Goal: Task Accomplishment & Management: Use online tool/utility

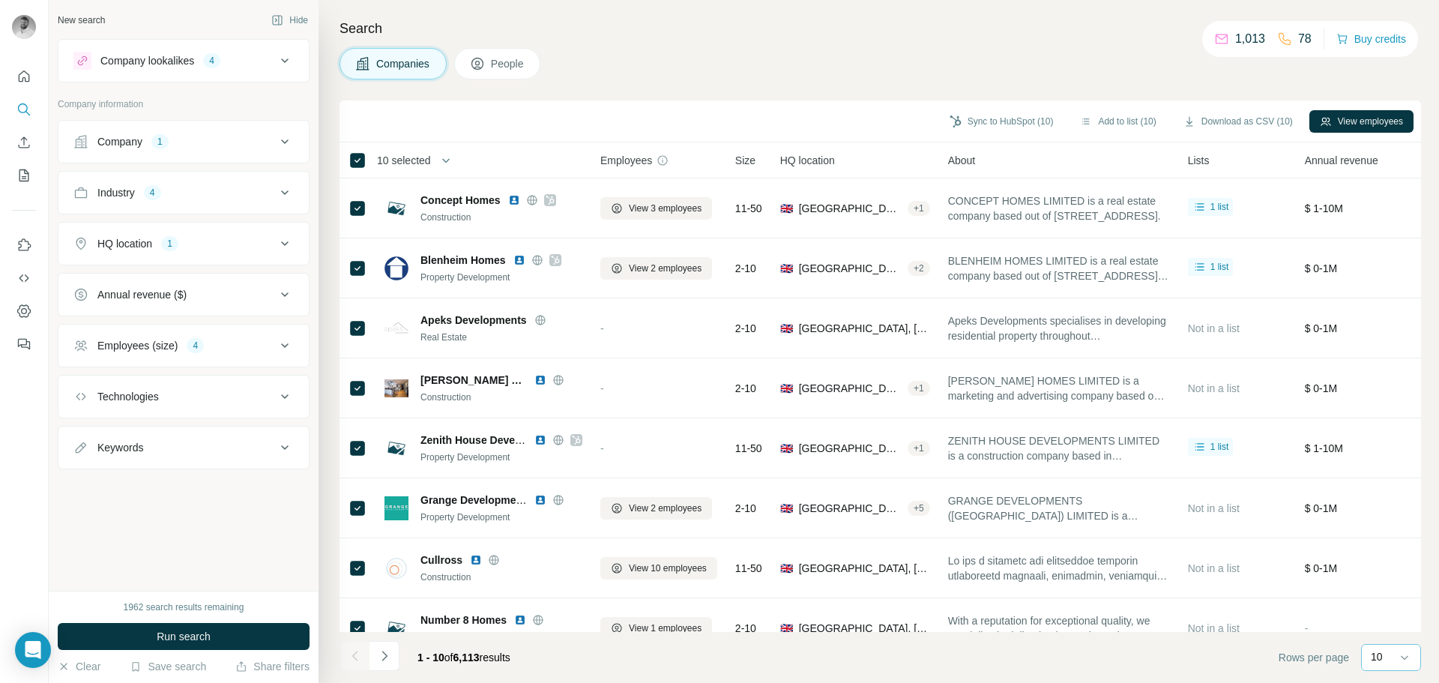
click at [1393, 661] on div "10" at bounding box center [1389, 656] width 37 height 15
click at [1400, 548] on div "60" at bounding box center [1391, 542] width 34 height 15
click at [1328, 126] on button "View employees" at bounding box center [1362, 121] width 104 height 22
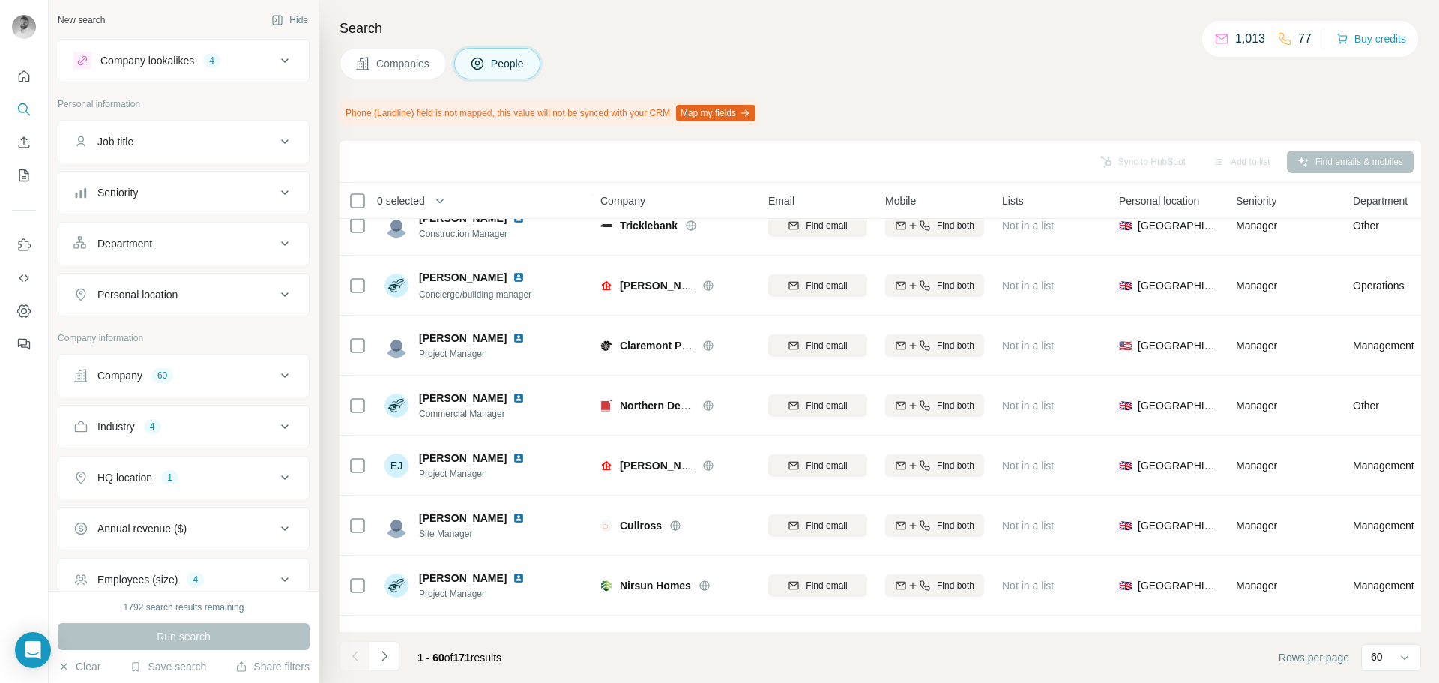
scroll to position [3193, 0]
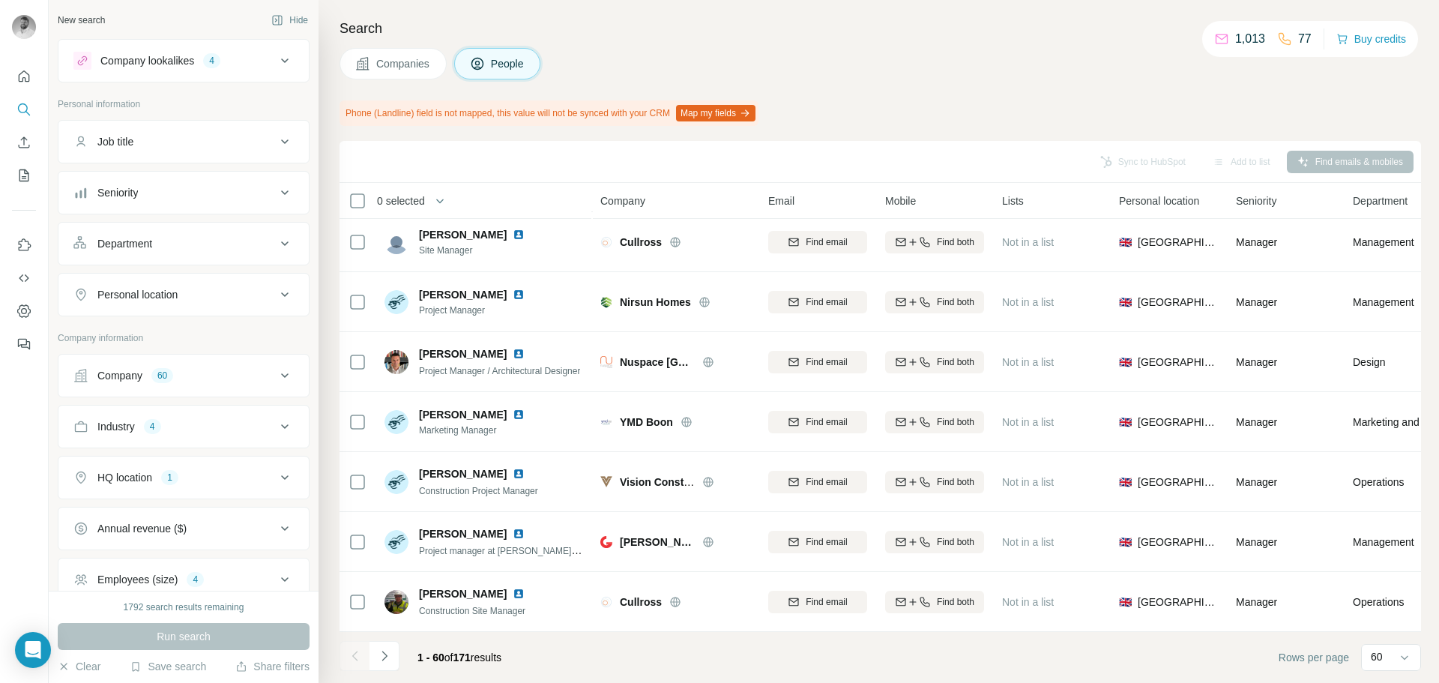
click at [140, 134] on div "Job title" at bounding box center [174, 141] width 202 height 15
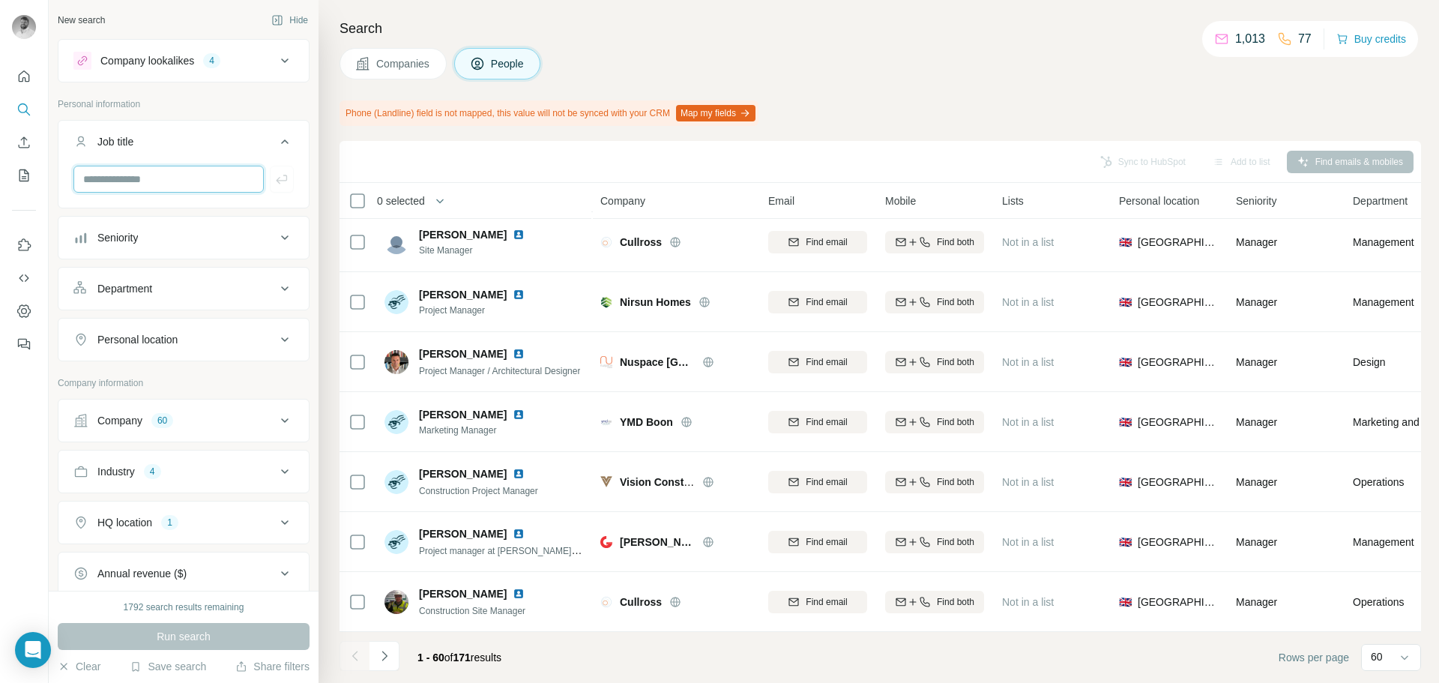
click at [139, 174] on input "text" at bounding box center [168, 179] width 190 height 27
type input "********"
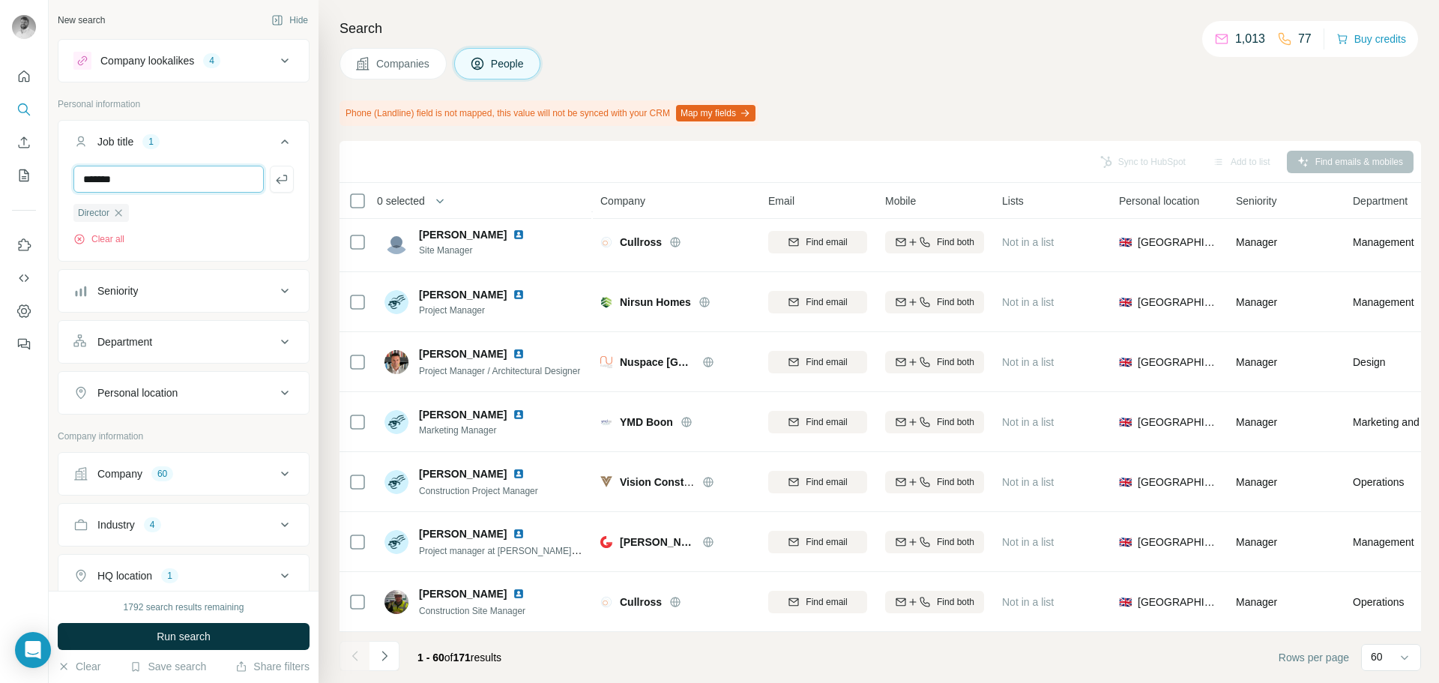
type input "*******"
type input "*****"
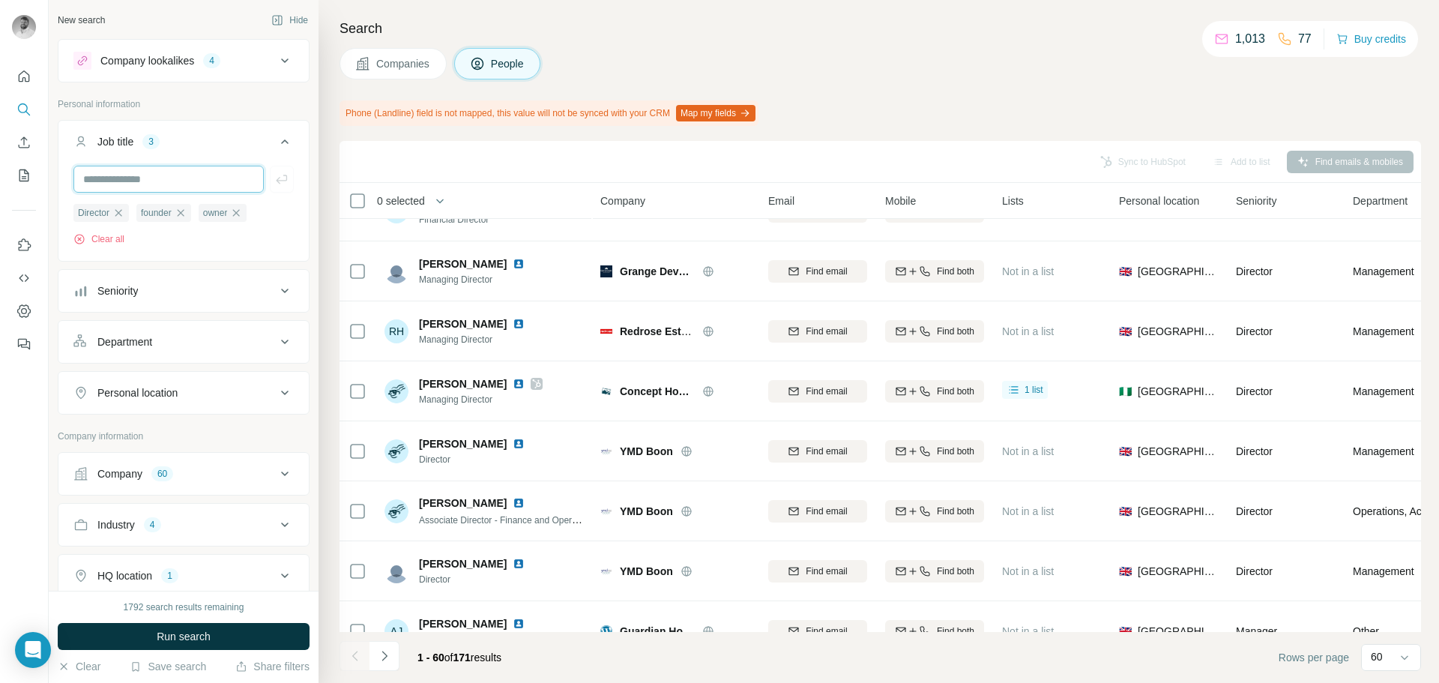
scroll to position [2068, 0]
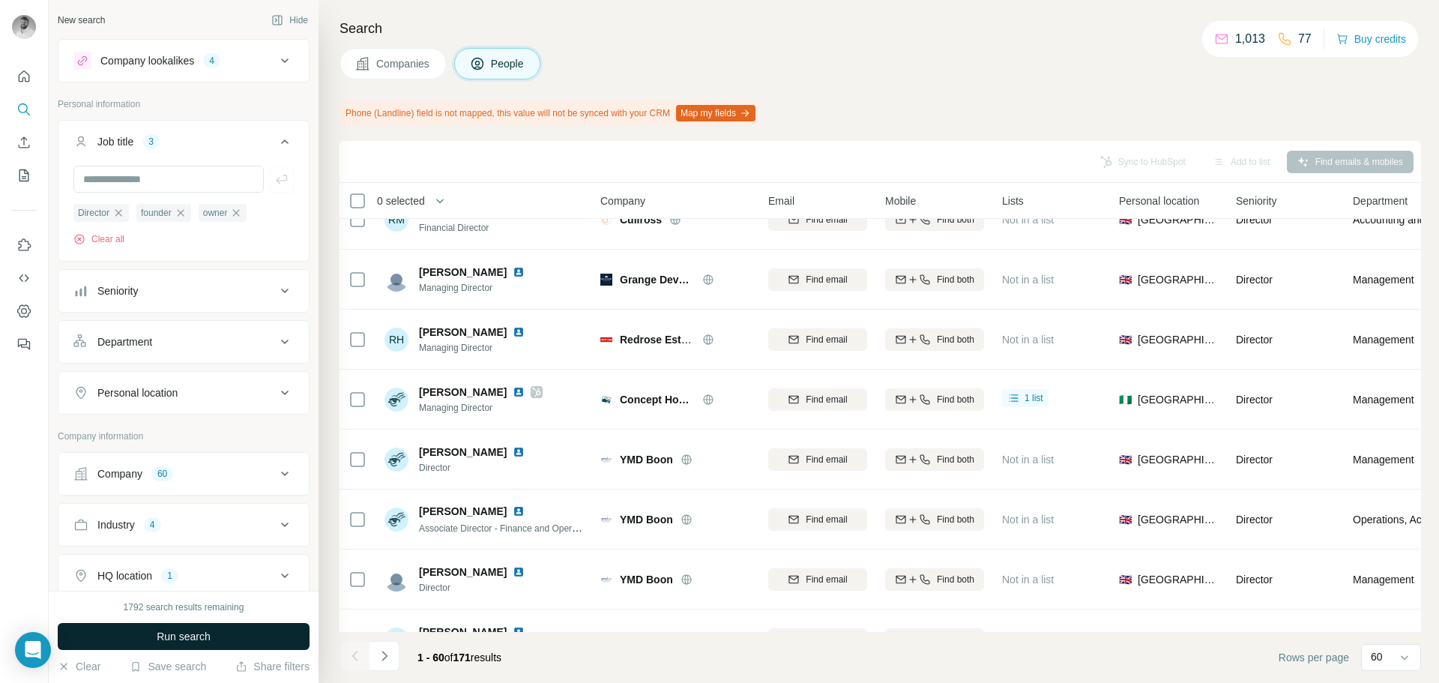
click at [253, 638] on button "Run search" at bounding box center [184, 636] width 252 height 27
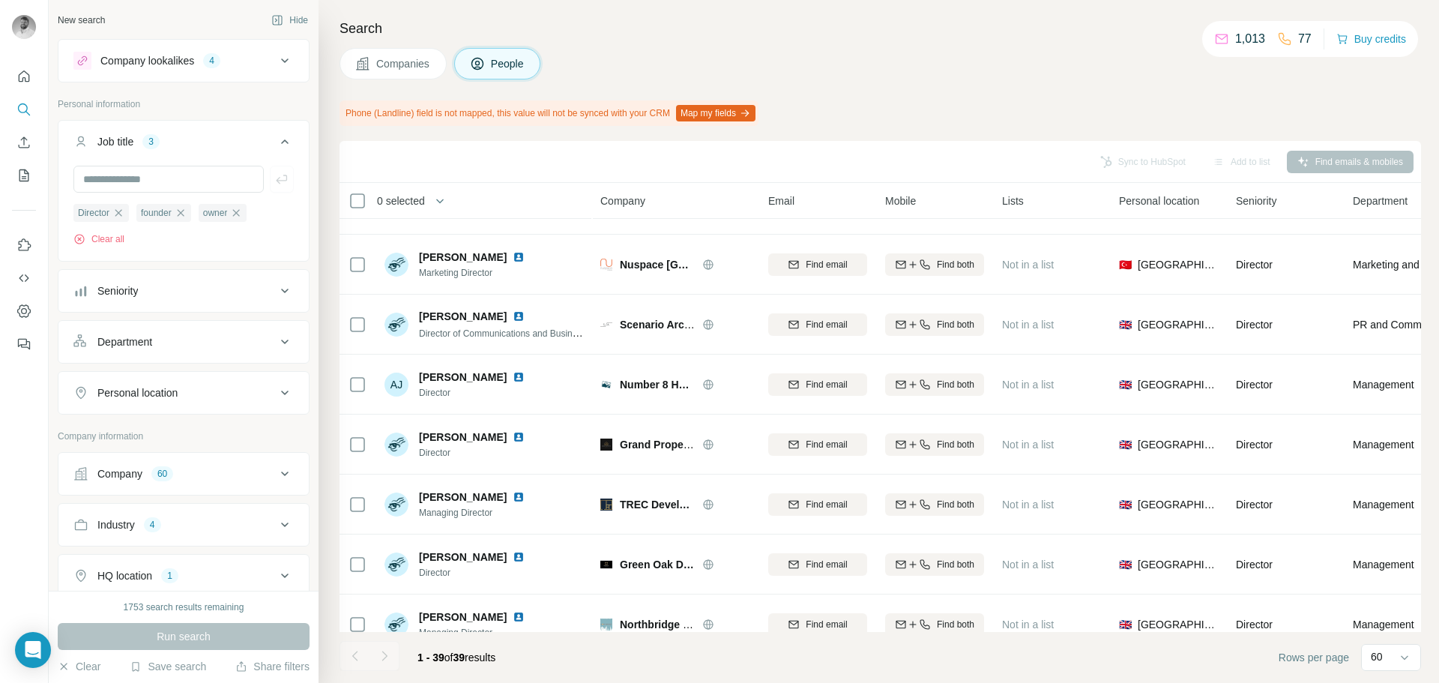
scroll to position [0, 0]
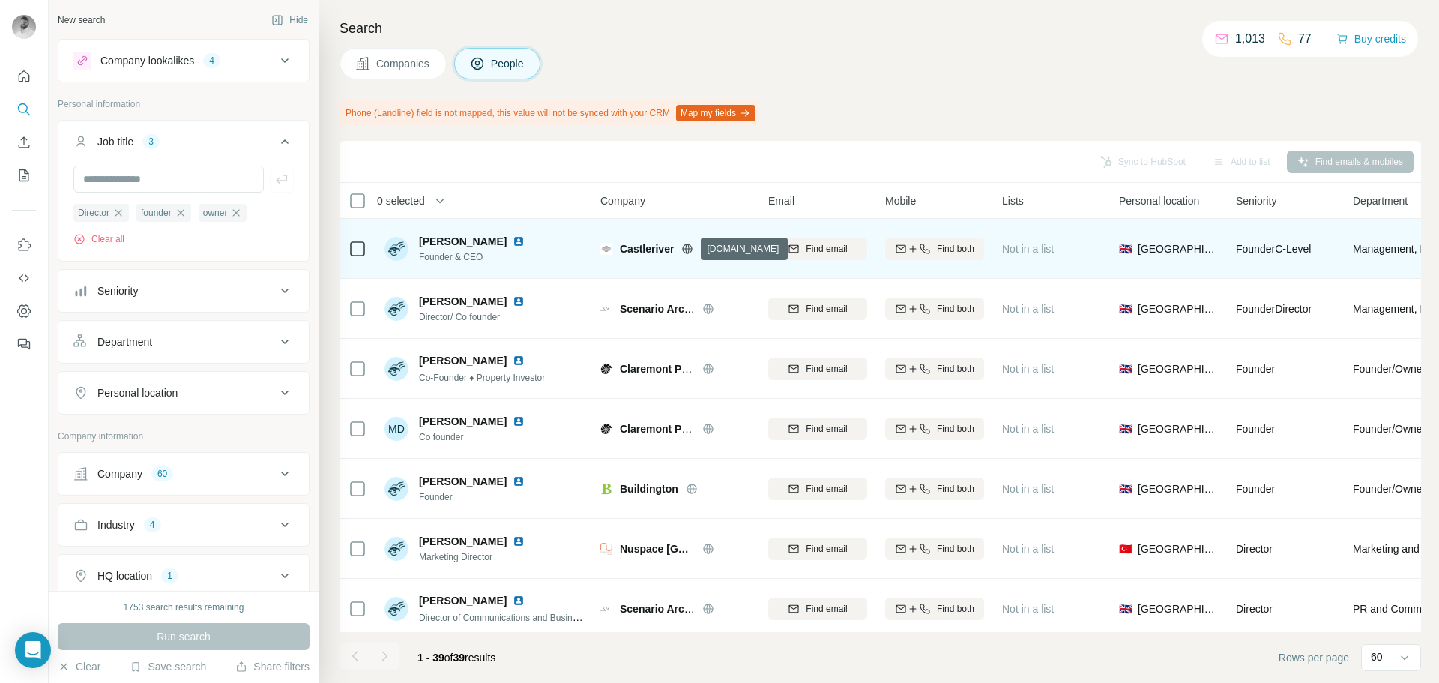
click at [689, 252] on icon at bounding box center [687, 249] width 12 height 12
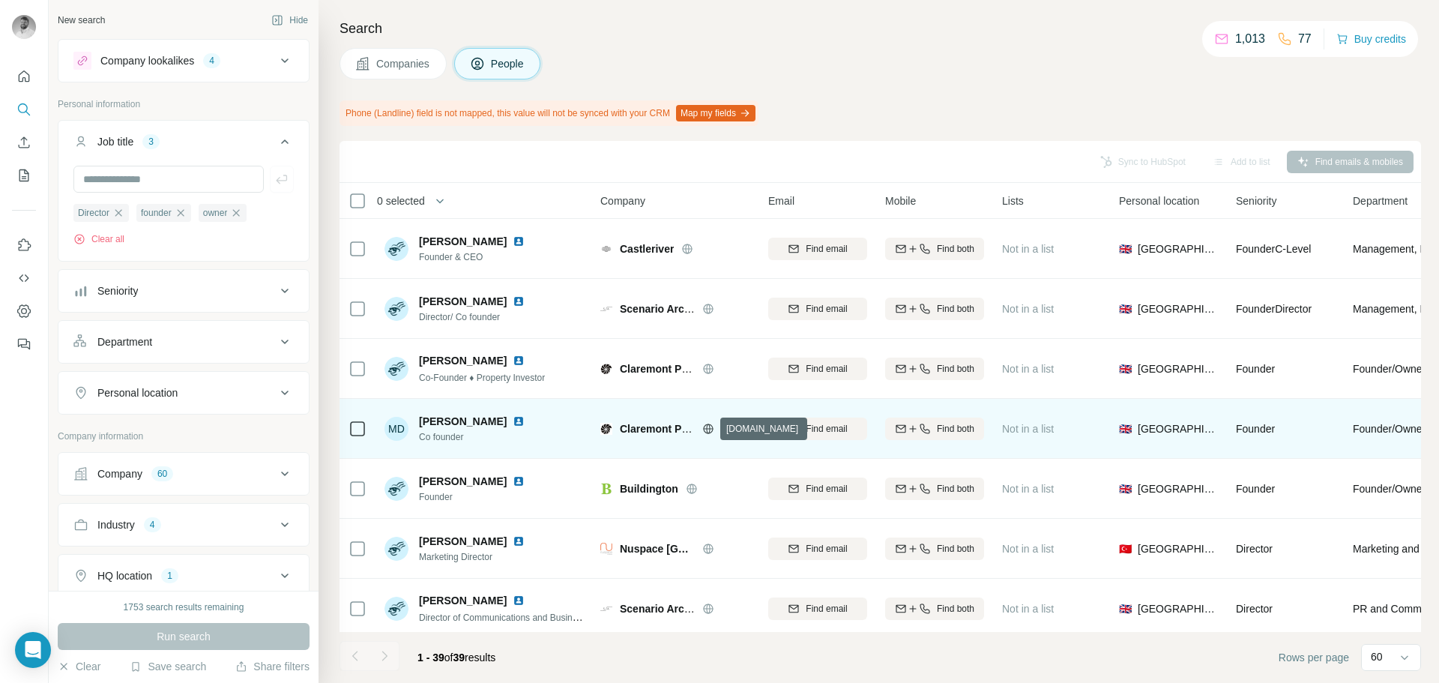
click at [706, 427] on icon at bounding box center [708, 429] width 12 height 12
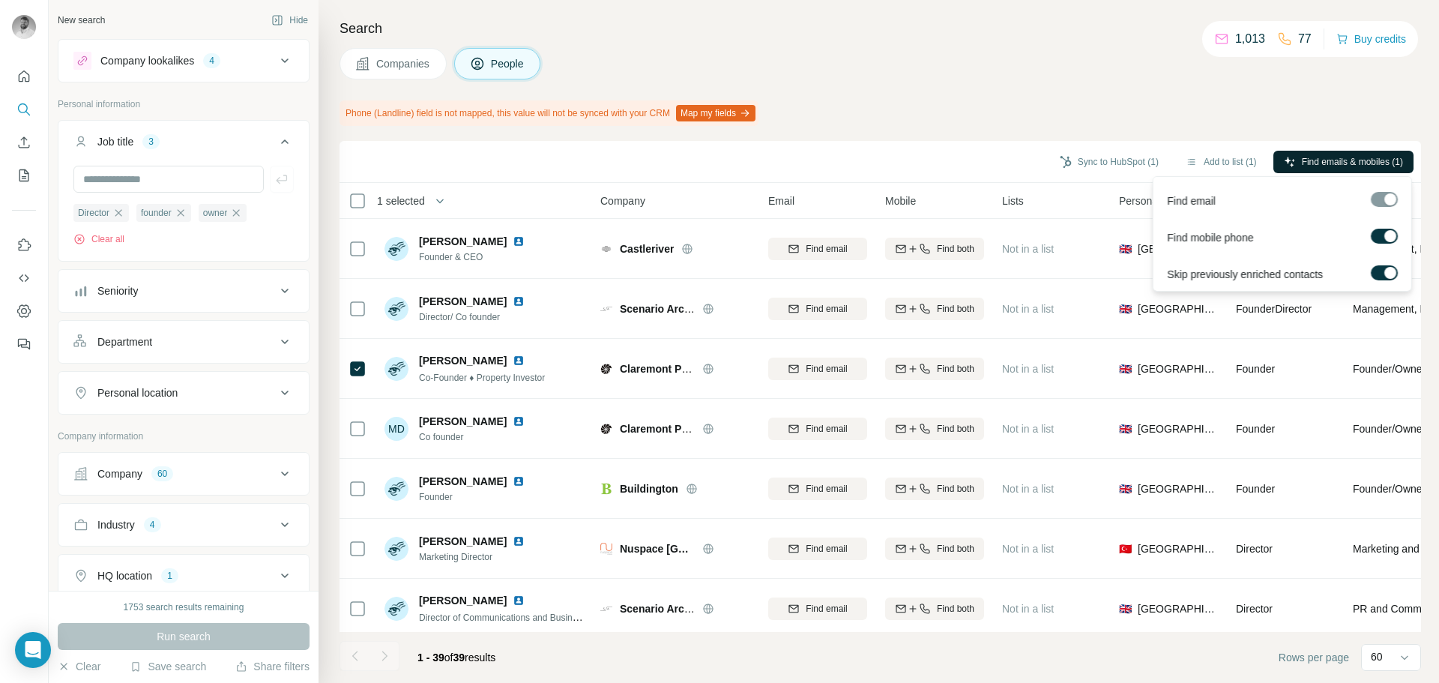
click at [1343, 153] on button "Find emails & mobiles (1)" at bounding box center [1344, 162] width 140 height 22
click at [1382, 103] on div "Phone (Landline) field is not mapped, this value will not be synced with your C…" at bounding box center [881, 112] width 1082 height 25
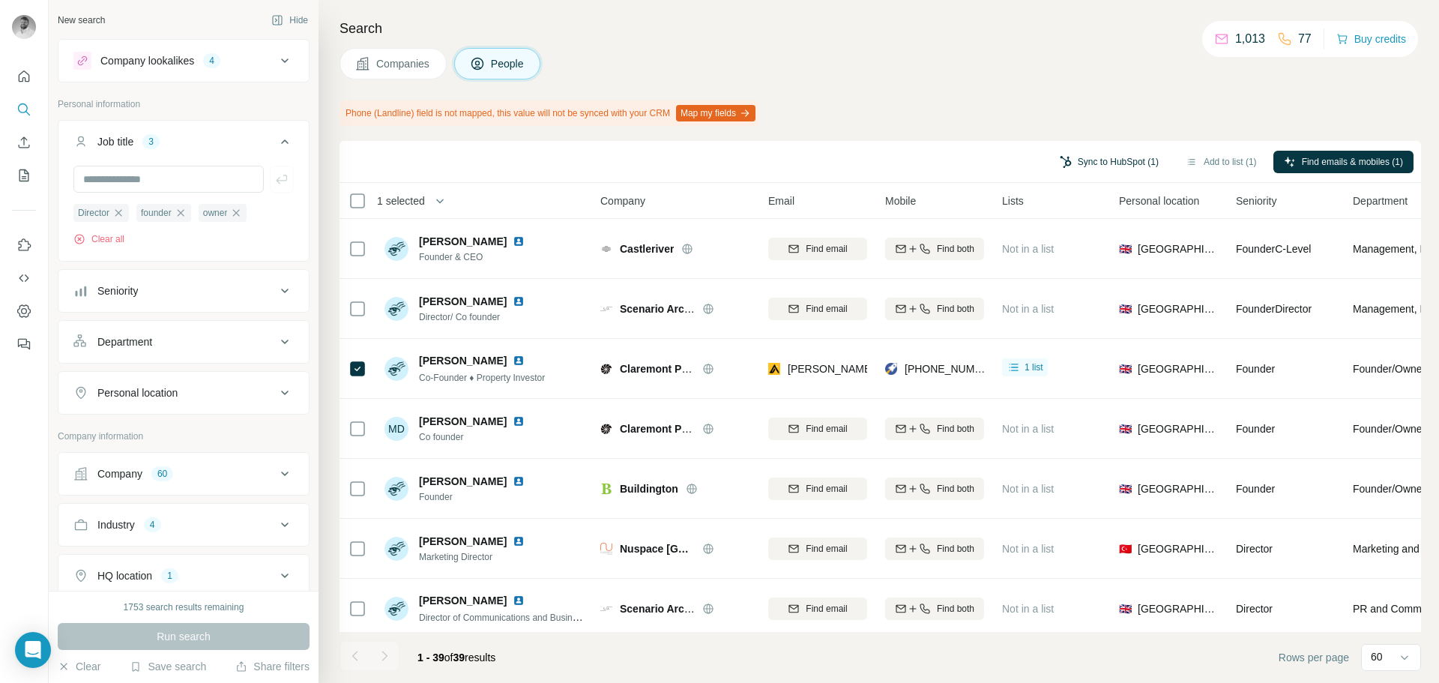
click at [1112, 160] on button "Sync to HubSpot (1)" at bounding box center [1110, 162] width 120 height 22
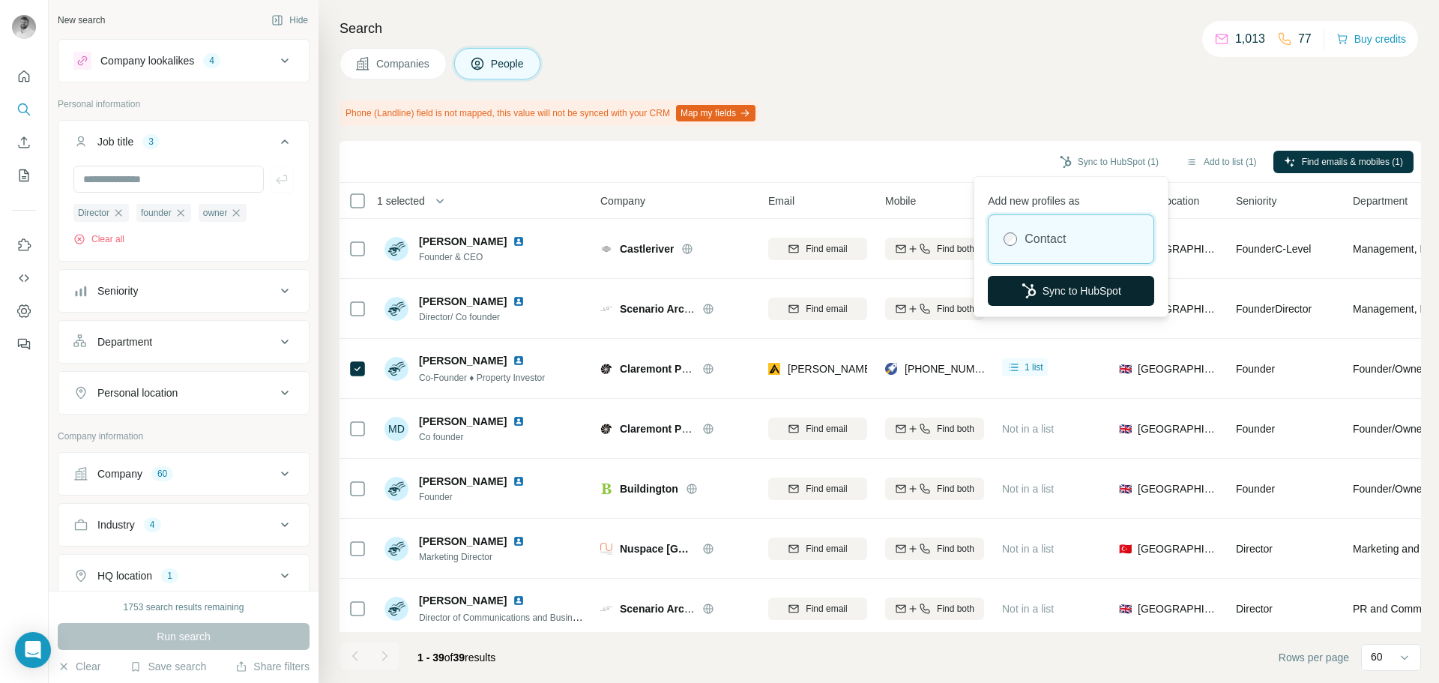
click at [1068, 296] on button "Sync to HubSpot" at bounding box center [1071, 291] width 166 height 30
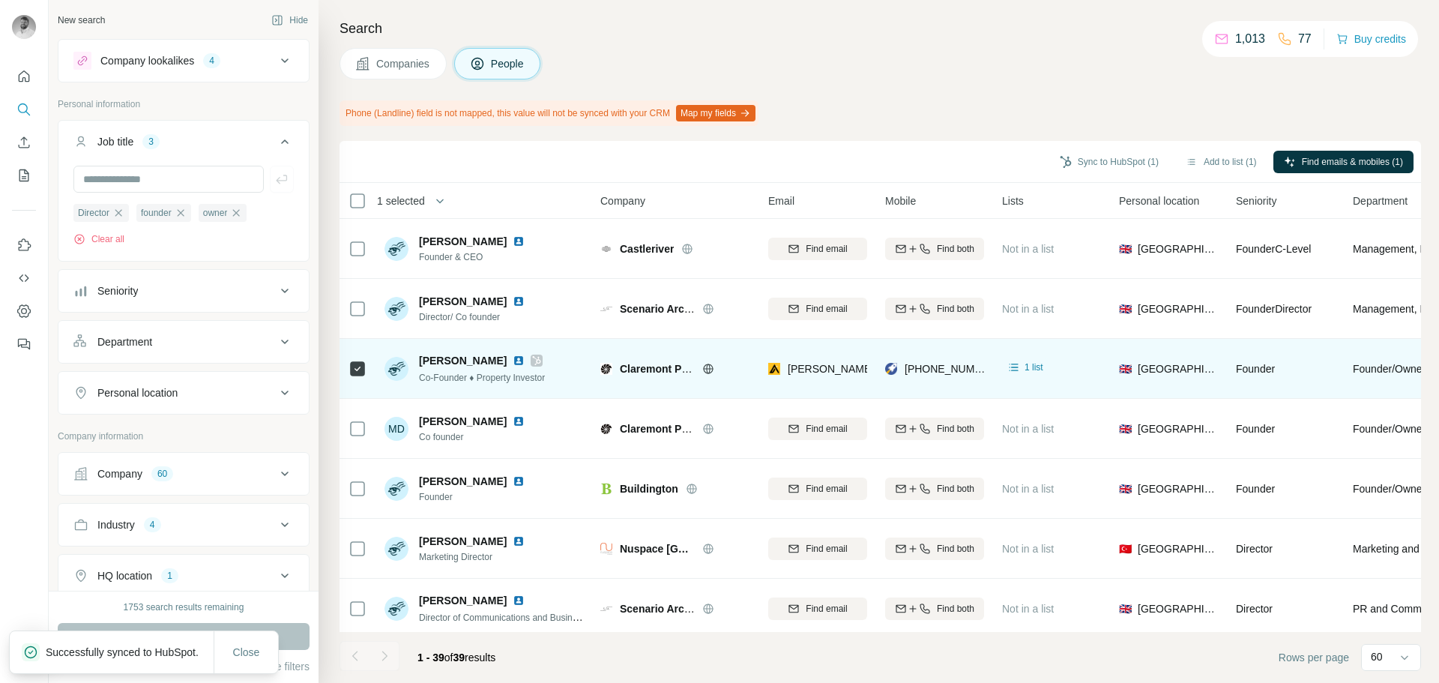
click at [532, 364] on icon at bounding box center [536, 361] width 9 height 12
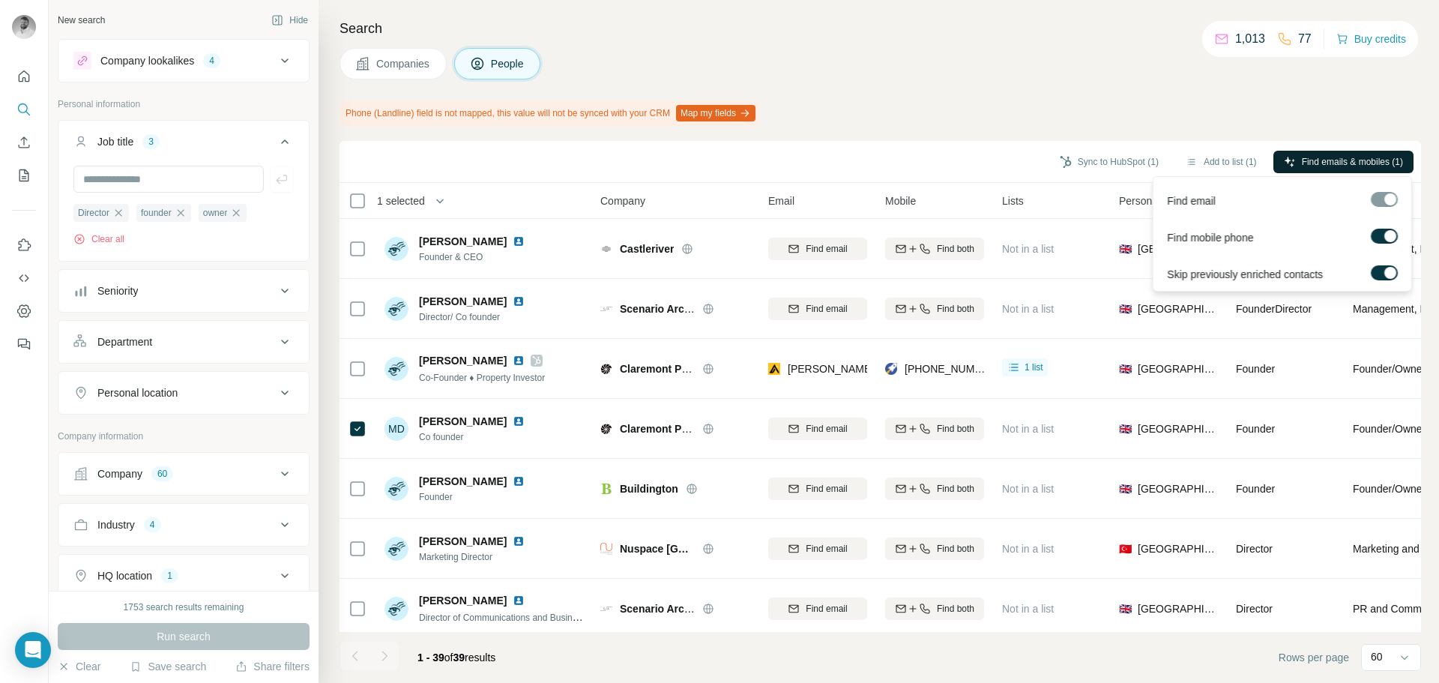
click at [1342, 157] on span "Find emails & mobiles (1)" at bounding box center [1352, 161] width 101 height 13
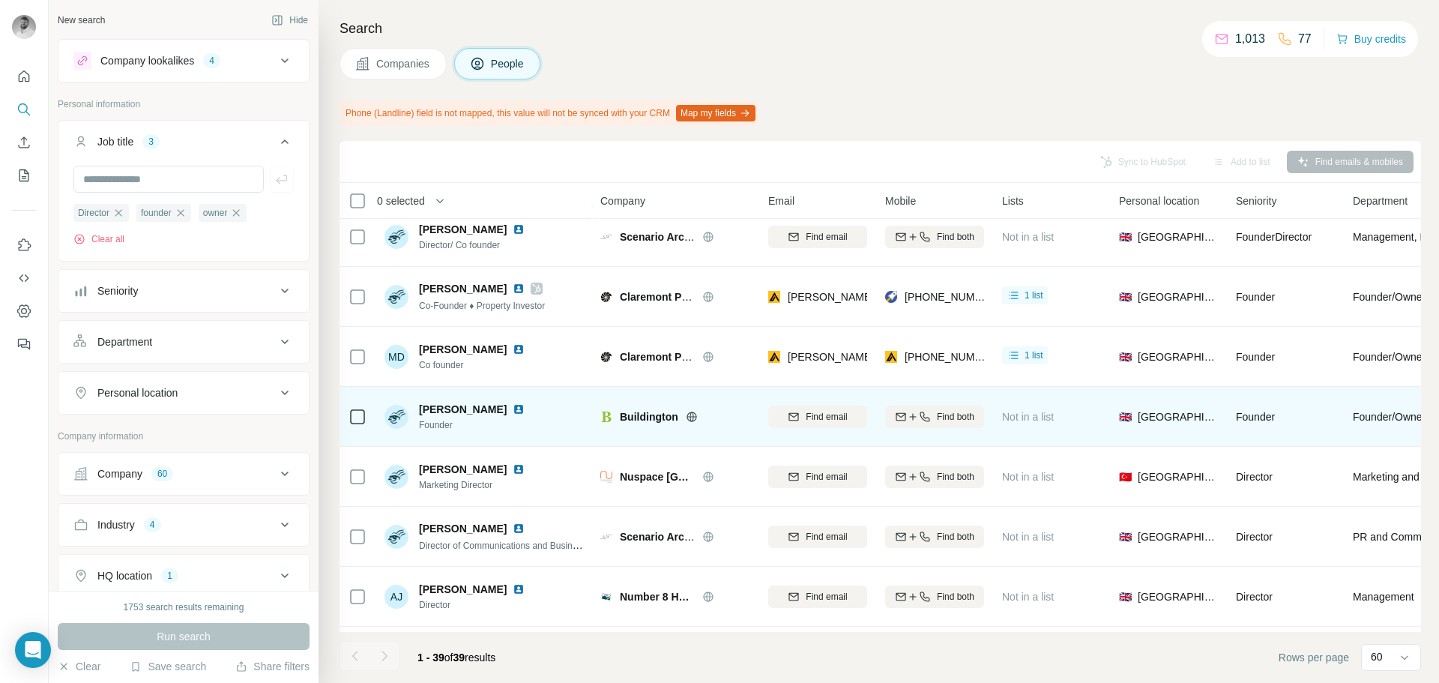
scroll to position [150, 0]
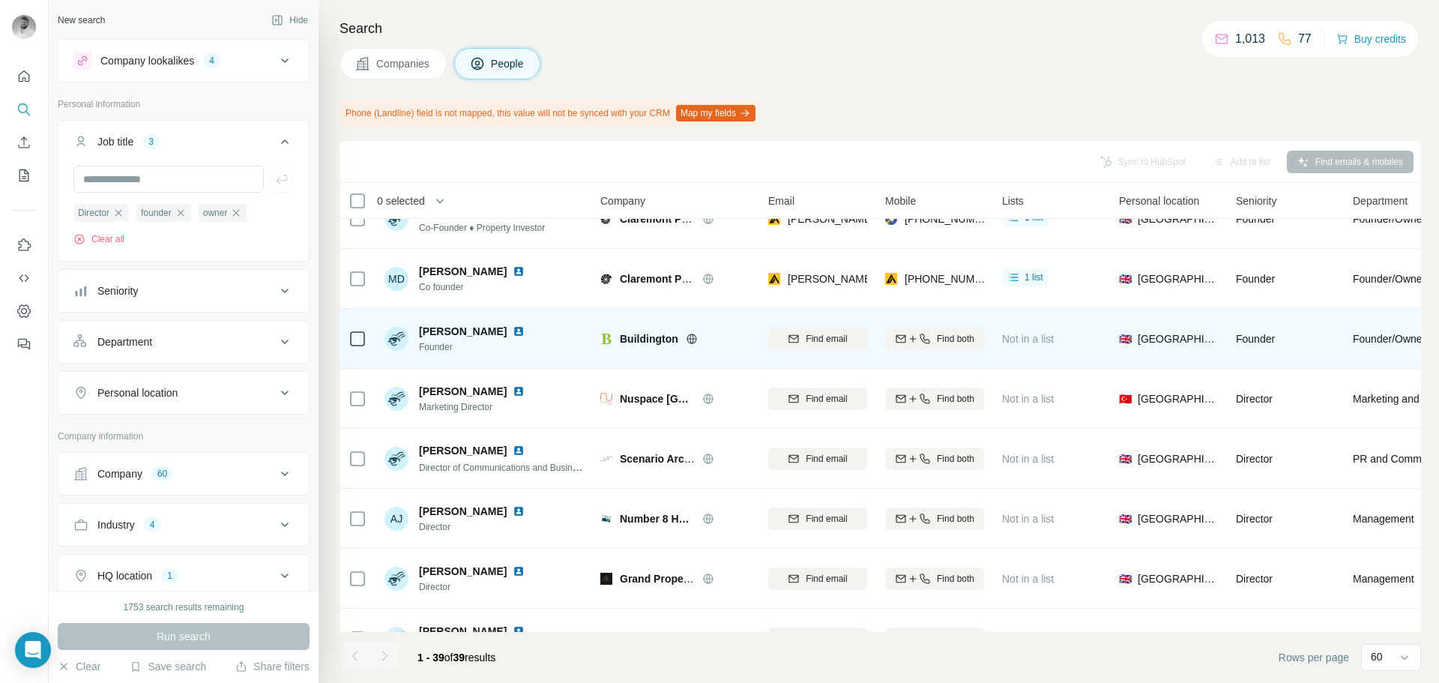
click at [693, 337] on icon at bounding box center [692, 339] width 4 height 10
click at [798, 336] on icon "button" at bounding box center [794, 339] width 12 height 12
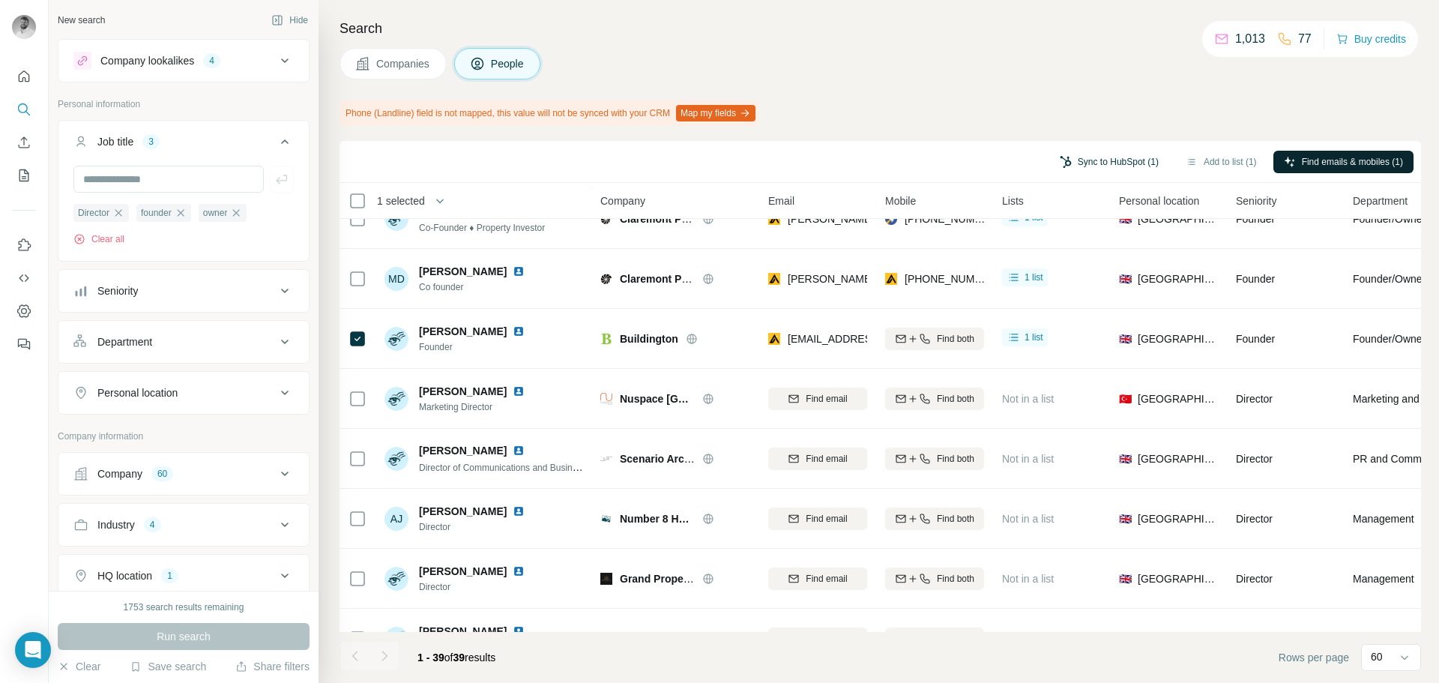
click at [1110, 166] on button "Sync to HubSpot (1)" at bounding box center [1110, 162] width 120 height 22
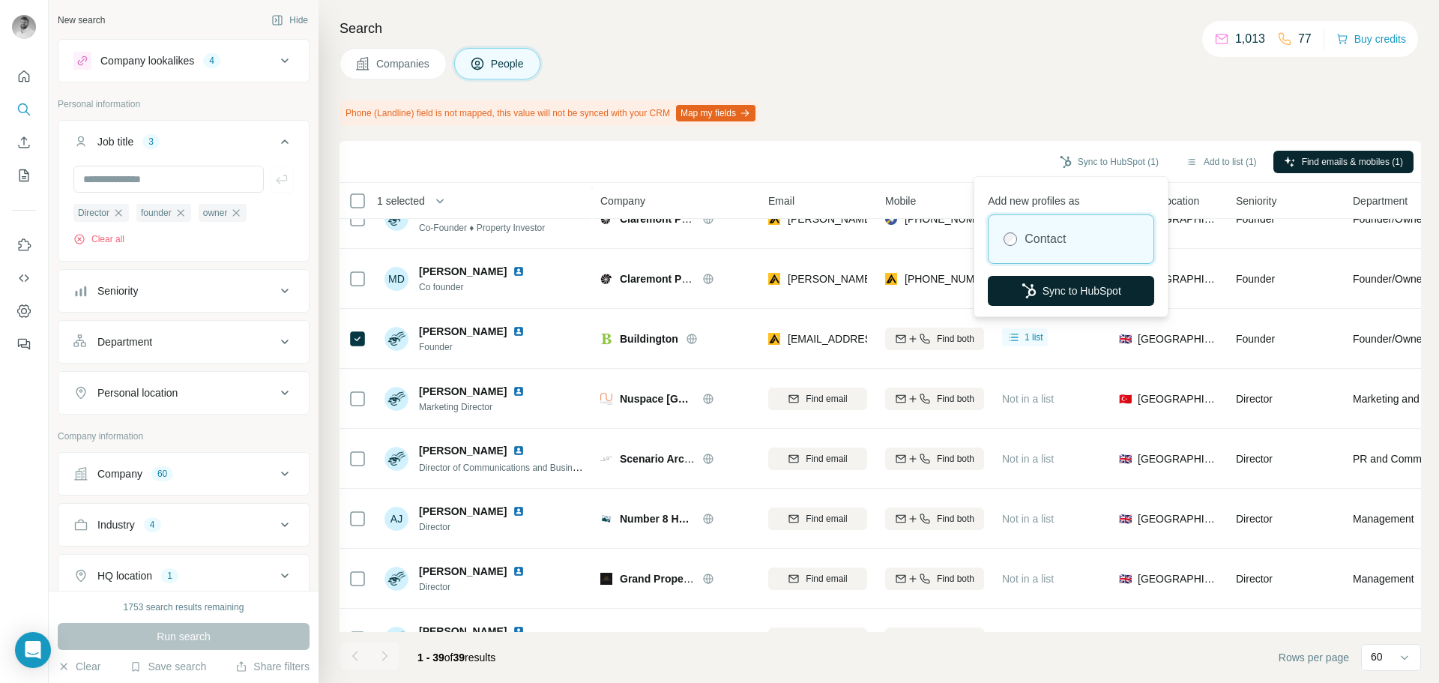
click at [1048, 280] on button "Sync to HubSpot" at bounding box center [1071, 291] width 166 height 30
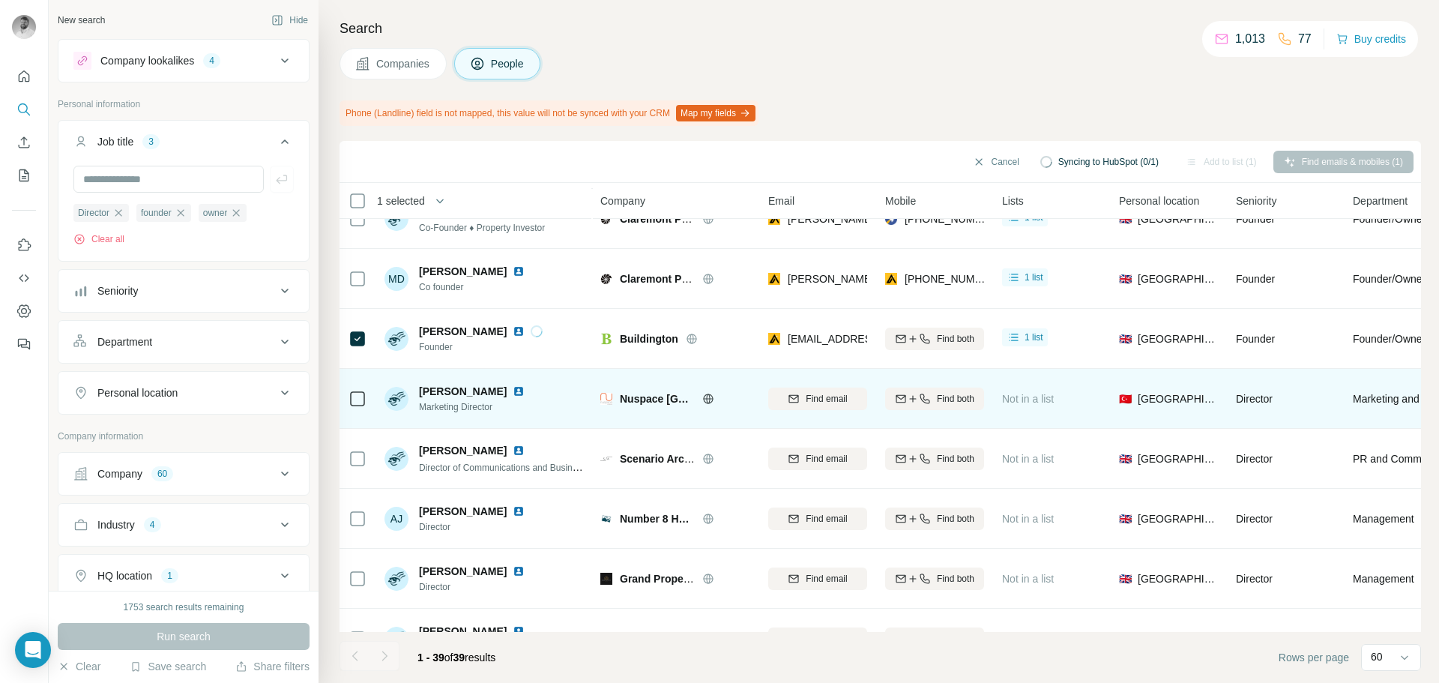
click at [709, 396] on icon at bounding box center [708, 399] width 12 height 12
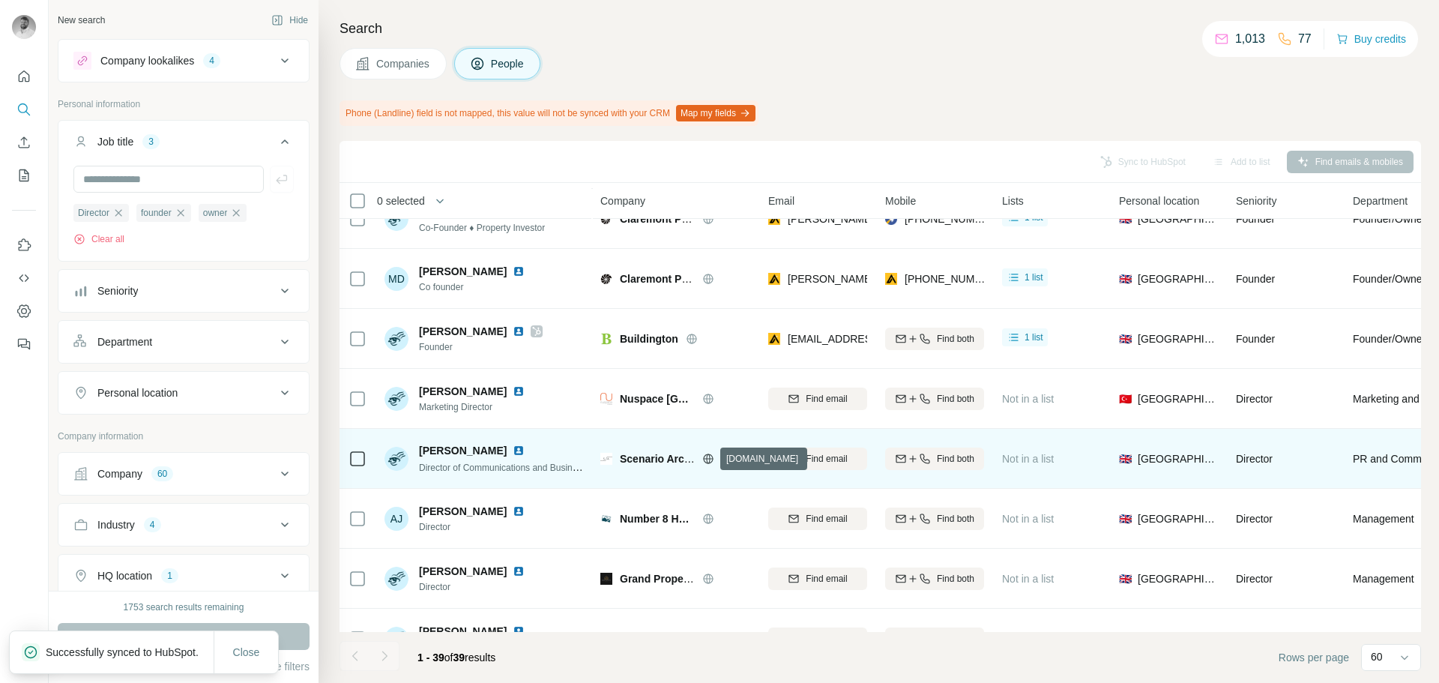
click at [707, 459] on icon at bounding box center [708, 459] width 4 height 10
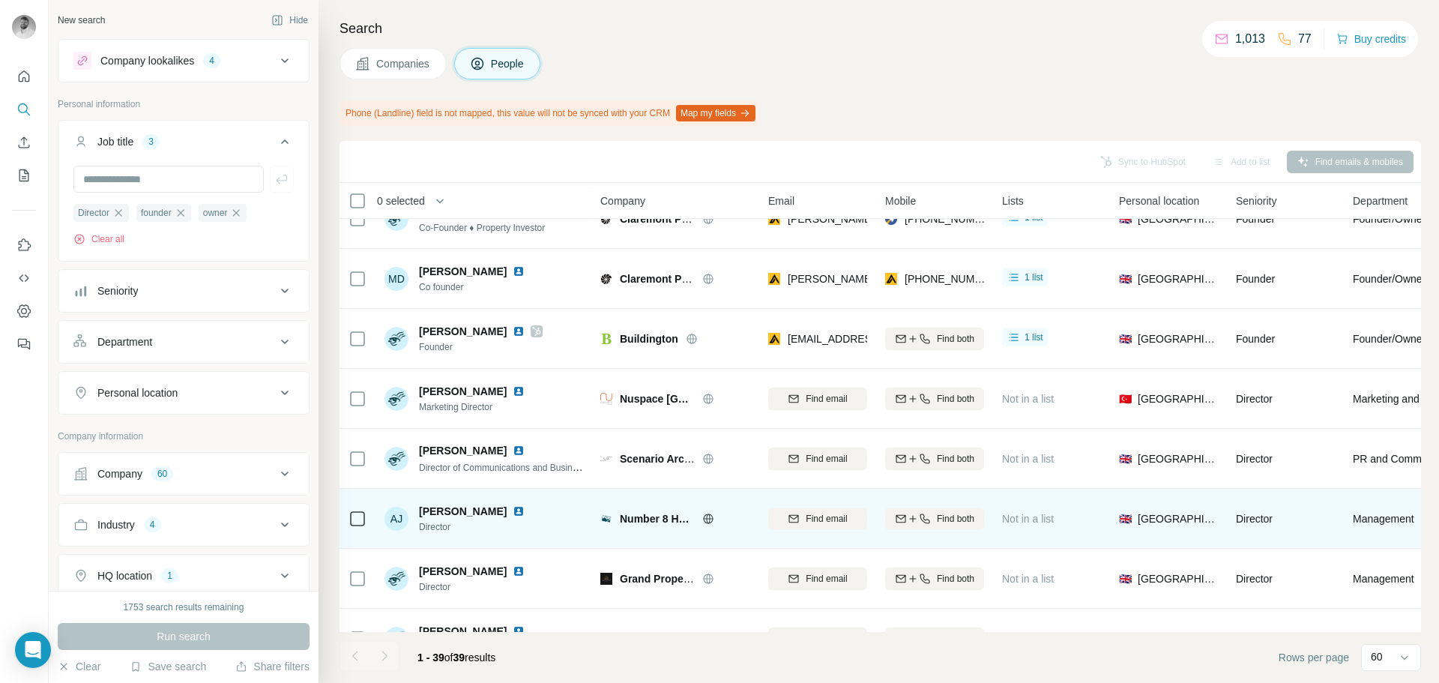
click at [708, 522] on icon at bounding box center [708, 519] width 12 height 12
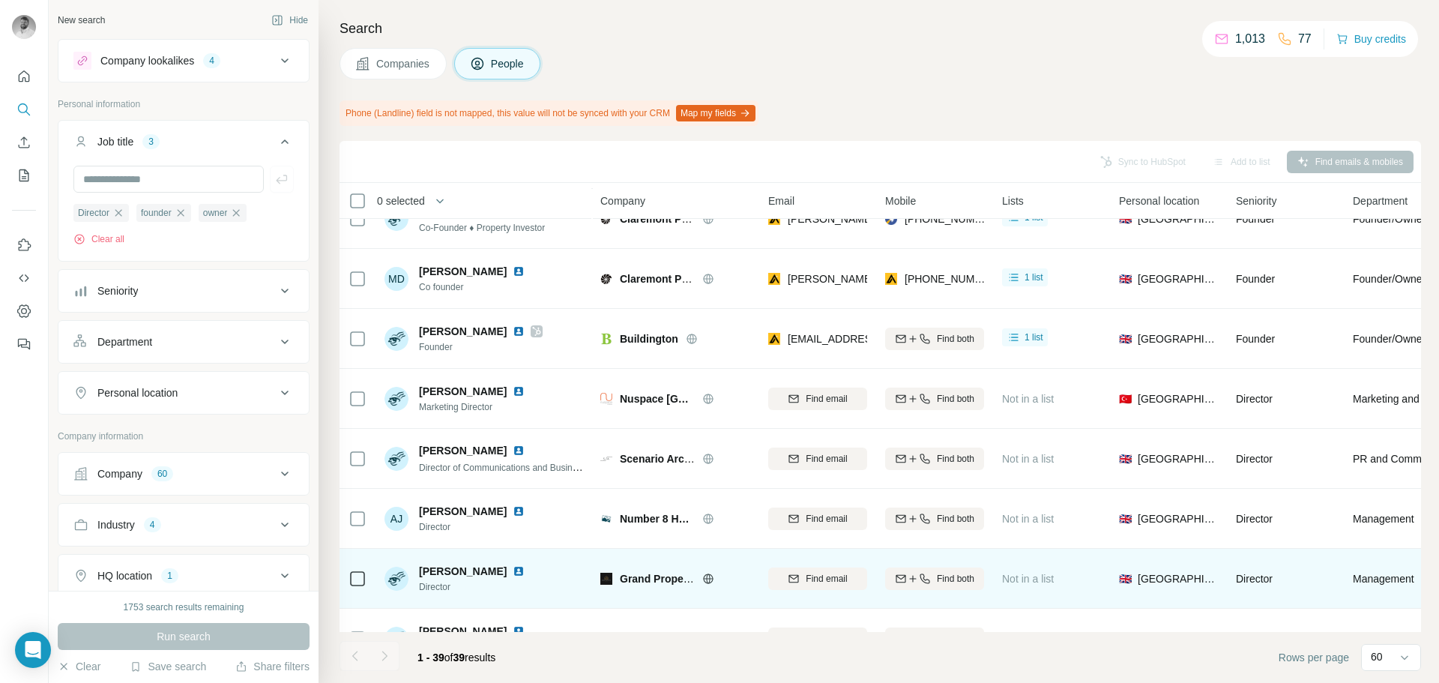
click at [714, 573] on div at bounding box center [726, 579] width 48 height 12
click at [712, 574] on icon at bounding box center [708, 579] width 12 height 12
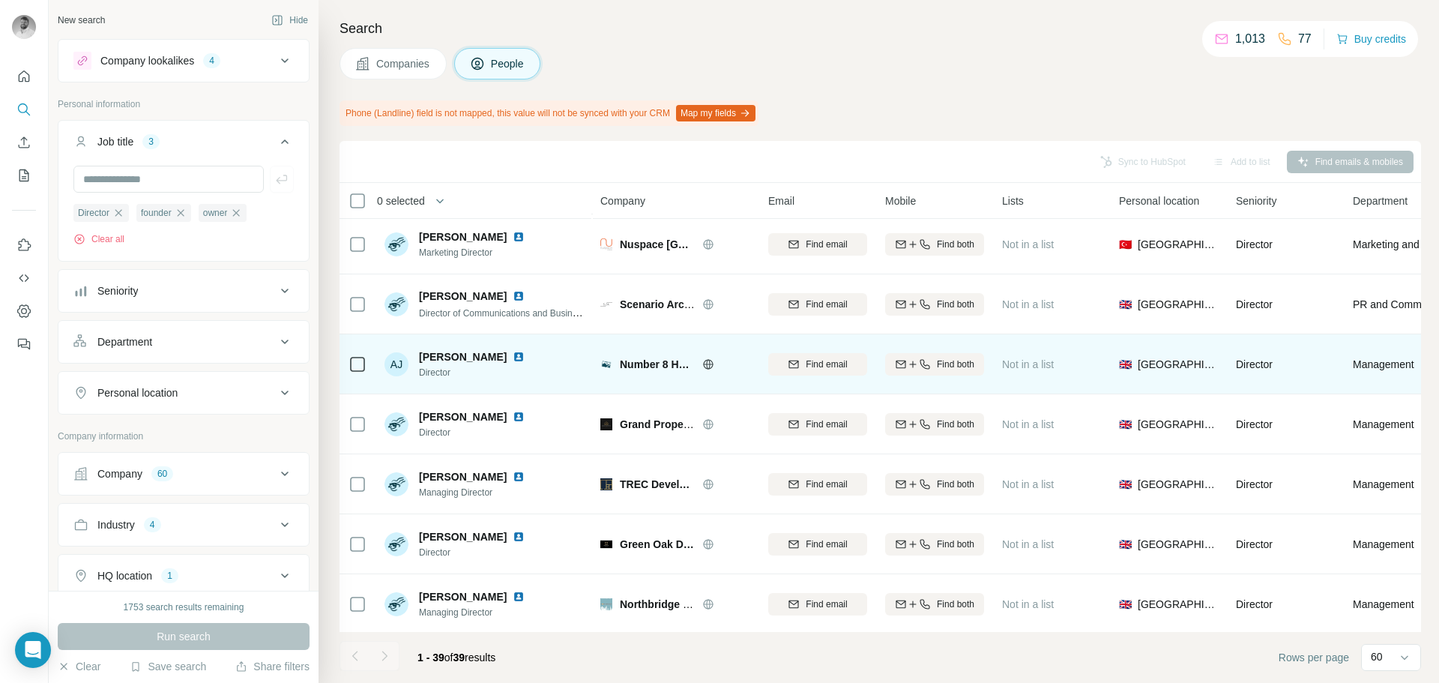
scroll to position [375, 0]
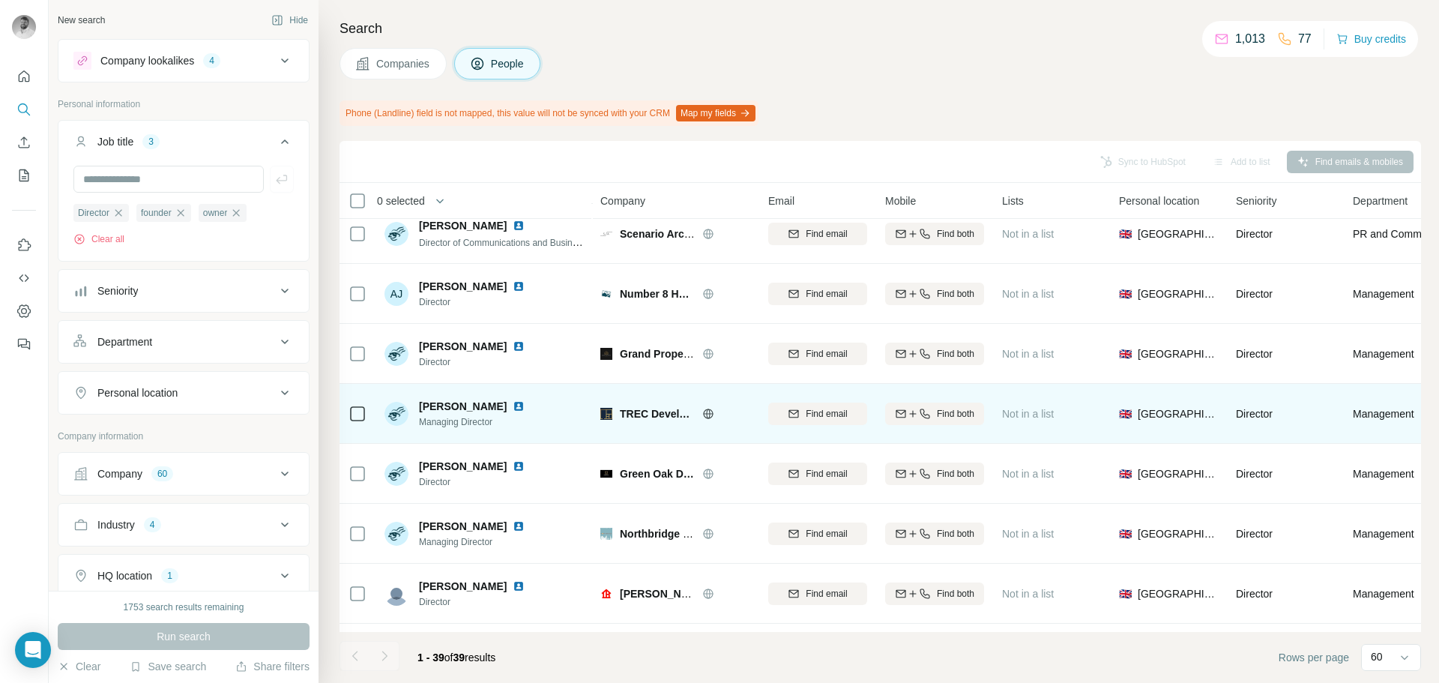
click at [705, 412] on icon at bounding box center [708, 414] width 12 height 12
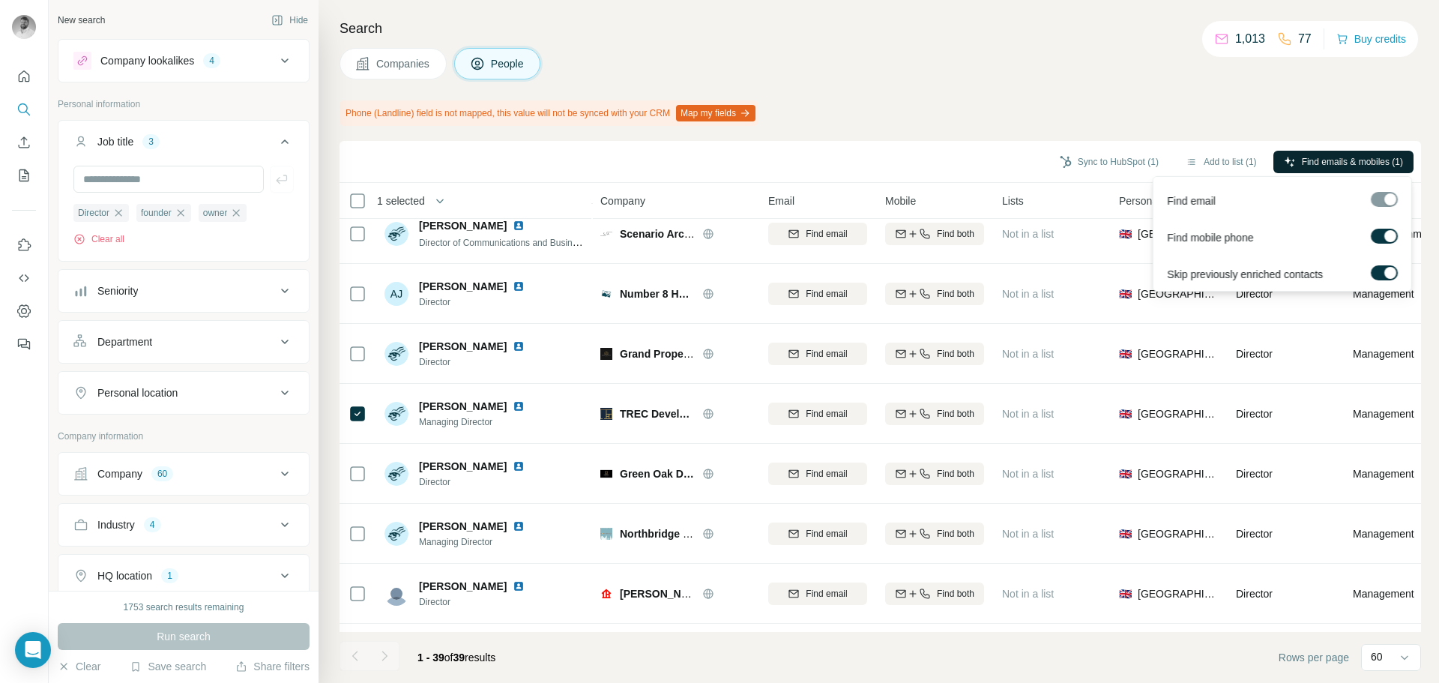
click at [1305, 164] on span "Find emails & mobiles (1)" at bounding box center [1352, 161] width 101 height 13
click at [1101, 164] on button "Sync to HubSpot (1)" at bounding box center [1110, 162] width 120 height 22
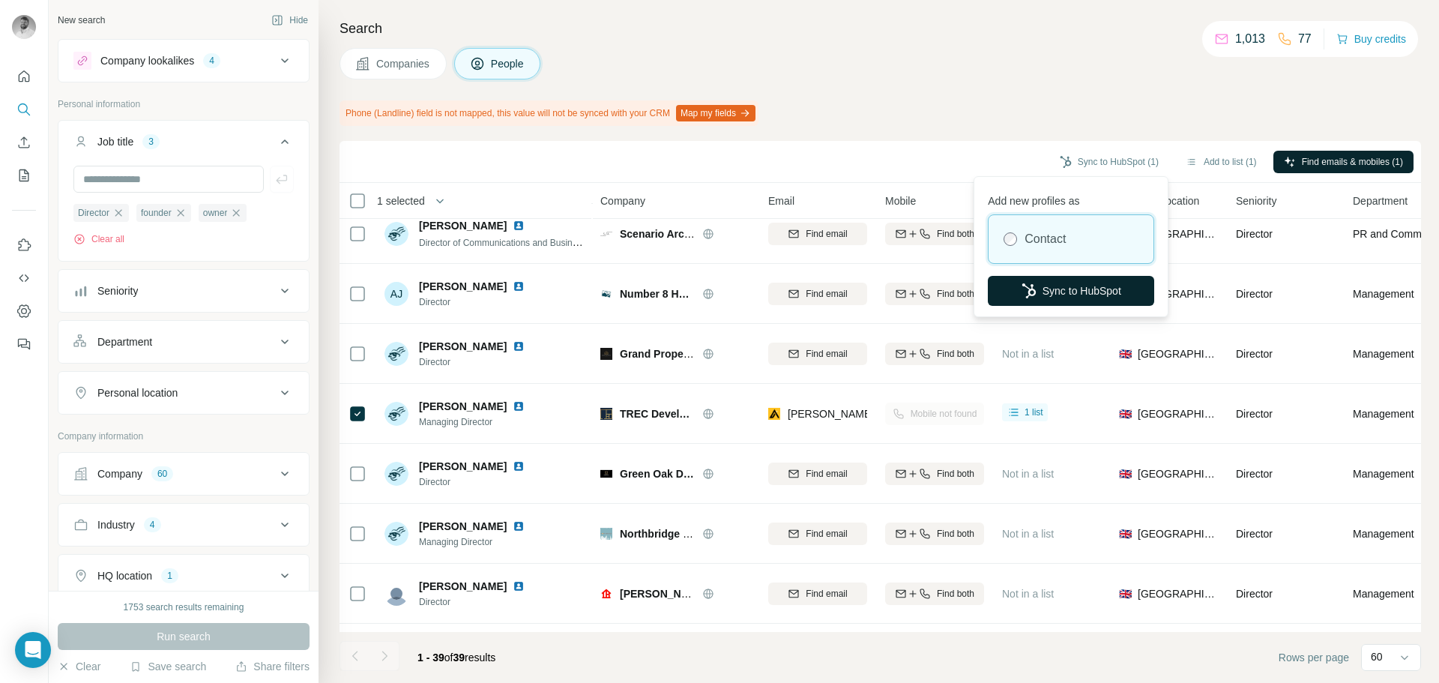
click at [1092, 290] on button "Sync to HubSpot" at bounding box center [1071, 291] width 166 height 30
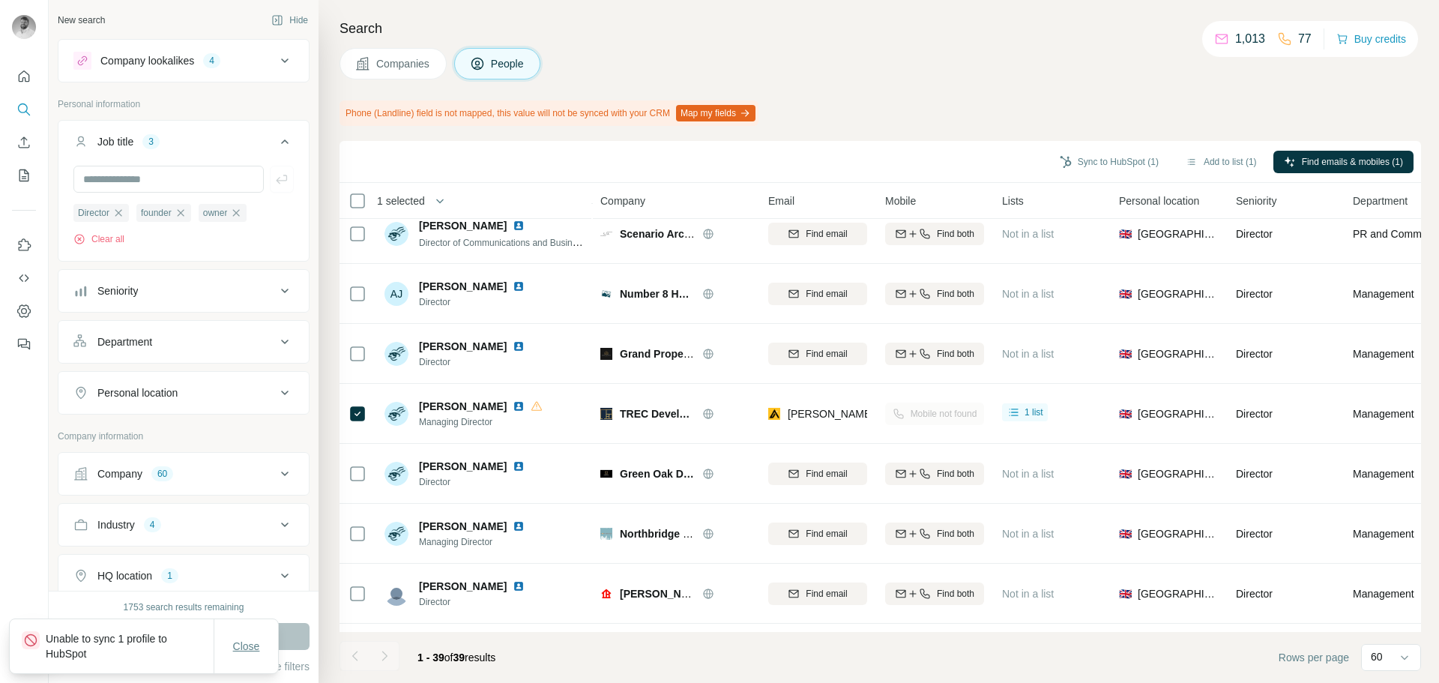
click at [235, 645] on span "Close" at bounding box center [246, 646] width 27 height 15
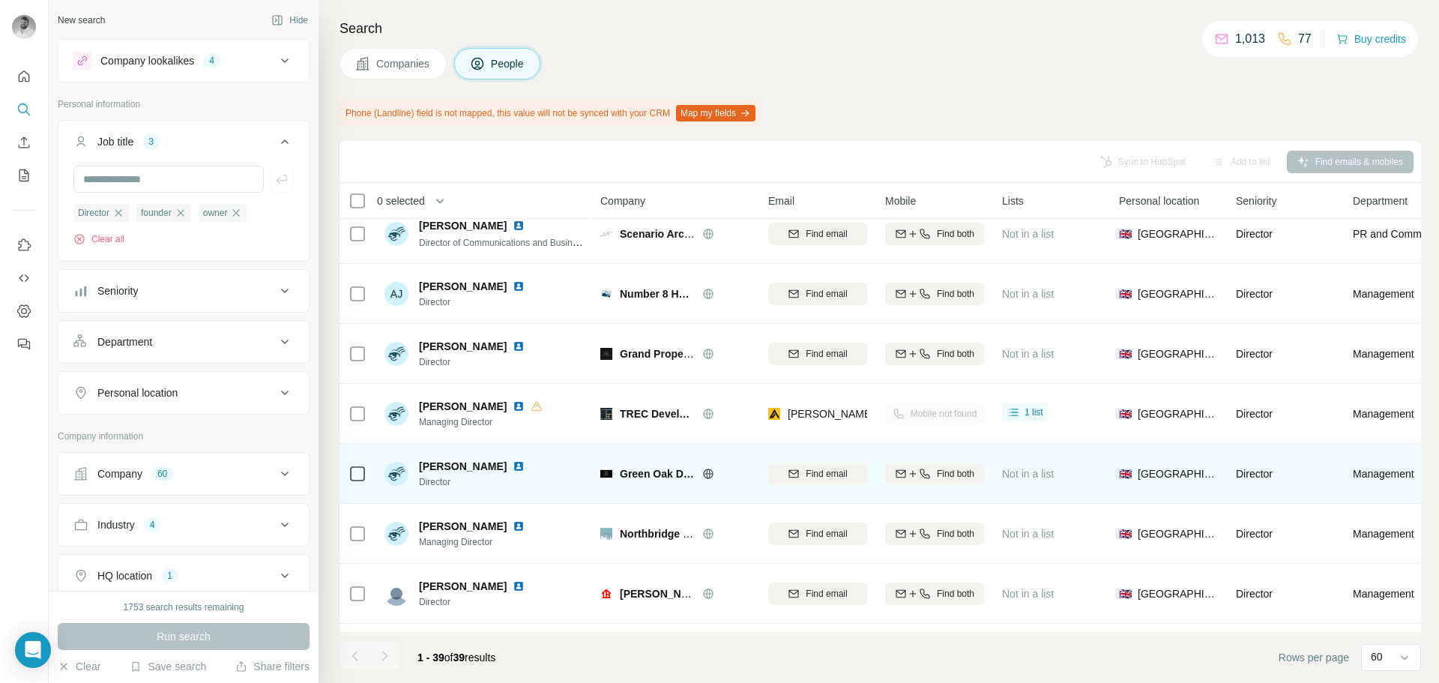
click at [710, 472] on icon at bounding box center [708, 474] width 4 height 10
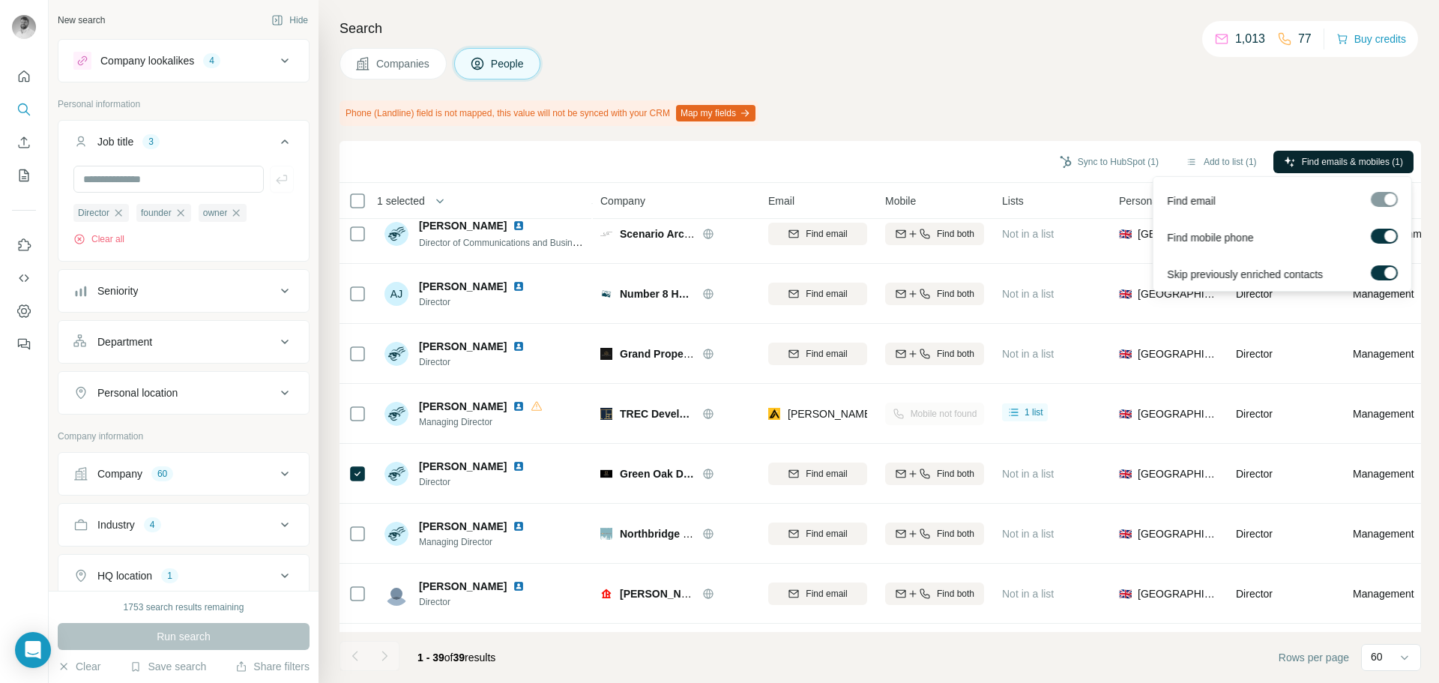
click at [1314, 164] on span "Find emails & mobiles (1)" at bounding box center [1352, 161] width 101 height 13
click at [1110, 162] on button "Sync to HubSpot (1)" at bounding box center [1110, 162] width 120 height 22
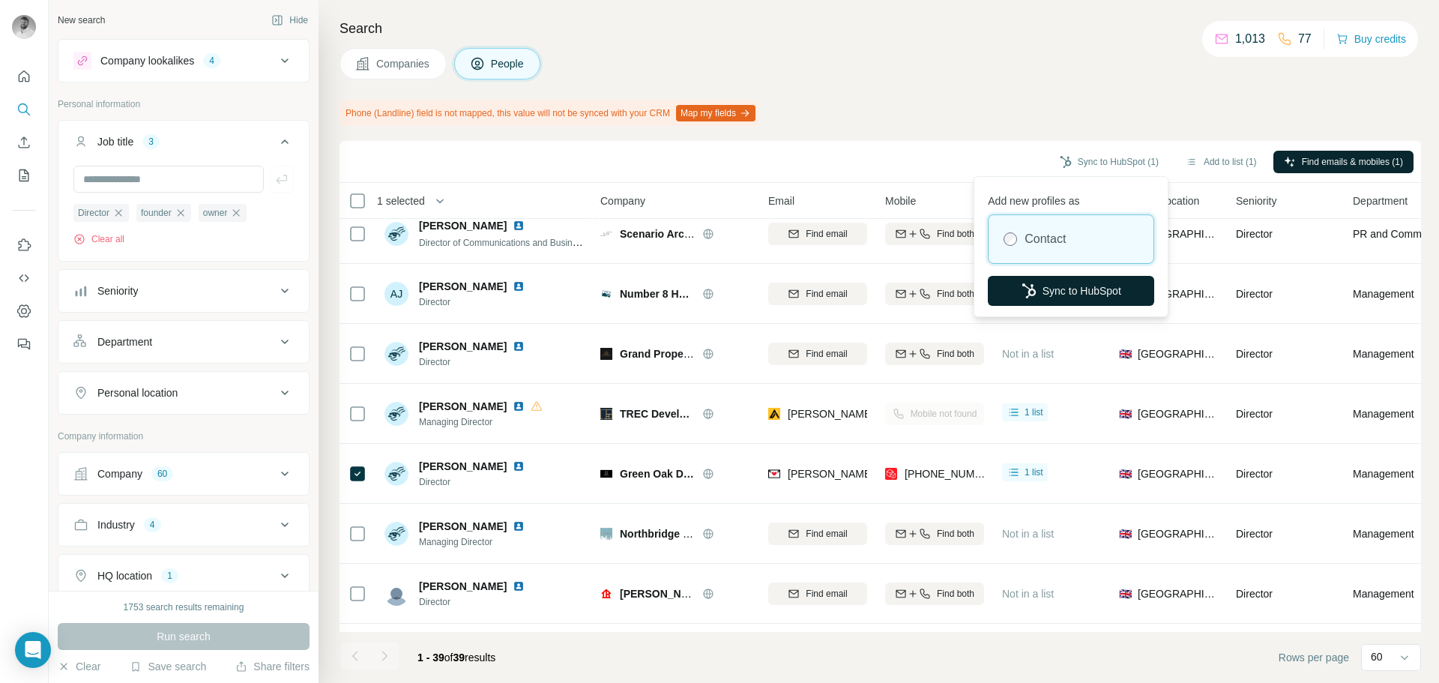
click at [1063, 288] on button "Sync to HubSpot" at bounding box center [1071, 291] width 166 height 30
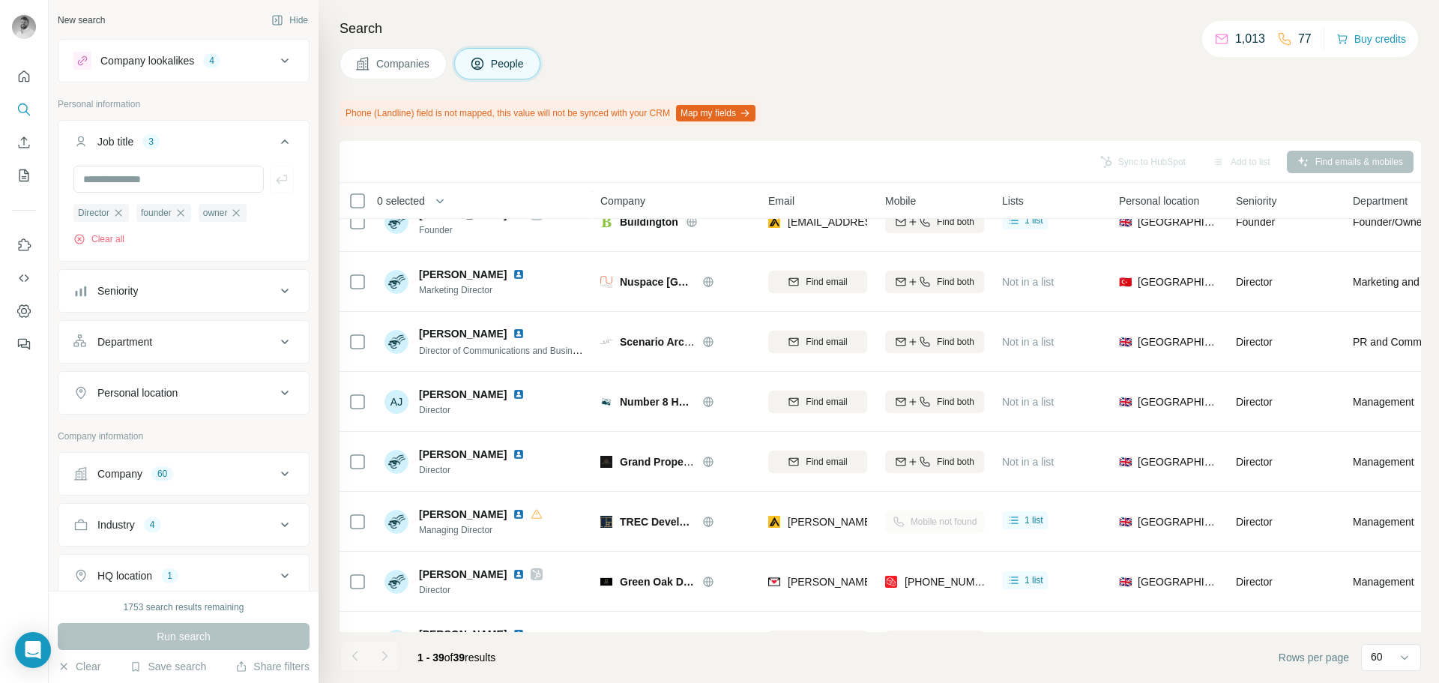
scroll to position [0, 0]
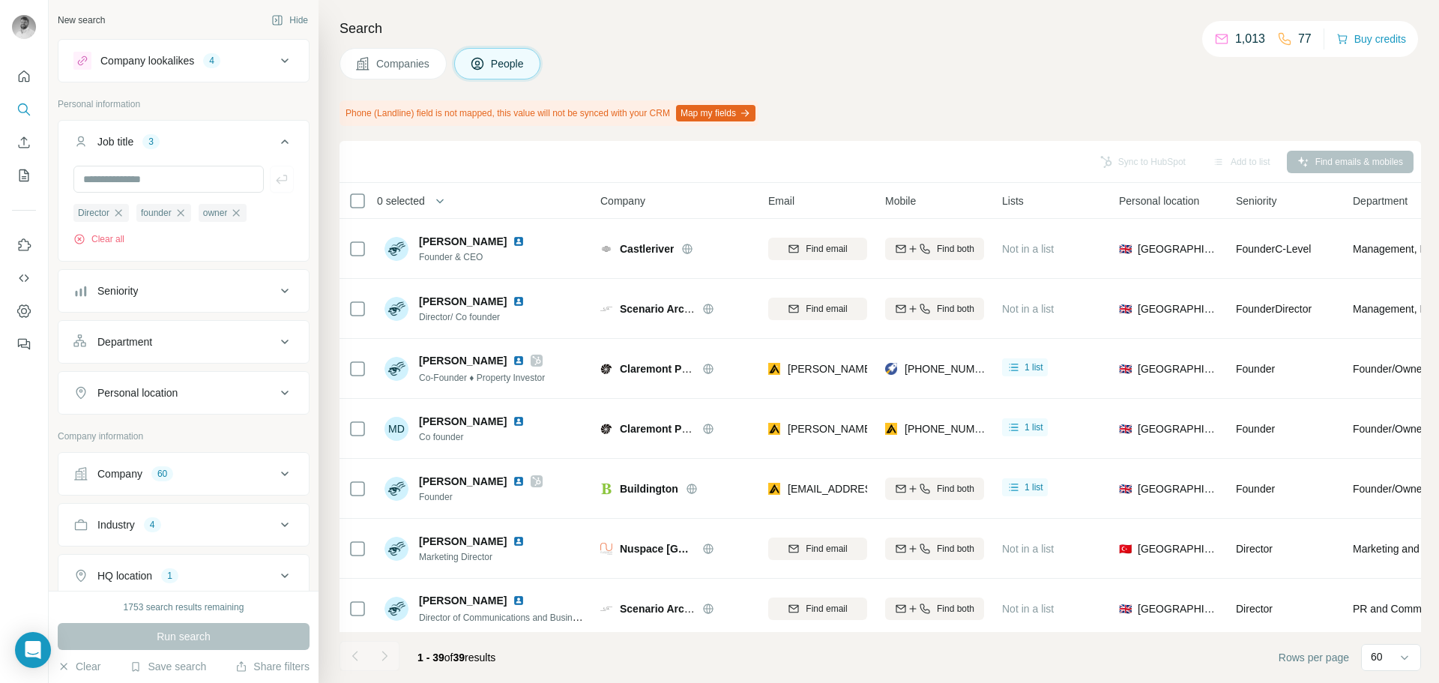
click at [627, 202] on span "Company" at bounding box center [623, 200] width 45 height 15
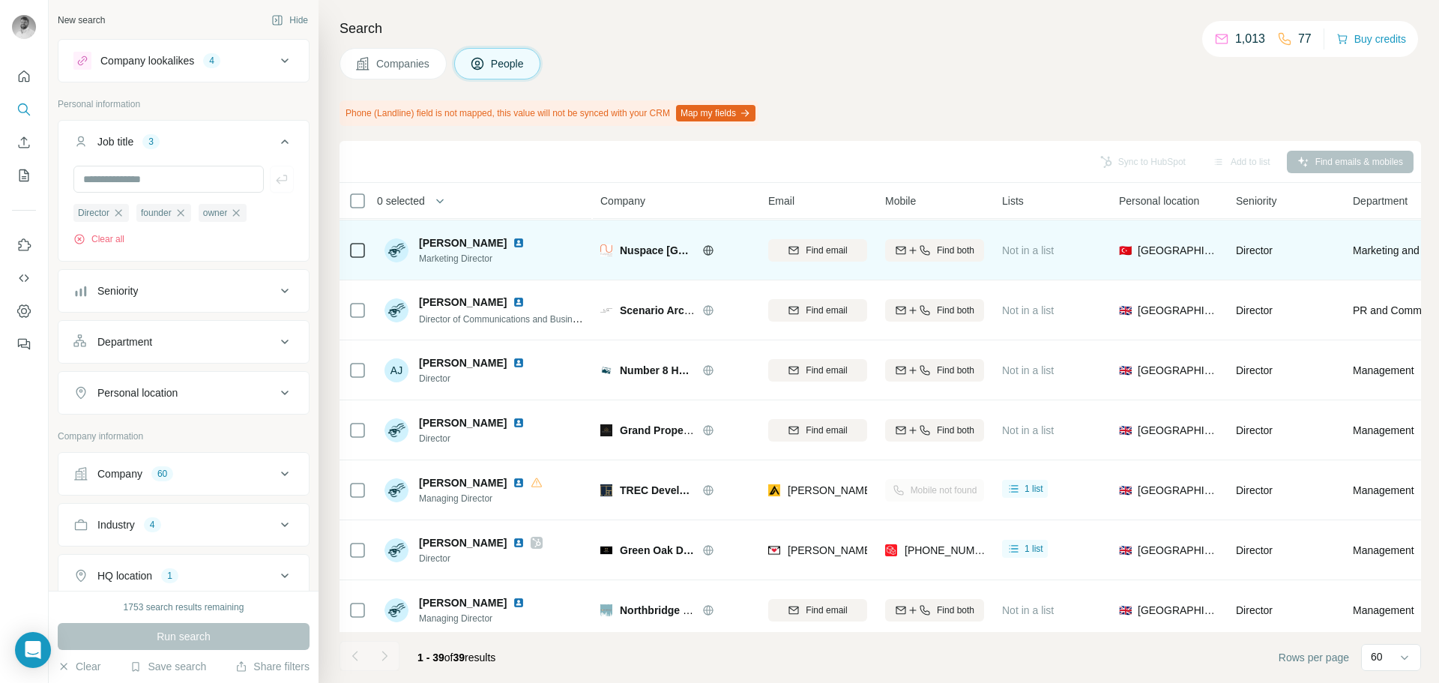
scroll to position [300, 0]
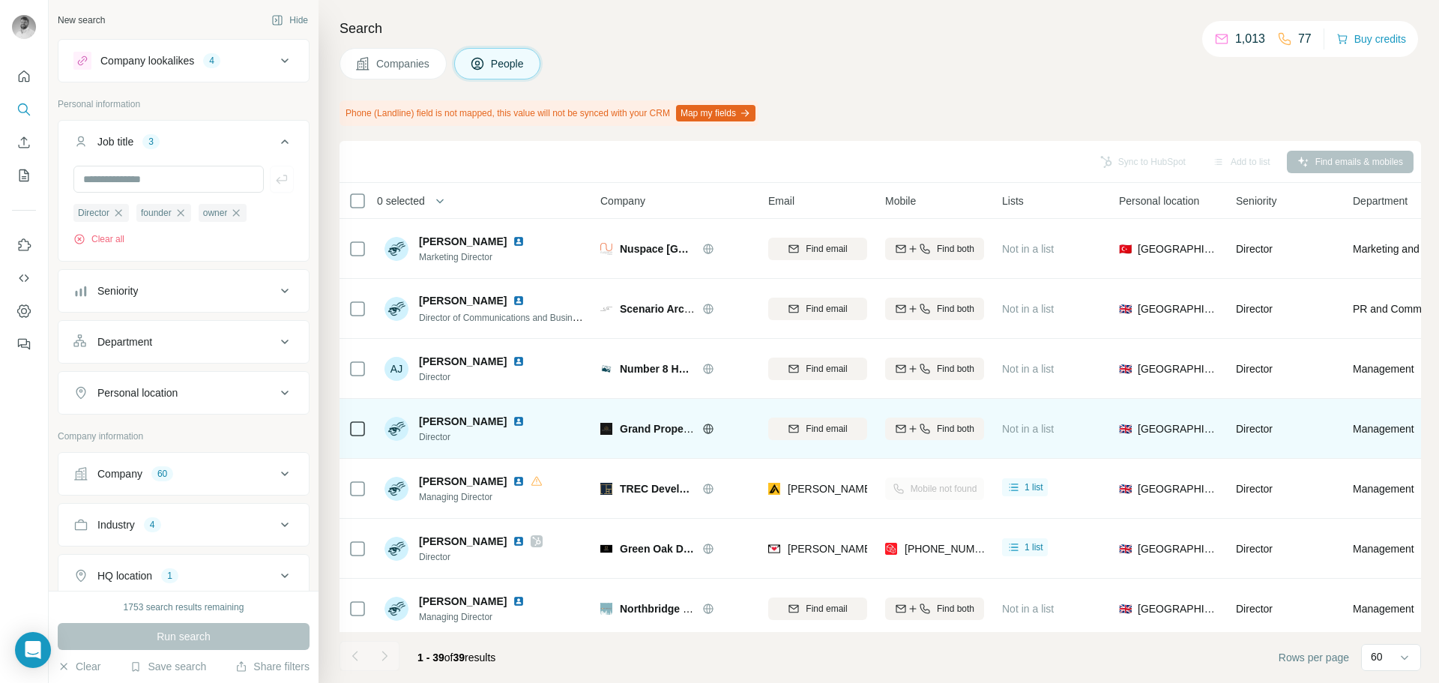
click at [703, 432] on icon at bounding box center [708, 429] width 12 height 12
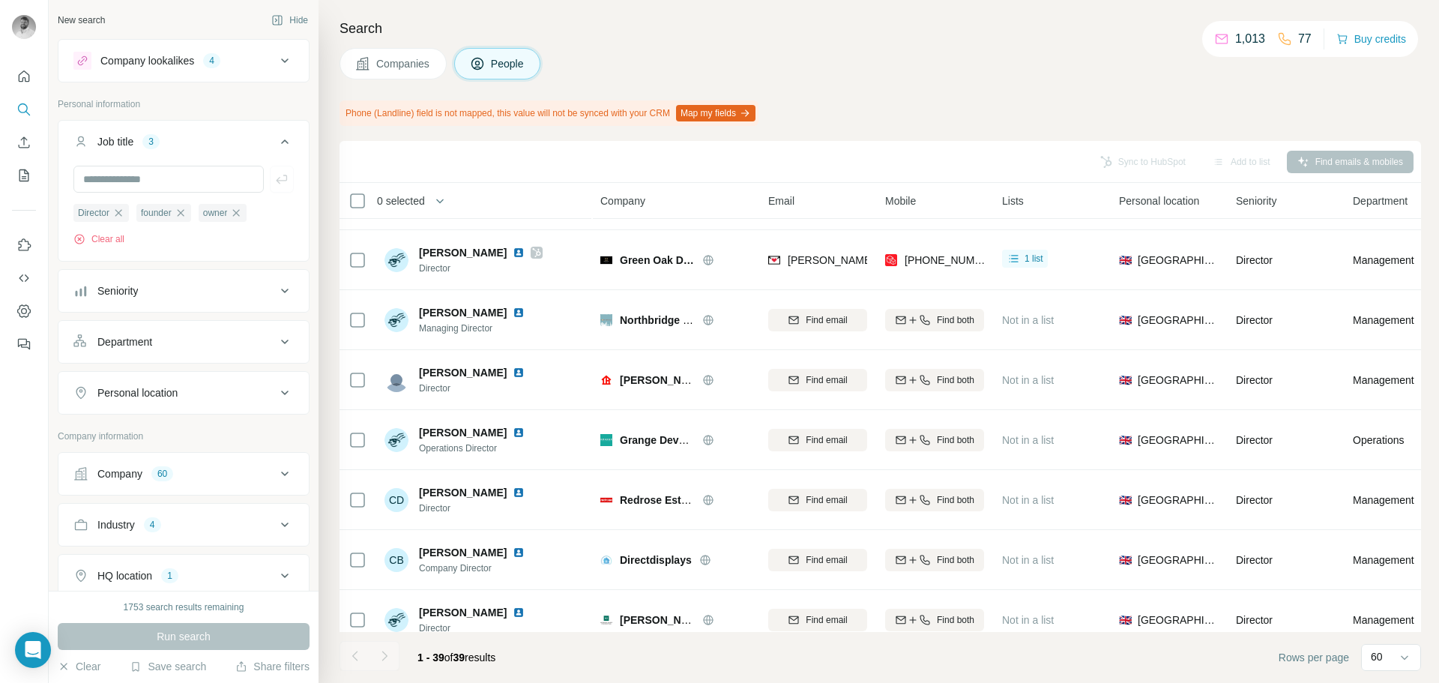
scroll to position [600, 0]
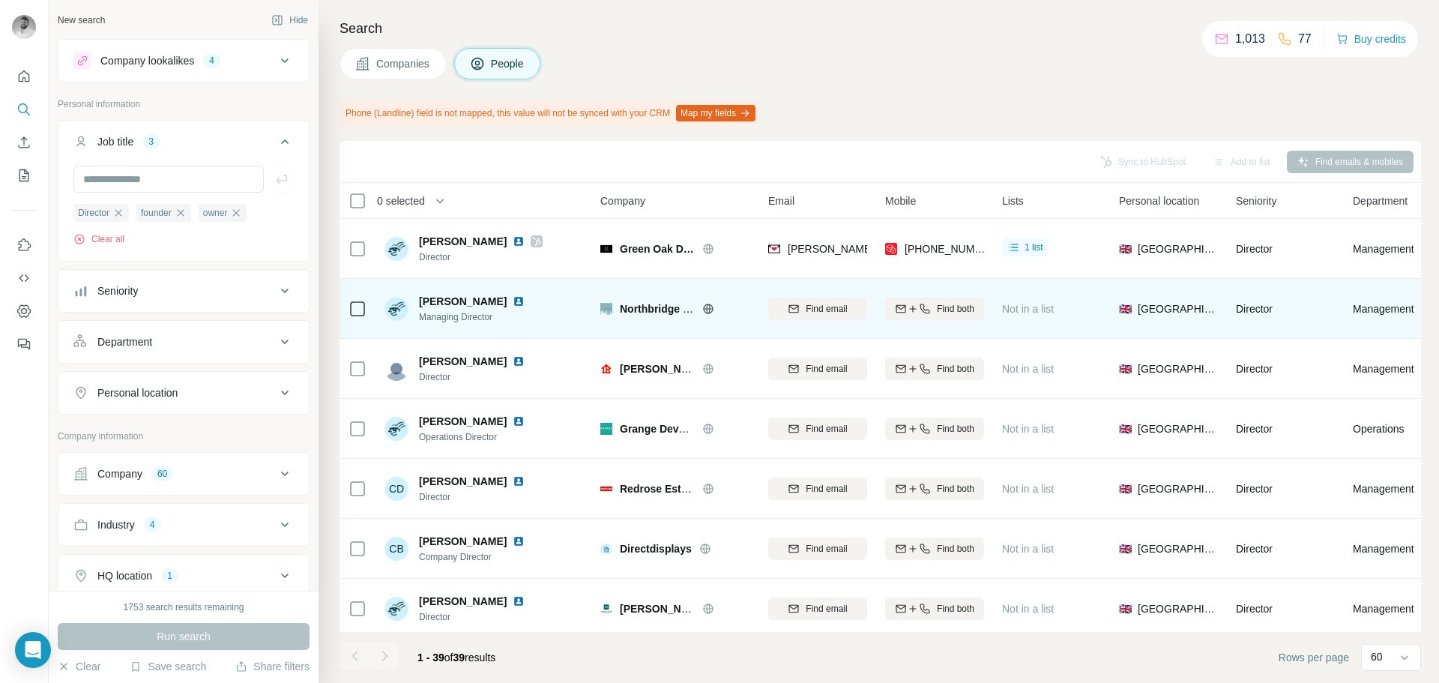
click at [707, 307] on icon at bounding box center [708, 309] width 4 height 10
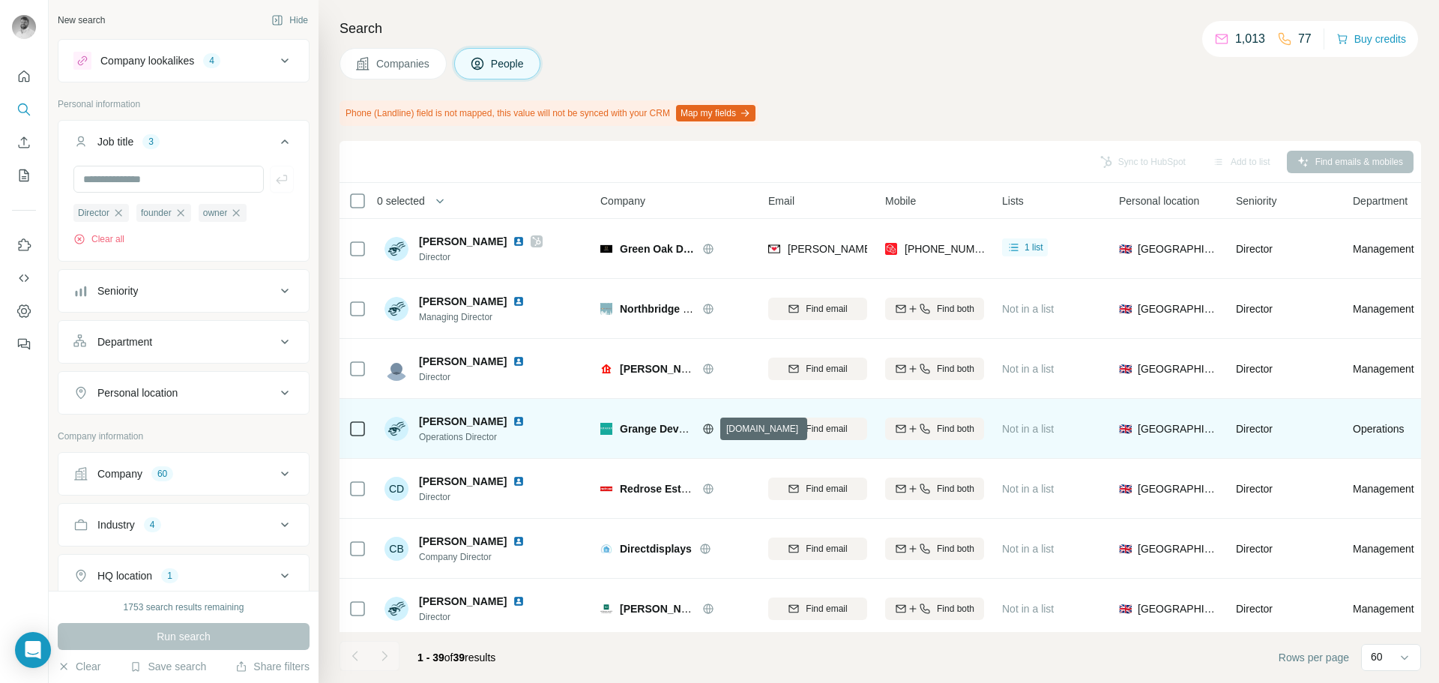
click at [714, 434] on icon at bounding box center [708, 429] width 12 height 12
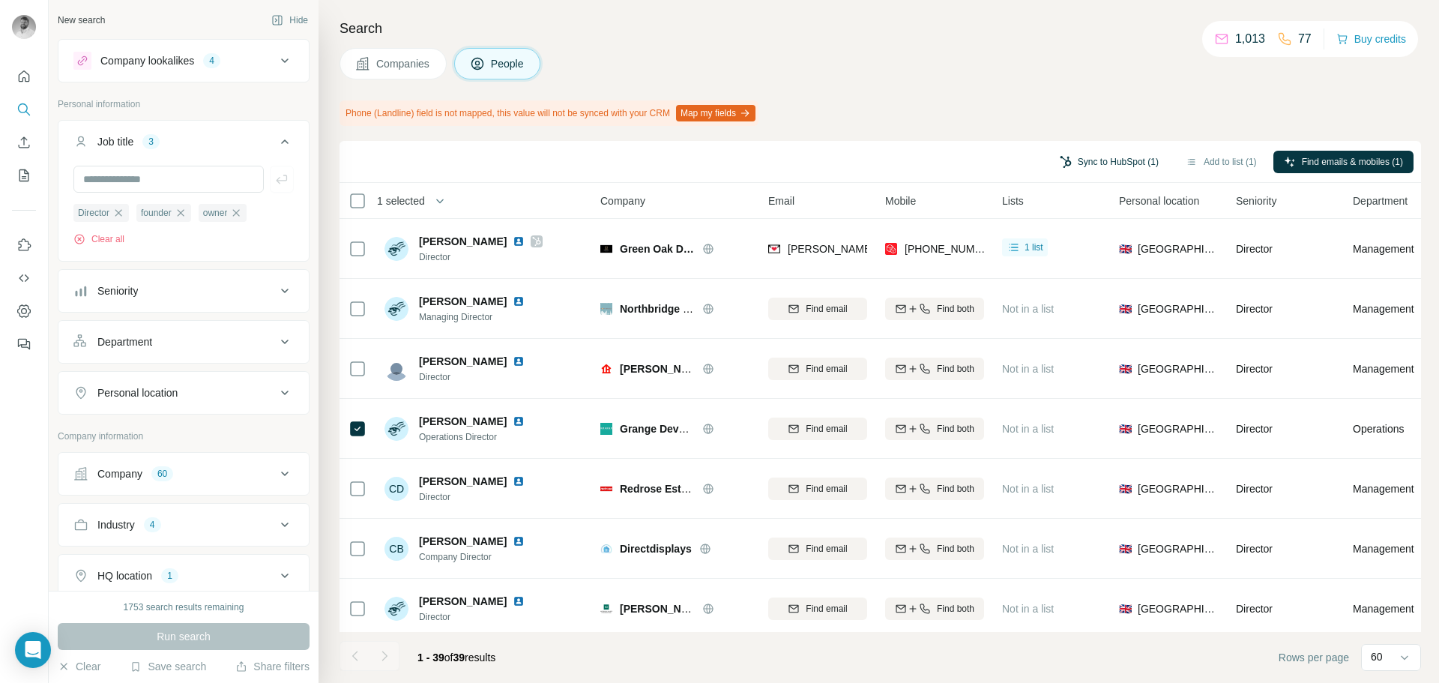
click at [1118, 162] on button "Sync to HubSpot (1)" at bounding box center [1110, 162] width 120 height 22
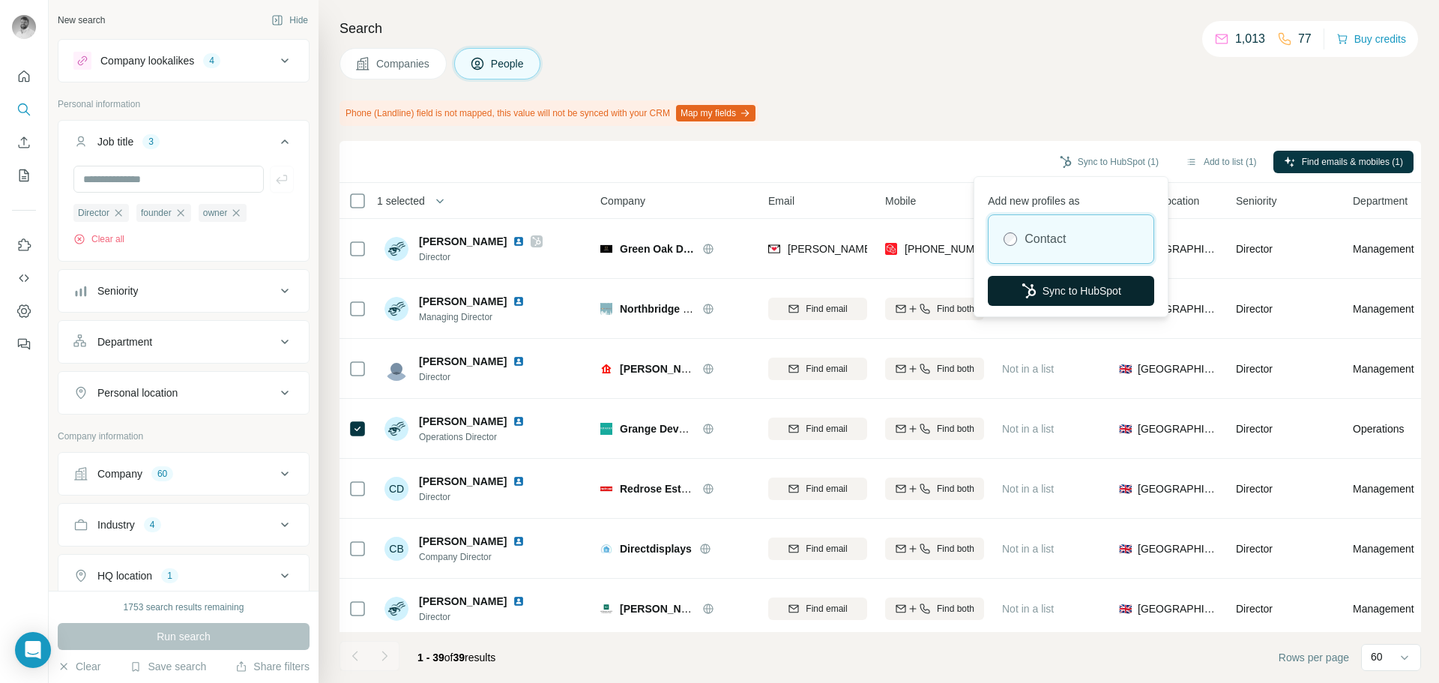
click at [1089, 283] on button "Sync to HubSpot" at bounding box center [1071, 291] width 166 height 30
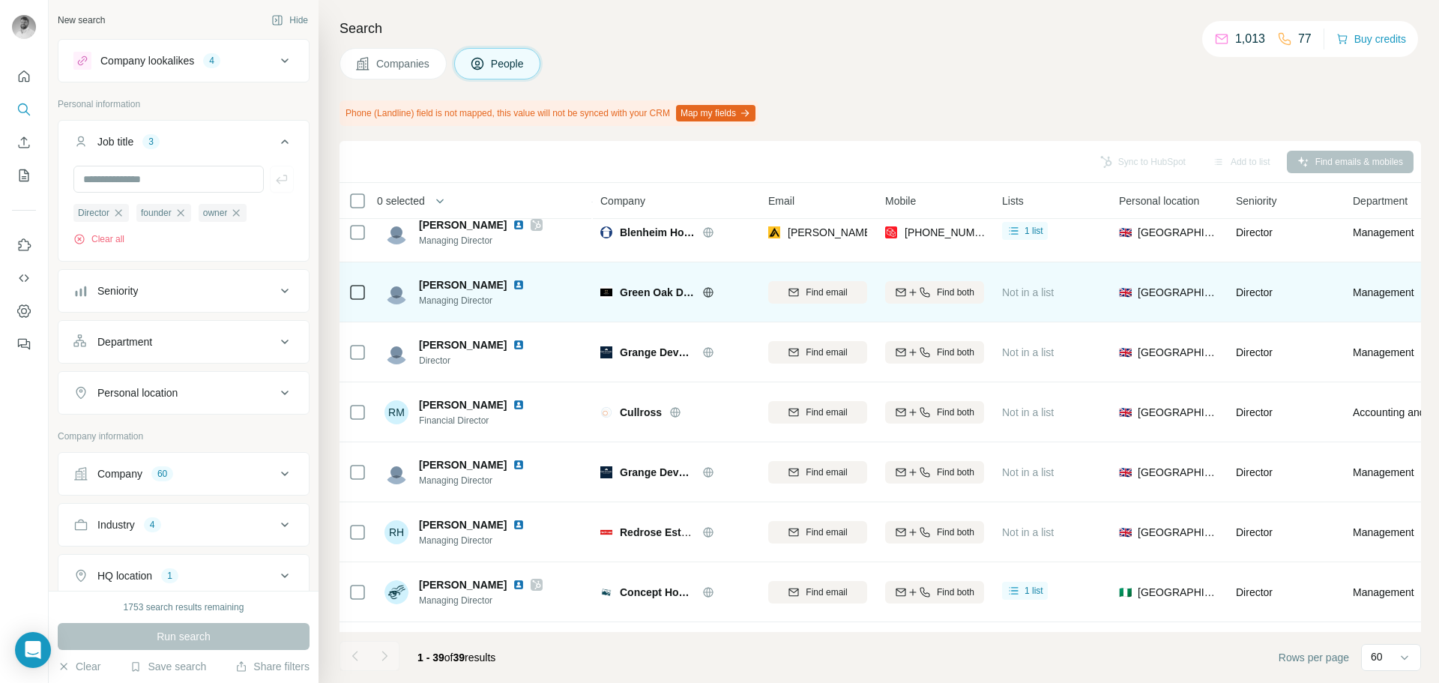
scroll to position [1649, 0]
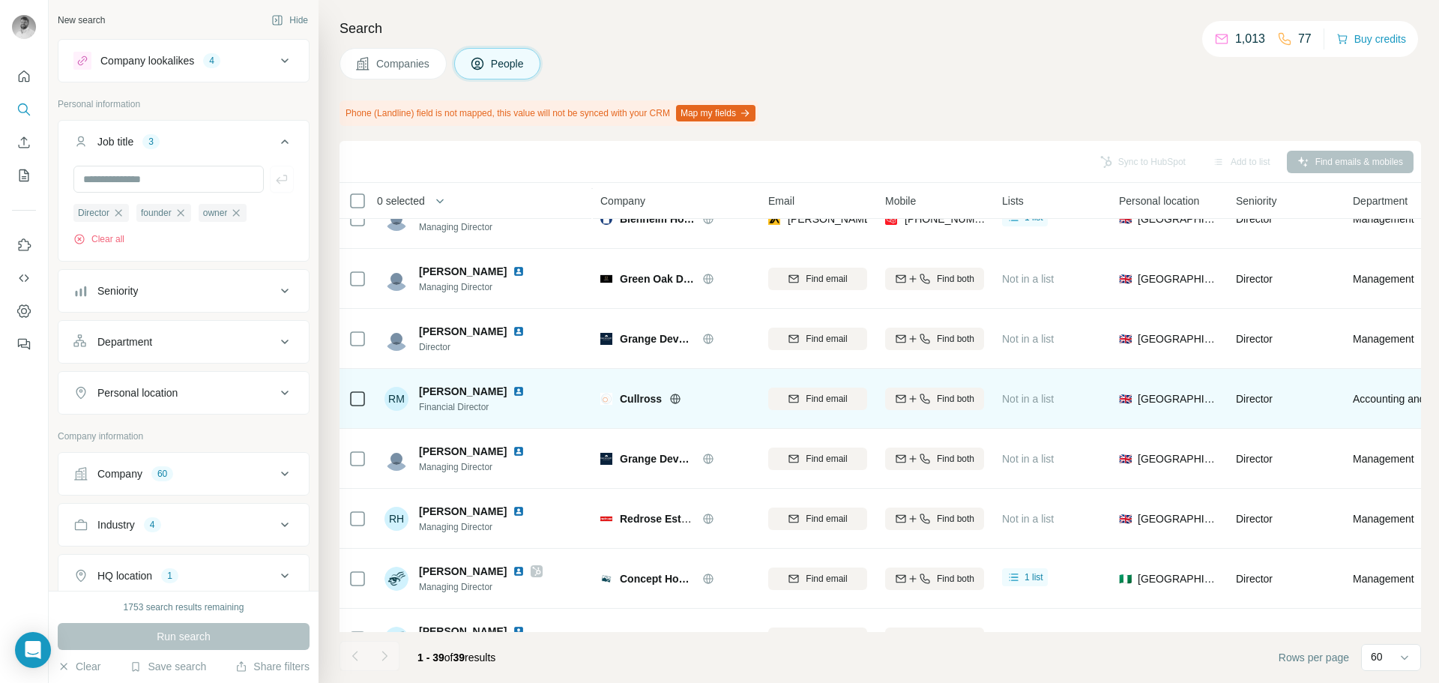
click at [678, 399] on icon at bounding box center [675, 398] width 10 height 1
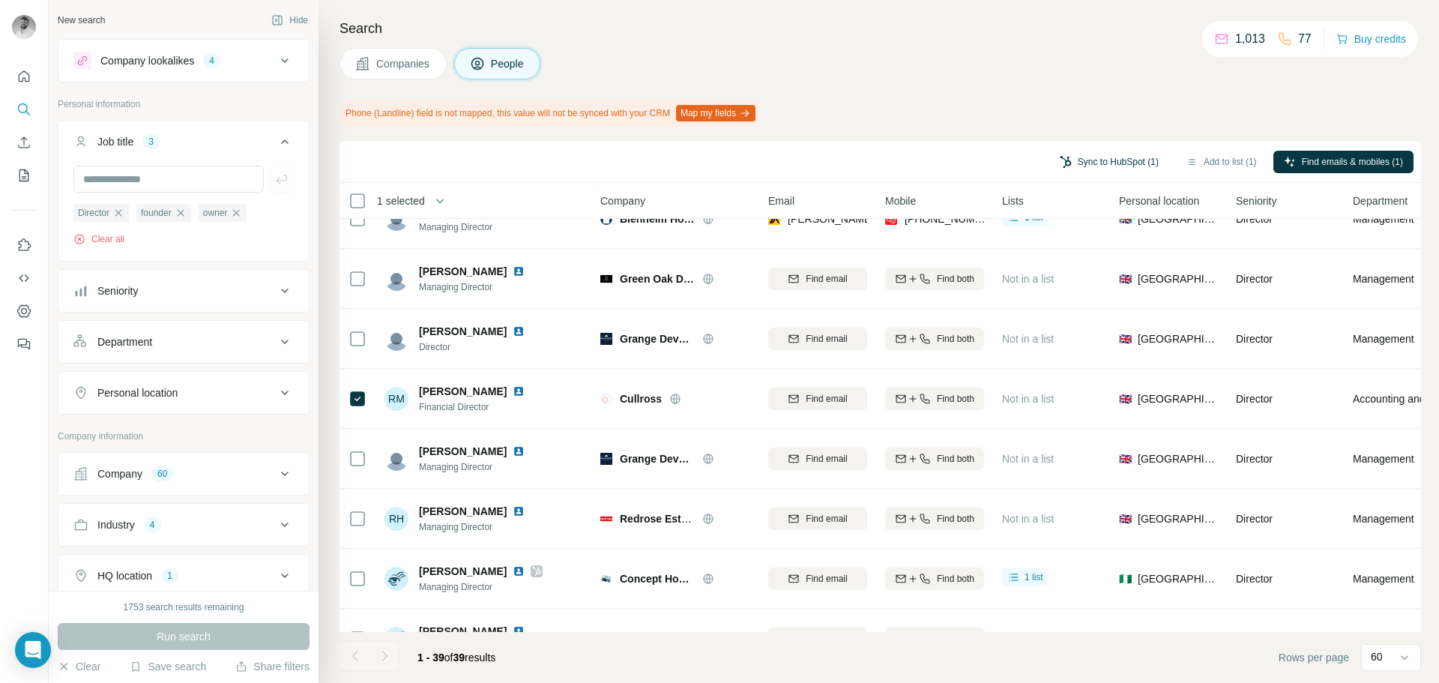
click at [1079, 166] on button "Sync to HubSpot (1)" at bounding box center [1110, 162] width 120 height 22
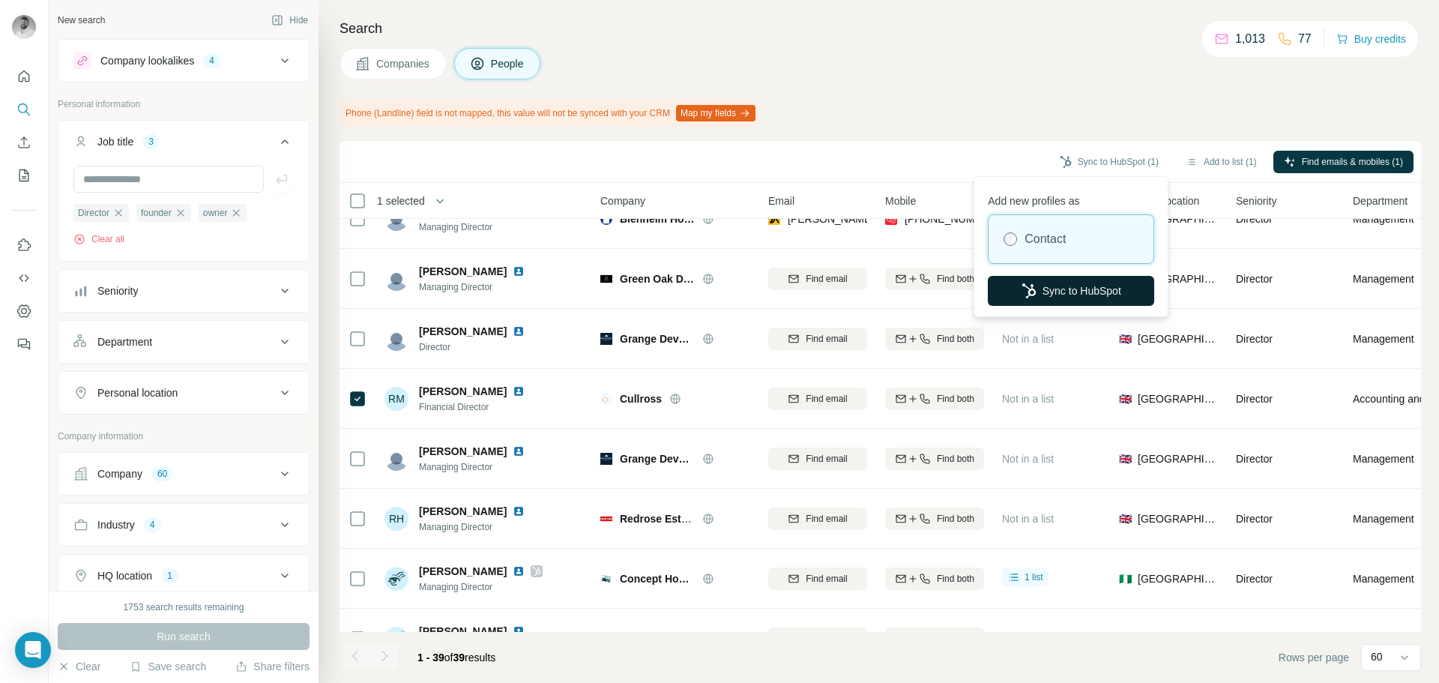
click at [1041, 291] on button "Sync to HubSpot" at bounding box center [1071, 291] width 166 height 30
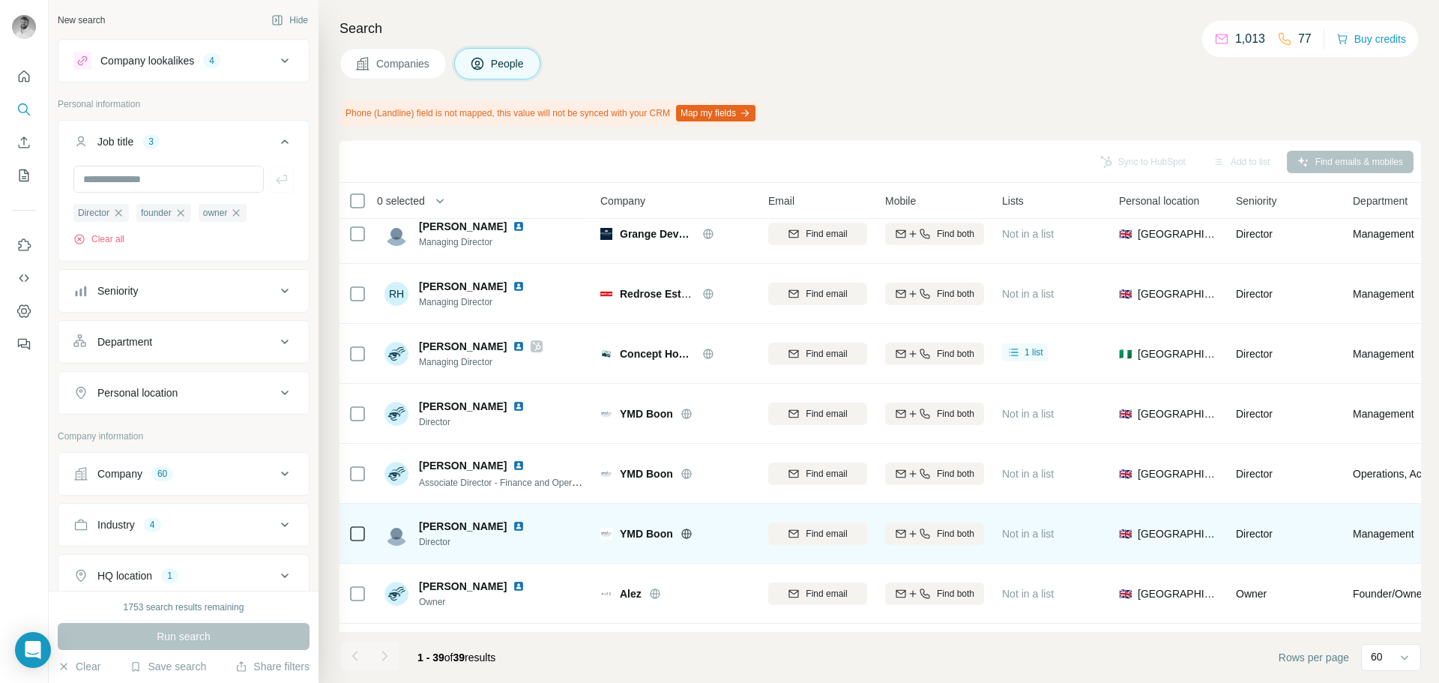
scroll to position [1933, 0]
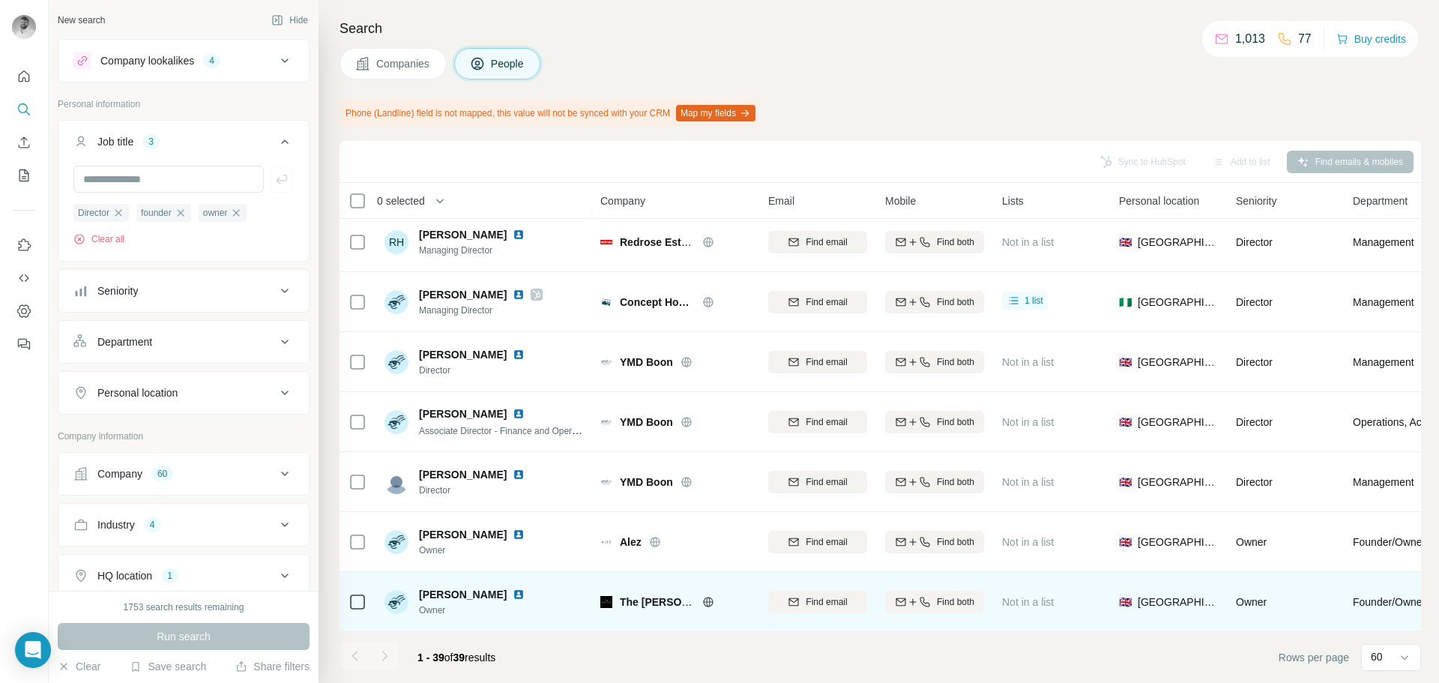
click at [714, 596] on div at bounding box center [726, 602] width 48 height 12
click at [711, 597] on icon at bounding box center [708, 602] width 10 height 10
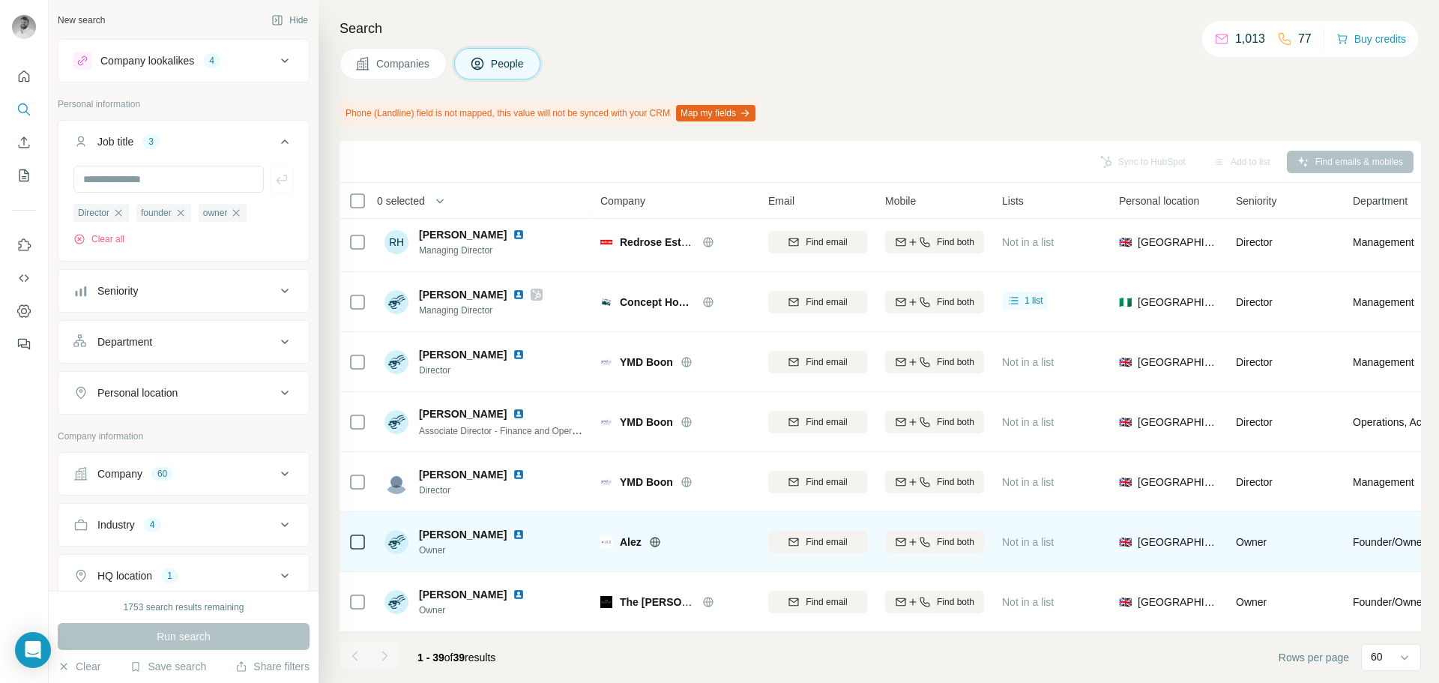
click at [654, 536] on icon at bounding box center [655, 542] width 12 height 12
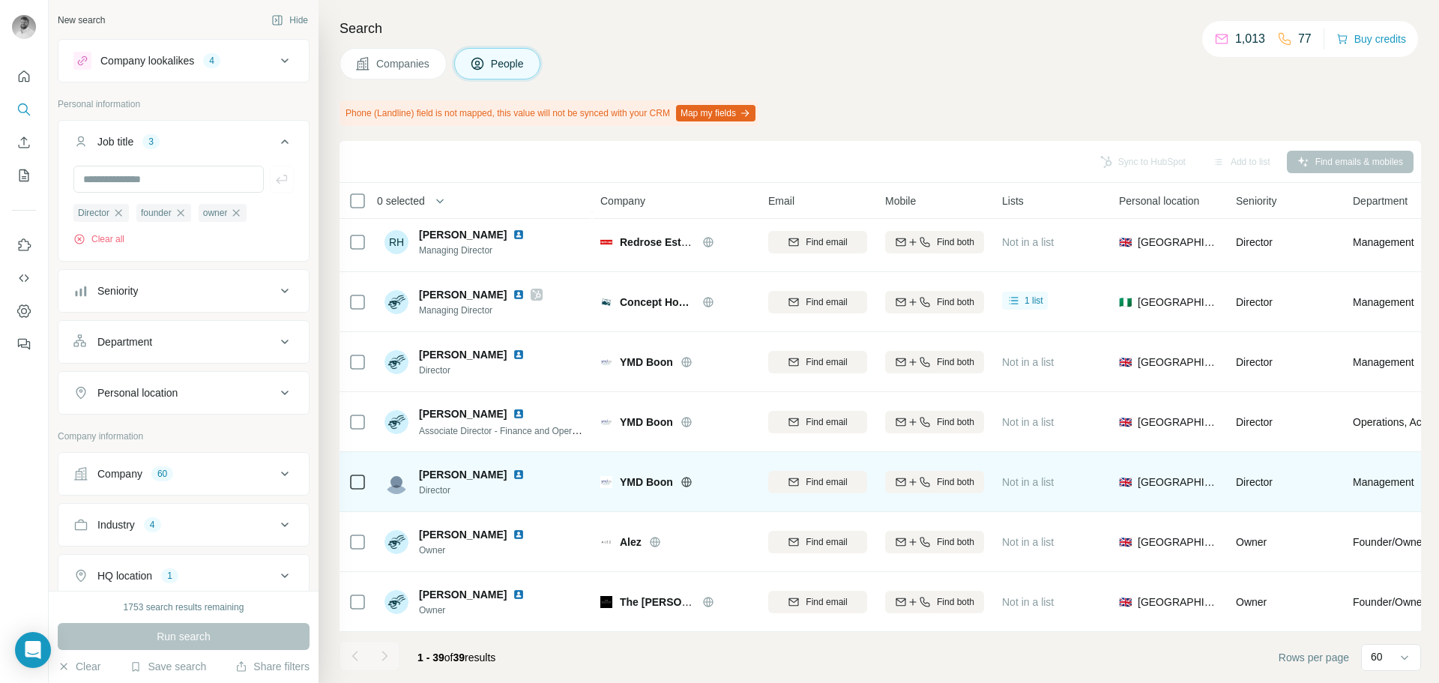
click at [691, 476] on icon at bounding box center [687, 482] width 12 height 12
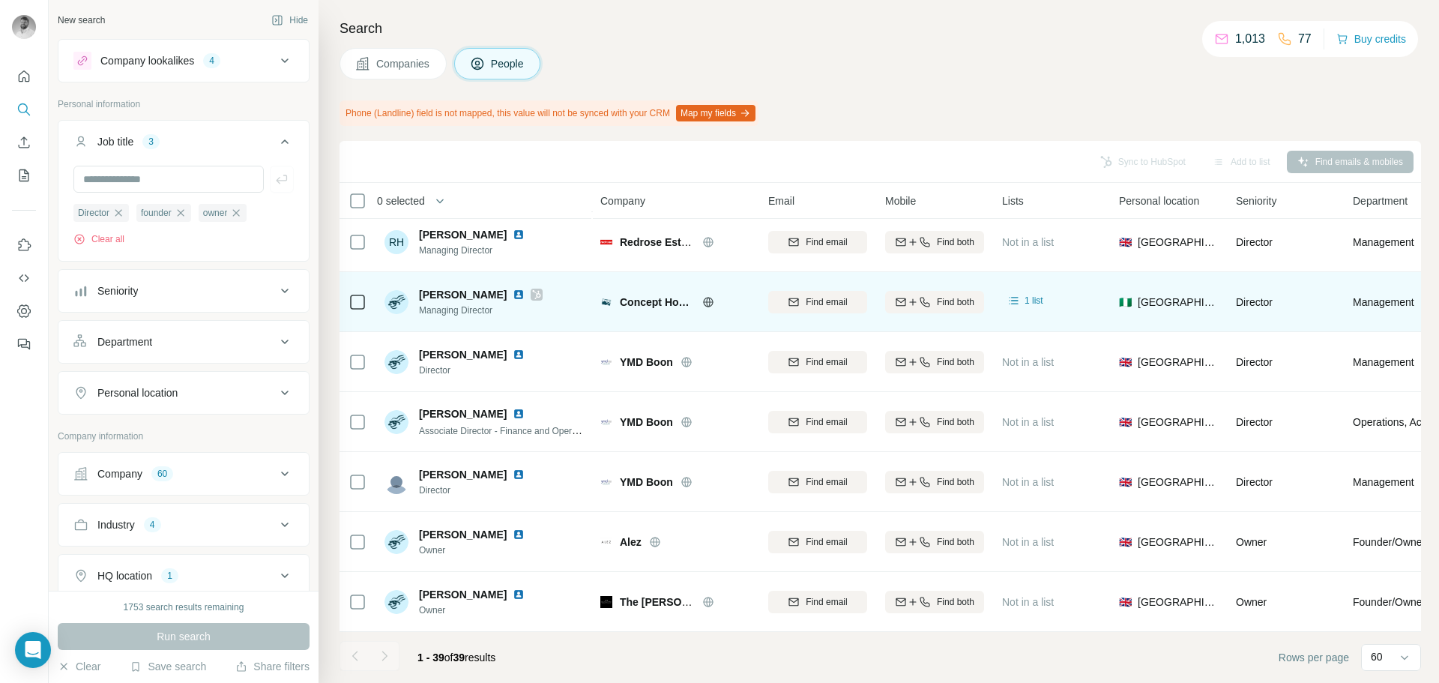
click at [705, 301] on icon at bounding box center [708, 301] width 10 height 1
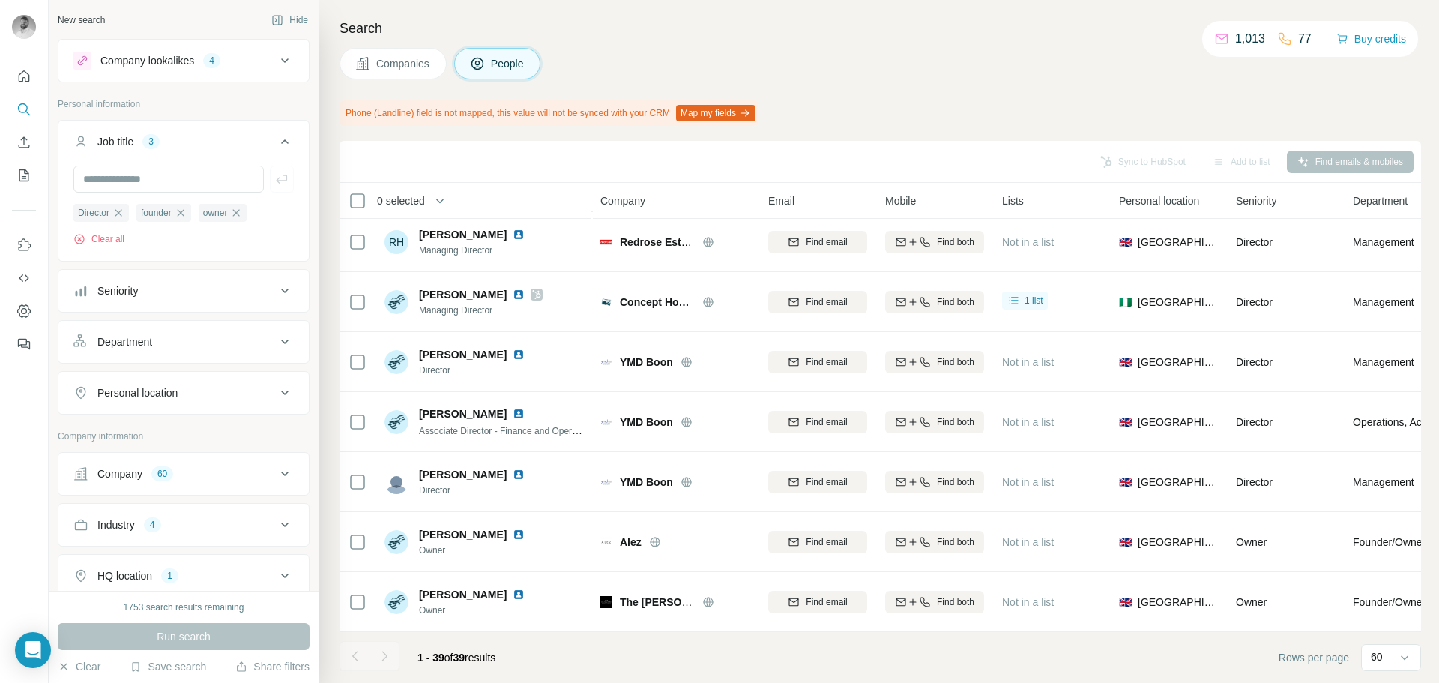
click at [394, 62] on span "Companies" at bounding box center [403, 63] width 55 height 15
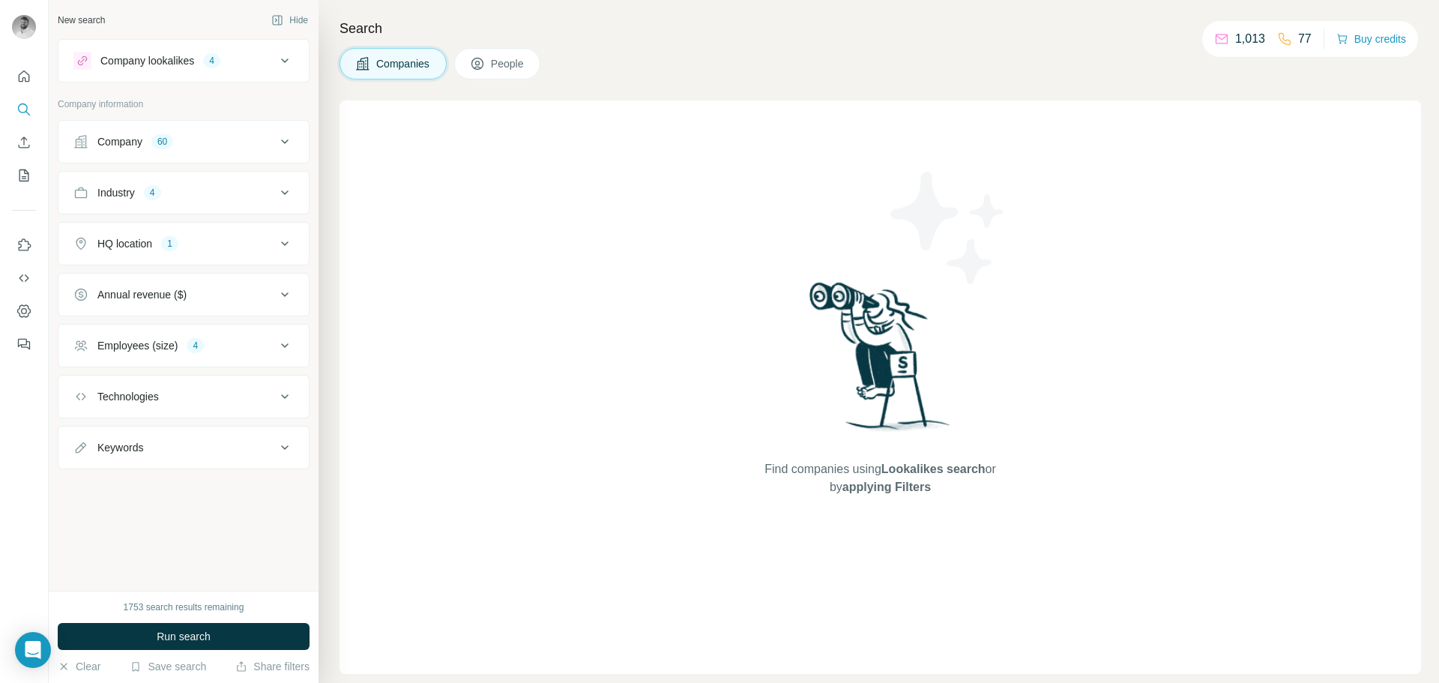
click at [173, 557] on div "New search Hide Company lookalikes 4 Company information Company 60 Industry 4 …" at bounding box center [184, 295] width 270 height 591
click at [206, 632] on span "Run search" at bounding box center [184, 636] width 54 height 15
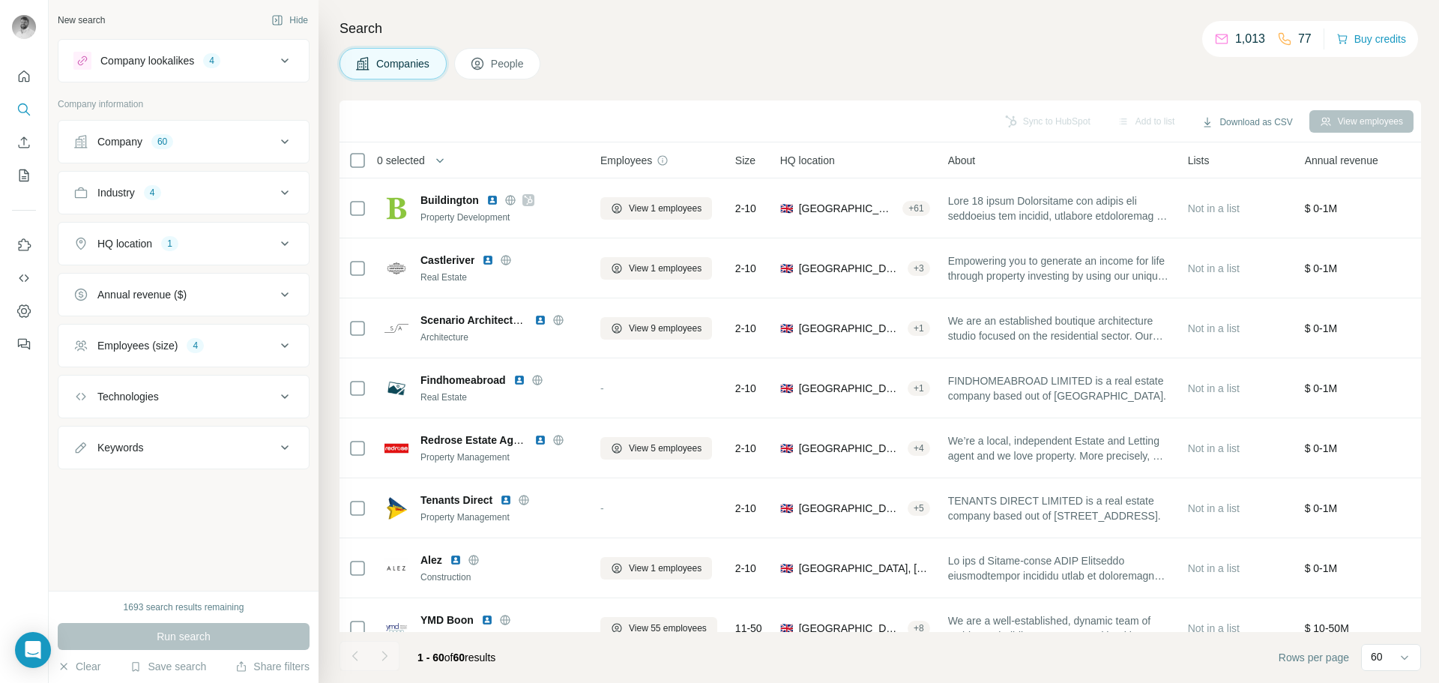
click at [187, 537] on div "New search Hide Company lookalikes 4 Company information Company 60 Industry 4 …" at bounding box center [184, 295] width 270 height 591
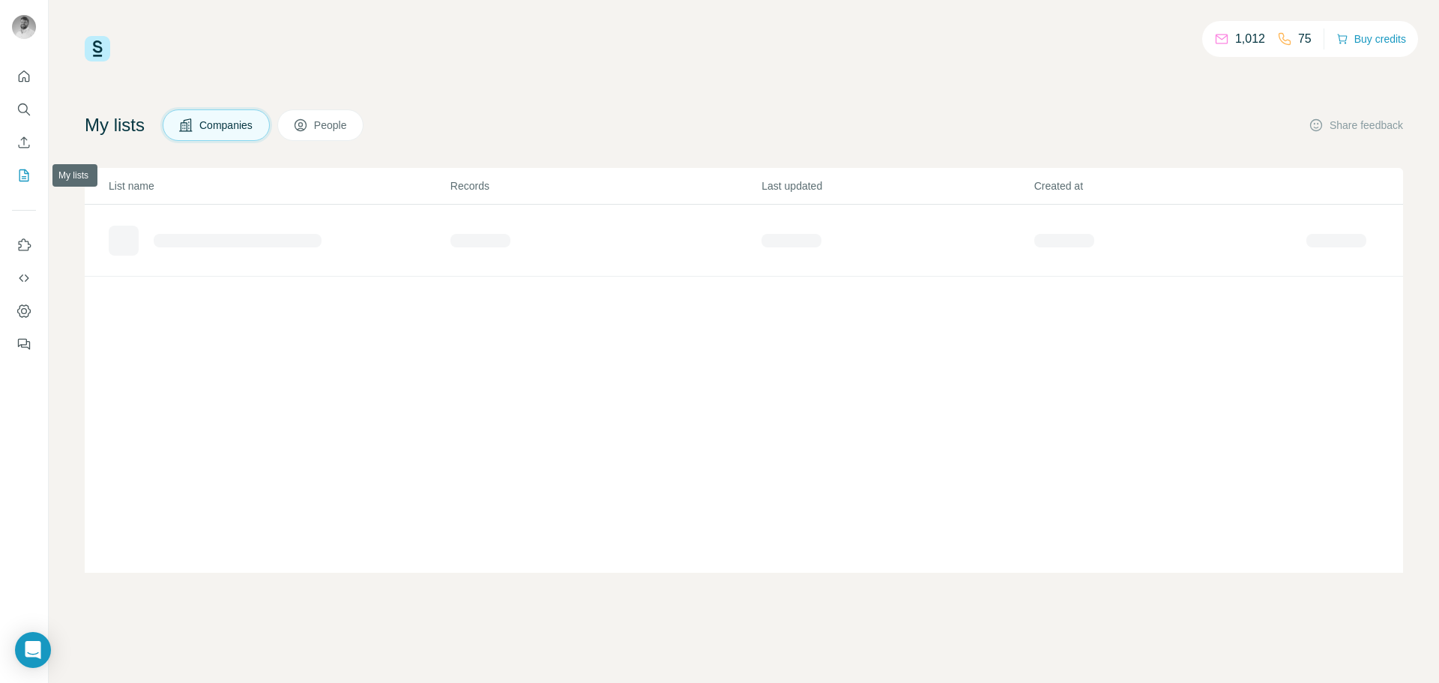
click at [19, 172] on icon "My lists" at bounding box center [23, 175] width 15 height 15
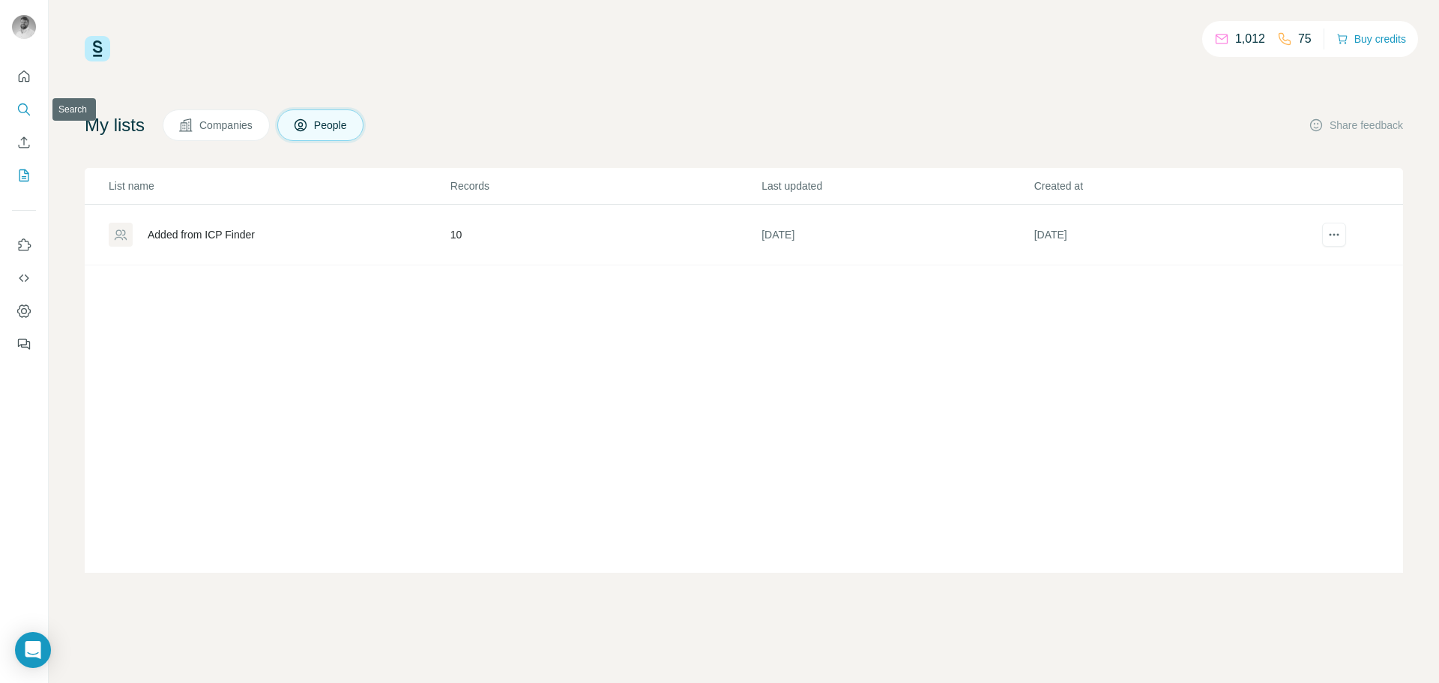
click at [24, 121] on button "Search" at bounding box center [24, 109] width 24 height 27
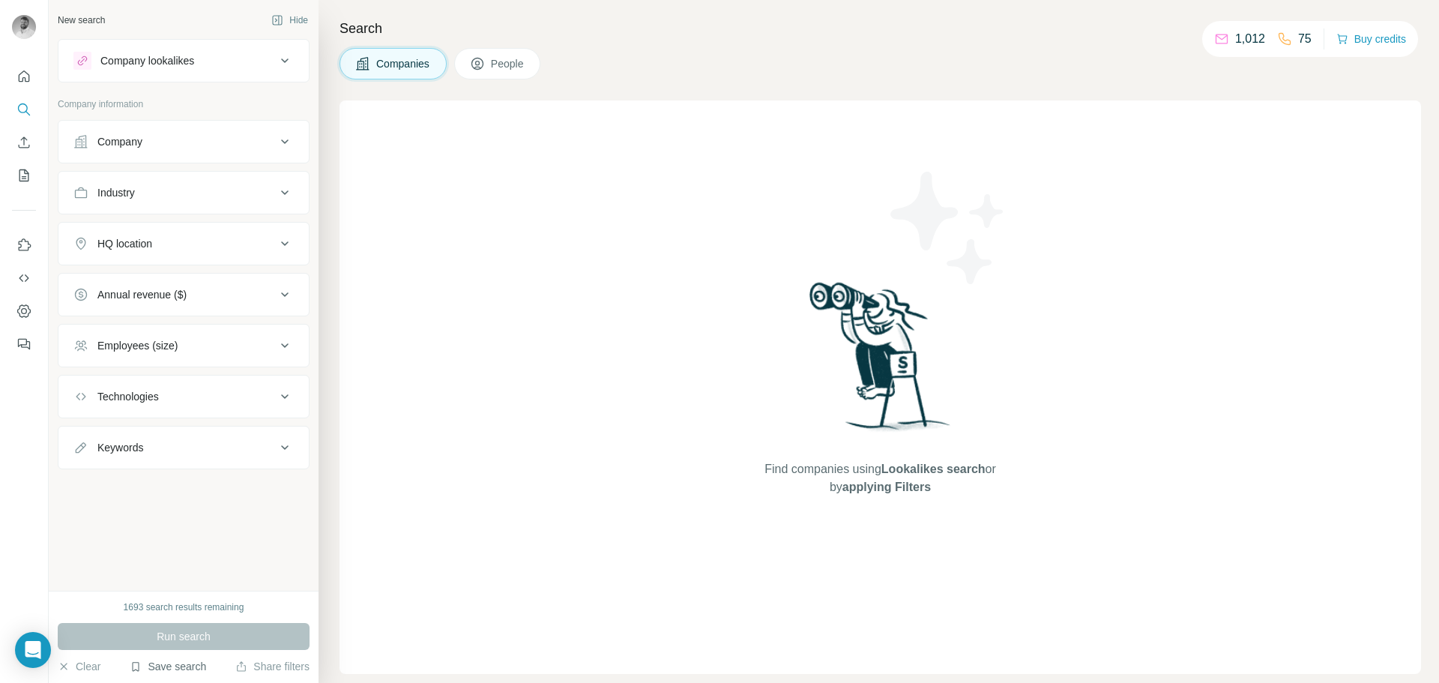
click at [196, 661] on button "Save search" at bounding box center [168, 666] width 76 height 15
click at [202, 634] on div "View my saved searches" at bounding box center [210, 640] width 158 height 30
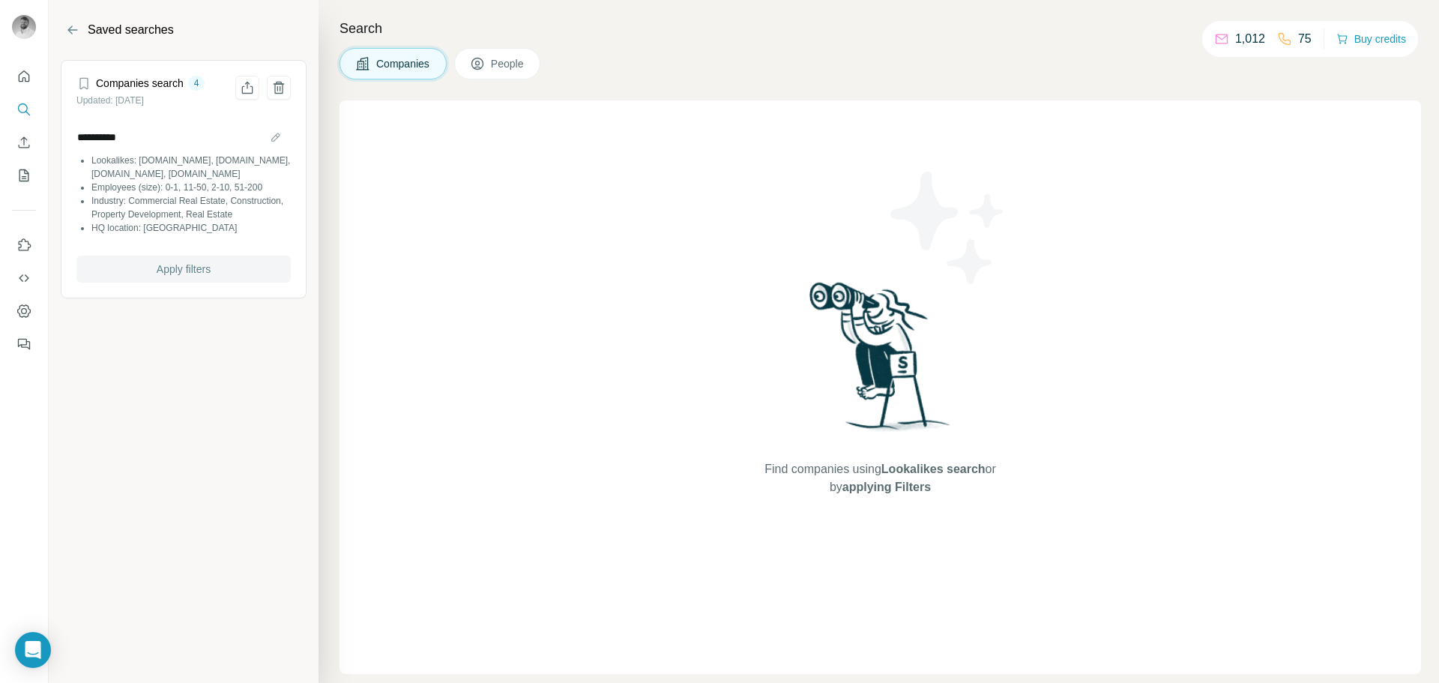
click at [196, 283] on button "Apply filters" at bounding box center [183, 269] width 214 height 27
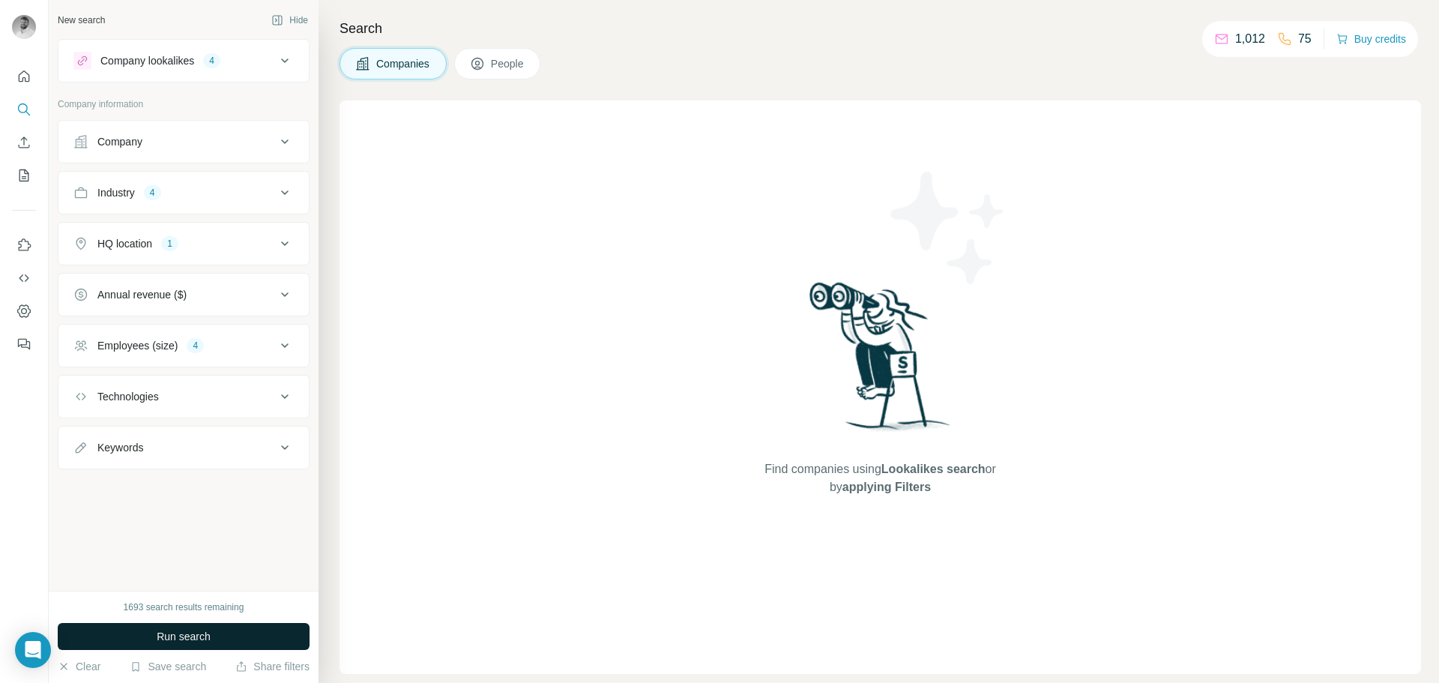
click at [136, 635] on button "Run search" at bounding box center [184, 636] width 252 height 27
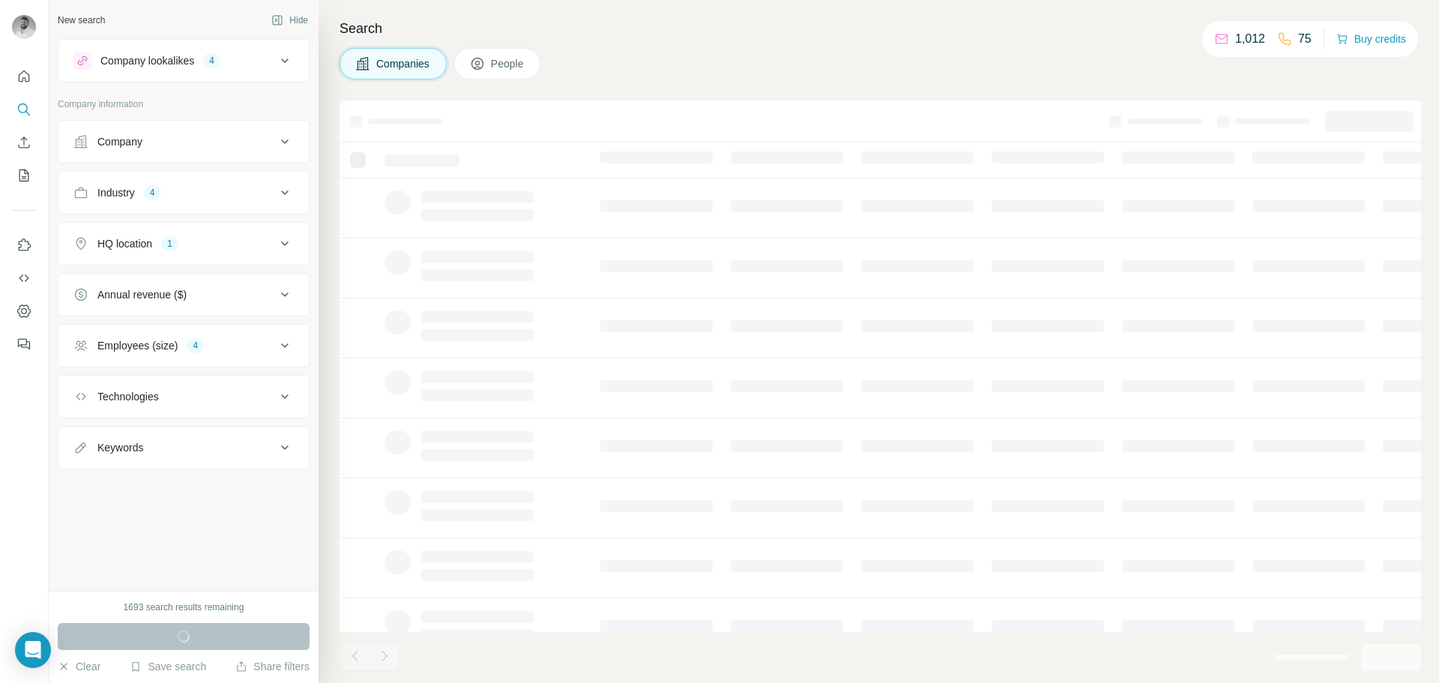
click at [283, 46] on button "Company lookalikes 4" at bounding box center [183, 61] width 250 height 36
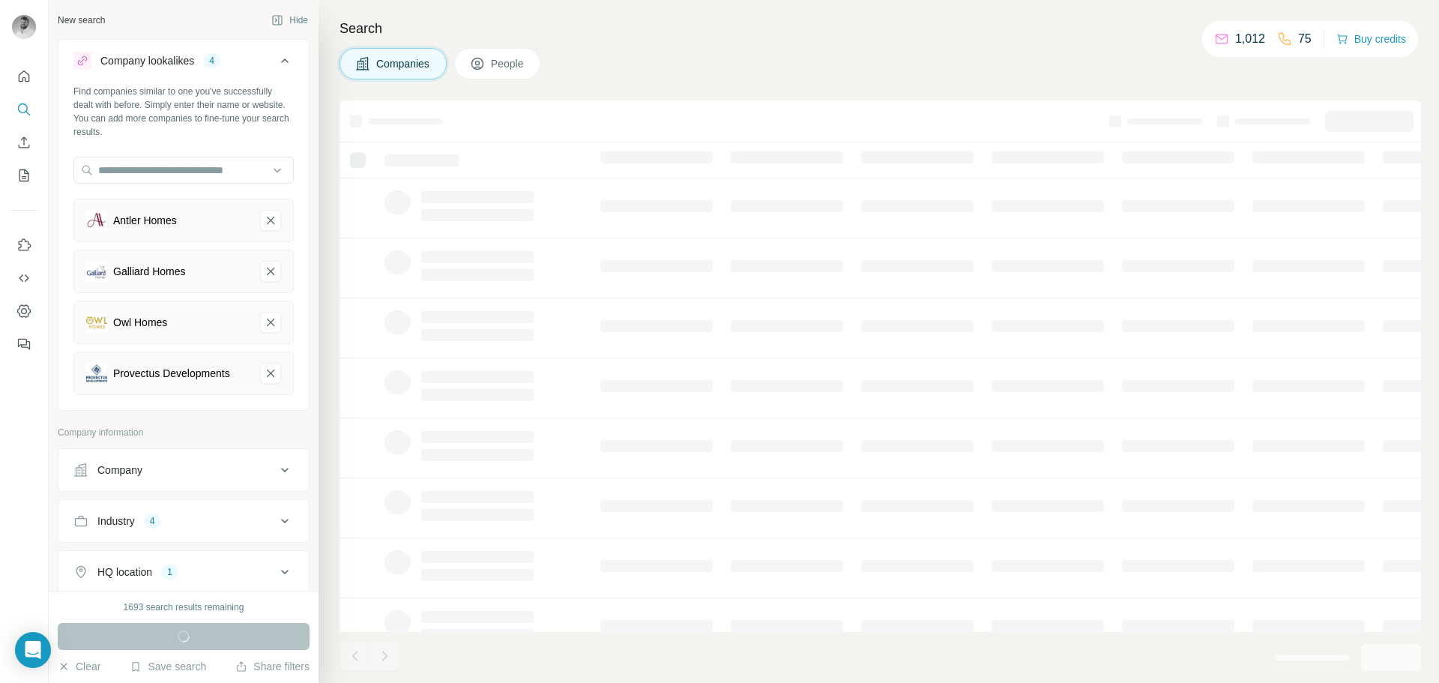
click at [283, 46] on button "Company lookalikes 4" at bounding box center [183, 64] width 250 height 42
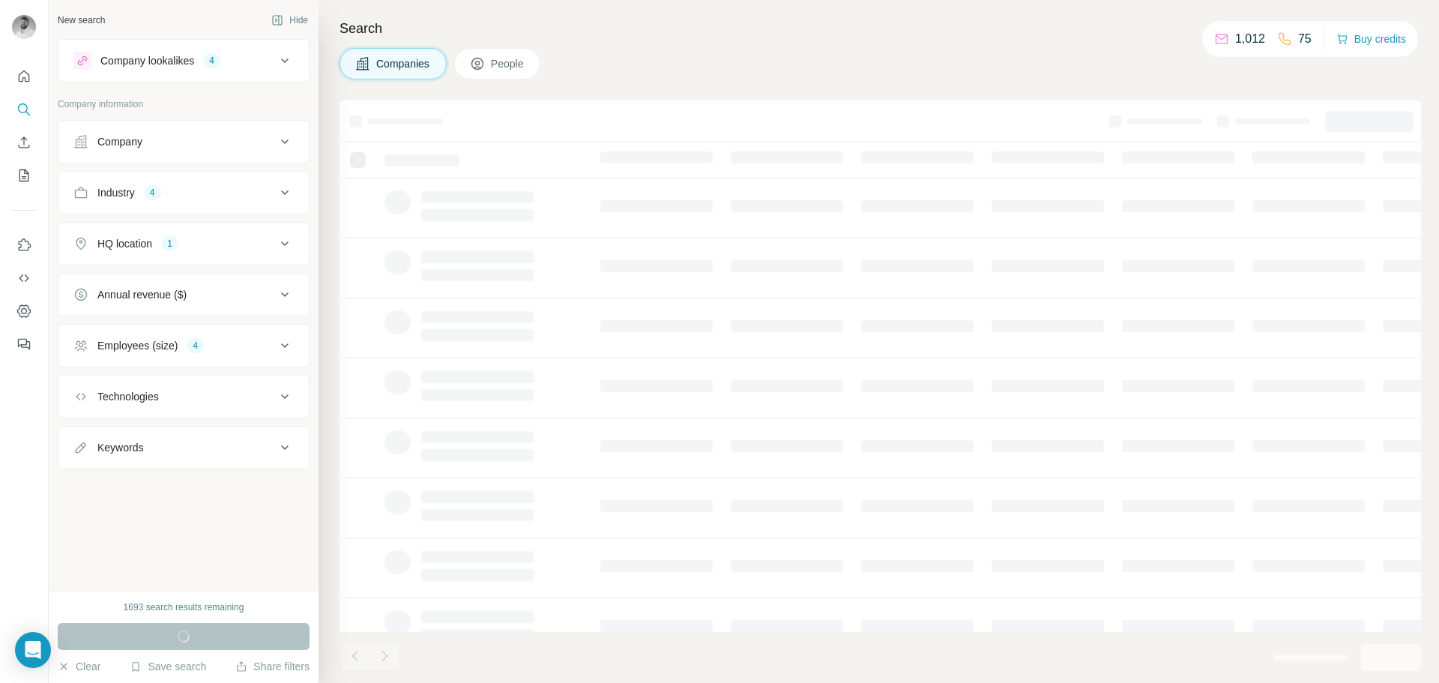
click at [250, 205] on button "Industry 4" at bounding box center [183, 193] width 250 height 36
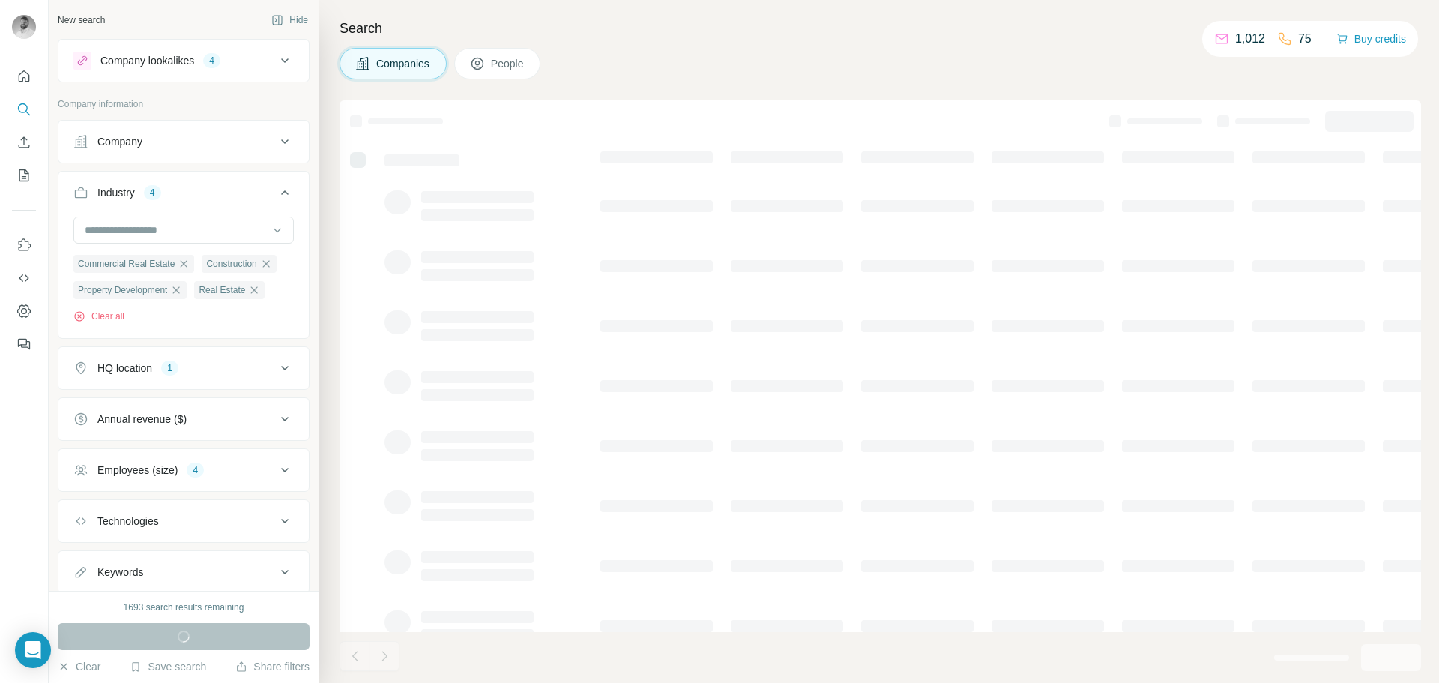
click at [240, 386] on button "HQ location 1" at bounding box center [183, 368] width 250 height 36
click at [240, 392] on button "HQ location 1" at bounding box center [183, 371] width 250 height 42
click at [236, 427] on div "Annual revenue ($)" at bounding box center [174, 419] width 202 height 15
click at [232, 427] on div "Annual revenue ($)" at bounding box center [174, 419] width 202 height 15
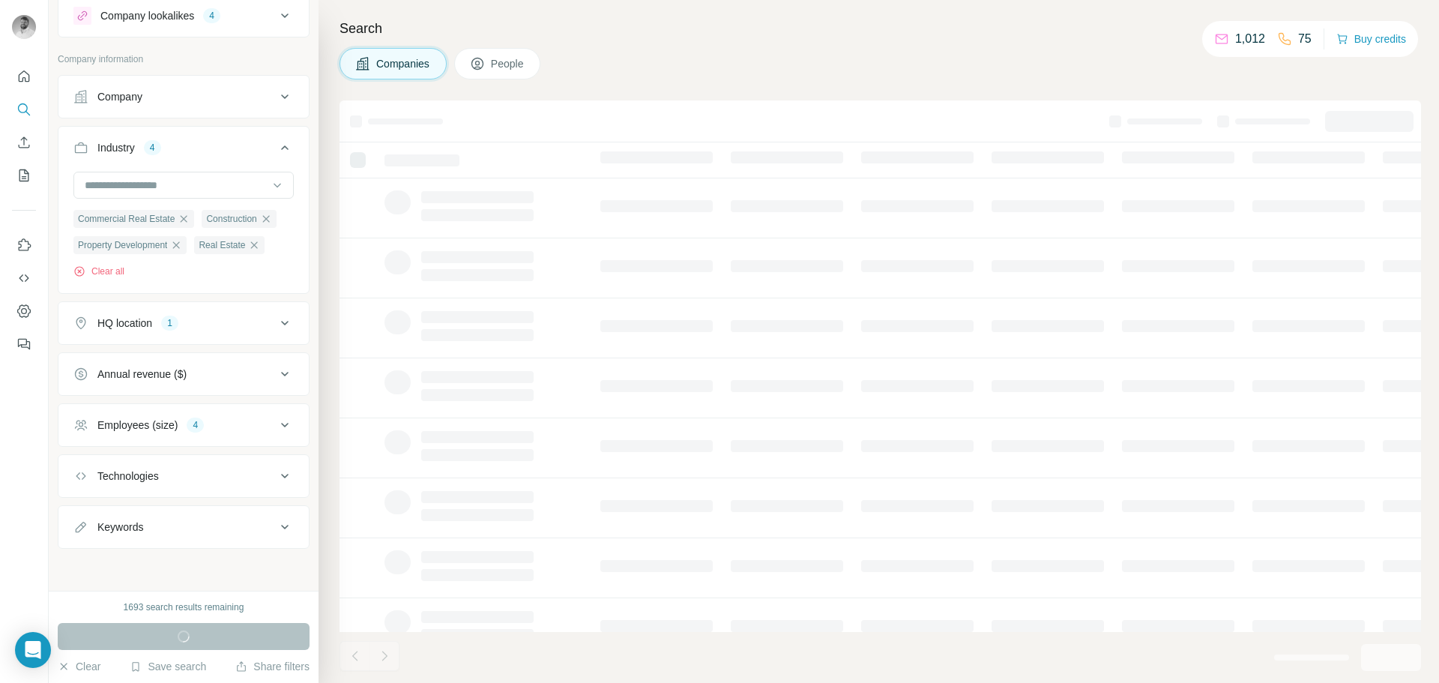
click at [222, 523] on div "Keywords" at bounding box center [174, 527] width 202 height 15
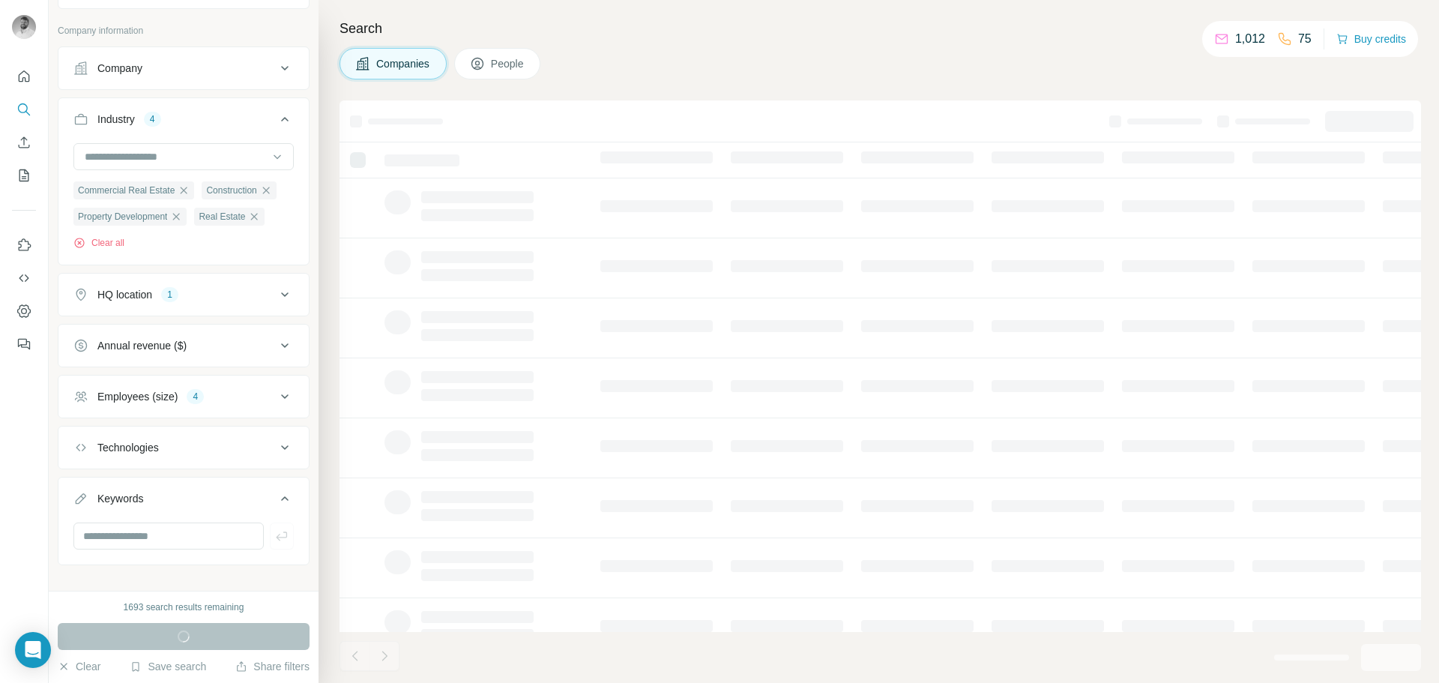
click at [222, 506] on div "Keywords" at bounding box center [174, 498] width 202 height 15
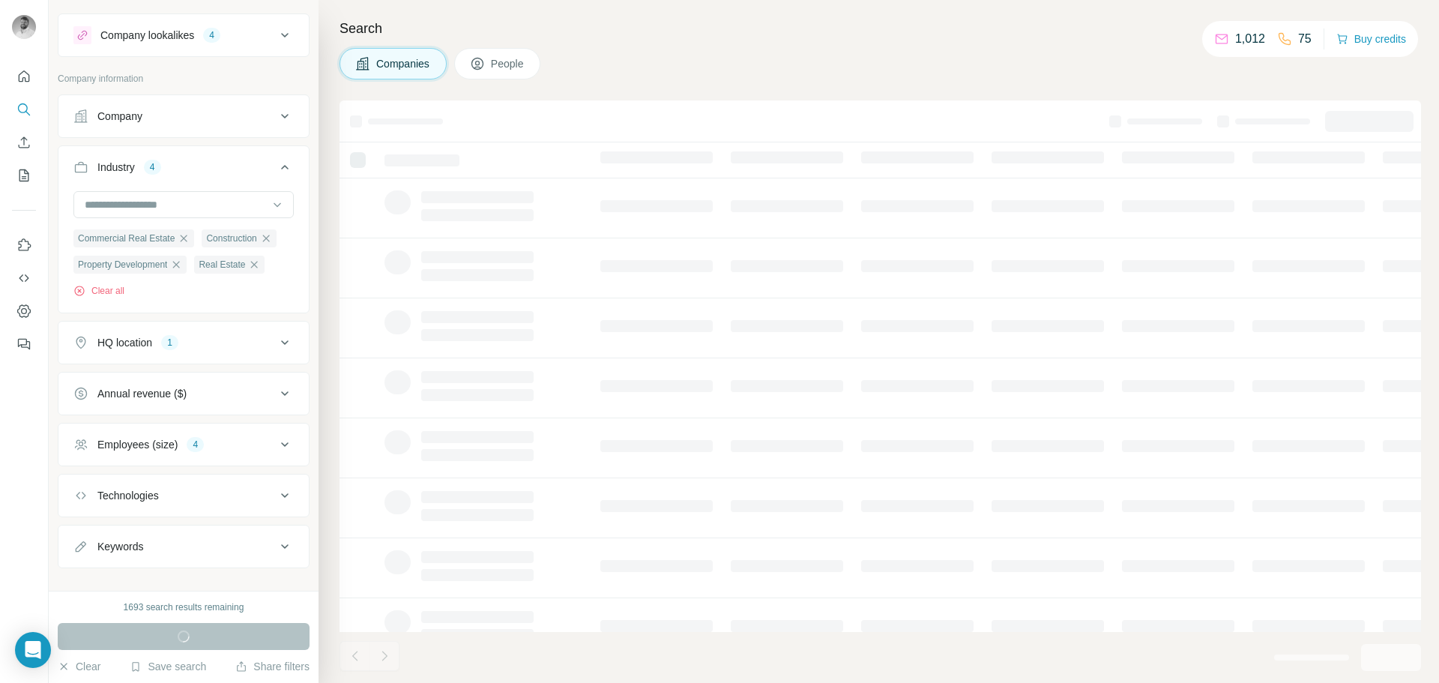
scroll to position [0, 0]
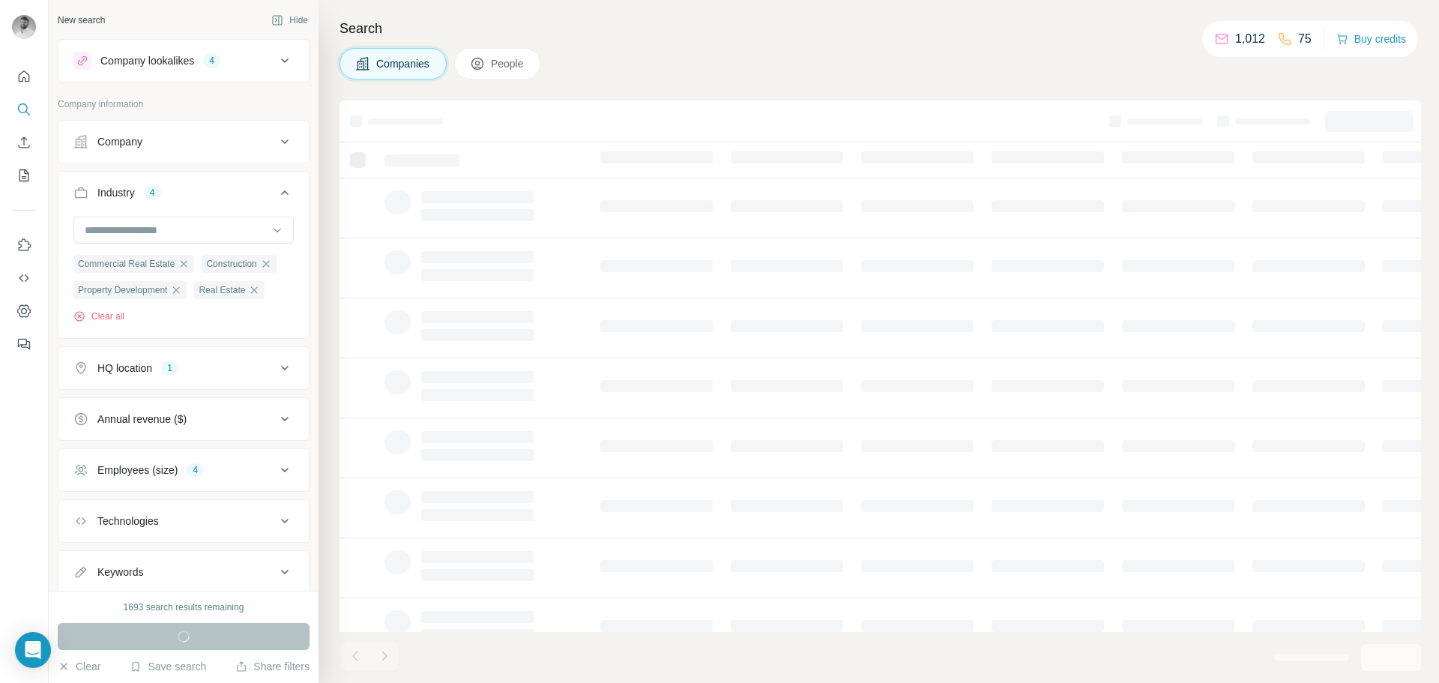
click at [263, 197] on div "Industry 4" at bounding box center [174, 192] width 202 height 15
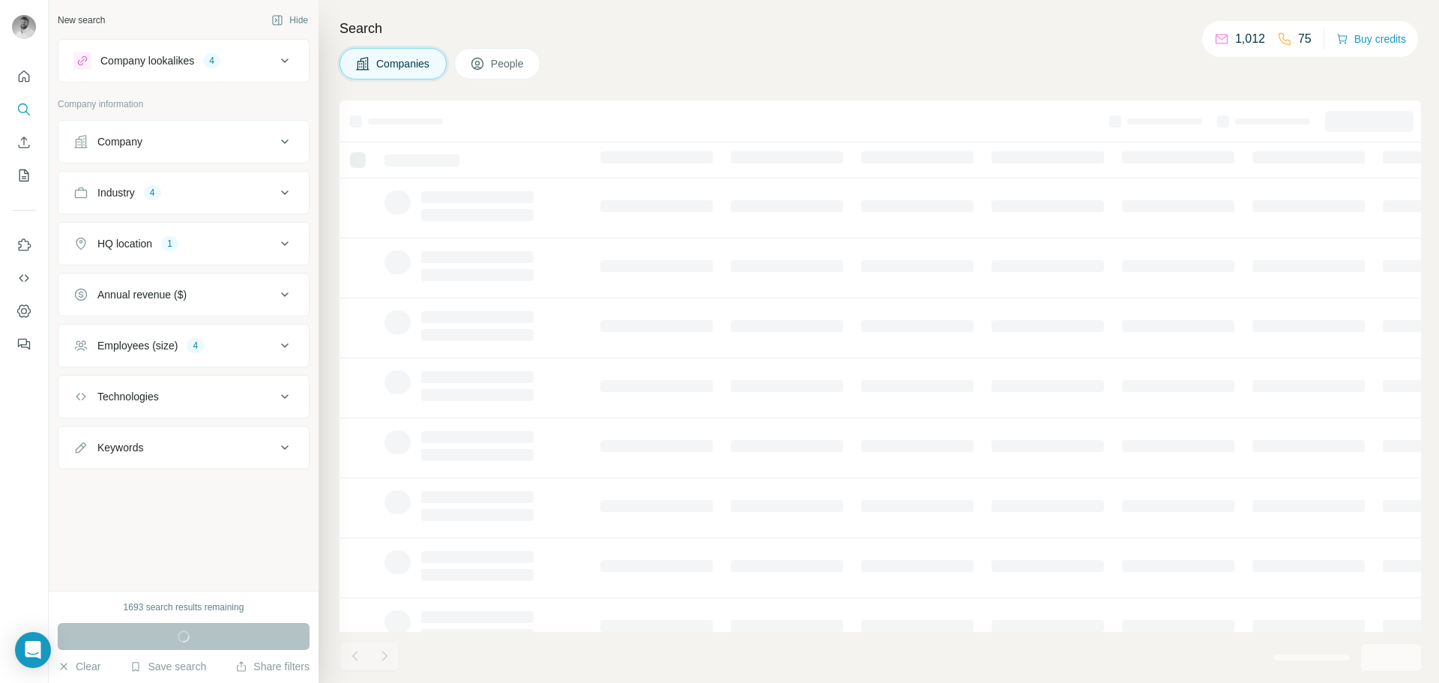
click at [702, 86] on div "Search Companies People" at bounding box center [879, 341] width 1121 height 683
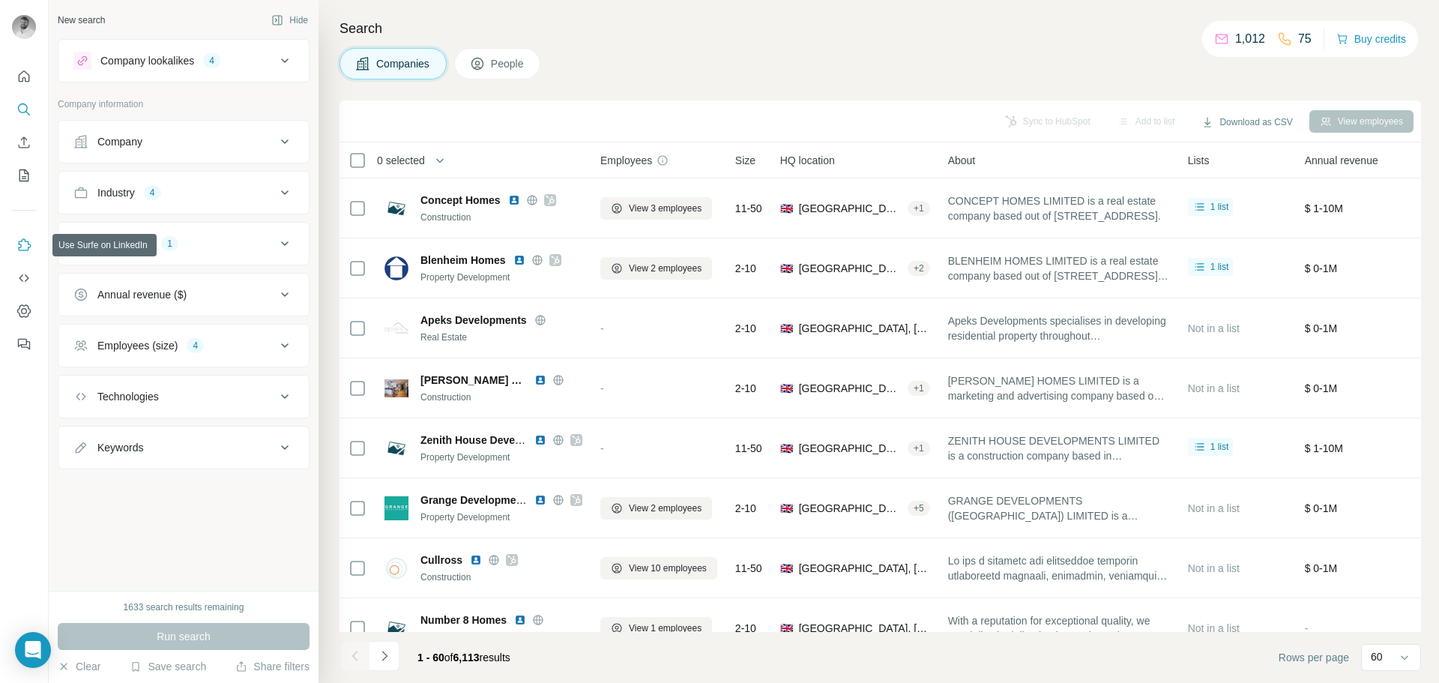
drag, startPoint x: 26, startPoint y: 247, endPoint x: 296, endPoint y: 525, distance: 387.0
click at [296, 525] on div "New search Hide Company lookalikes 4 Company information Company Industry 4 HQ …" at bounding box center [184, 295] width 270 height 591
click at [844, 31] on h4 "Search" at bounding box center [881, 28] width 1082 height 21
click at [198, 531] on div "New search Hide Company lookalikes 4 Company information Company Industry 4 HQ …" at bounding box center [184, 295] width 270 height 591
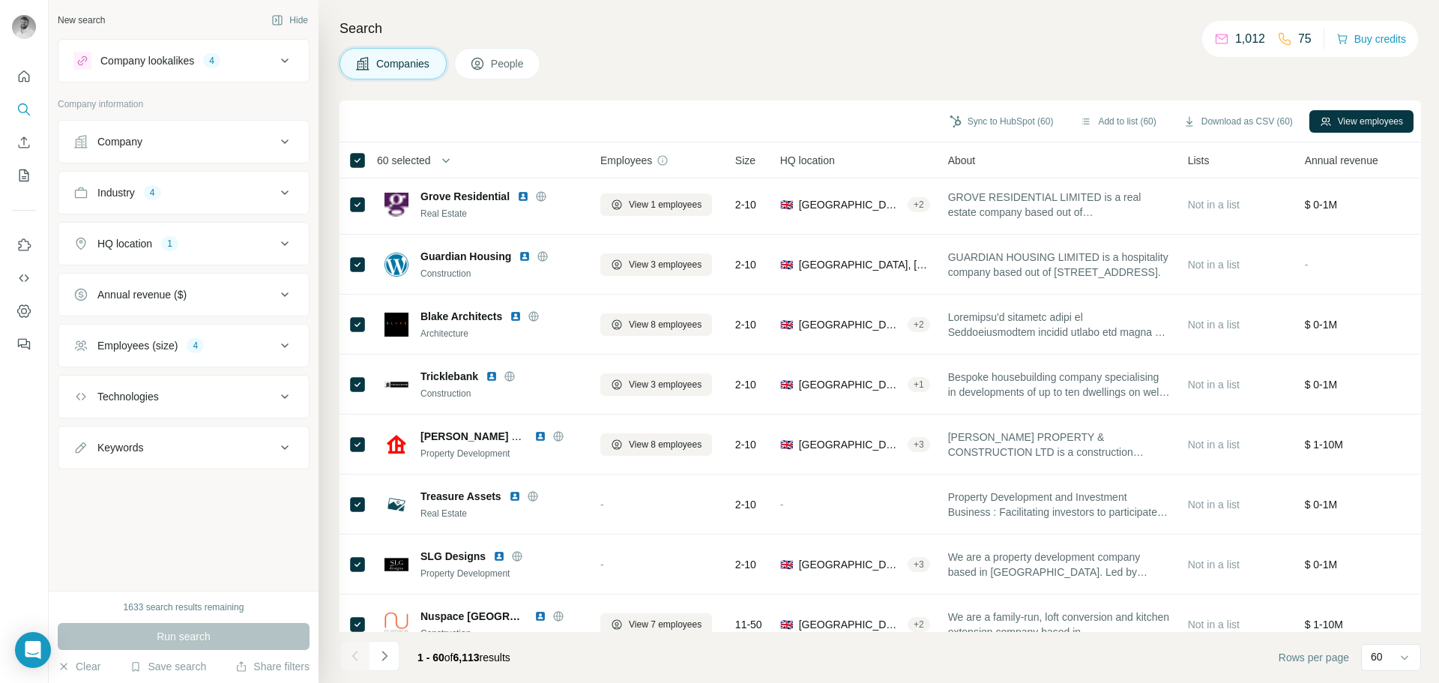
scroll to position [154, 0]
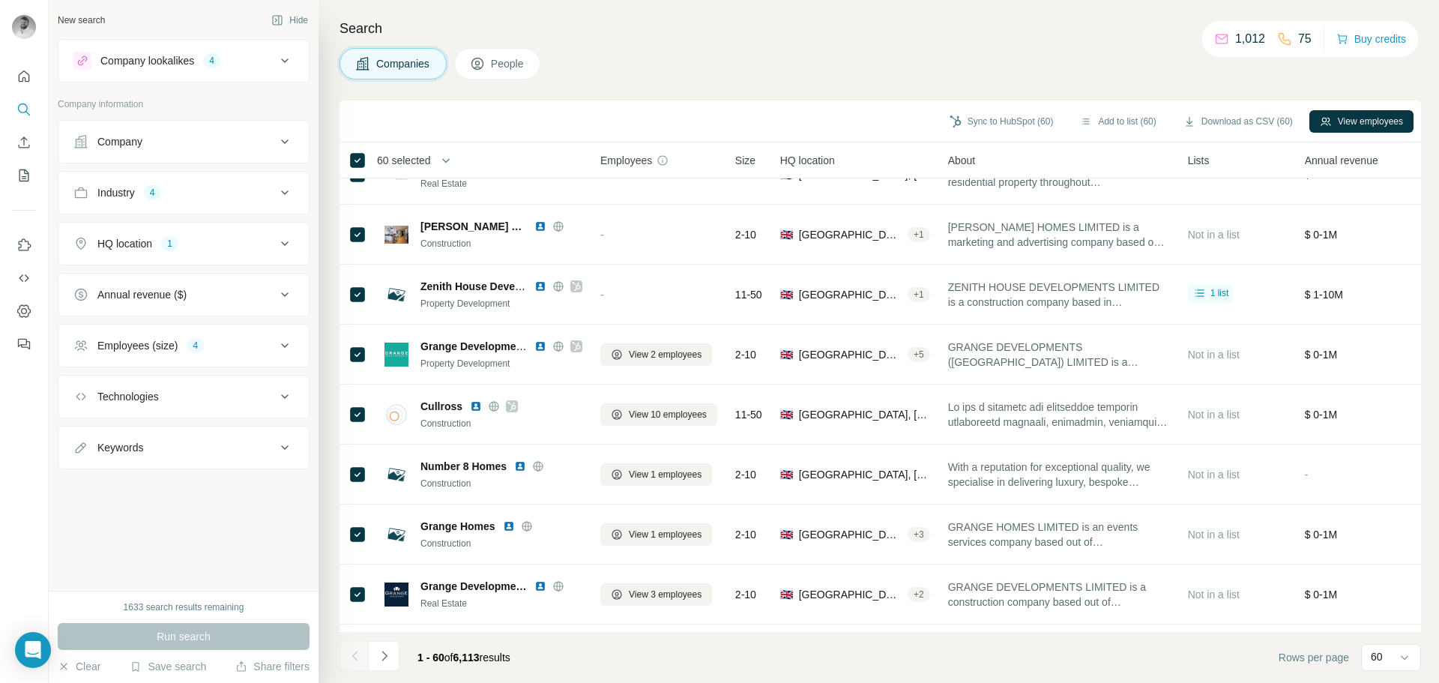
click at [511, 657] on span "1 - 60 of 6,113 results" at bounding box center [464, 657] width 93 height 12
click at [505, 662] on span "1 - 60 of 6,113 results" at bounding box center [464, 657] width 93 height 12
click at [896, 78] on div "Companies People" at bounding box center [881, 63] width 1082 height 31
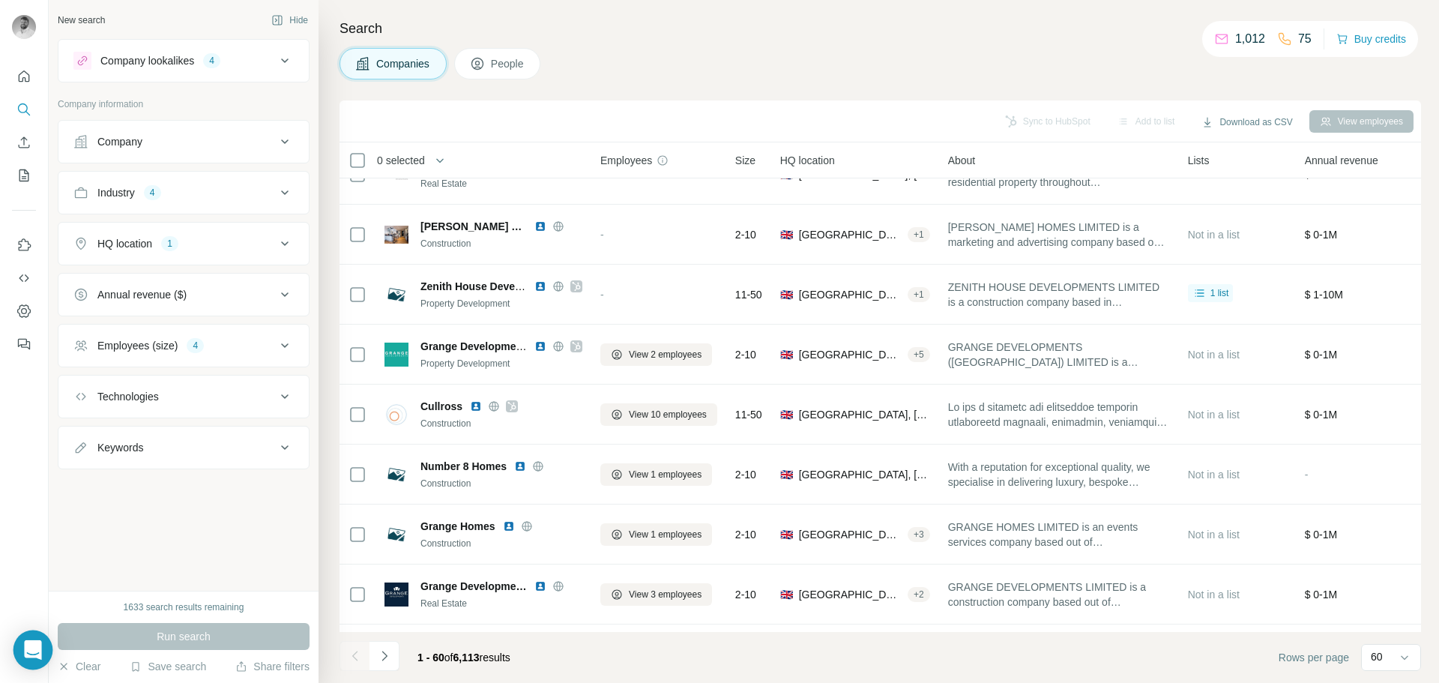
click at [34, 649] on icon "Open Intercom Messenger" at bounding box center [32, 649] width 17 height 19
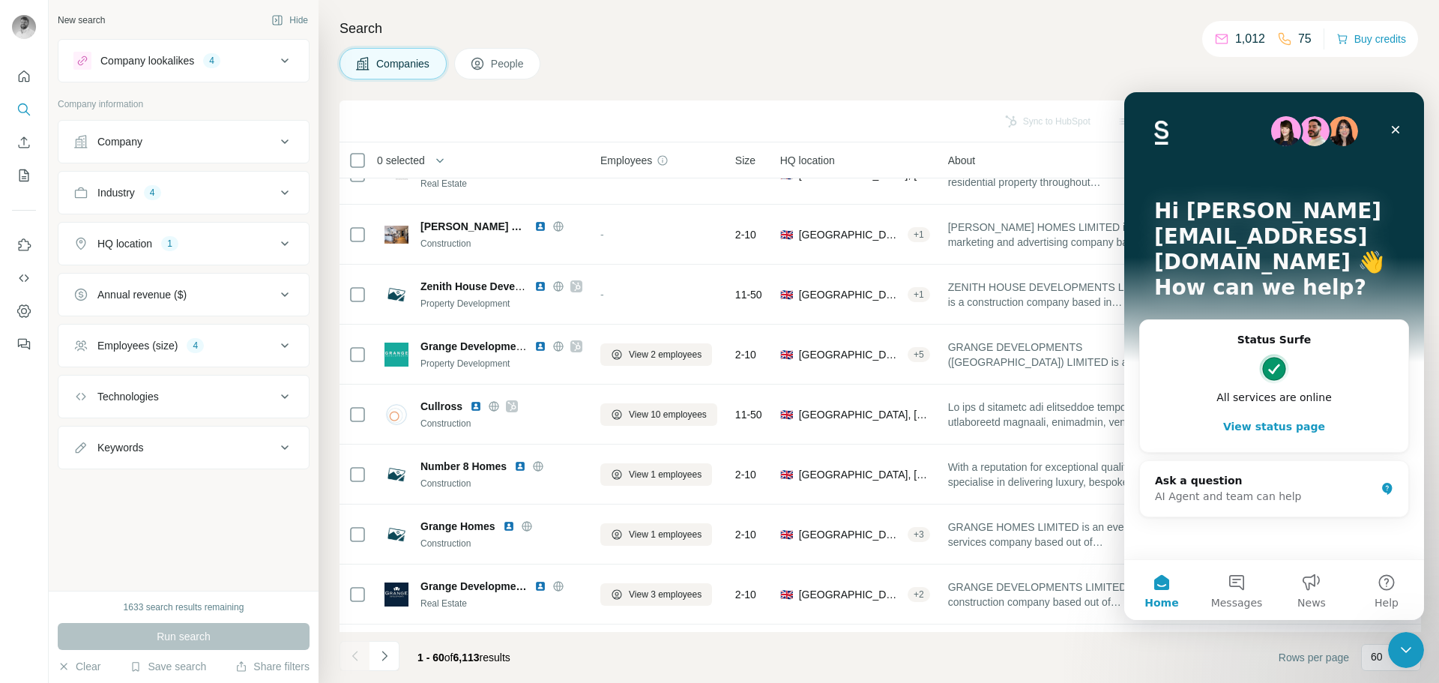
scroll to position [0, 0]
click at [1235, 489] on div "AI Agent and team can help" at bounding box center [1265, 497] width 220 height 16
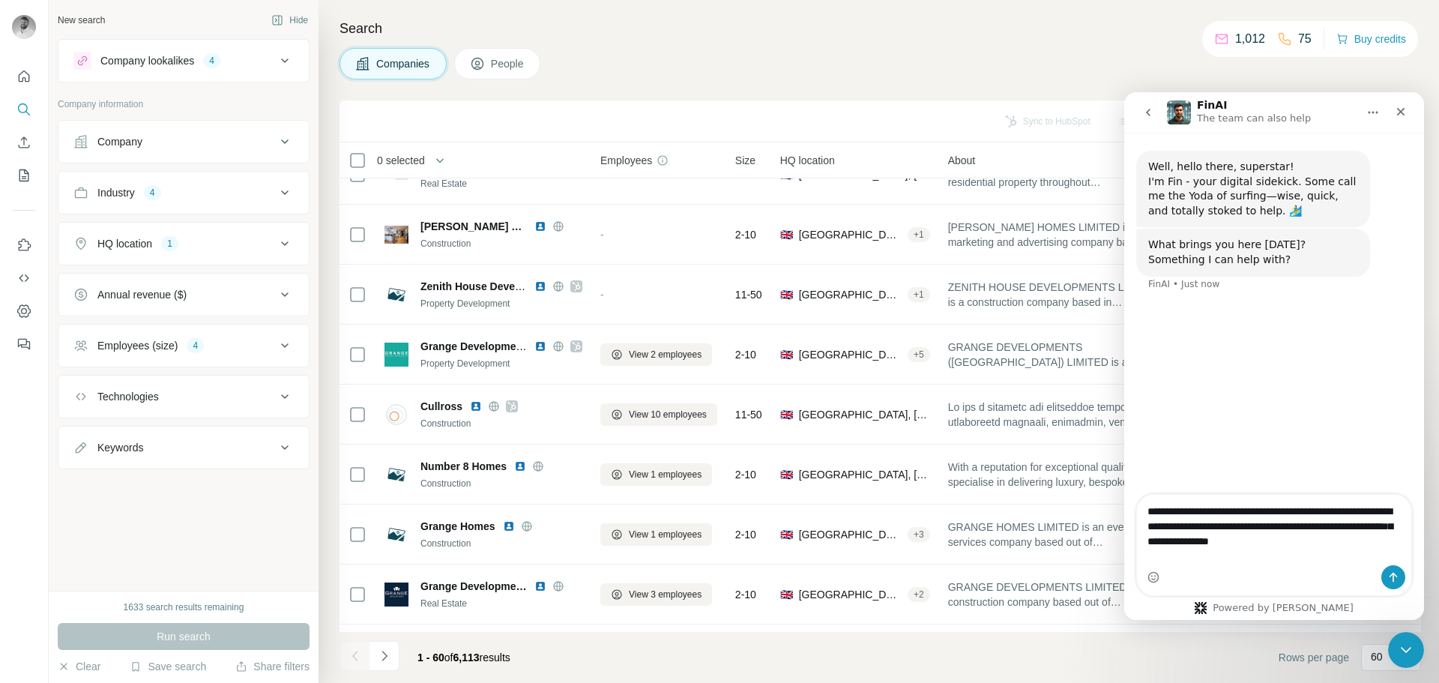
type textarea "**********"
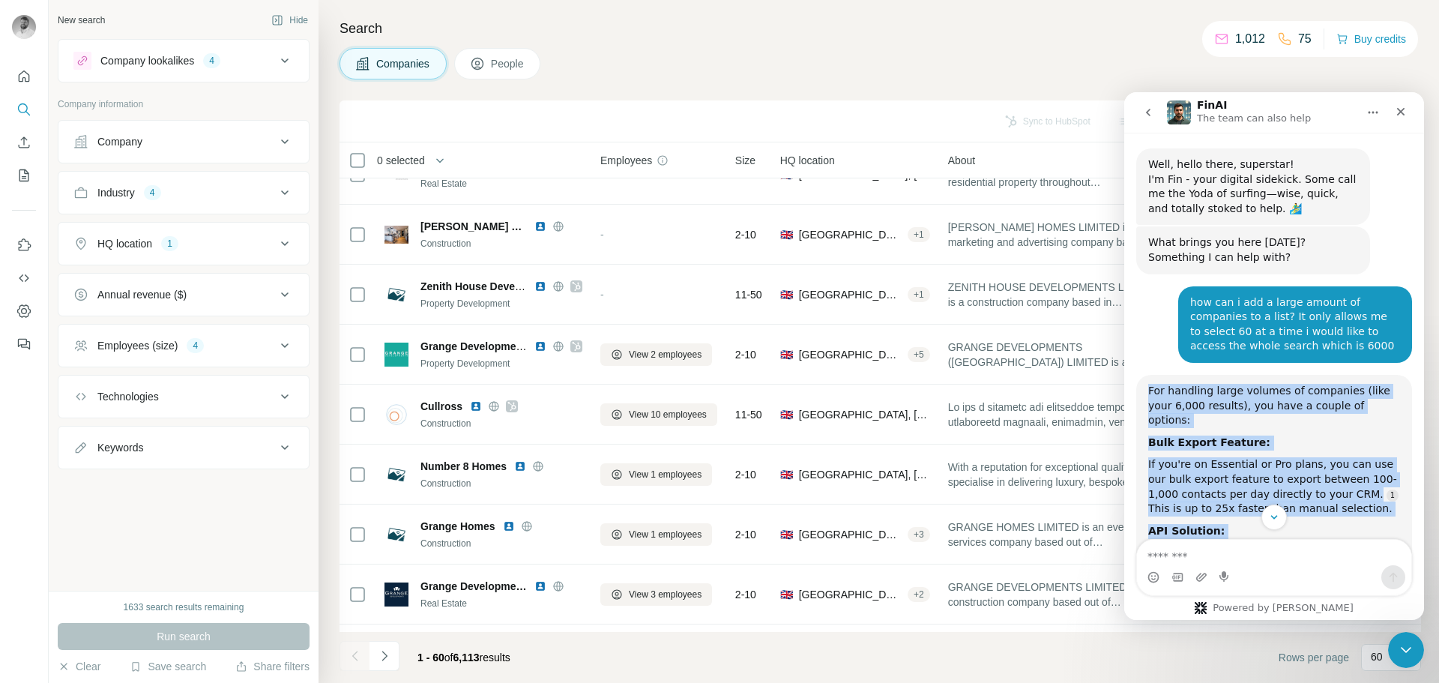
drag, startPoint x: 1240, startPoint y: 400, endPoint x: 1138, endPoint y: 383, distance: 103.4
click at [1138, 383] on div "For handling large volumes of companies (like your 6,000 results), you have a c…" at bounding box center [1275, 549] width 276 height 349
copy div "For handling large volumes of companies (like your 6,000 results), you have a c…"
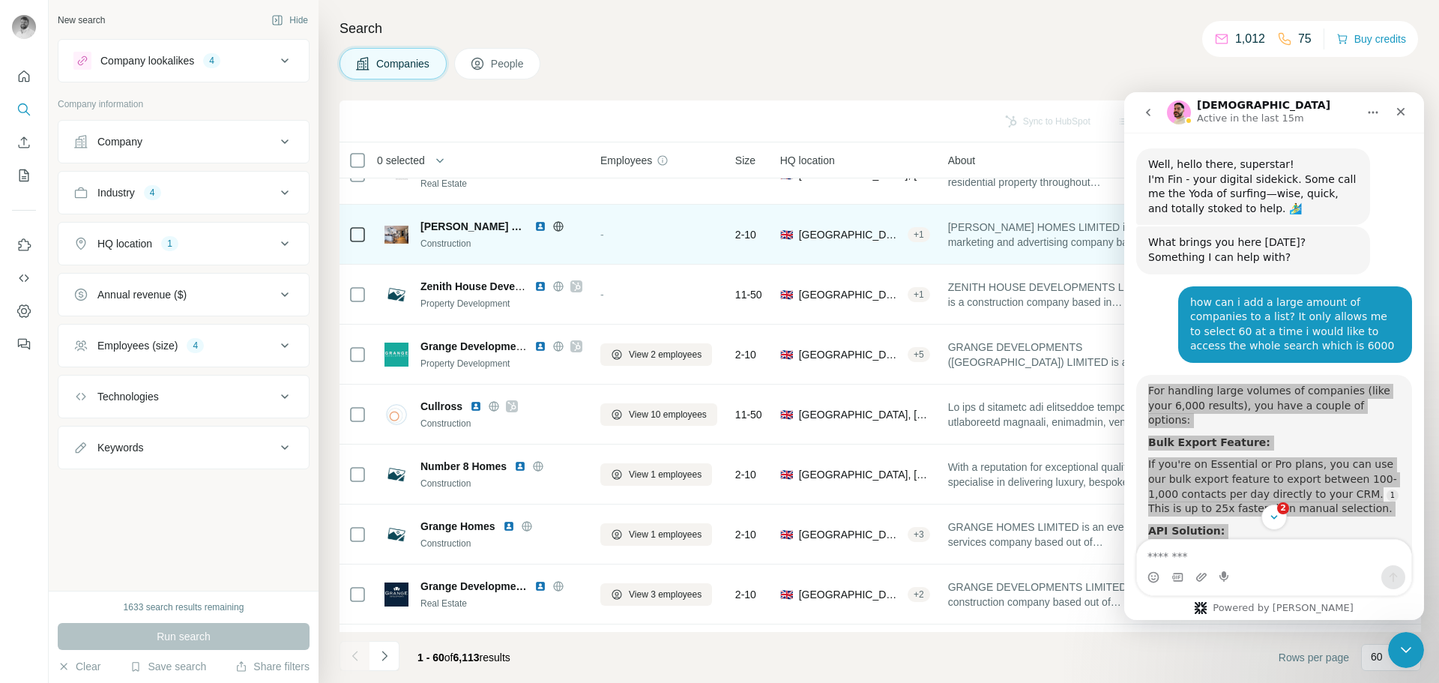
scroll to position [235, 0]
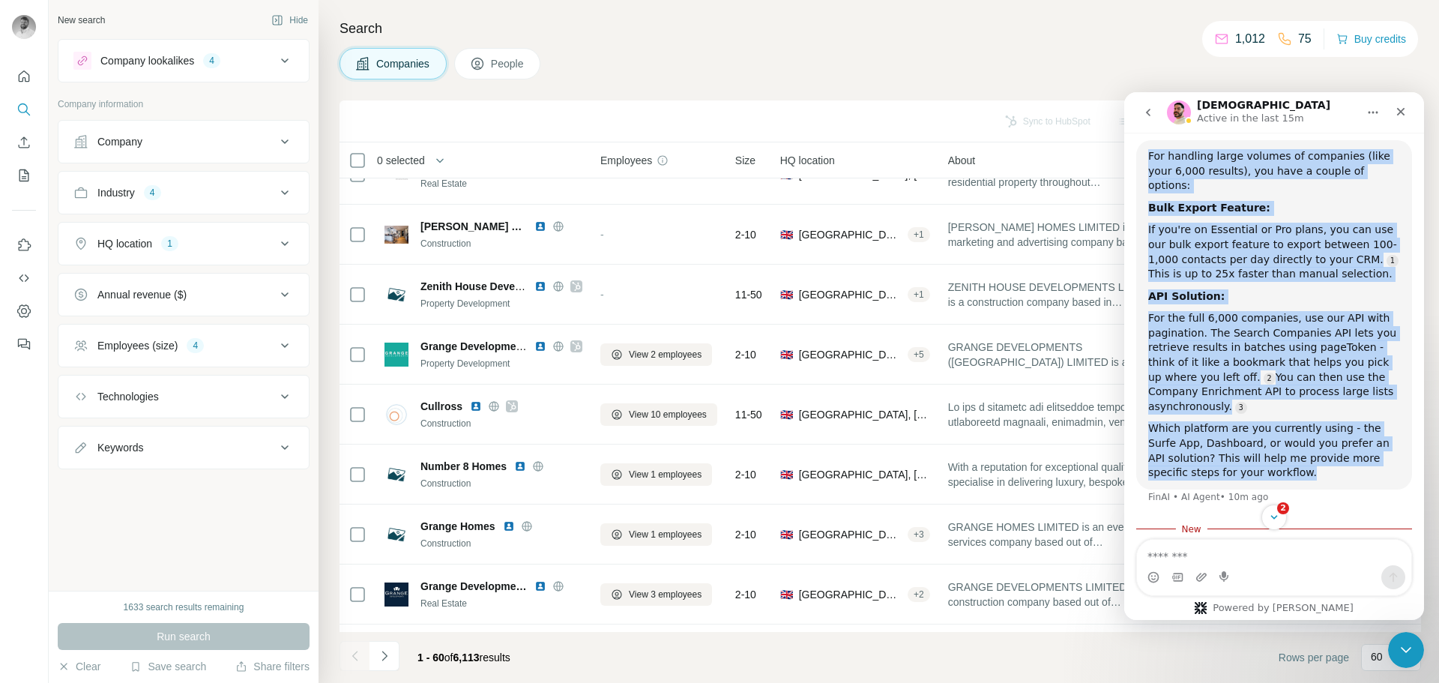
click at [1310, 375] on div "For the full 6,000 companies, use our API with pagination. The Search Companies…" at bounding box center [1275, 362] width 252 height 103
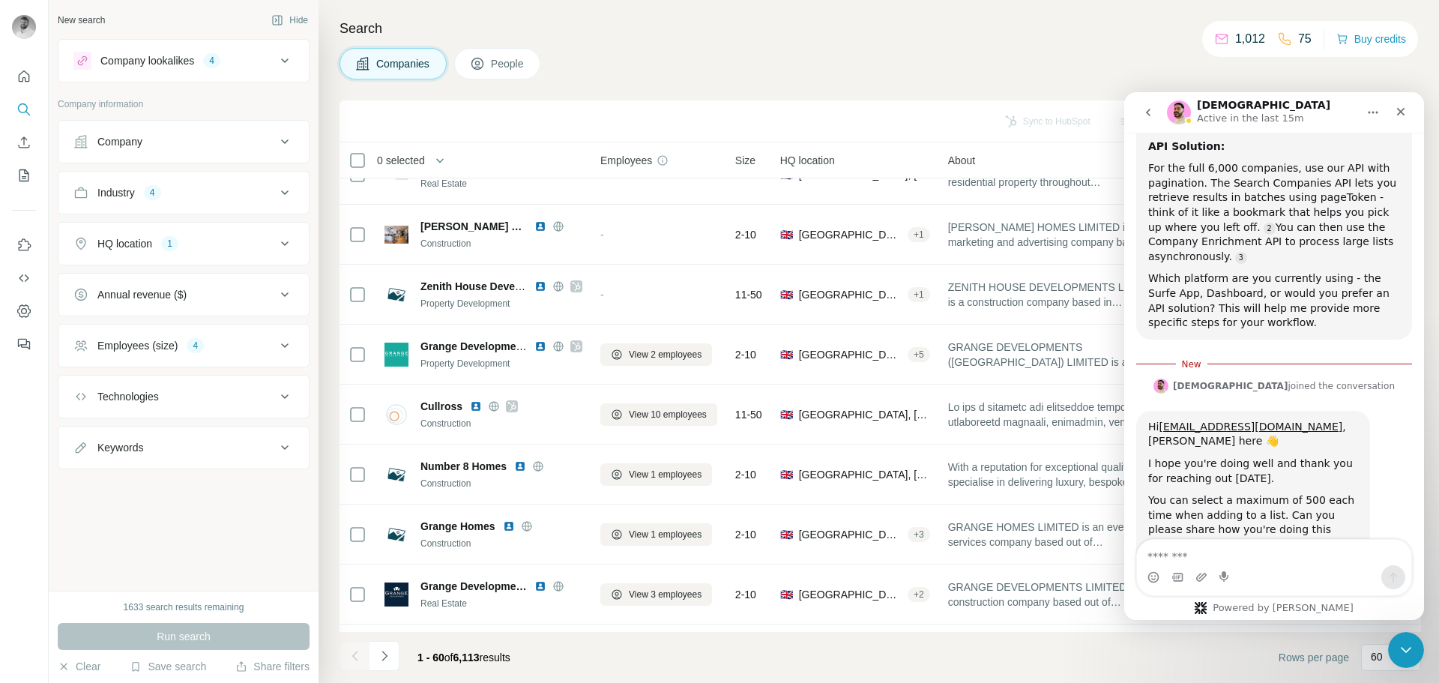
scroll to position [405, 0]
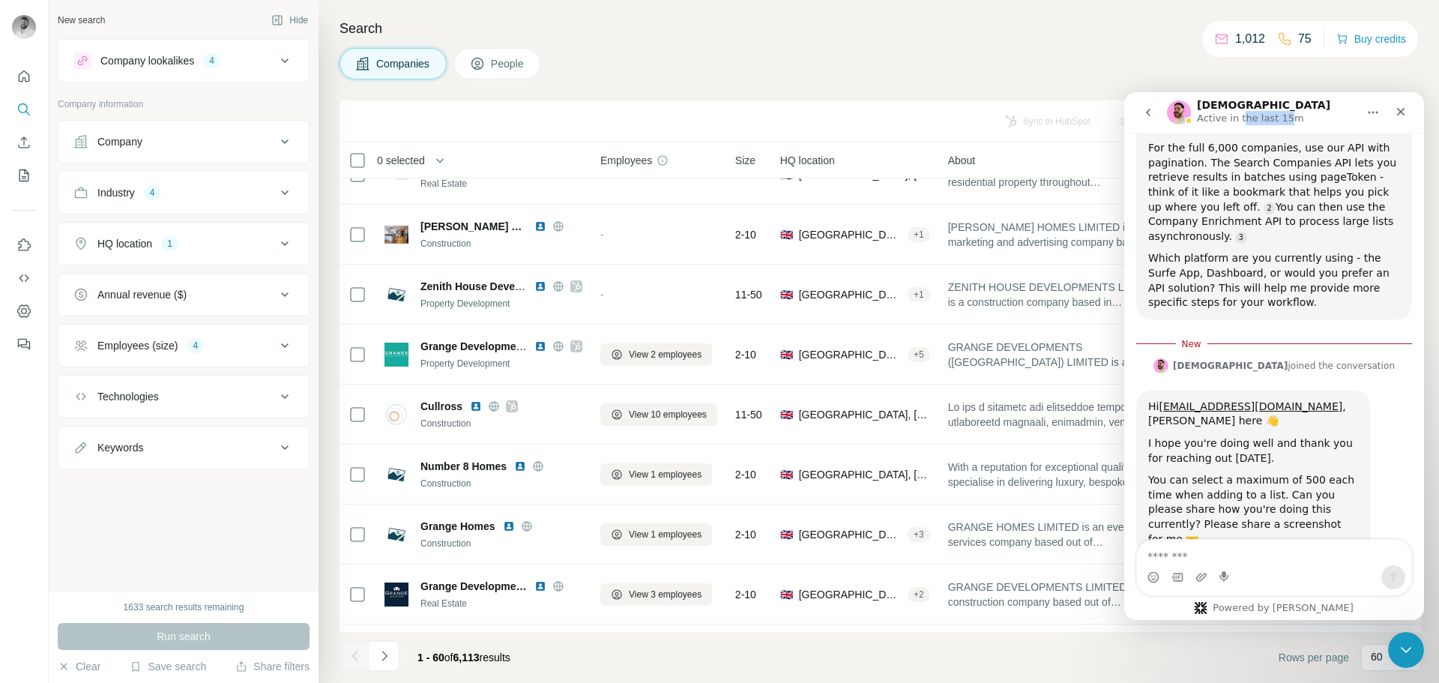
drag, startPoint x: 1280, startPoint y: 110, endPoint x: 1263, endPoint y: 123, distance: 21.4
click at [1247, 126] on div "Christian Active in the last 15m" at bounding box center [1274, 112] width 280 height 28
click at [1248, 547] on textarea "Message…" at bounding box center [1274, 552] width 274 height 25
click at [1156, 115] on button "go back" at bounding box center [1148, 112] width 28 height 28
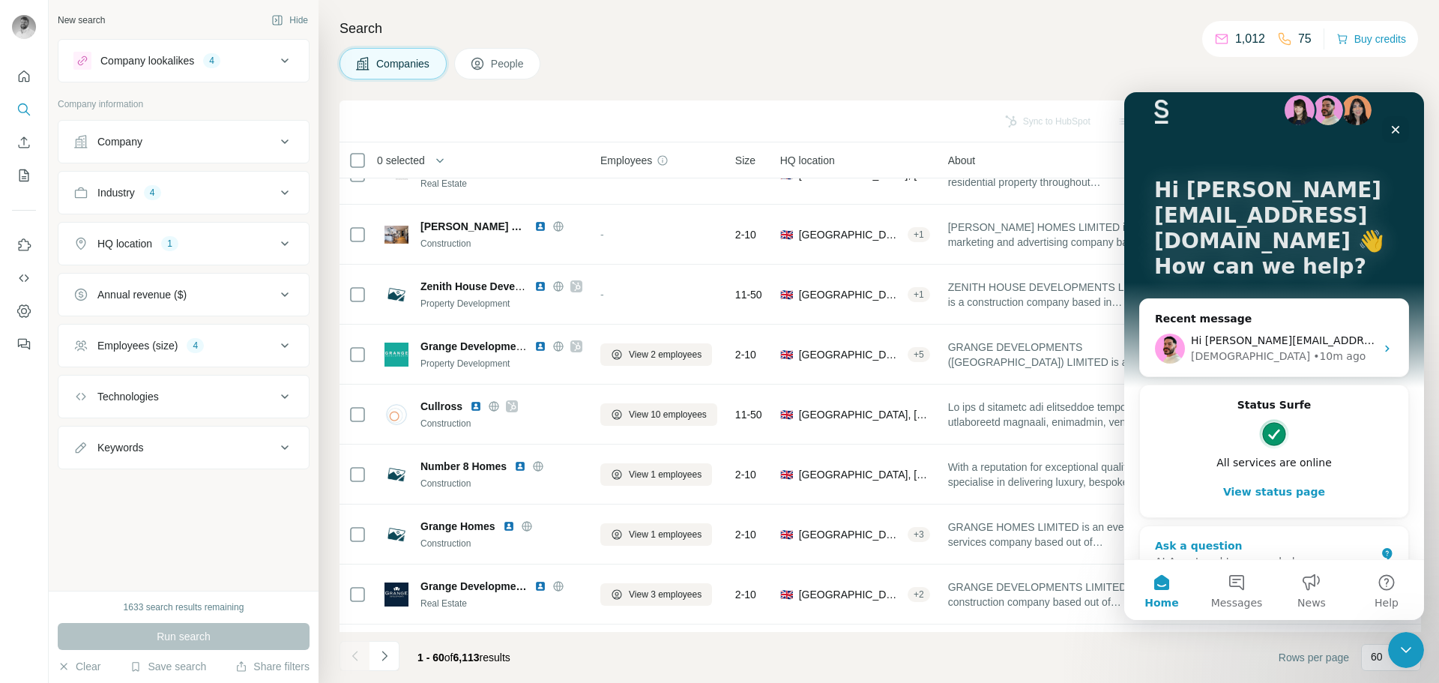
scroll to position [26, 0]
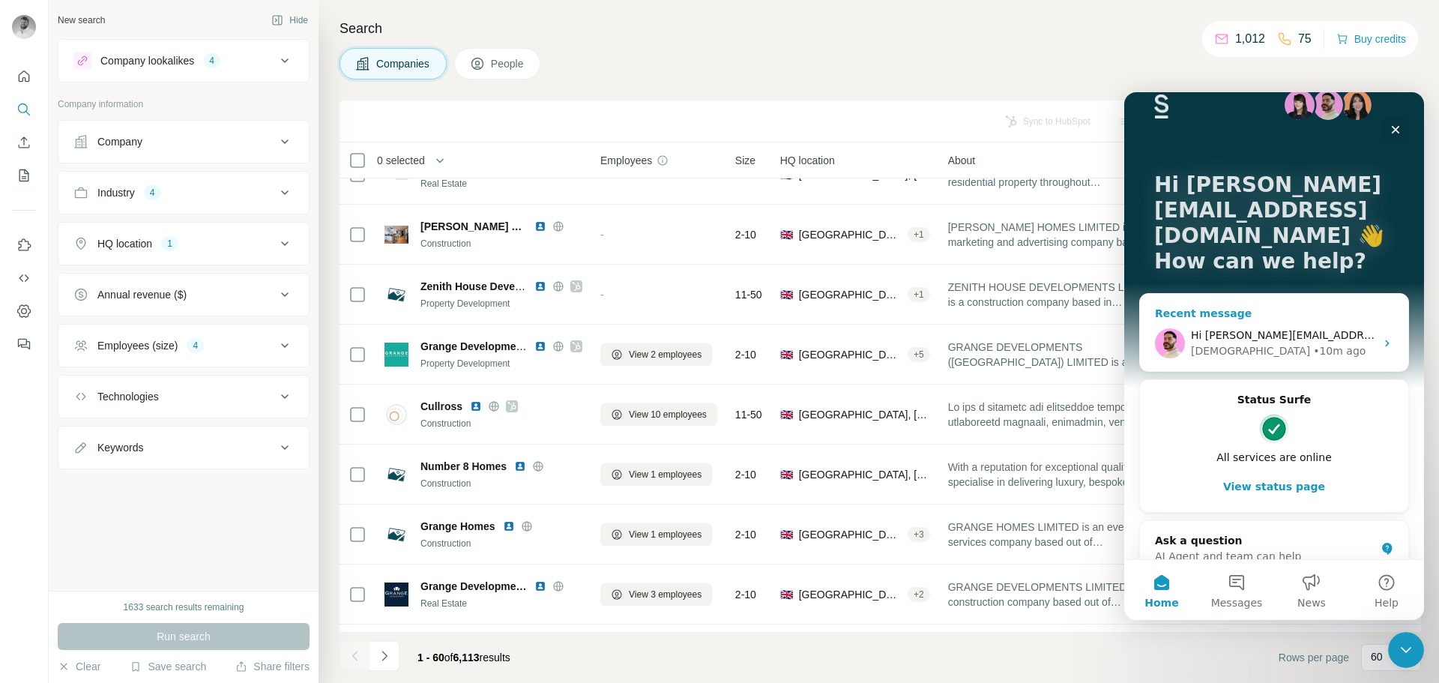
click at [1247, 328] on div "Hi rayns@rockcap.uk, Chris here 👋 I hope you're doing well and thank you for re…" at bounding box center [1283, 336] width 184 height 16
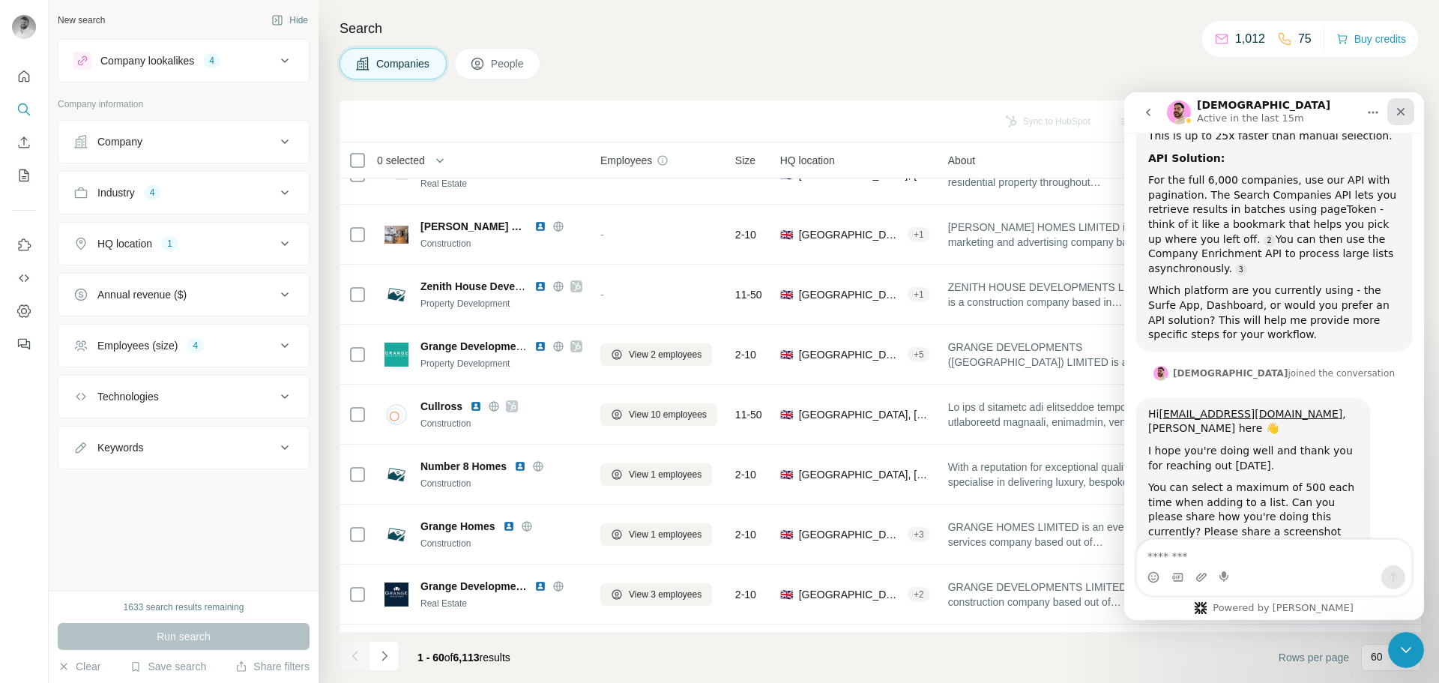
scroll to position [380, 0]
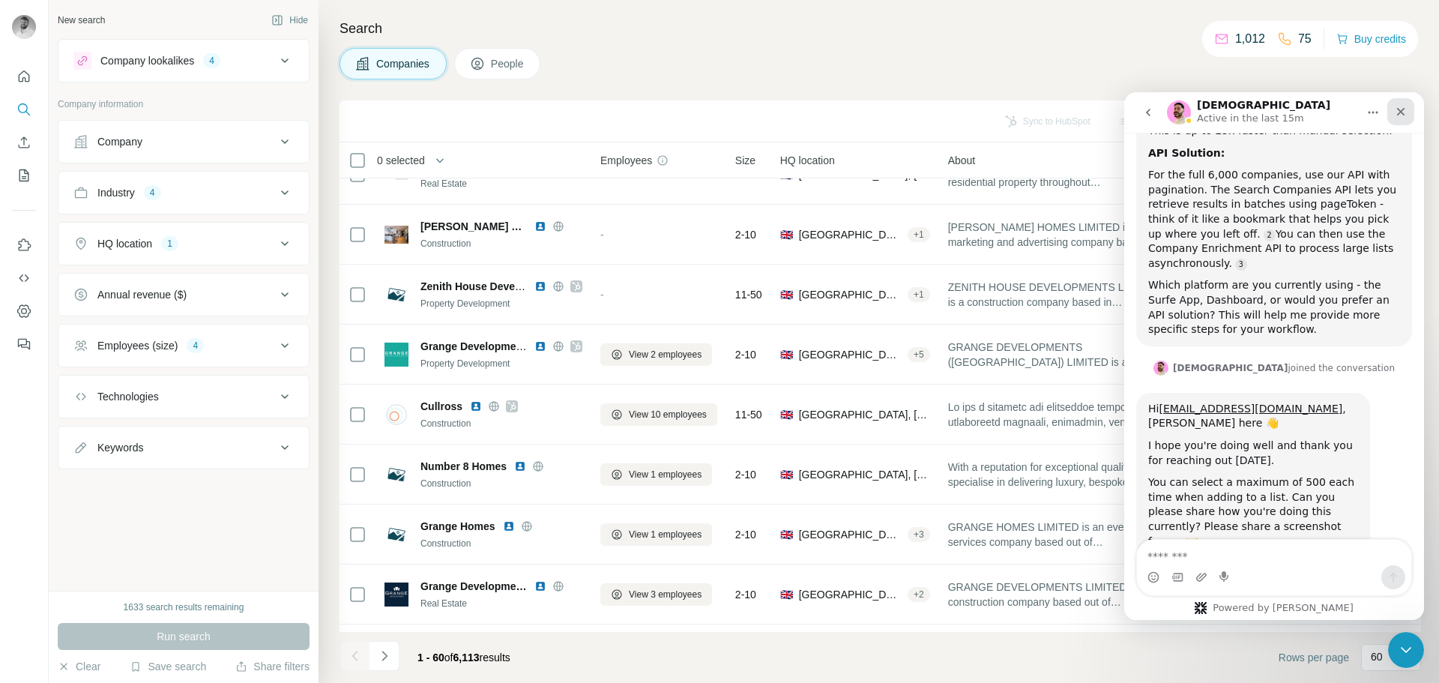
click at [1409, 103] on div "Close" at bounding box center [1401, 111] width 27 height 27
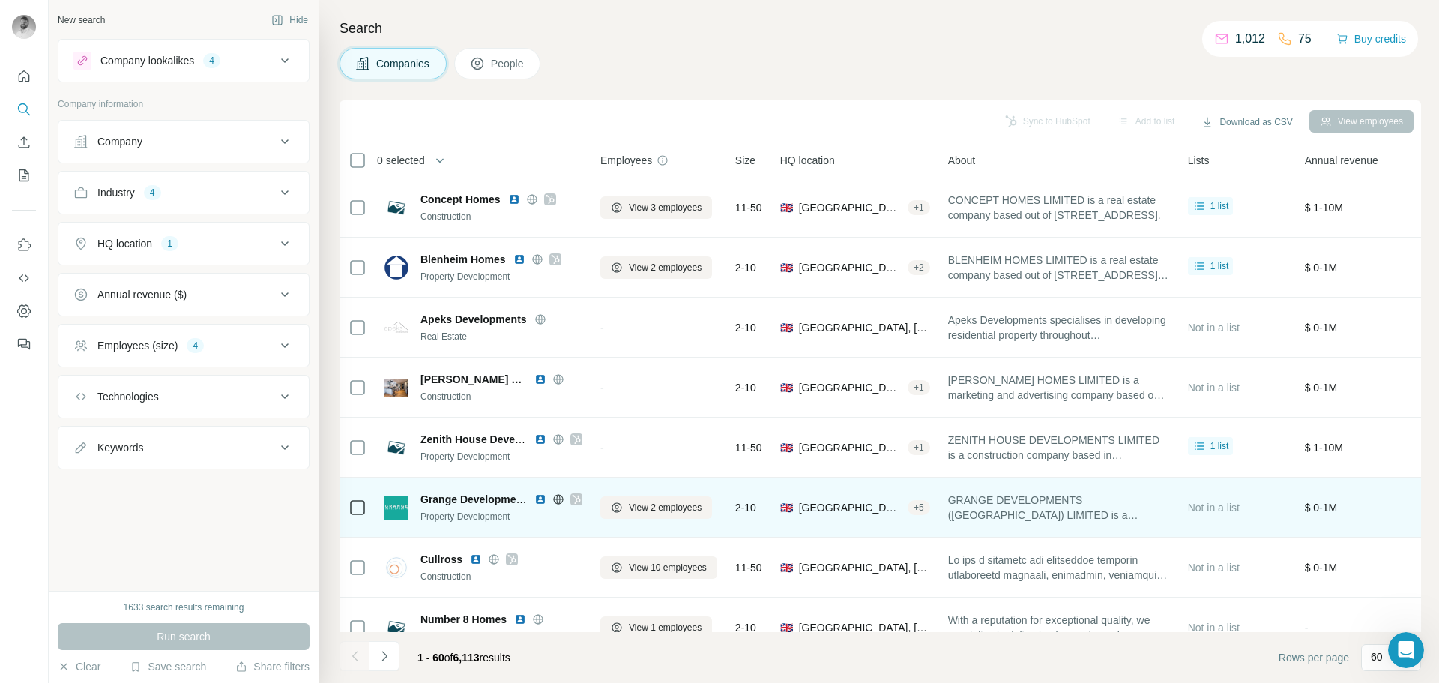
scroll to position [0, 0]
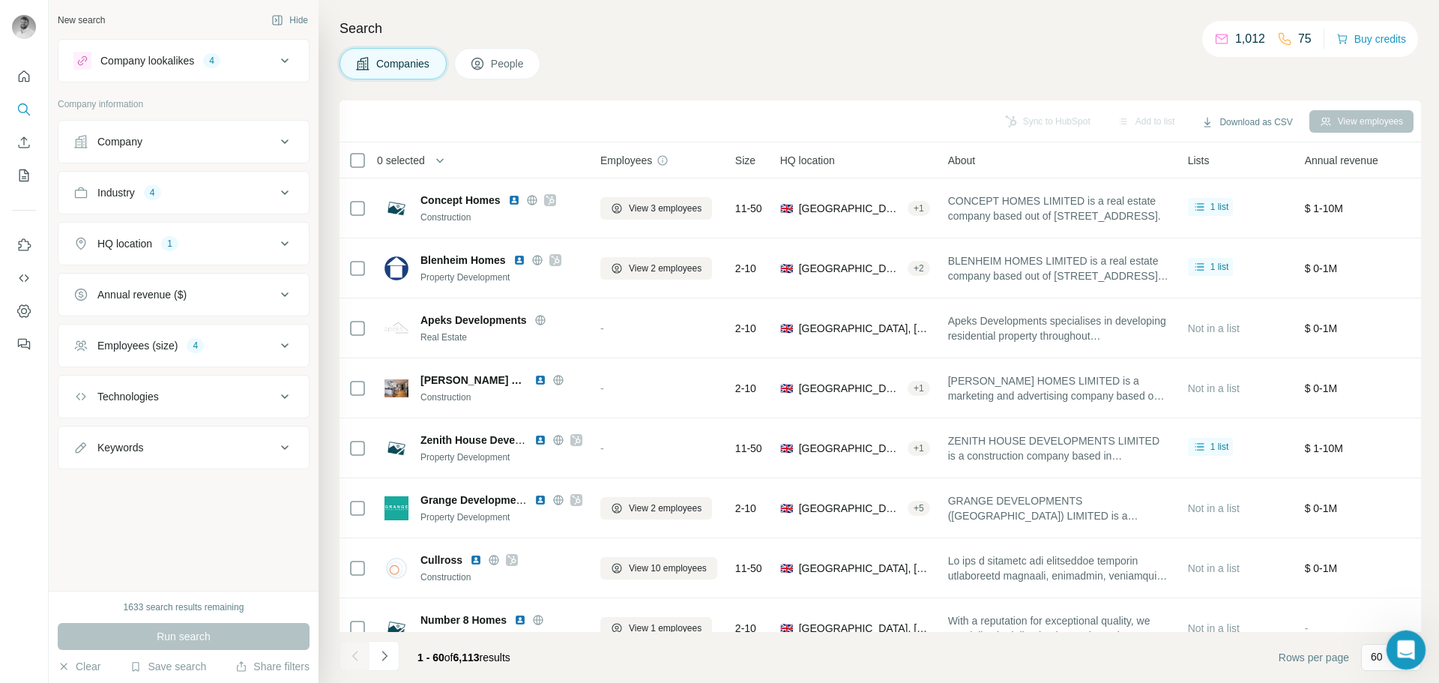
click at [1405, 650] on icon "Open Intercom Messenger" at bounding box center [1404, 648] width 25 height 25
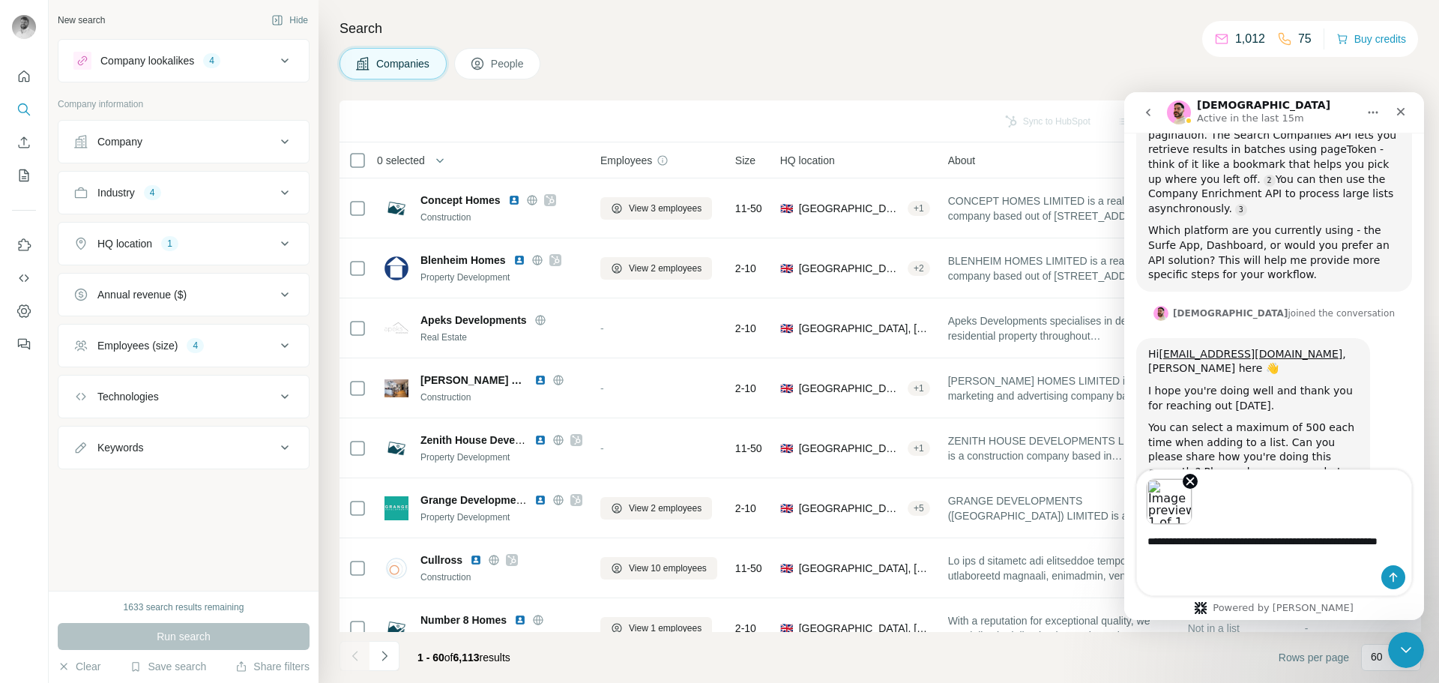
scroll to position [450, 0]
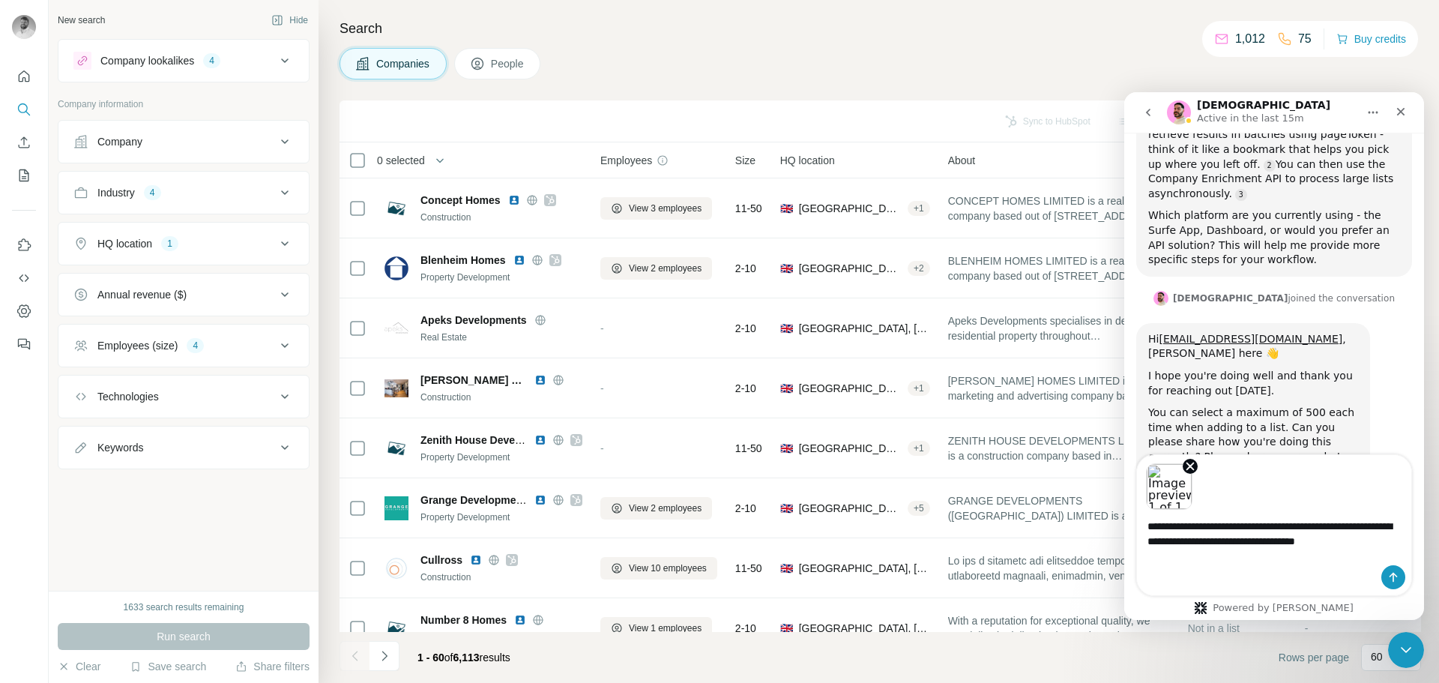
type textarea "**********"
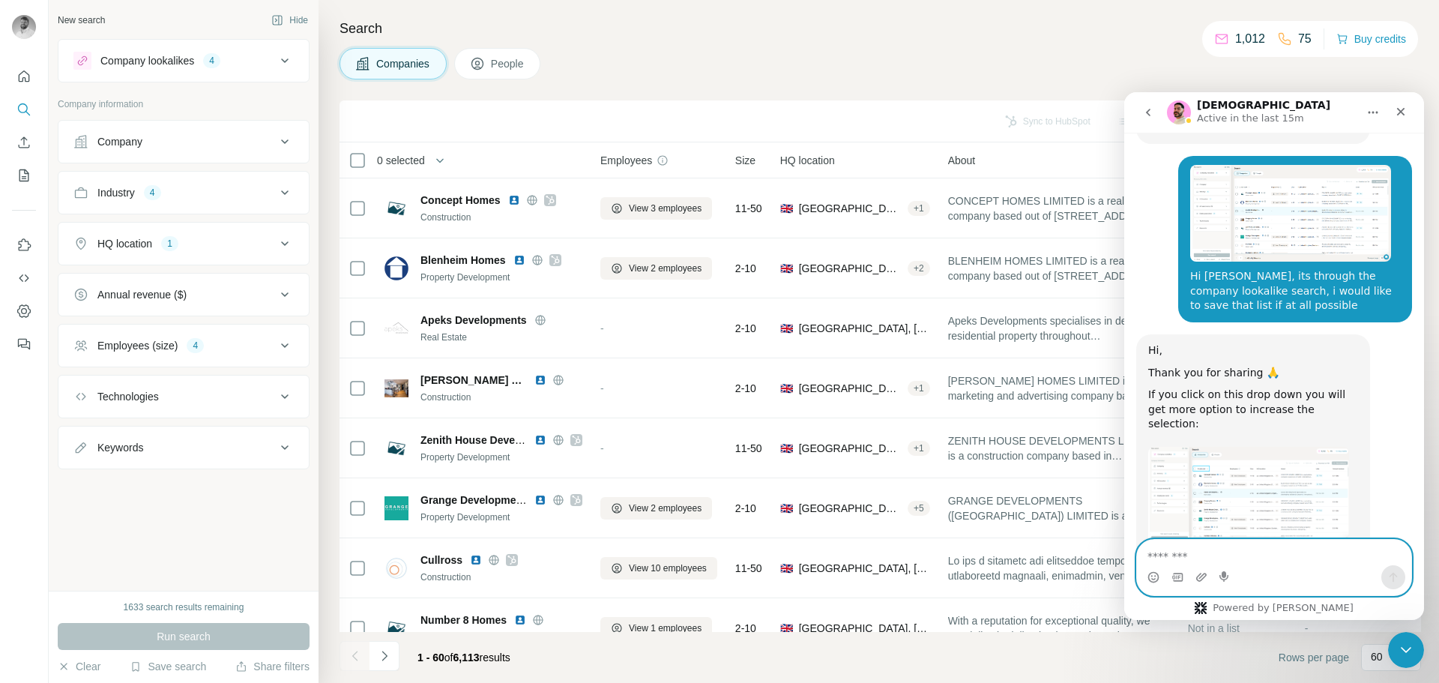
scroll to position [818, 0]
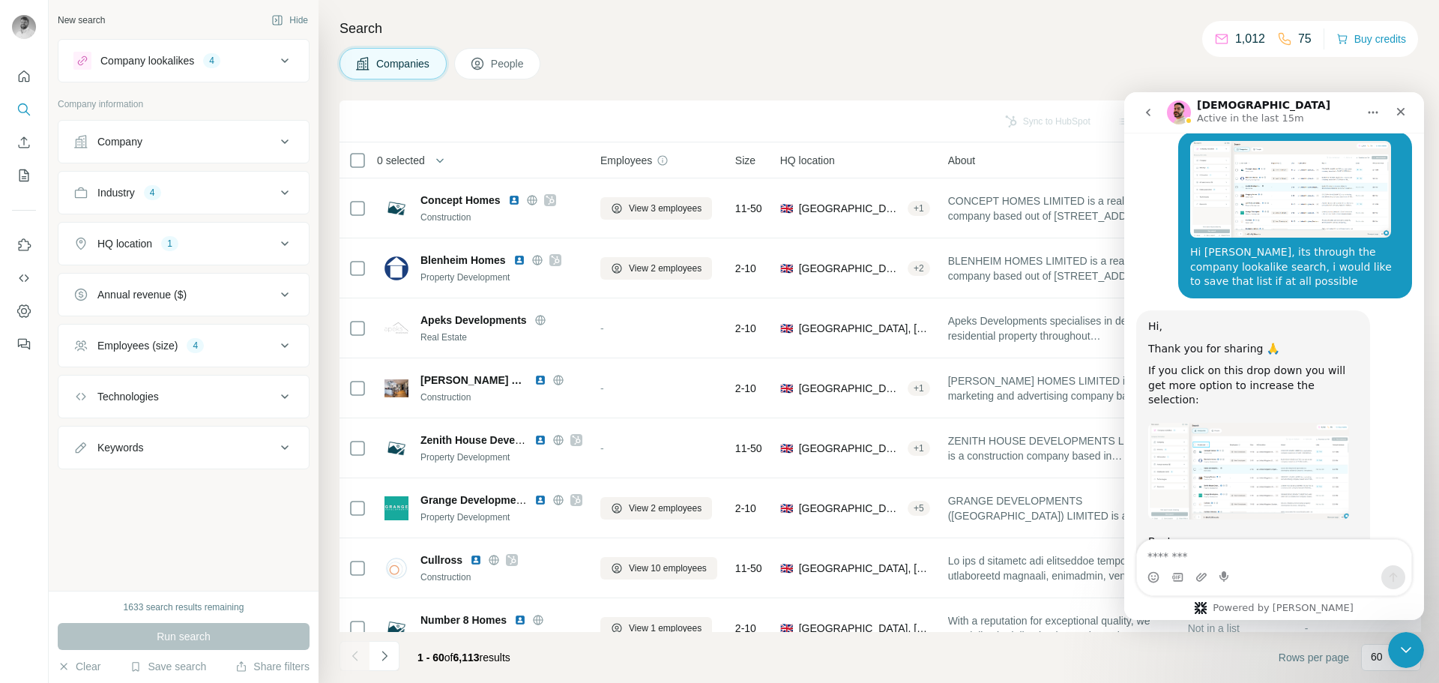
click at [1263, 423] on img "Christian says…" at bounding box center [1249, 471] width 201 height 96
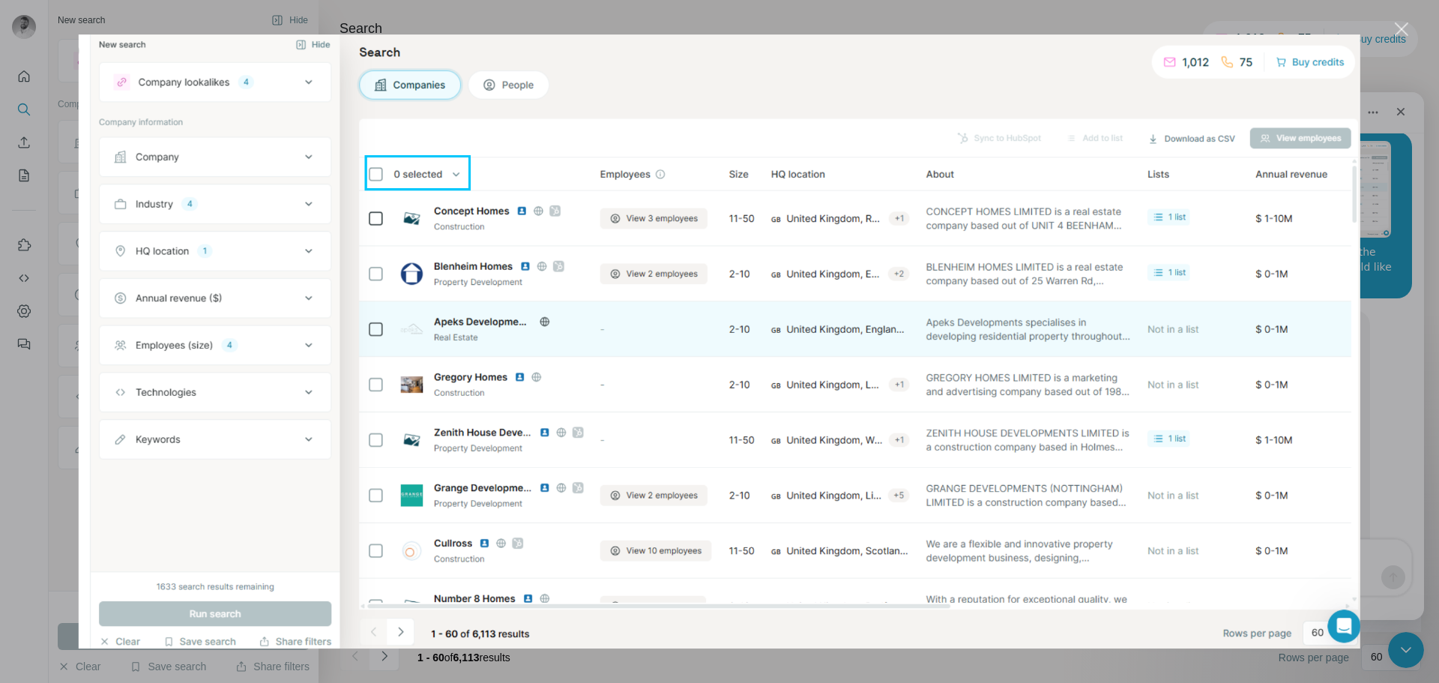
click at [1407, 31] on div "Close" at bounding box center [1402, 29] width 14 height 14
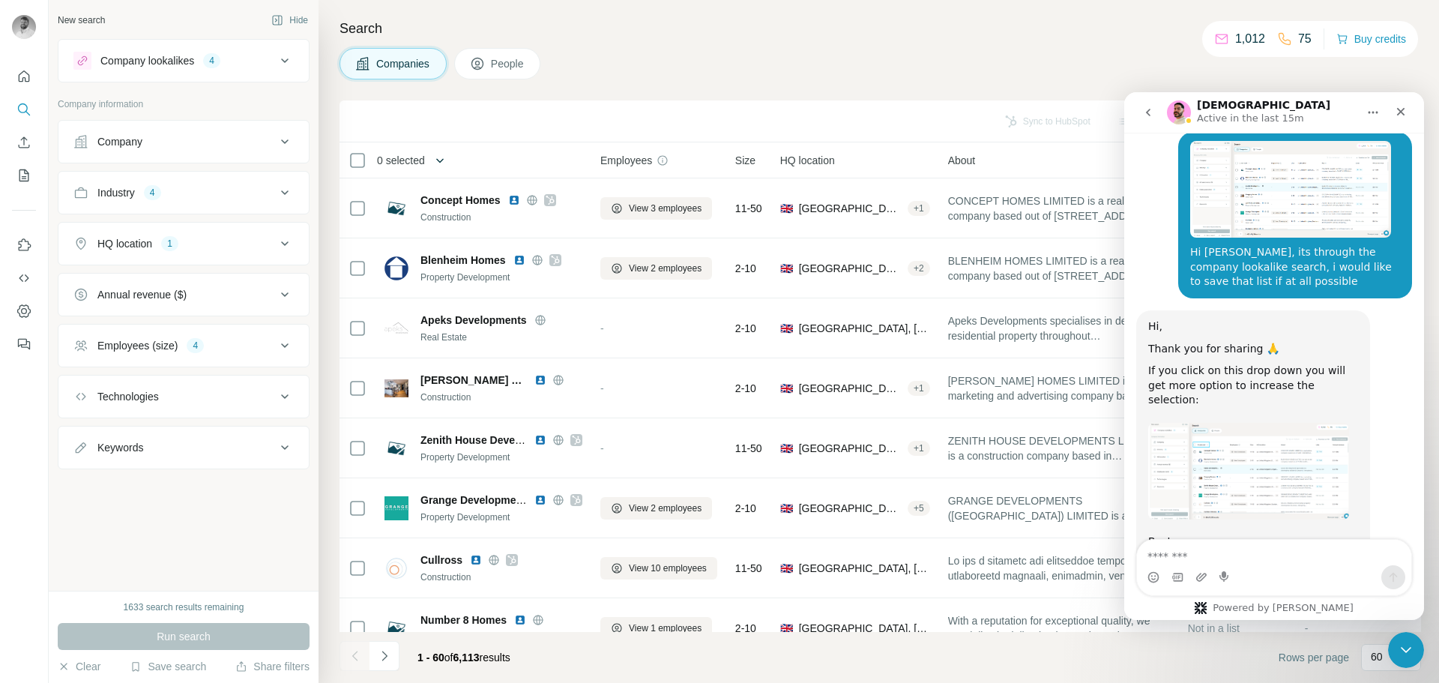
click at [447, 159] on icon "button" at bounding box center [440, 160] width 15 height 15
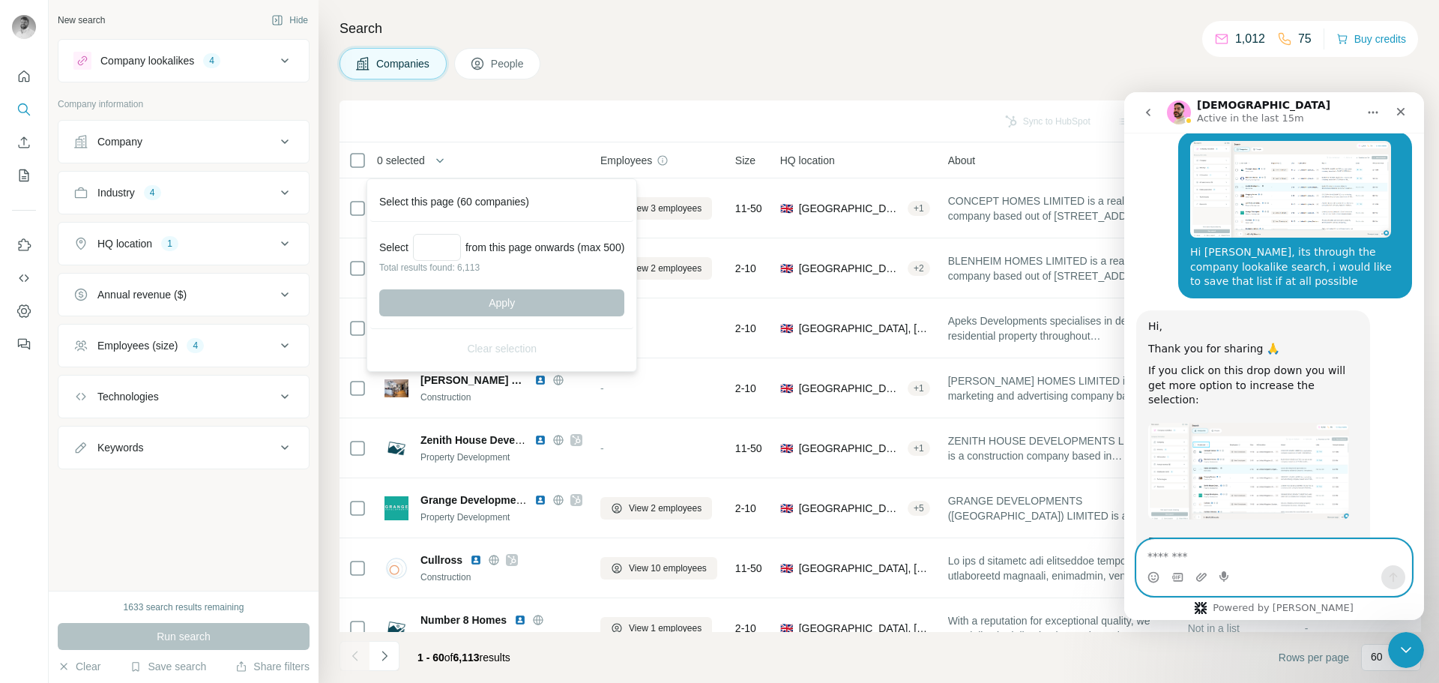
click at [1275, 564] on textarea "Message…" at bounding box center [1274, 552] width 274 height 25
type textarea "**********"
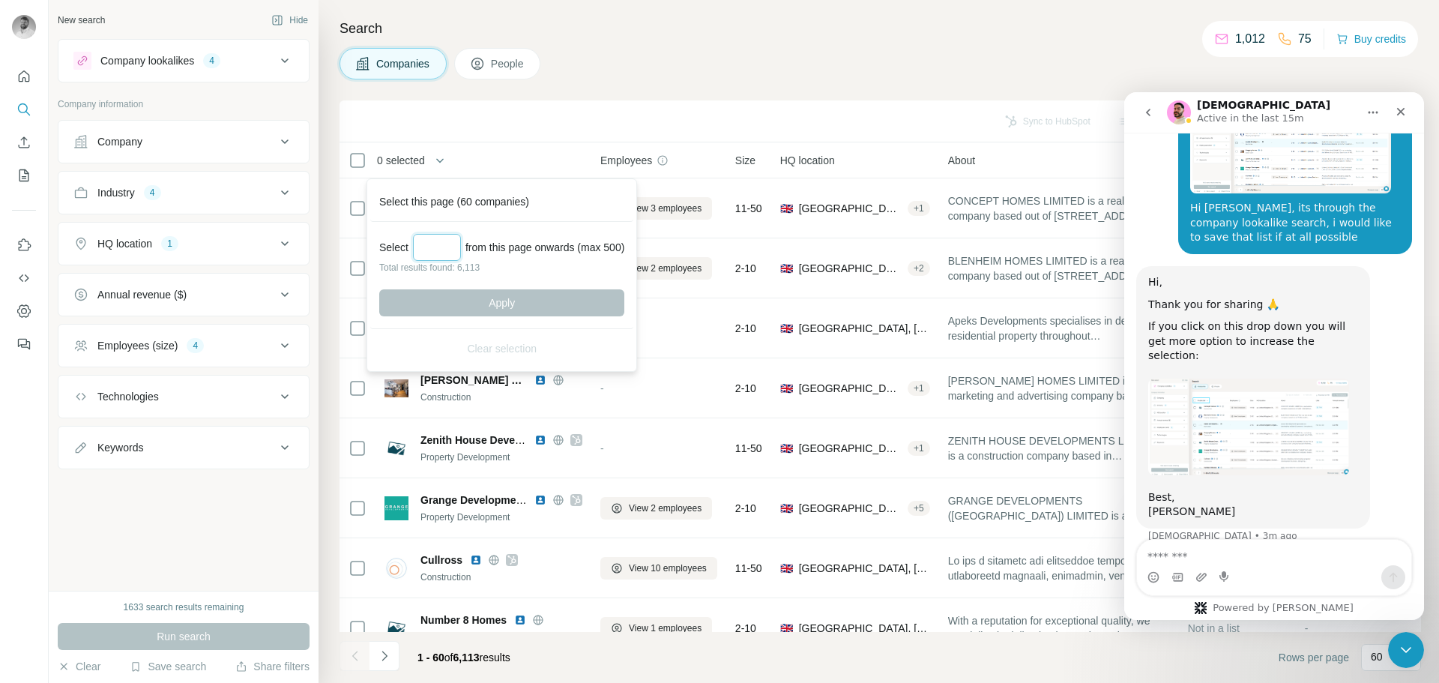
click at [444, 241] on input "Select a number (up to 500)" at bounding box center [437, 247] width 48 height 27
type input "***"
click at [492, 305] on button "Apply" at bounding box center [501, 302] width 245 height 27
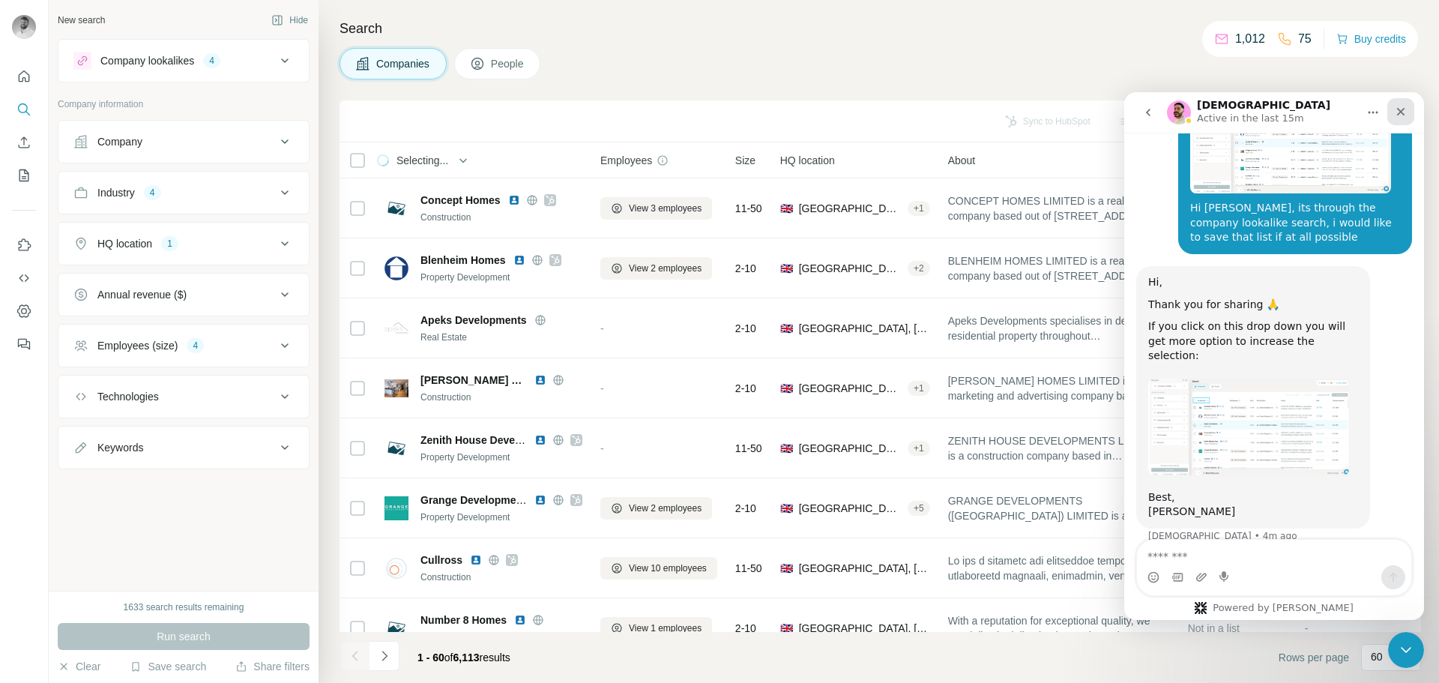
click at [1408, 115] on div "Close" at bounding box center [1401, 111] width 27 height 27
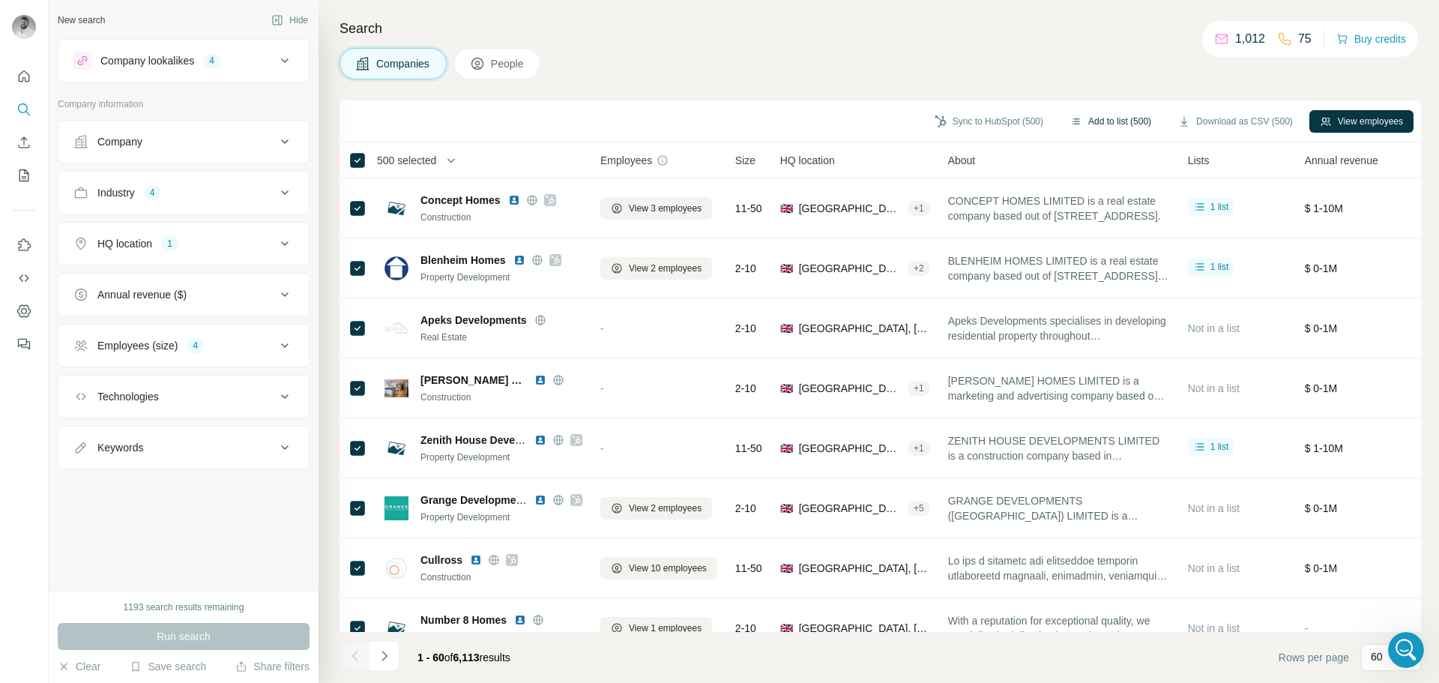
click at [1104, 118] on button "Add to list (500)" at bounding box center [1111, 121] width 102 height 22
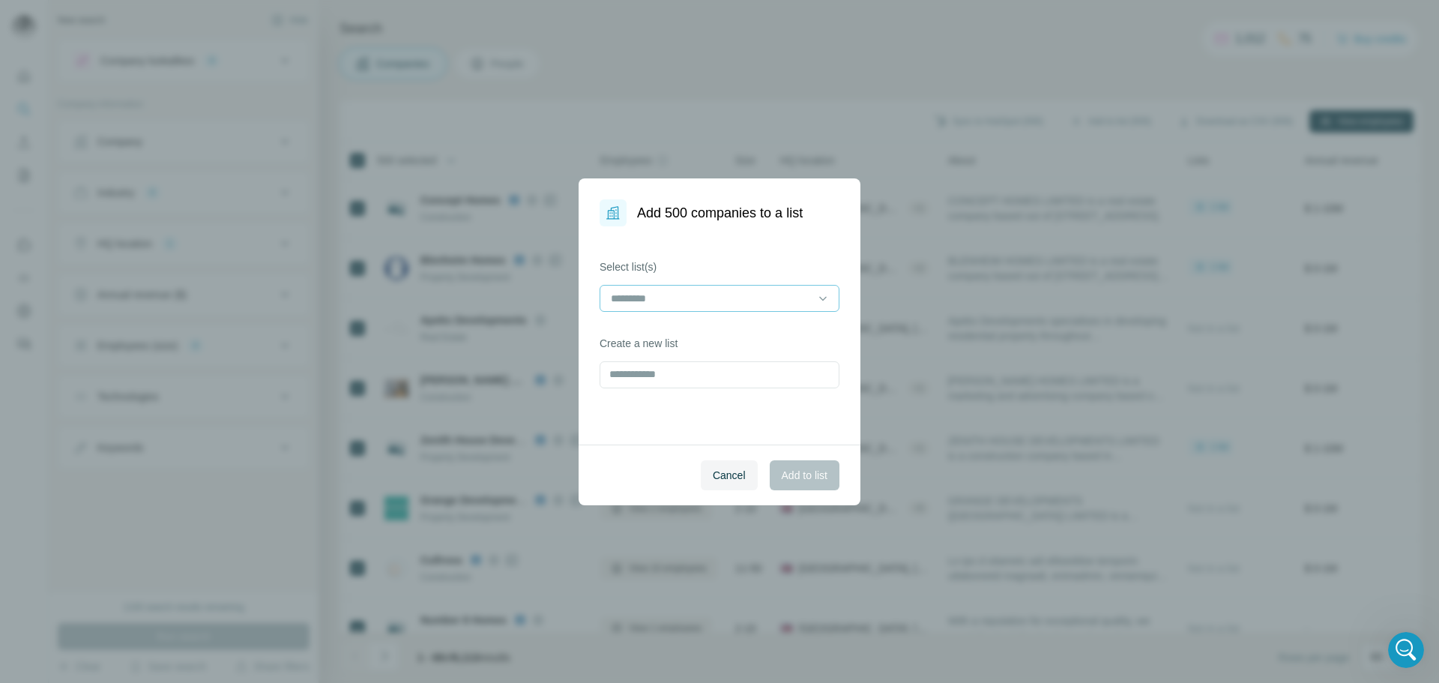
click at [708, 295] on input at bounding box center [711, 298] width 202 height 16
type input "*********"
click at [651, 385] on input "text" at bounding box center [720, 374] width 240 height 27
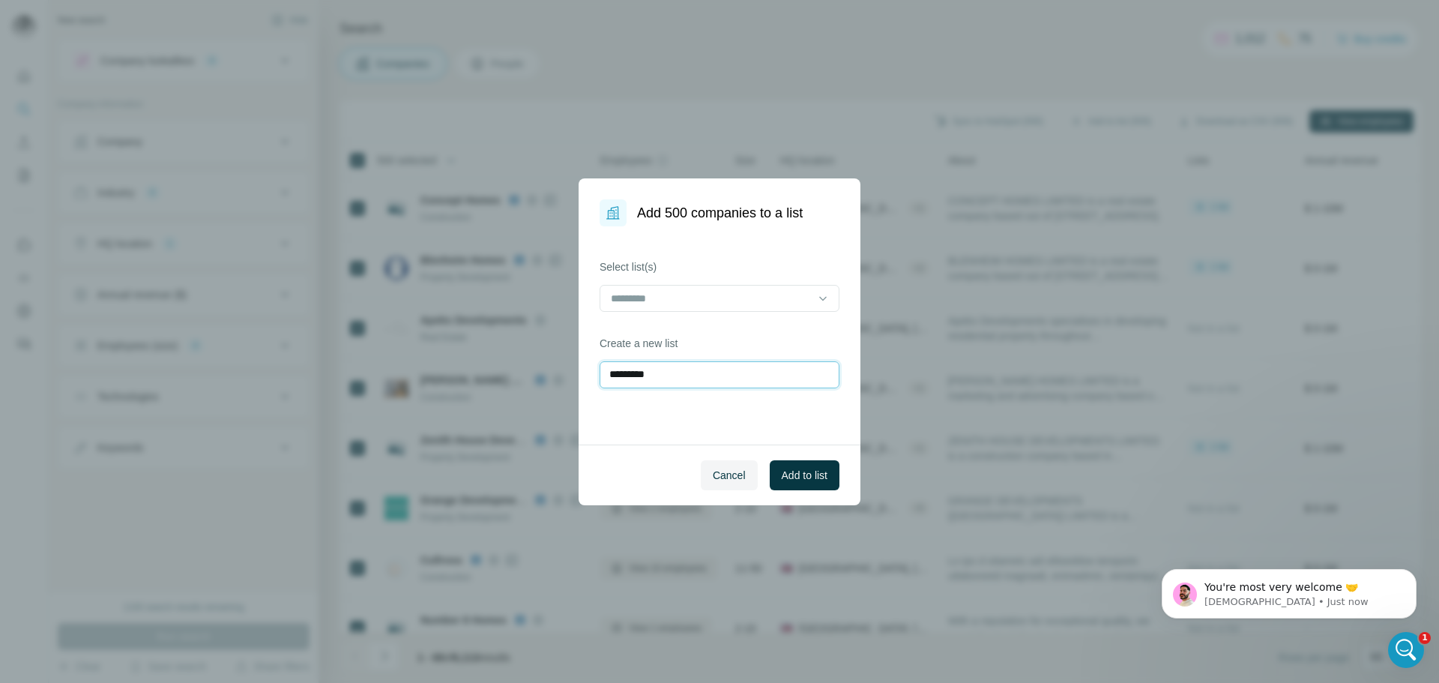
scroll to position [907, 0]
type input "*********"
click at [801, 465] on button "Add to list" at bounding box center [805, 475] width 70 height 30
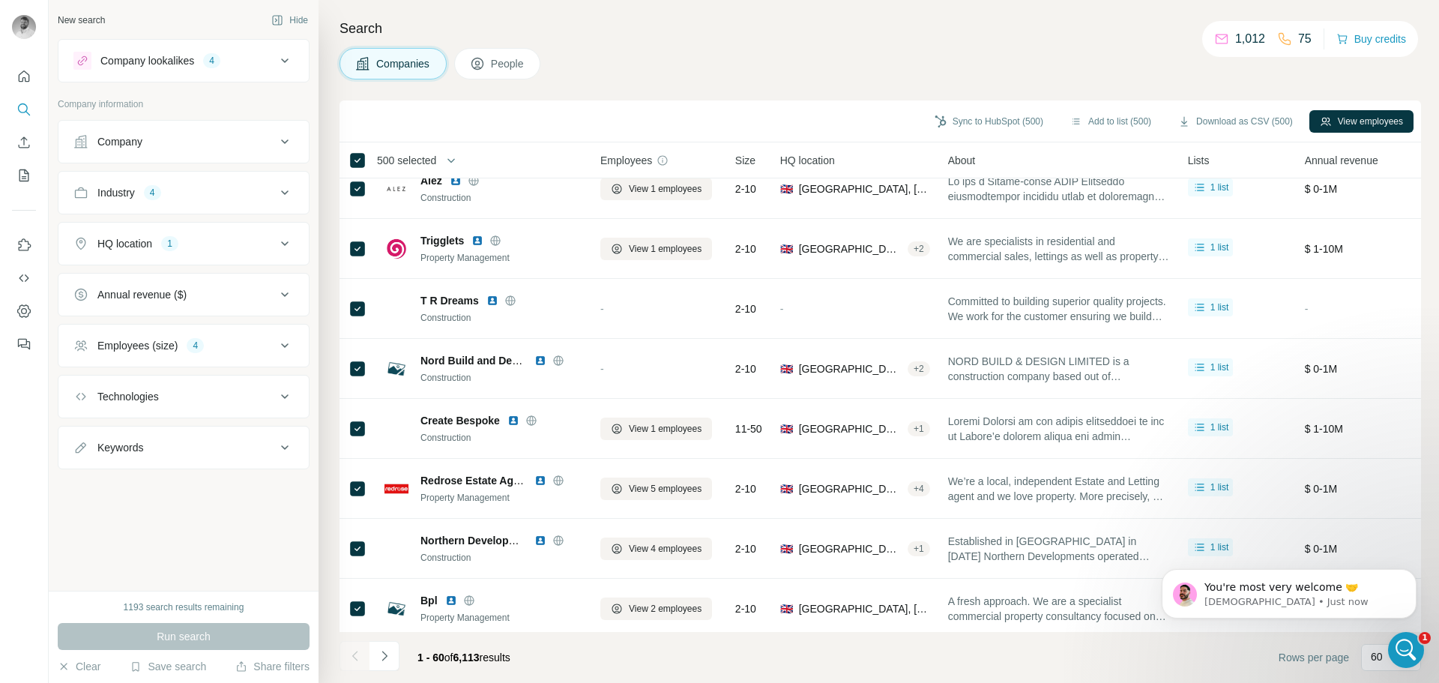
scroll to position [3153, 0]
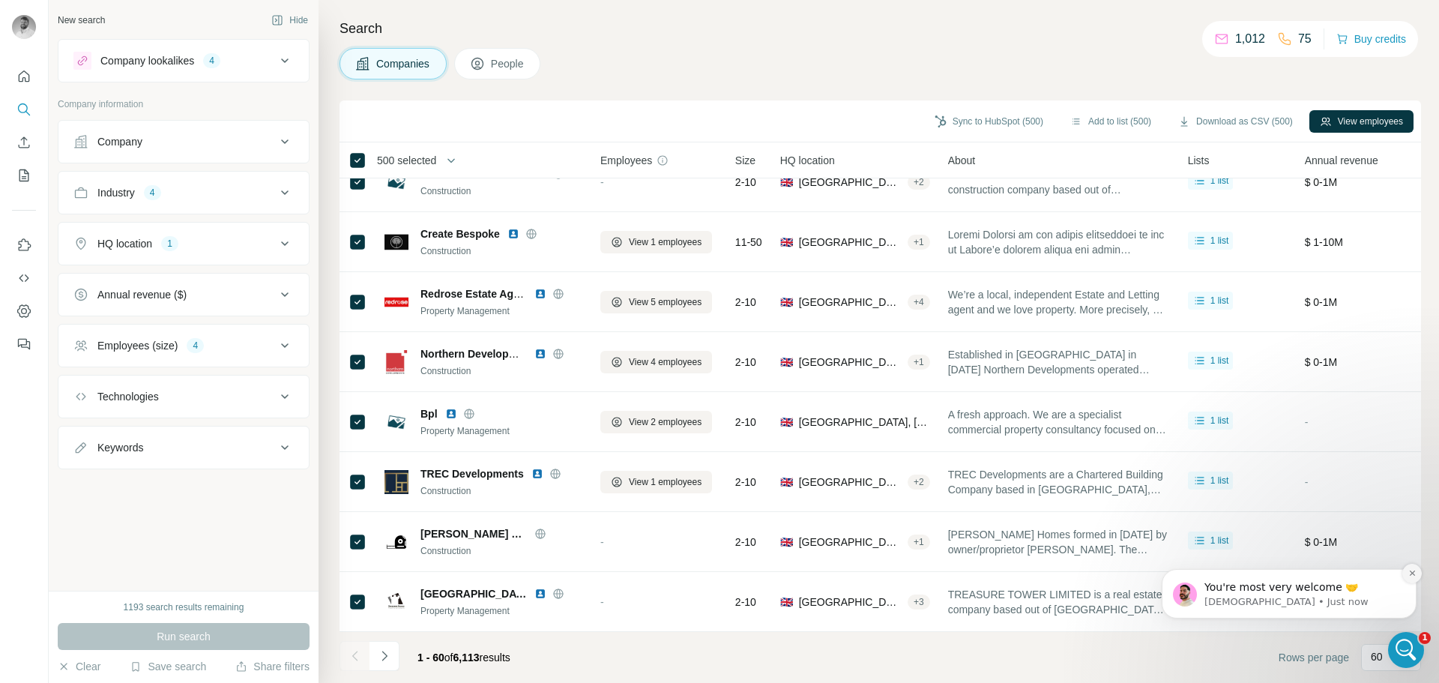
click at [1409, 578] on button "Dismiss notification" at bounding box center [1412, 573] width 19 height 19
click at [388, 662] on icon "Navigate to next page" at bounding box center [384, 655] width 15 height 15
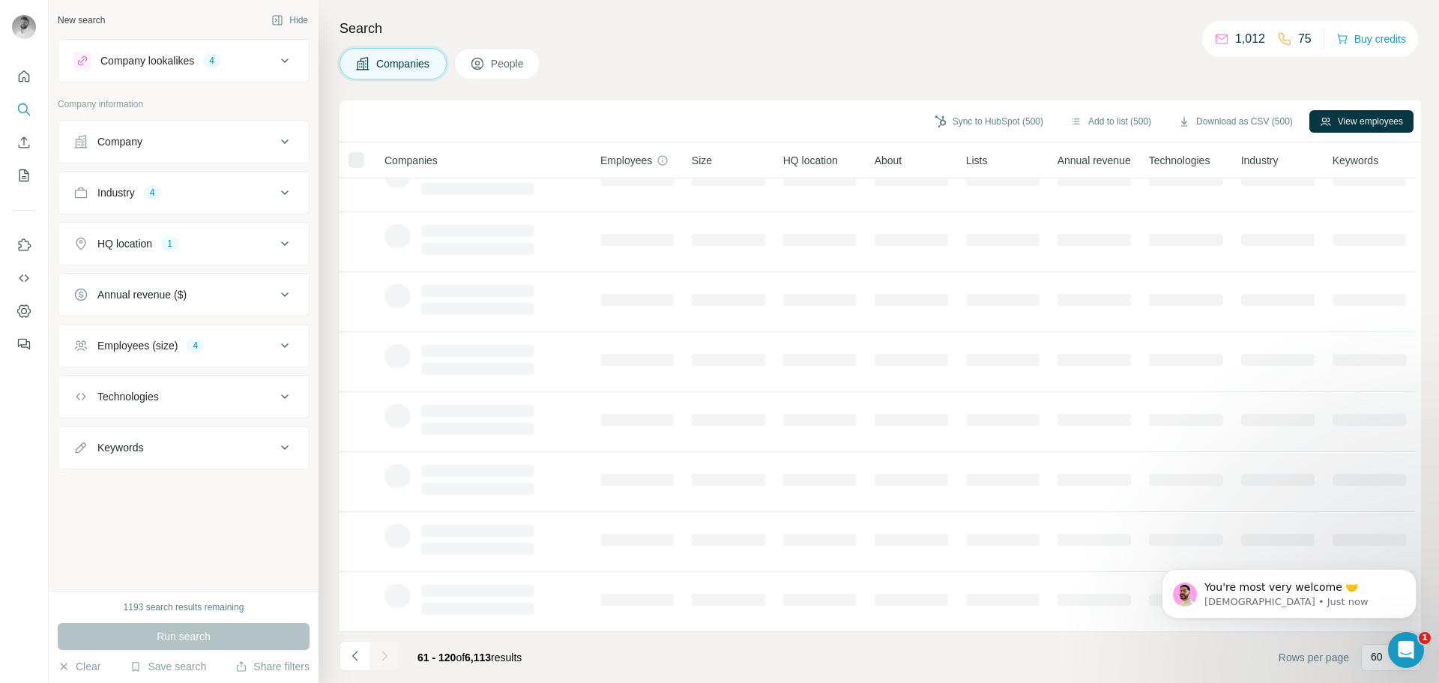
scroll to position [154, 0]
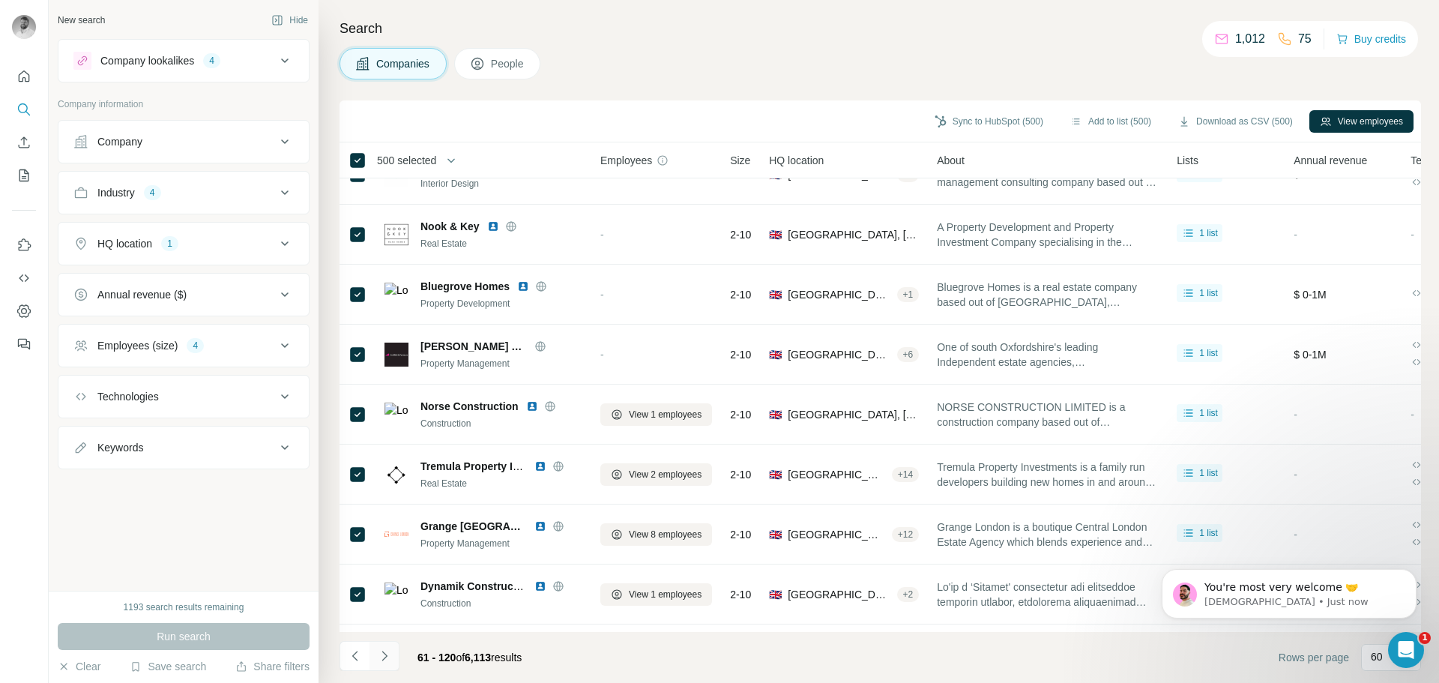
click at [388, 662] on icon "Navigate to next page" at bounding box center [384, 655] width 15 height 15
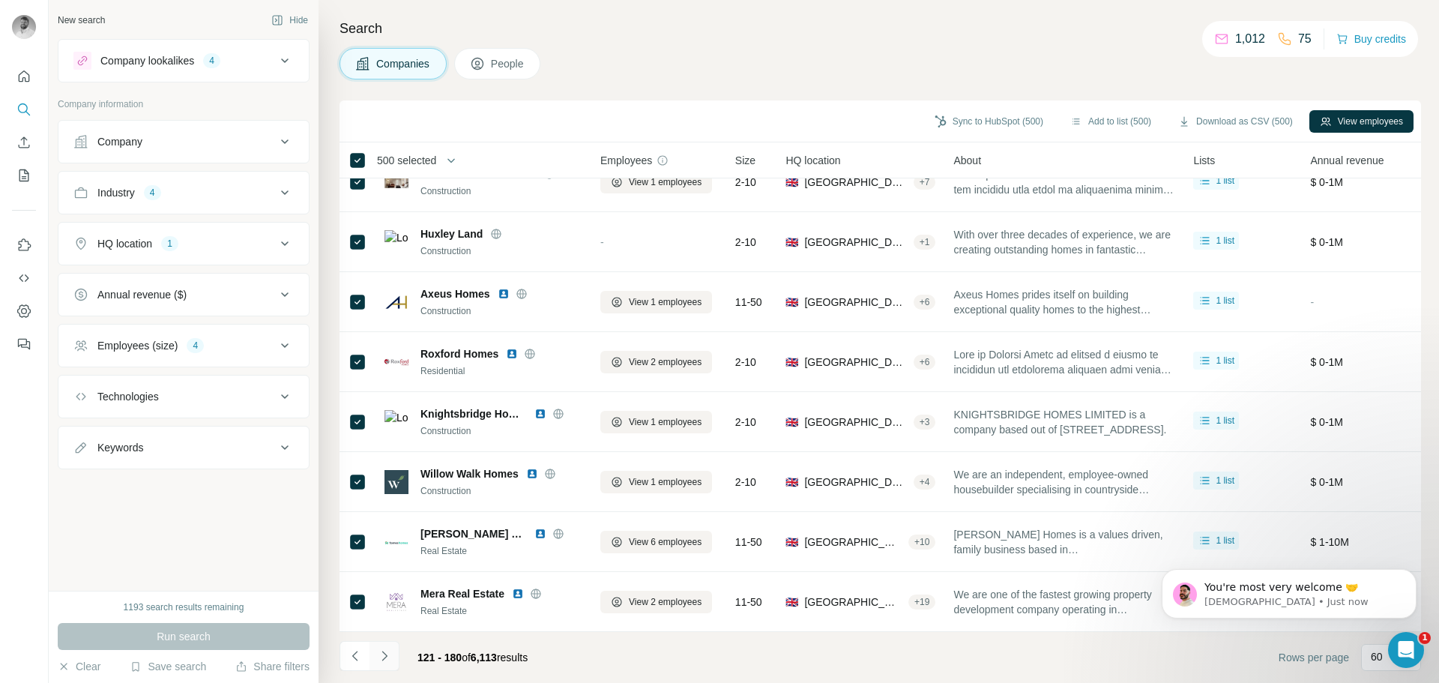
click at [388, 660] on icon "Navigate to next page" at bounding box center [384, 655] width 15 height 15
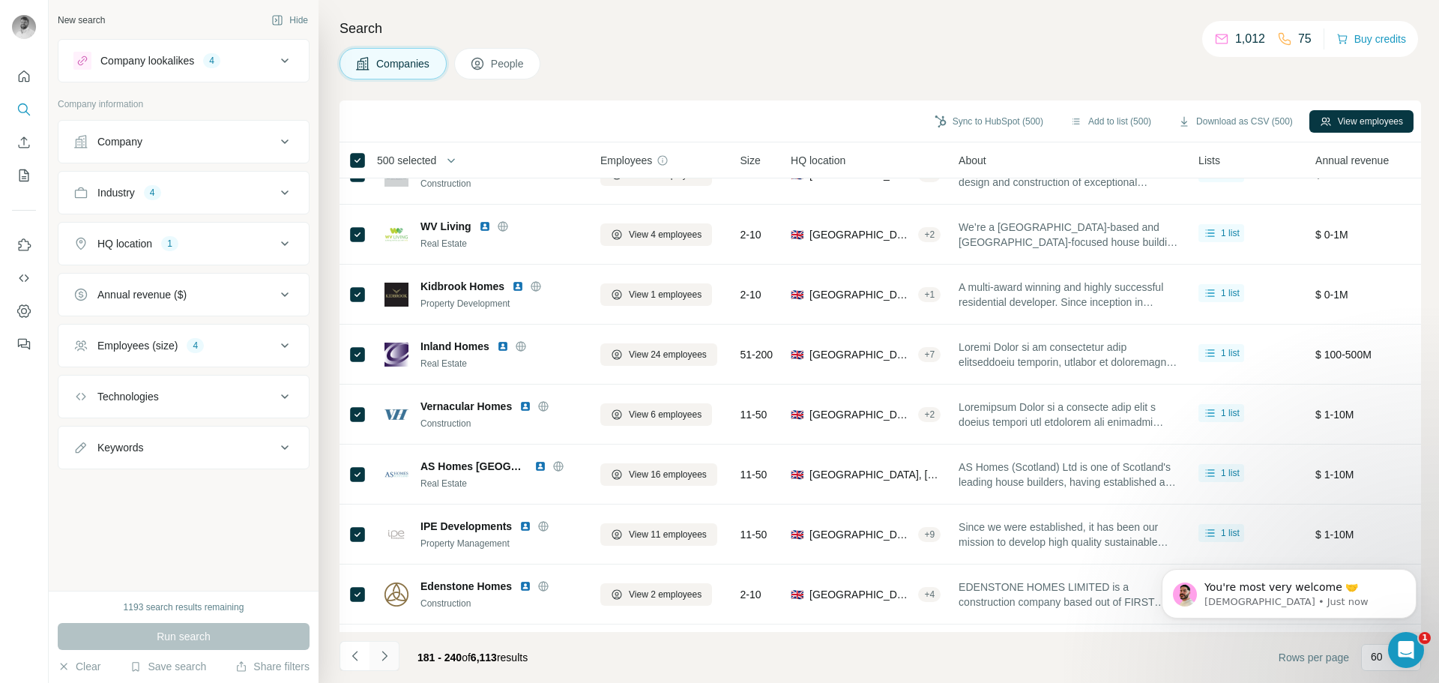
click at [388, 660] on icon "Navigate to next page" at bounding box center [384, 655] width 15 height 15
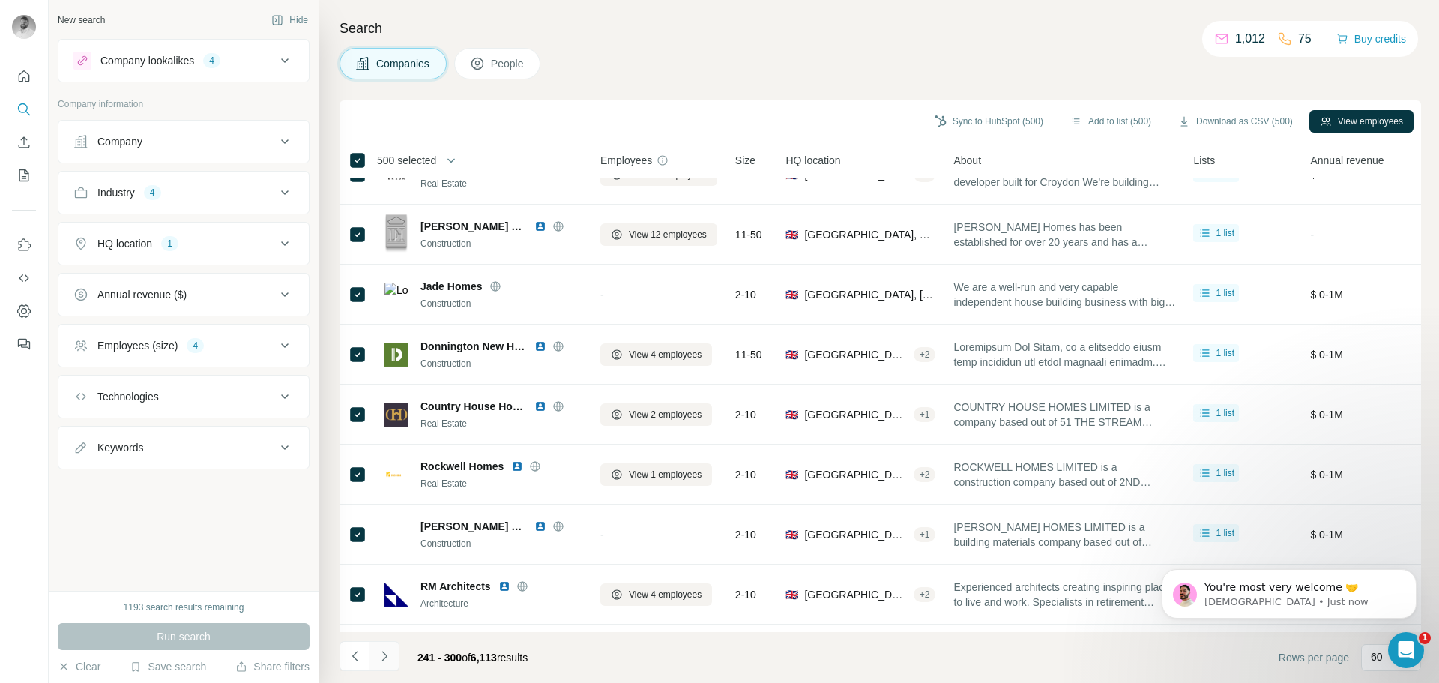
click at [388, 660] on icon "Navigate to next page" at bounding box center [384, 655] width 15 height 15
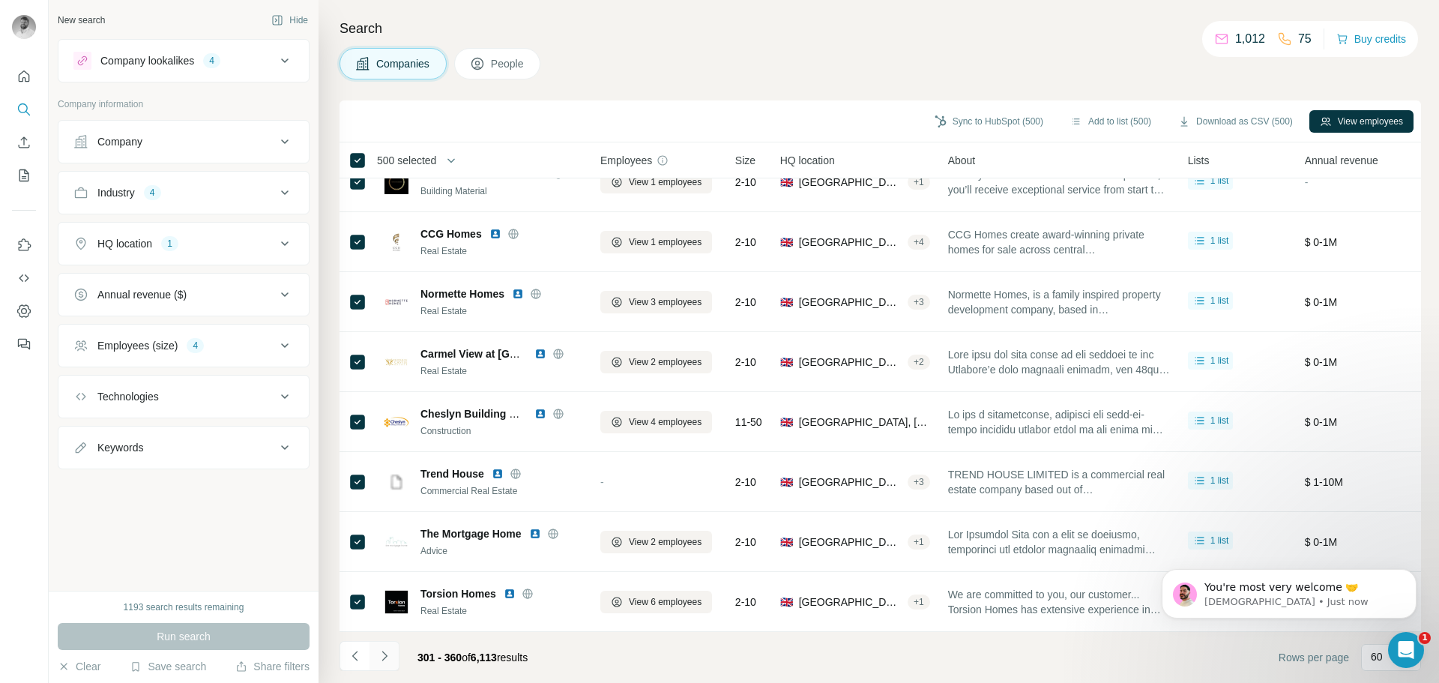
click at [388, 660] on icon "Navigate to next page" at bounding box center [384, 655] width 15 height 15
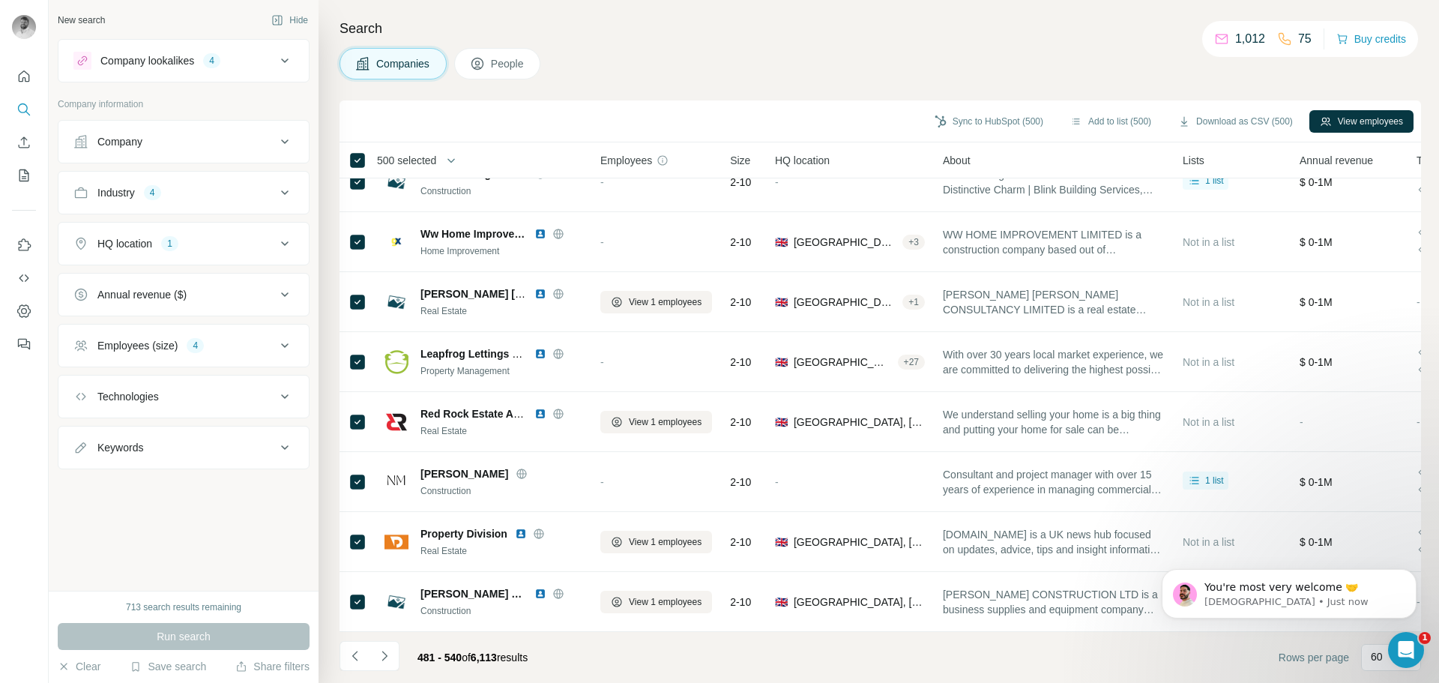
scroll to position [907, 0]
click at [1135, 127] on button "Add to list (500)" at bounding box center [1111, 121] width 102 height 22
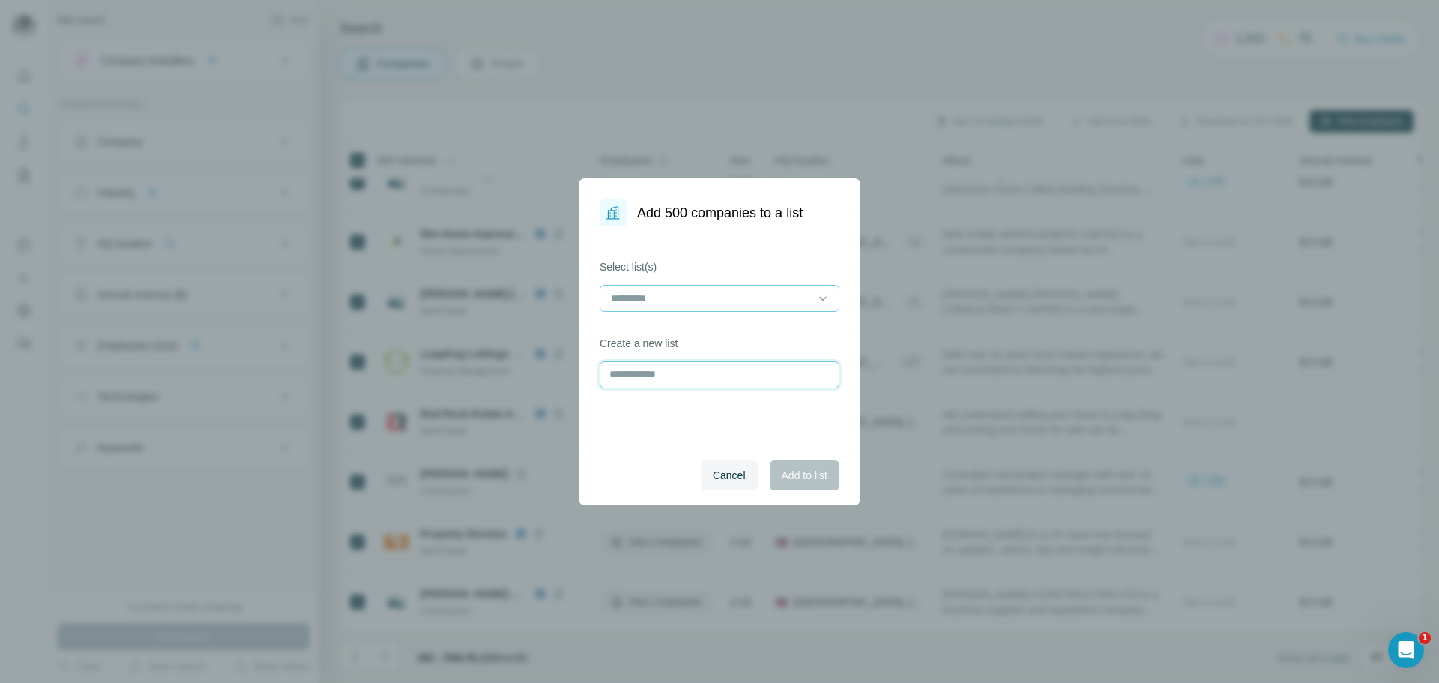
drag, startPoint x: 679, startPoint y: 382, endPoint x: 664, endPoint y: 300, distance: 83.8
click at [666, 290] on div "Select list(s) Create a new list" at bounding box center [720, 335] width 282 height 218
click at [664, 300] on input at bounding box center [711, 298] width 202 height 16
click at [688, 330] on div "Prospects" at bounding box center [720, 332] width 214 height 15
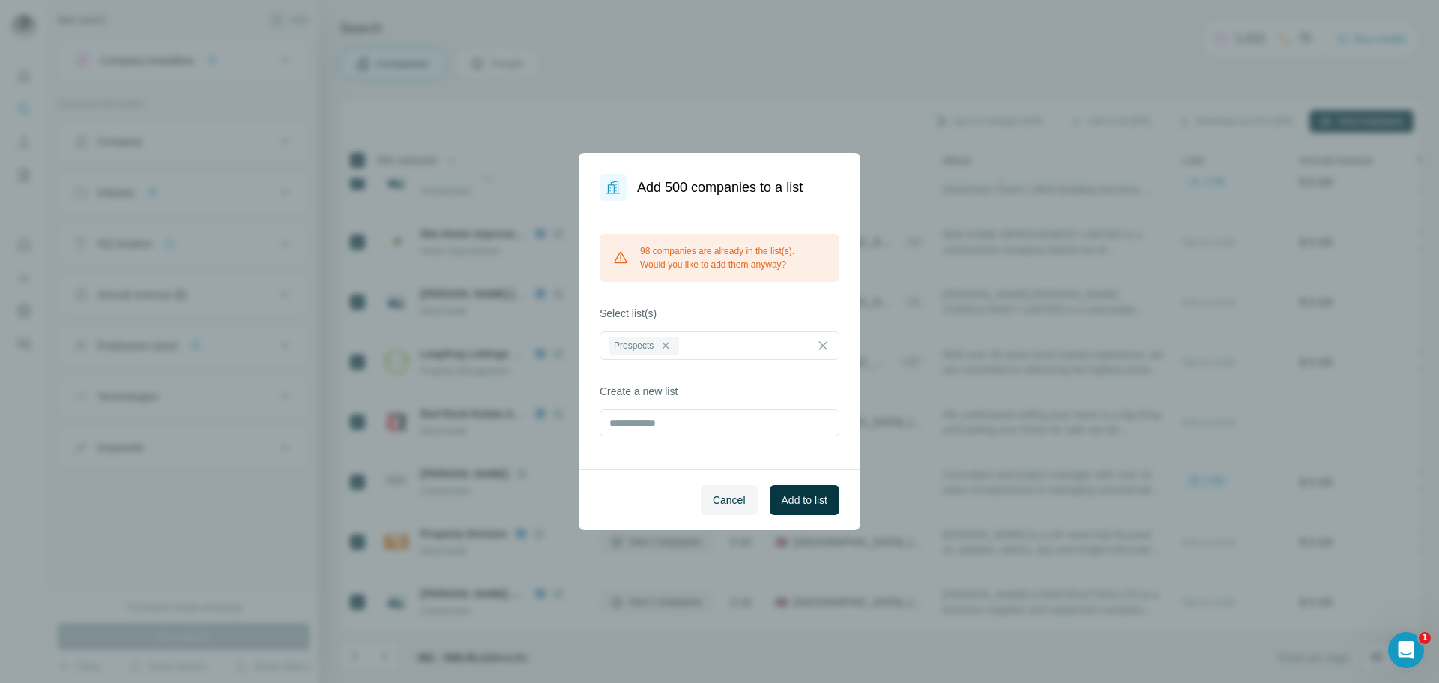
click at [785, 116] on div "Add 500 companies to a list 98 companies are already in the list(s). Would you …" at bounding box center [719, 341] width 1439 height 683
click at [782, 490] on button "Add to list" at bounding box center [805, 500] width 70 height 30
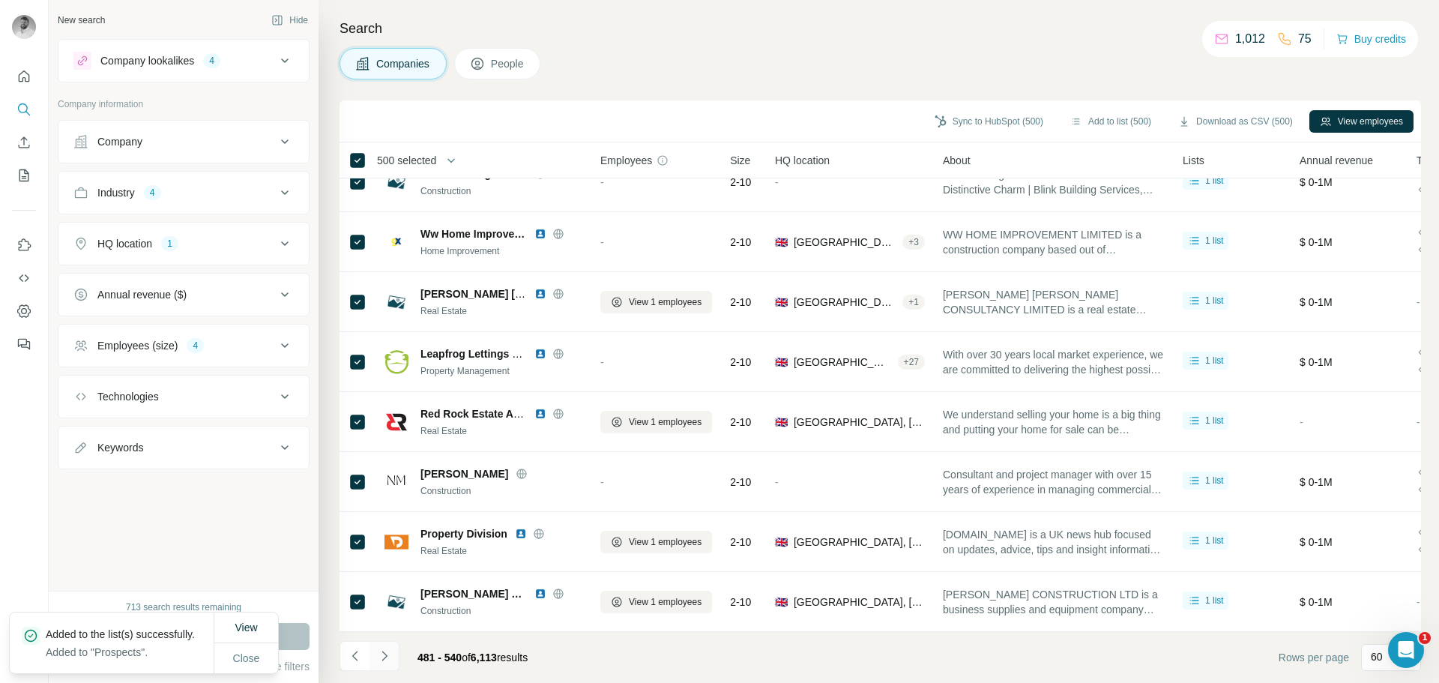
click at [382, 660] on icon "Navigate to next page" at bounding box center [384, 656] width 5 height 10
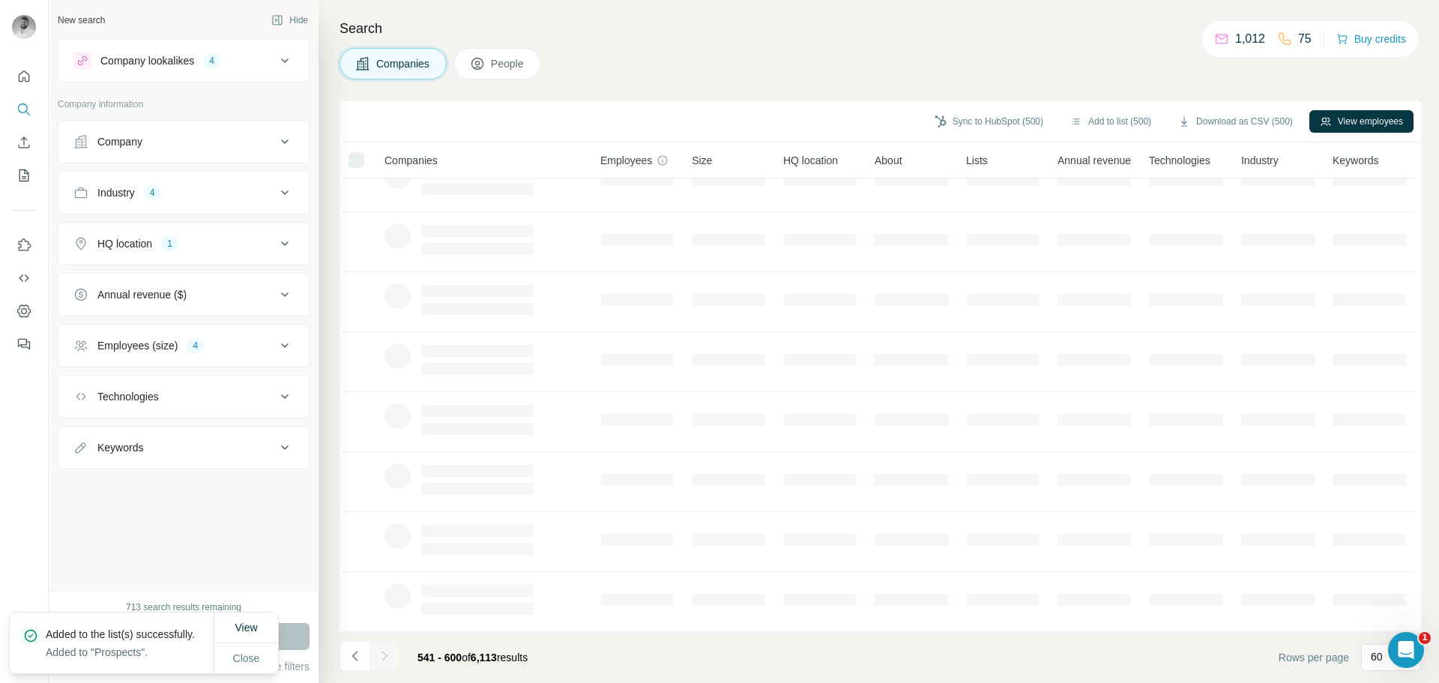
scroll to position [154, 0]
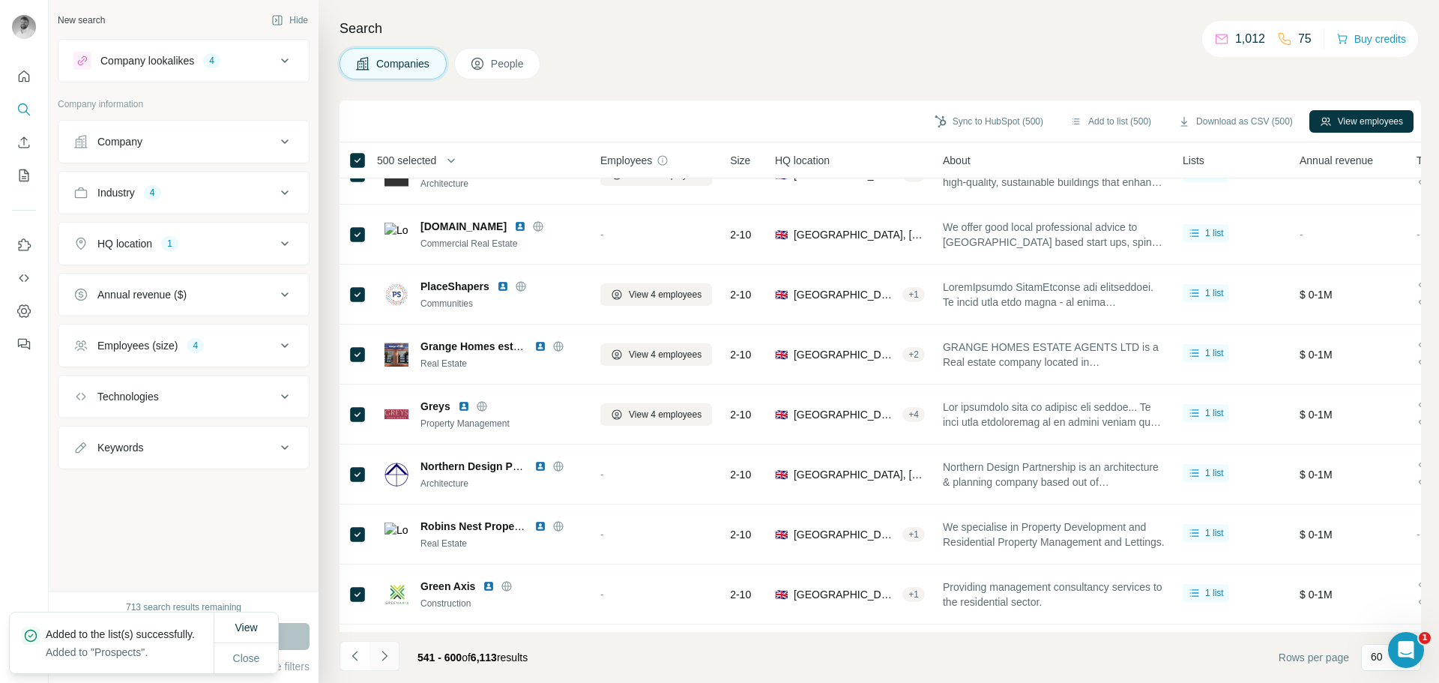
click at [382, 660] on icon "Navigate to next page" at bounding box center [384, 656] width 5 height 10
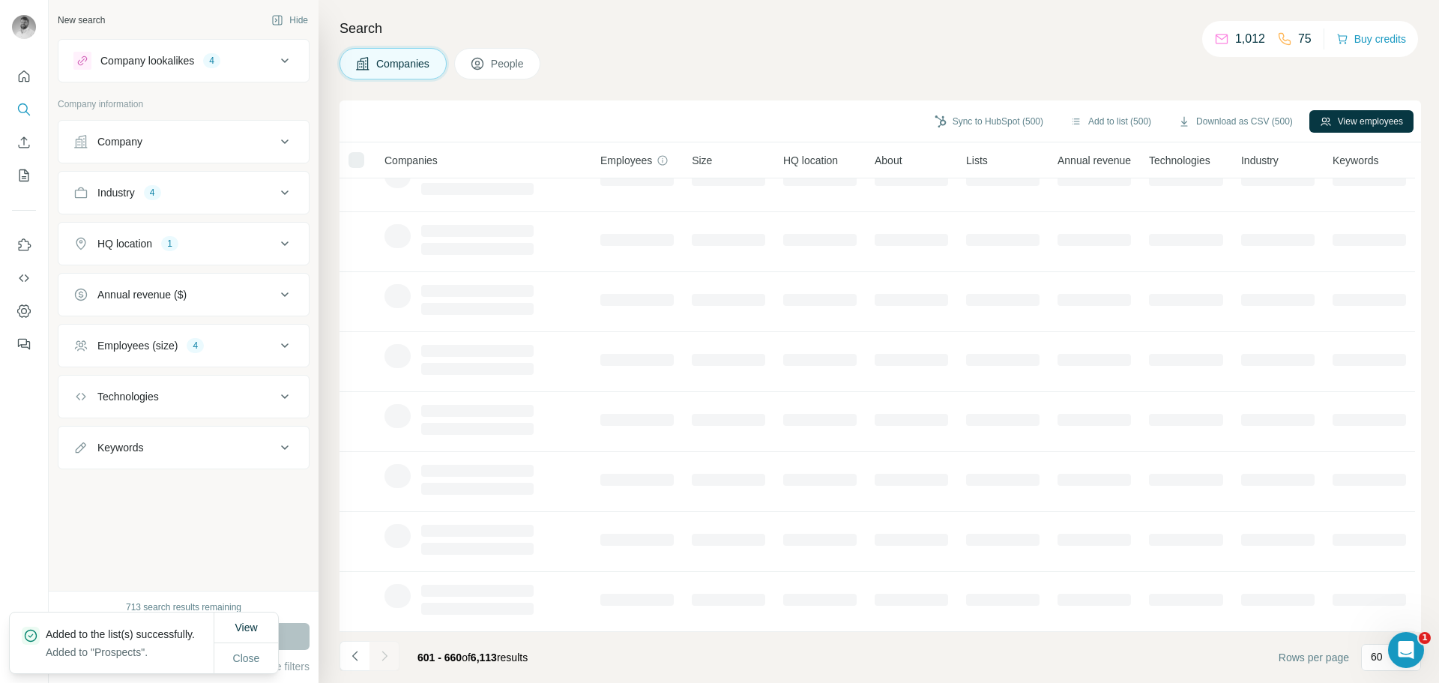
click at [382, 660] on icon "Navigate to next page" at bounding box center [384, 656] width 5 height 10
click at [382, 660] on div at bounding box center [385, 656] width 30 height 30
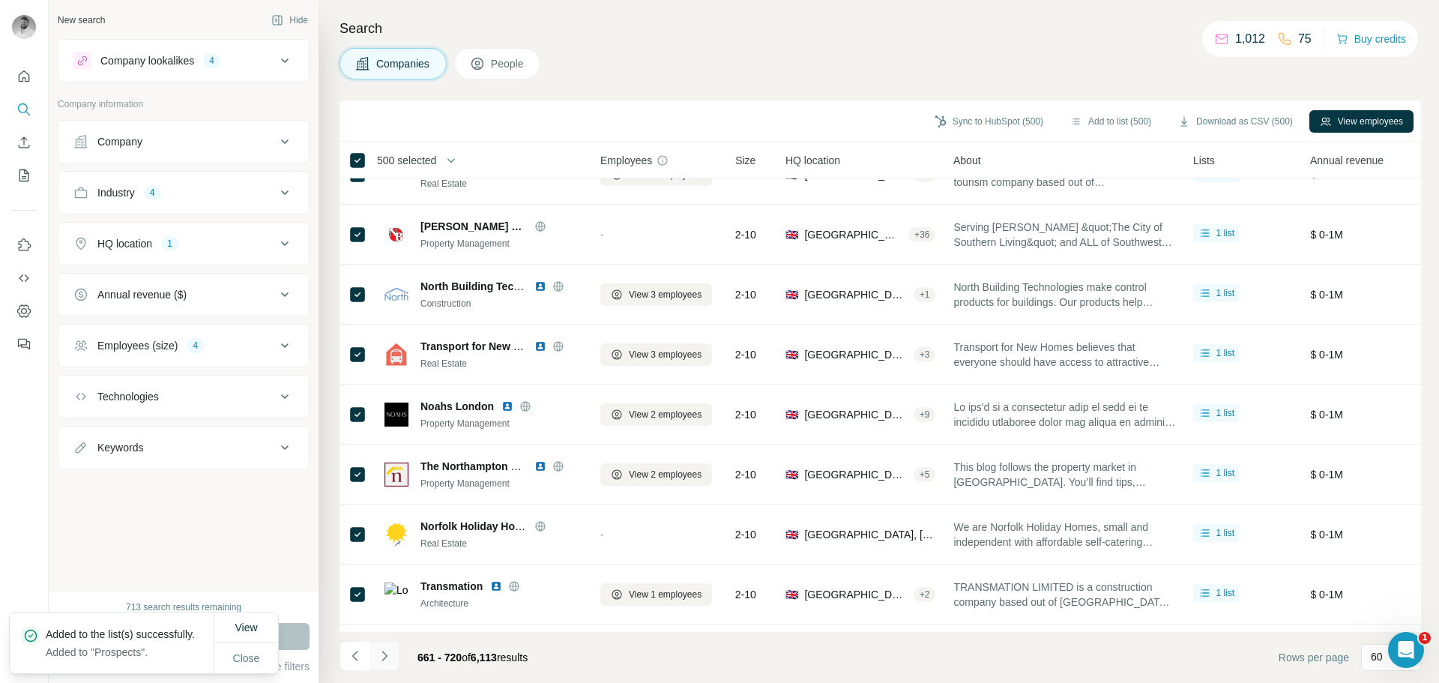
scroll to position [3153, 0]
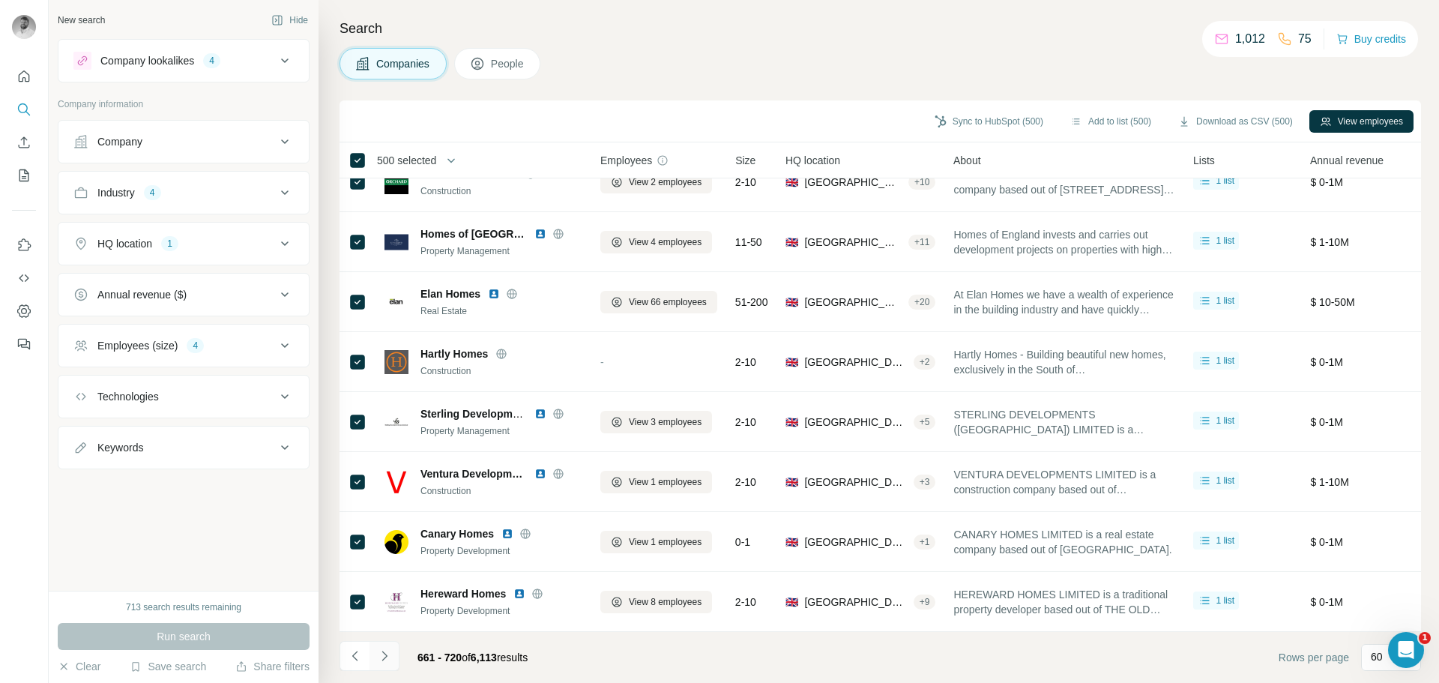
click at [382, 655] on icon "Navigate to next page" at bounding box center [384, 655] width 15 height 15
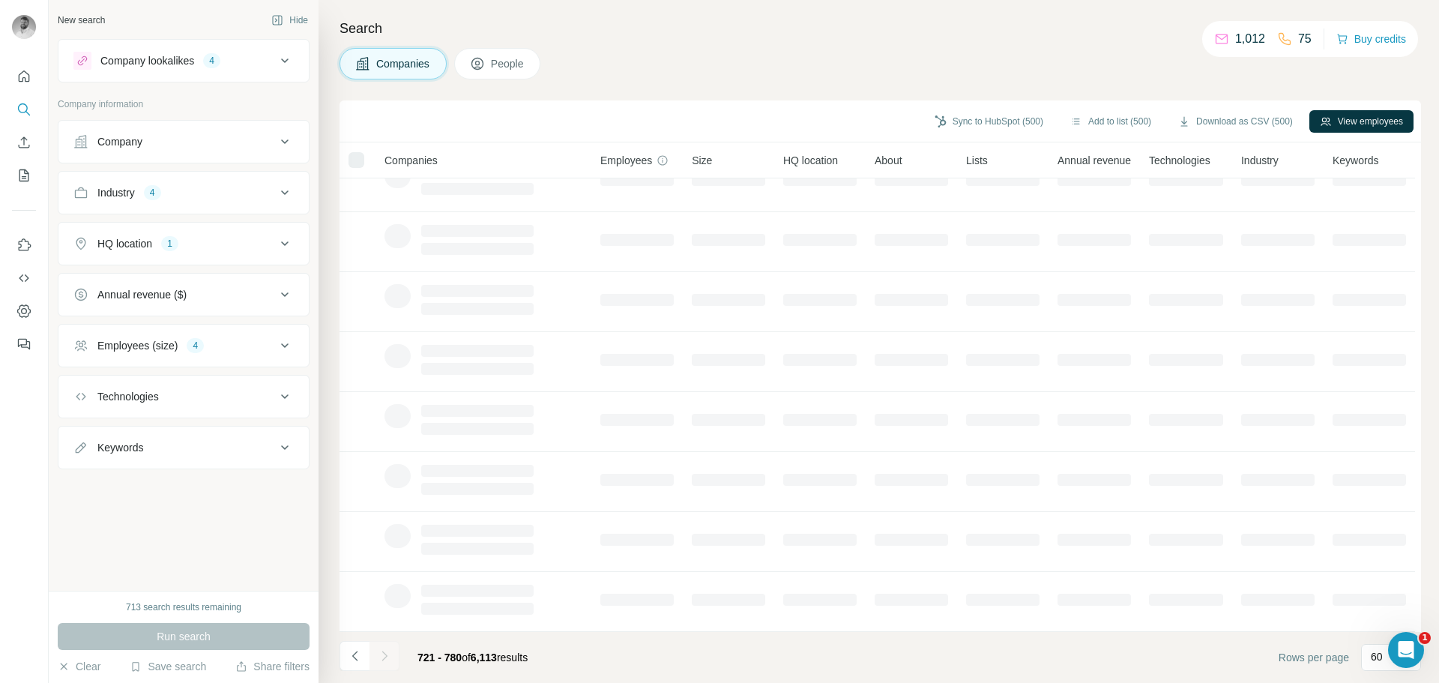
scroll to position [154, 0]
click at [382, 655] on icon "Navigate to next page" at bounding box center [384, 655] width 15 height 15
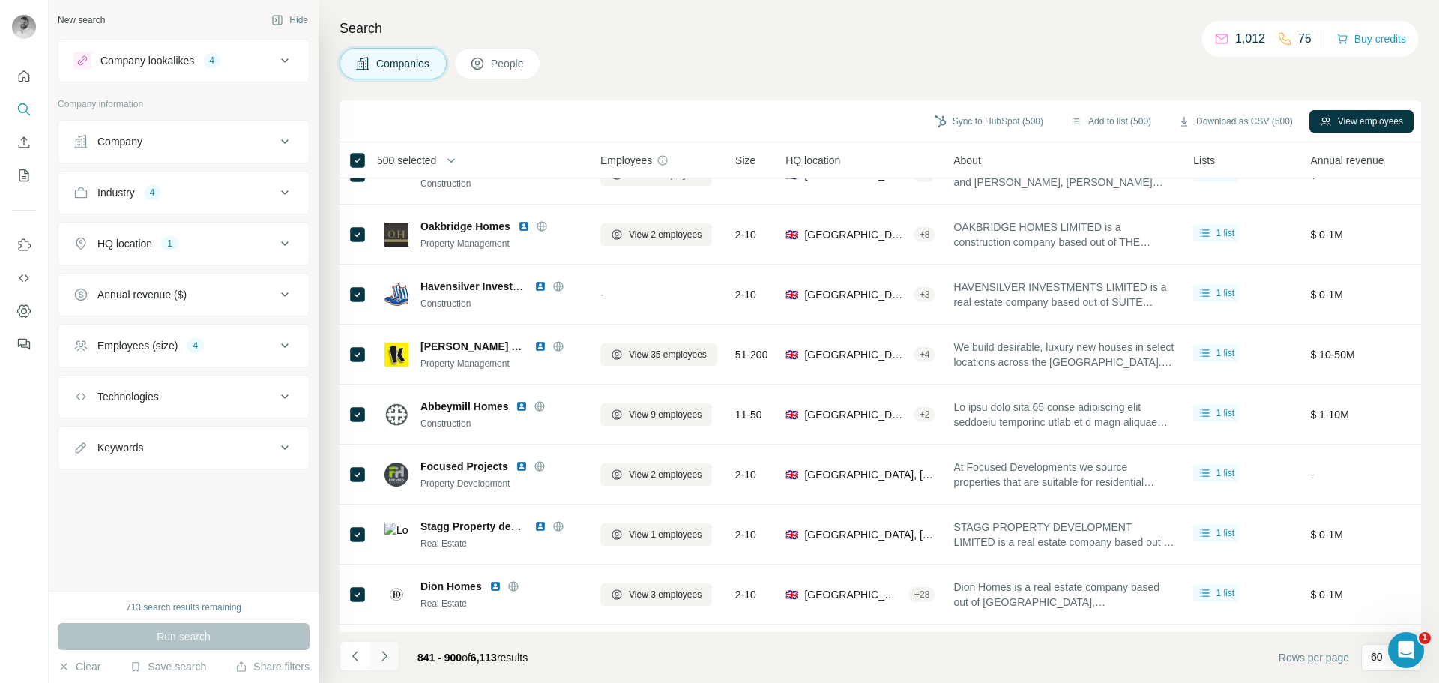
click at [382, 655] on icon "Navigate to next page" at bounding box center [384, 655] width 15 height 15
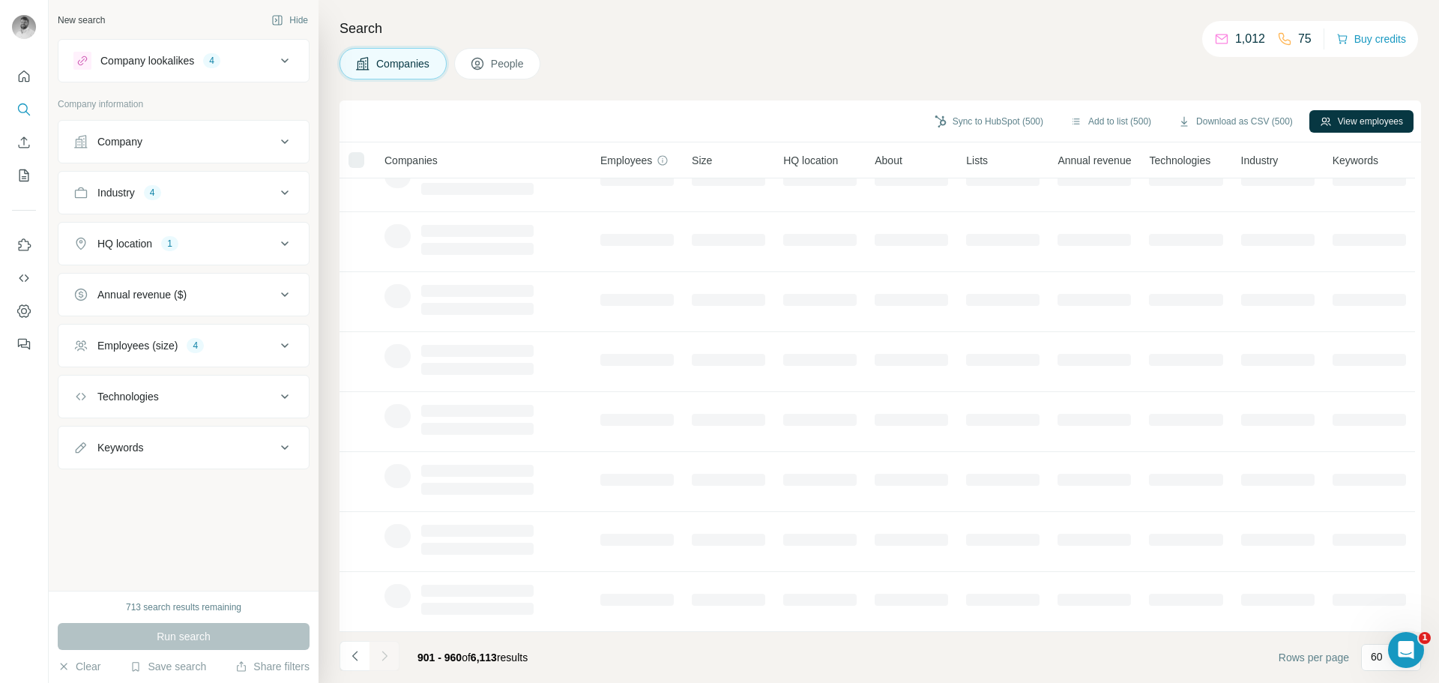
click at [382, 655] on div at bounding box center [385, 656] width 30 height 30
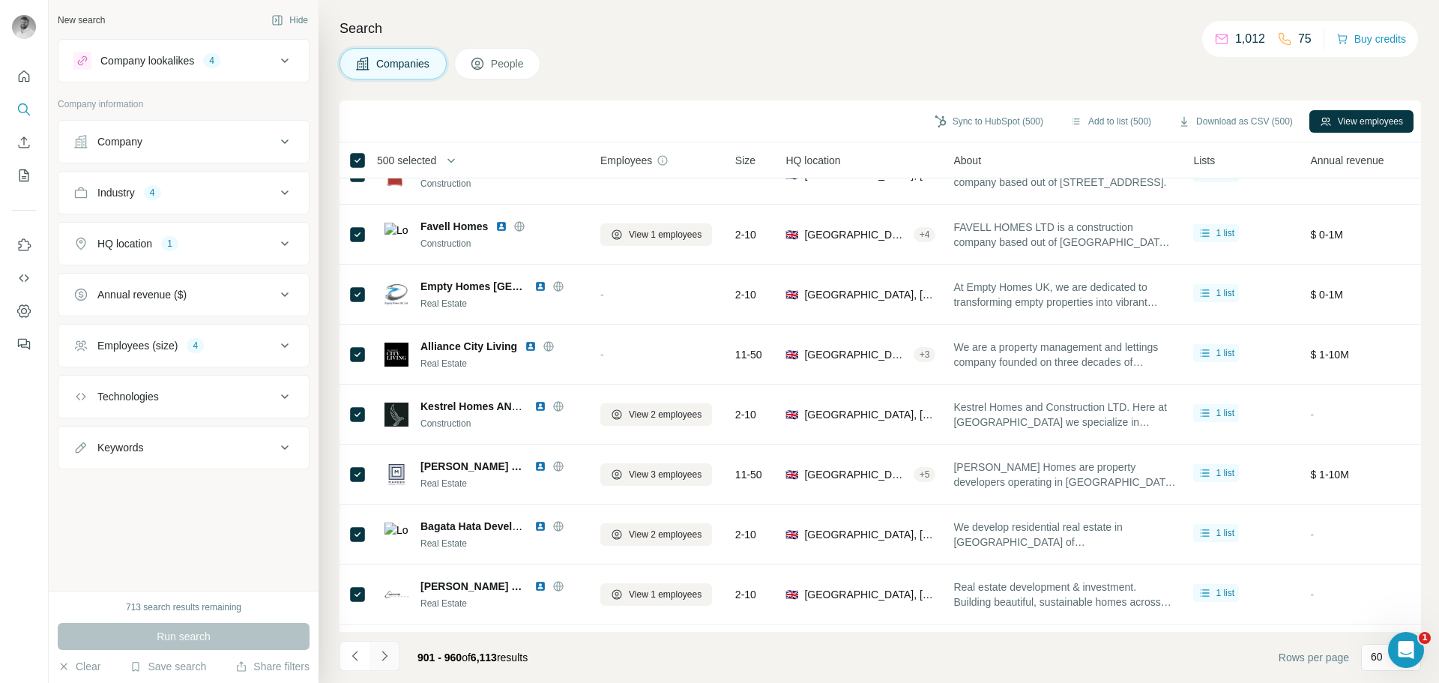
scroll to position [3153, 0]
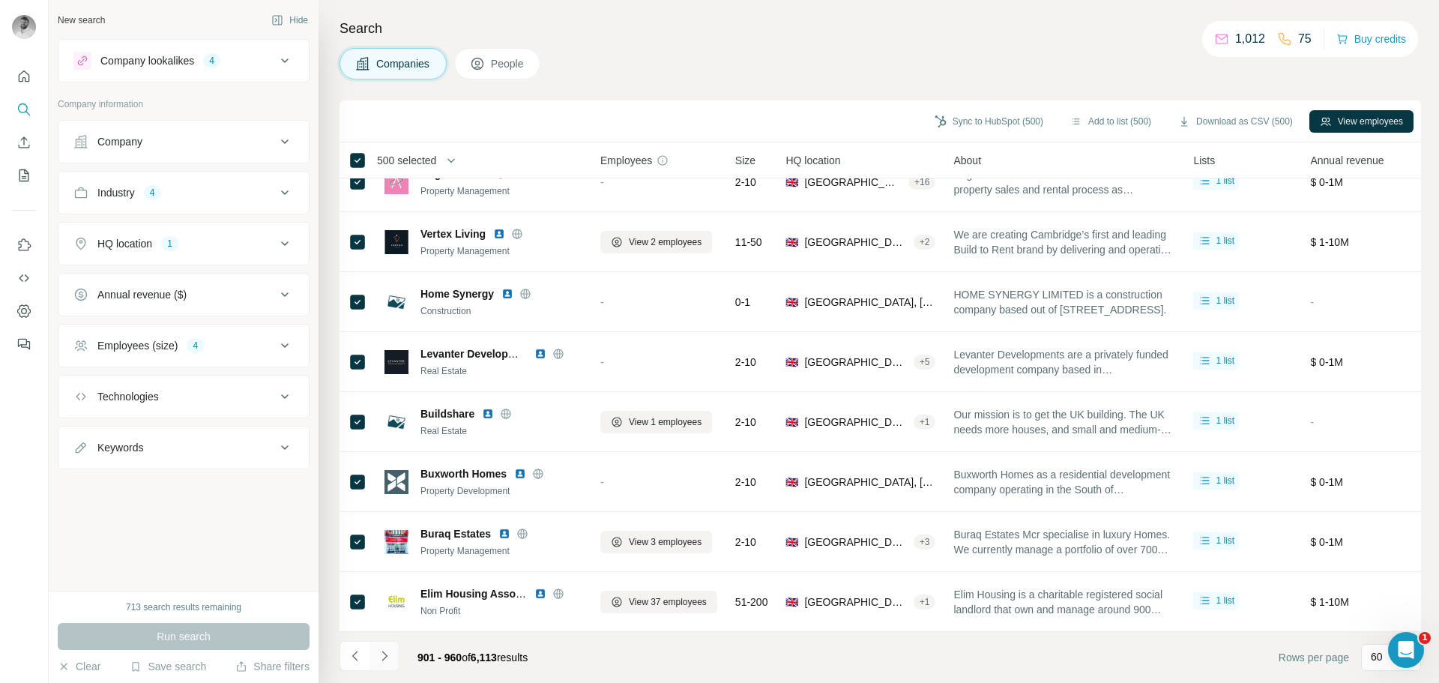
click at [381, 655] on icon "Navigate to next page" at bounding box center [384, 655] width 15 height 15
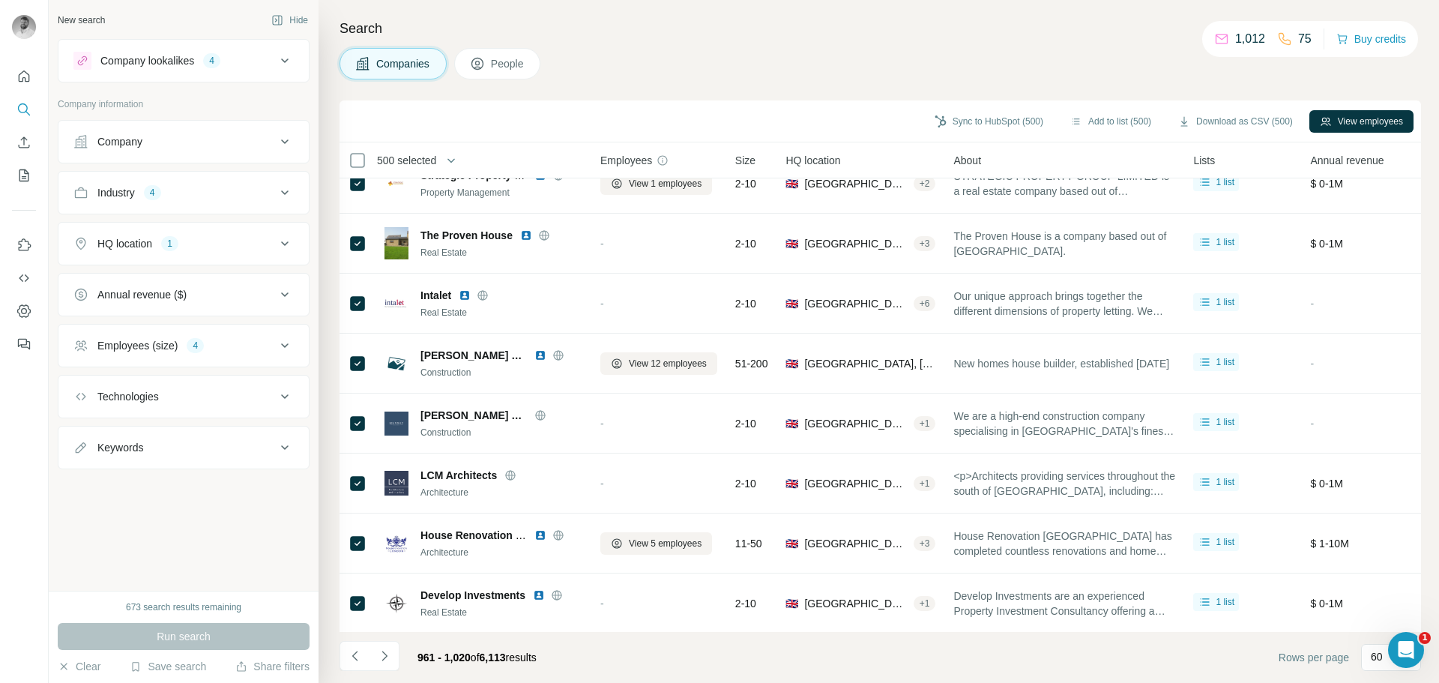
scroll to position [0, 0]
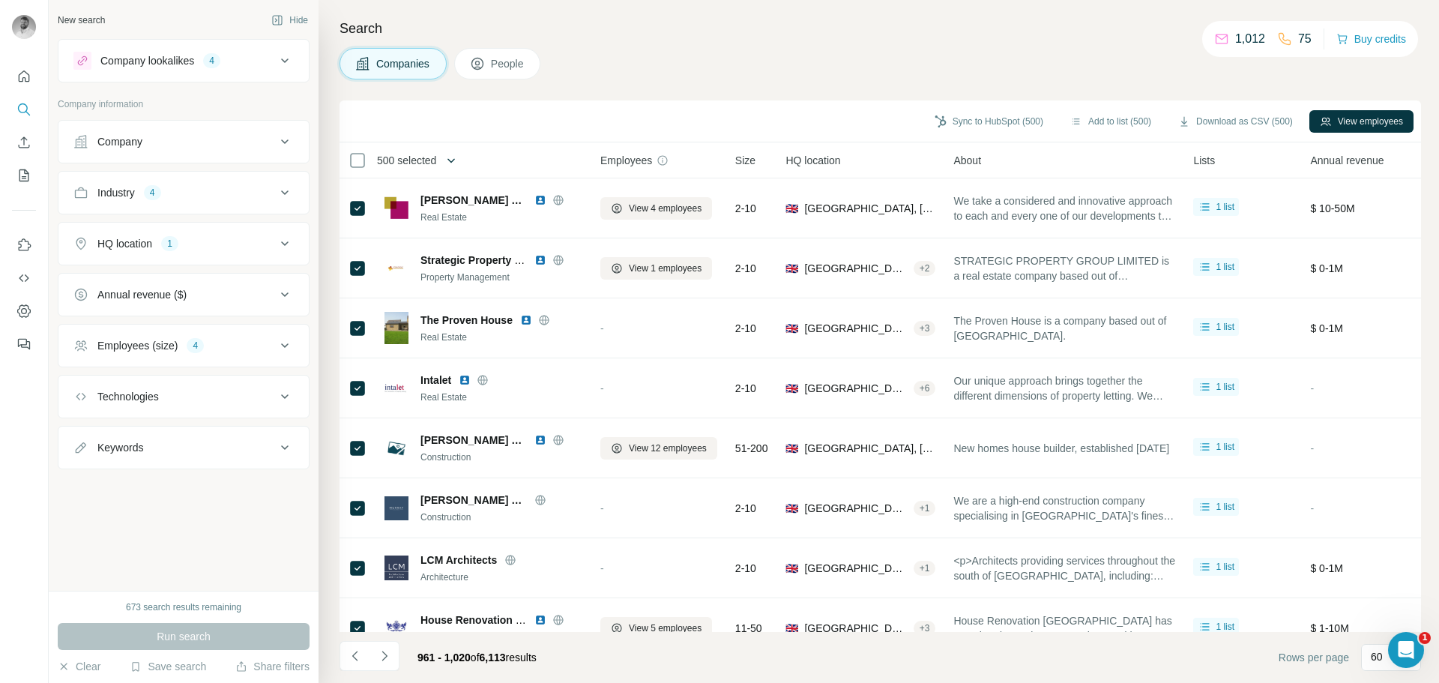
click at [458, 168] on button "button" at bounding box center [451, 160] width 30 height 30
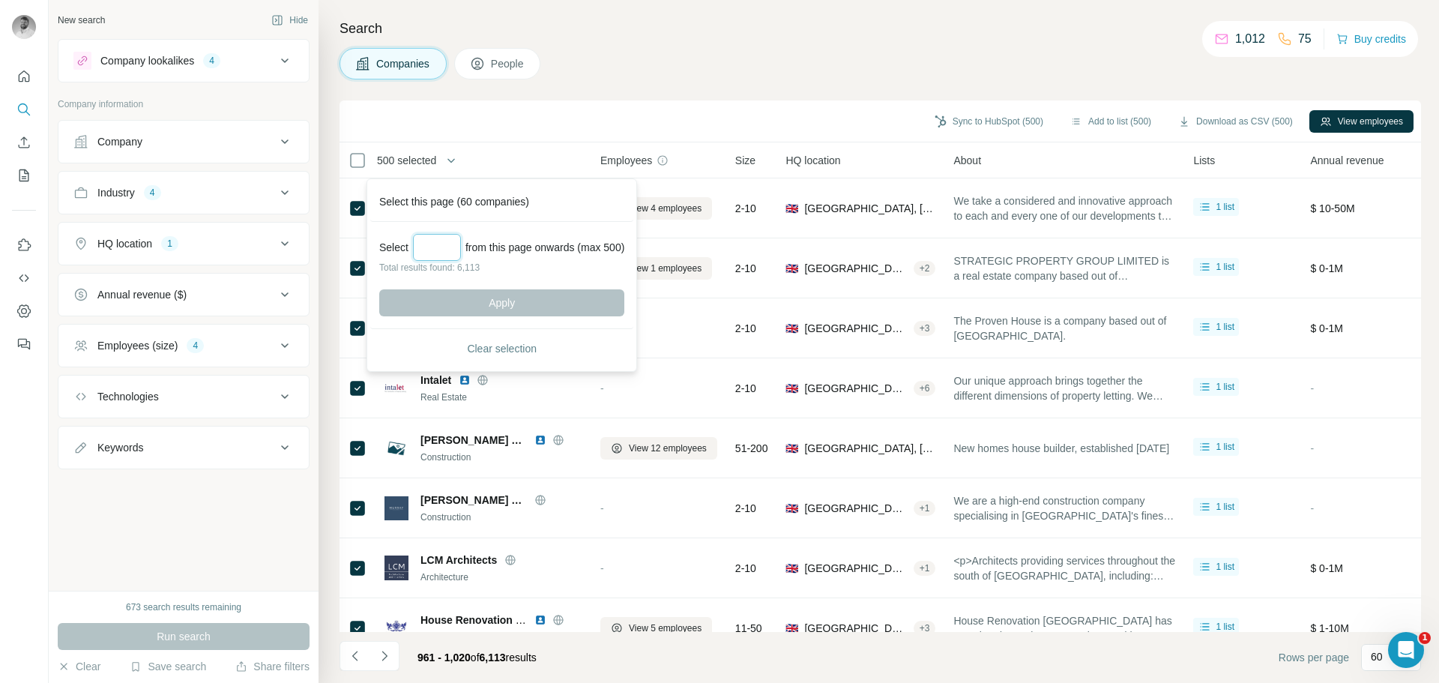
click at [448, 243] on input "Select a number (up to 500)" at bounding box center [437, 247] width 48 height 27
type input "***"
click at [515, 308] on span "Apply" at bounding box center [502, 302] width 26 height 15
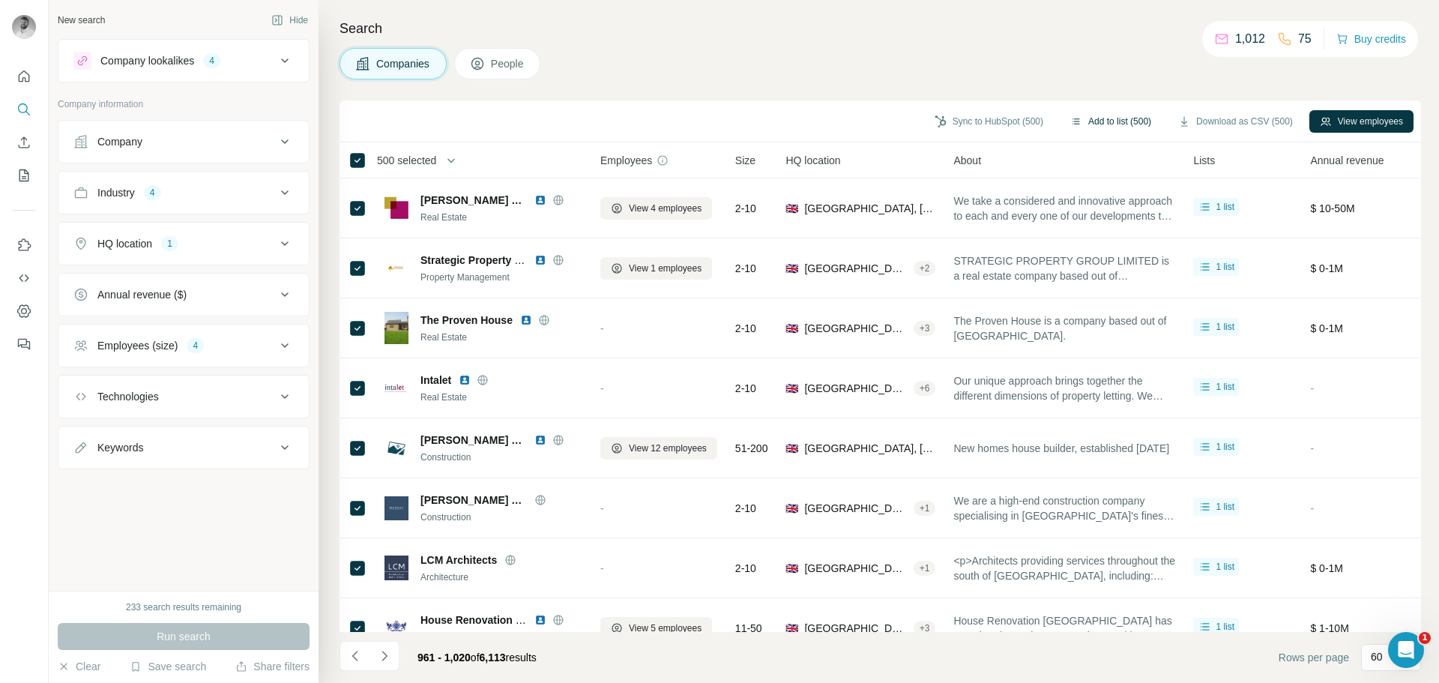
click at [1122, 127] on button "Add to list (500)" at bounding box center [1111, 121] width 102 height 22
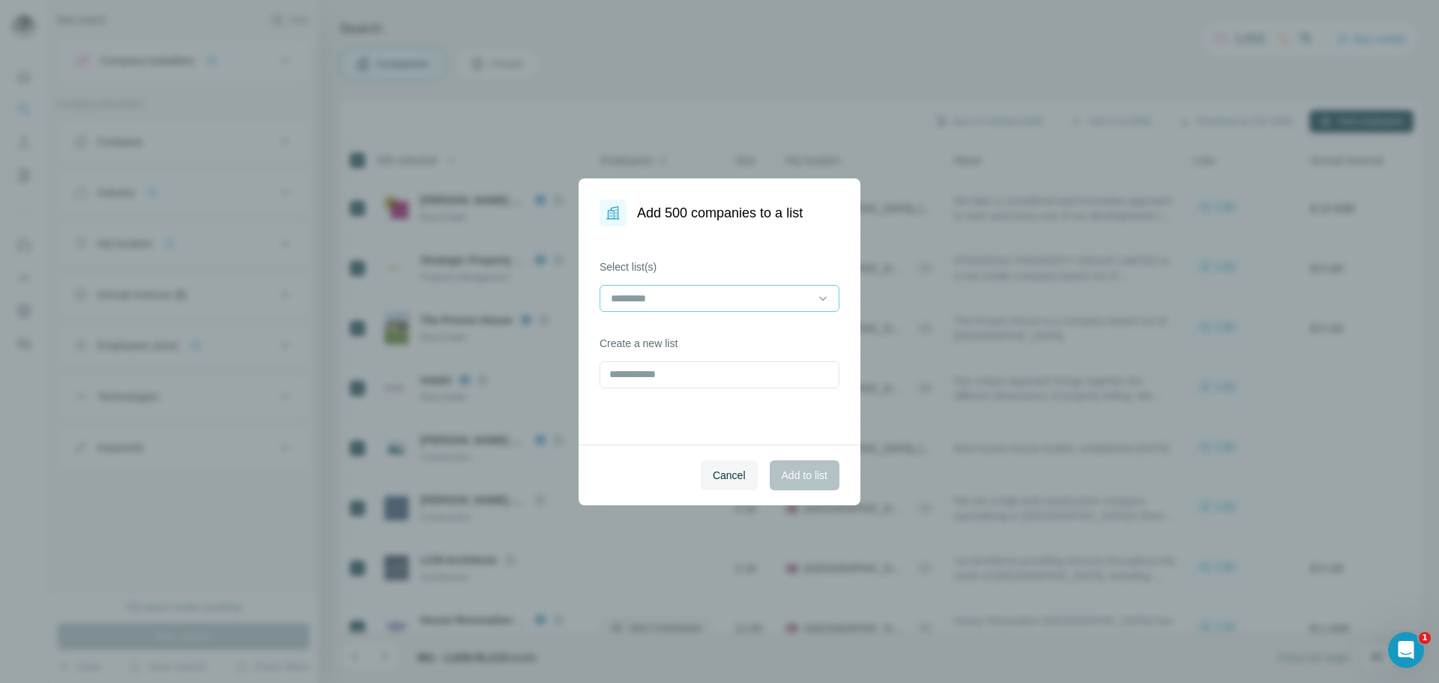
click at [663, 304] on input at bounding box center [711, 298] width 202 height 16
click at [668, 334] on div "Prospects" at bounding box center [720, 332] width 214 height 15
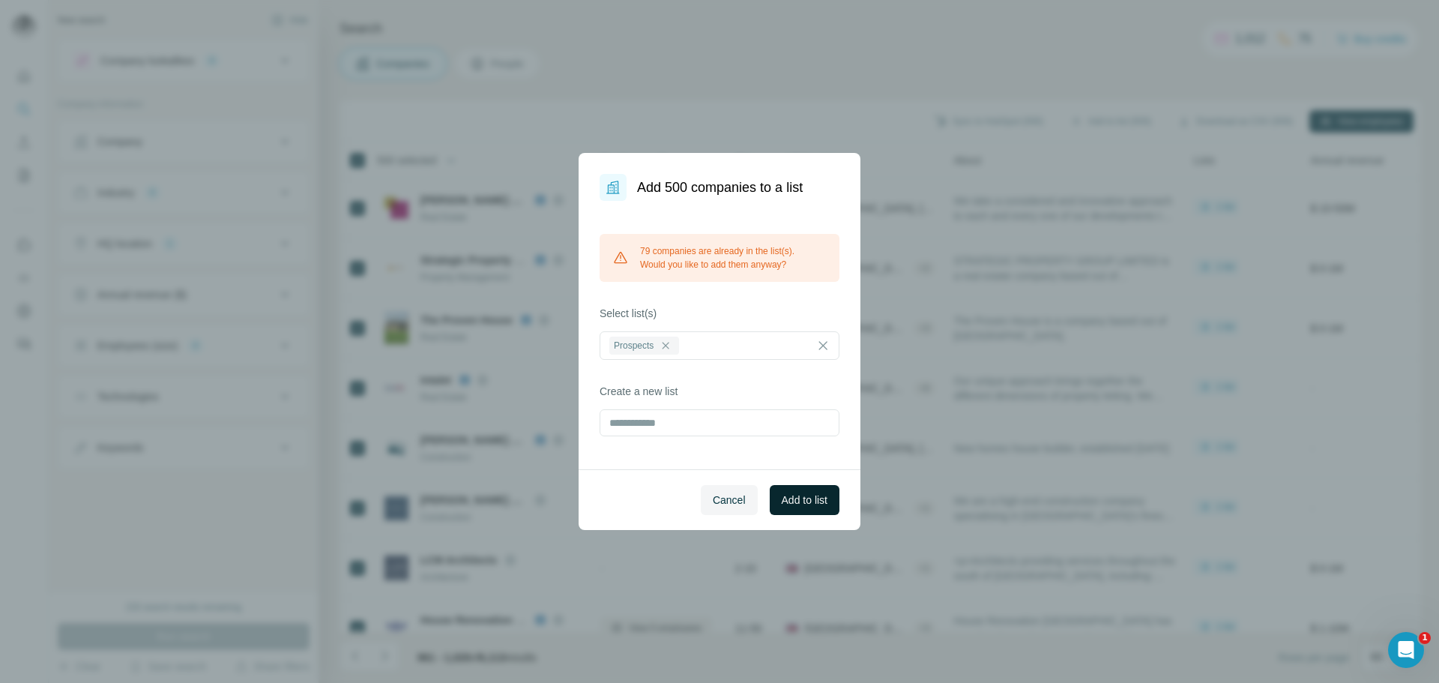
click at [800, 498] on span "Add to list" at bounding box center [805, 500] width 46 height 15
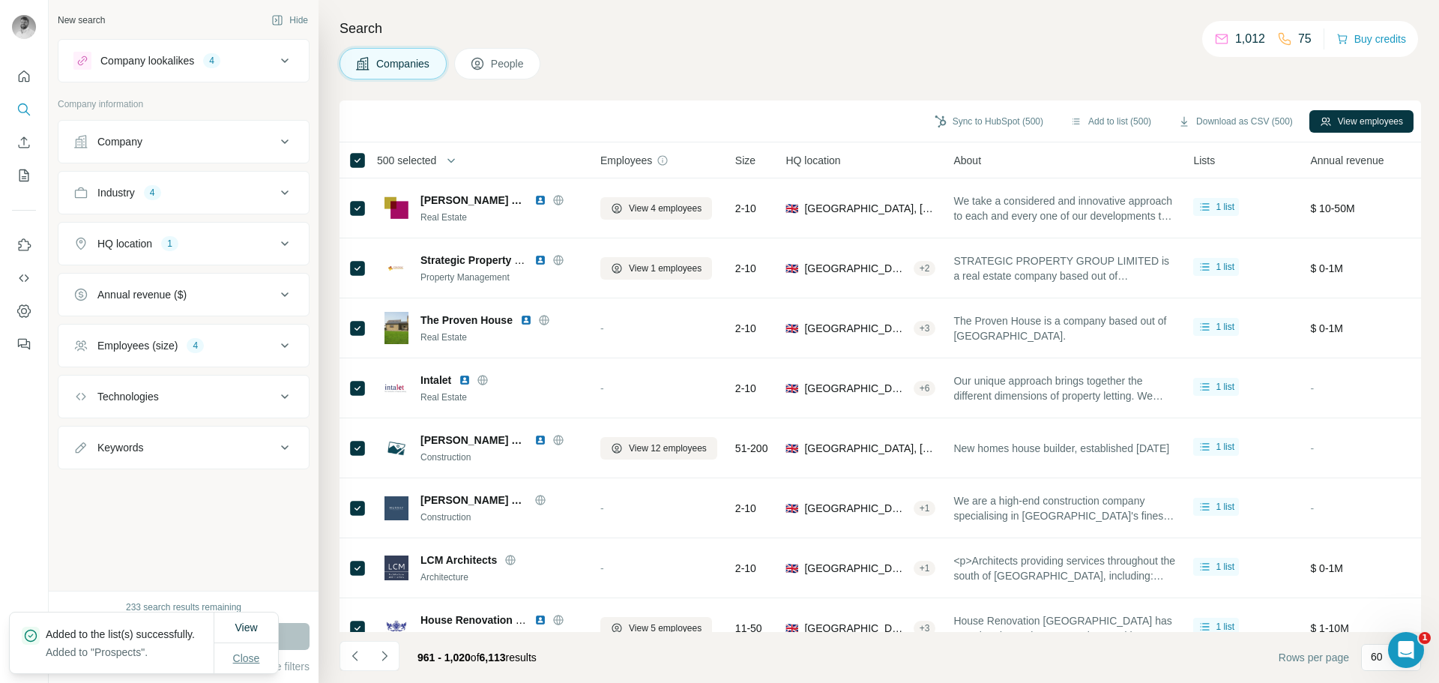
click at [244, 651] on span "Close" at bounding box center [246, 658] width 27 height 15
click at [391, 654] on icon "Navigate to next page" at bounding box center [384, 655] width 15 height 15
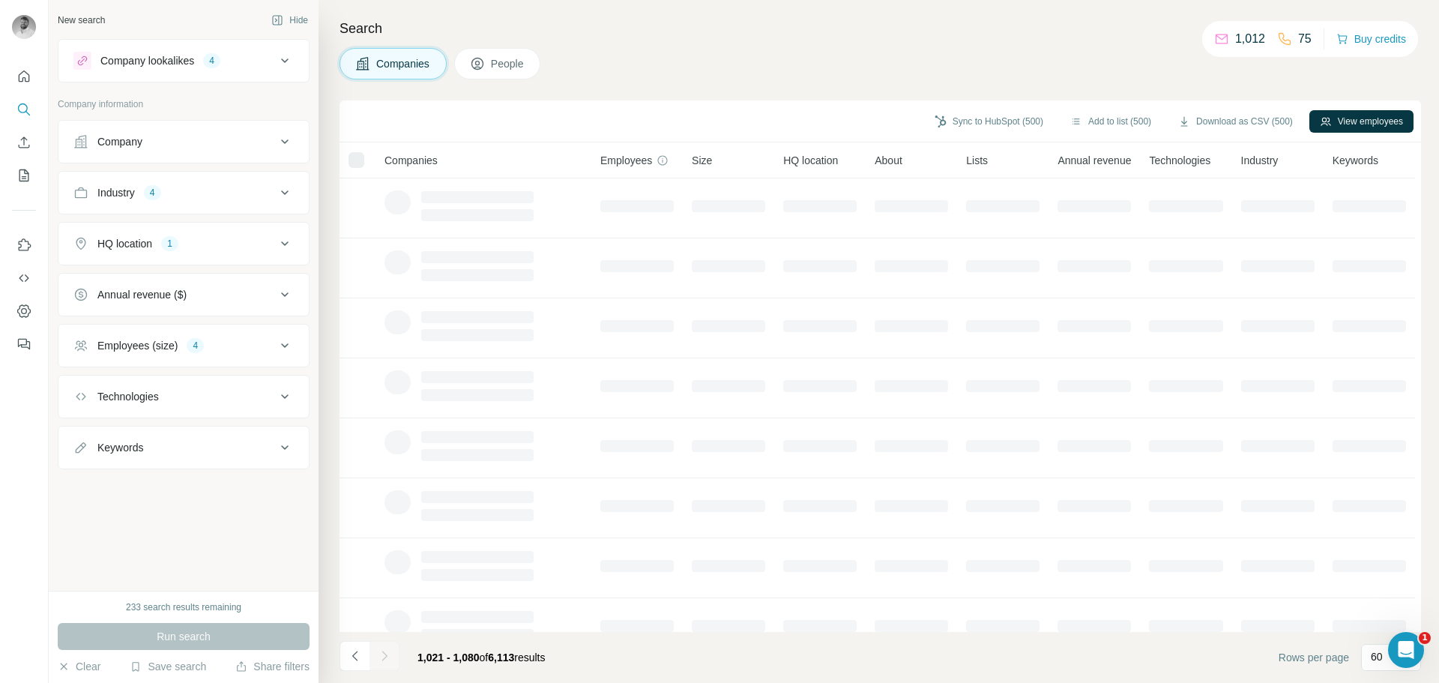
click at [391, 654] on icon "Navigate to next page" at bounding box center [384, 655] width 15 height 15
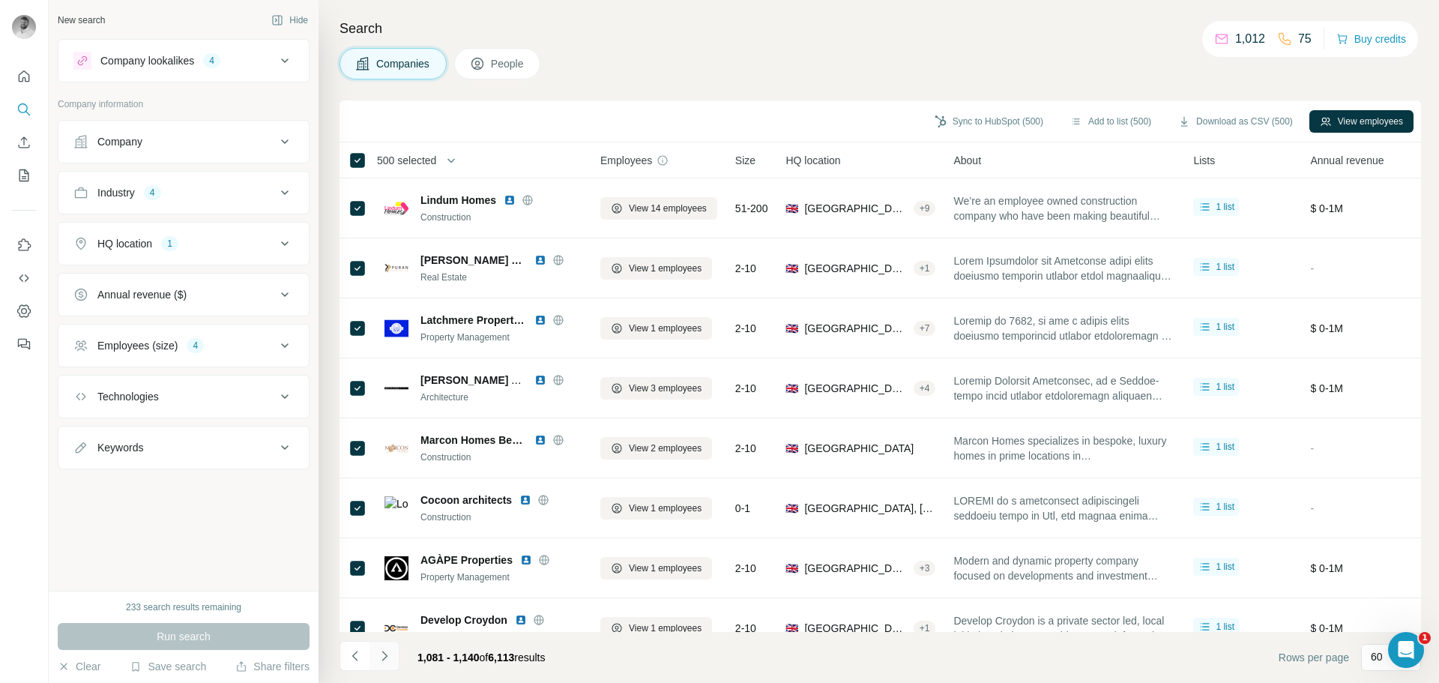
click at [391, 654] on icon "Navigate to next page" at bounding box center [384, 655] width 15 height 15
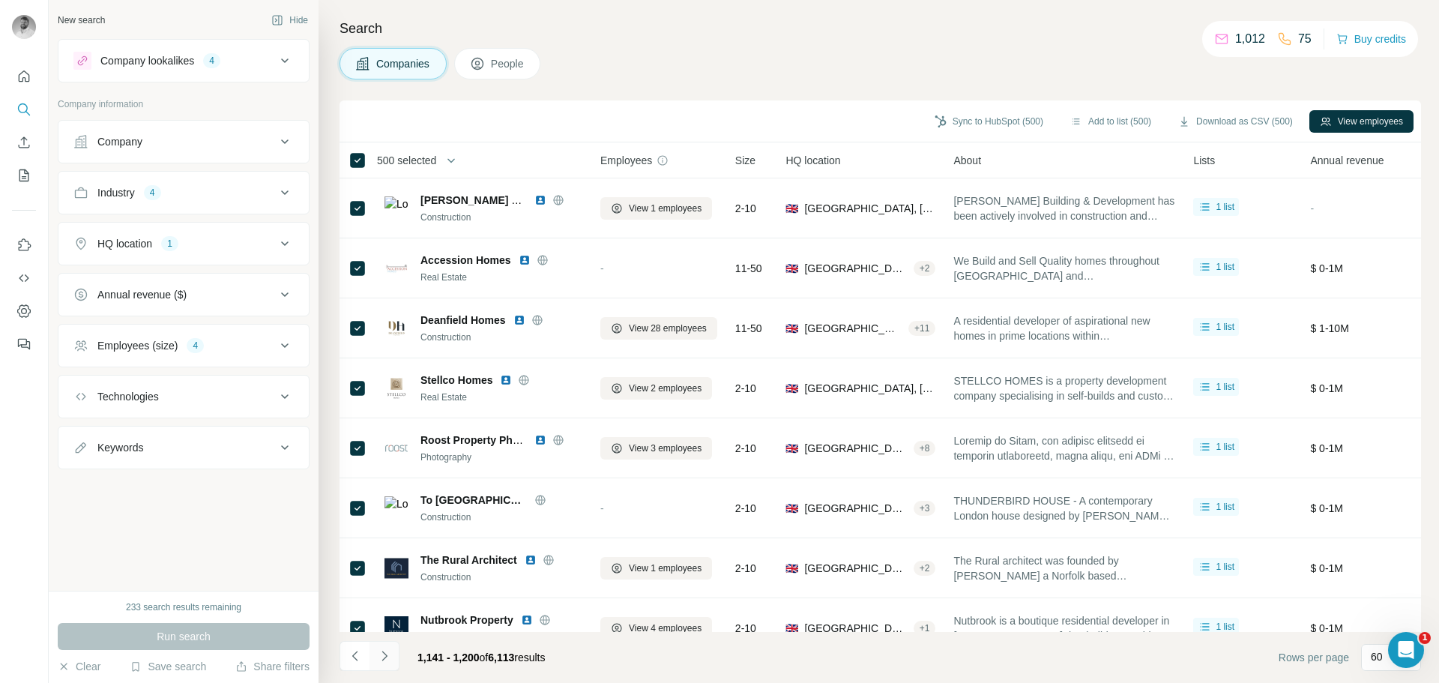
click at [391, 654] on icon "Navigate to next page" at bounding box center [384, 655] width 15 height 15
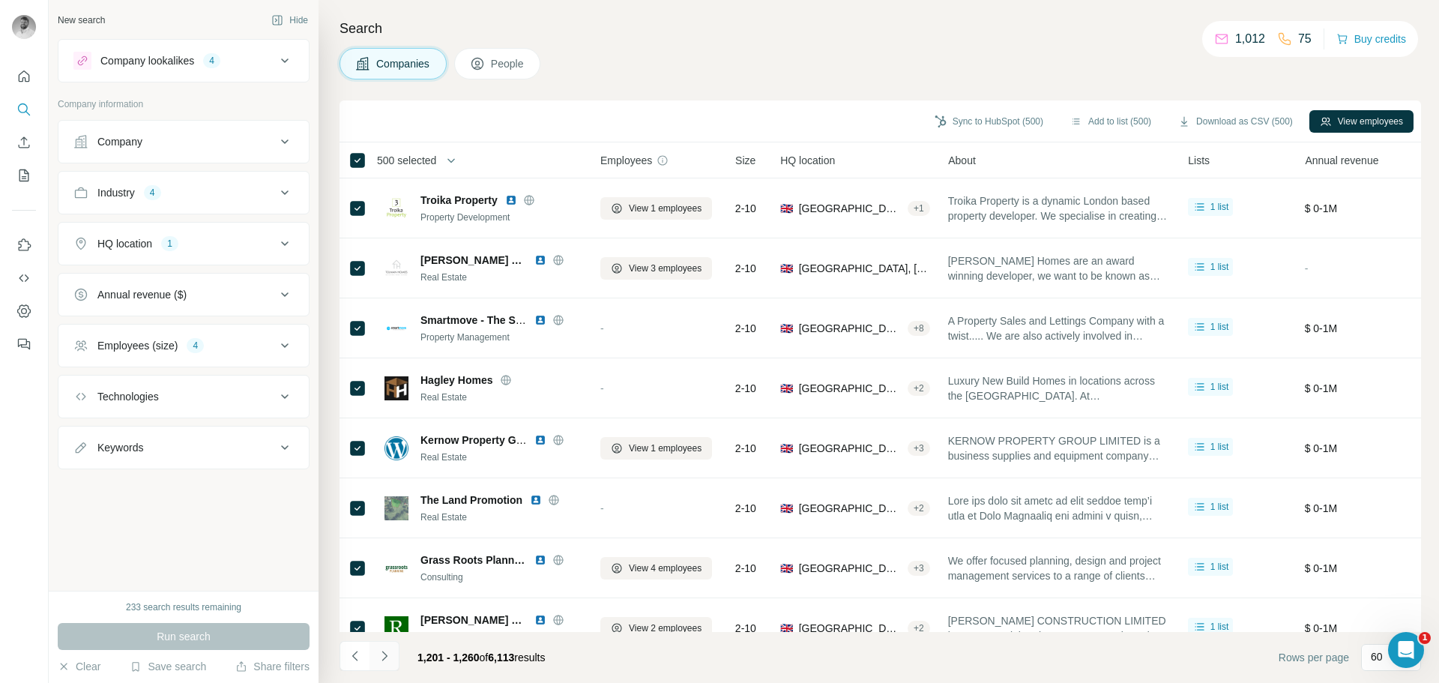
click at [391, 654] on icon "Navigate to next page" at bounding box center [384, 655] width 15 height 15
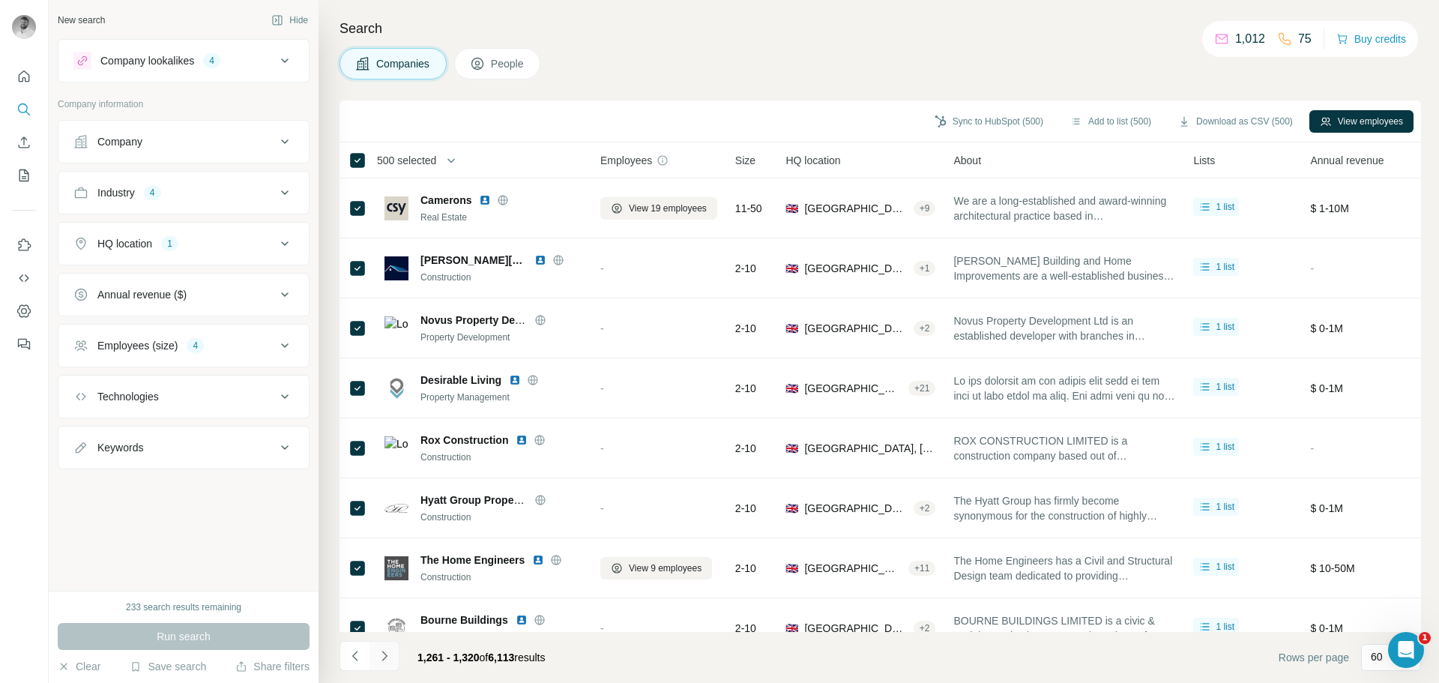
click at [391, 654] on icon "Navigate to next page" at bounding box center [384, 655] width 15 height 15
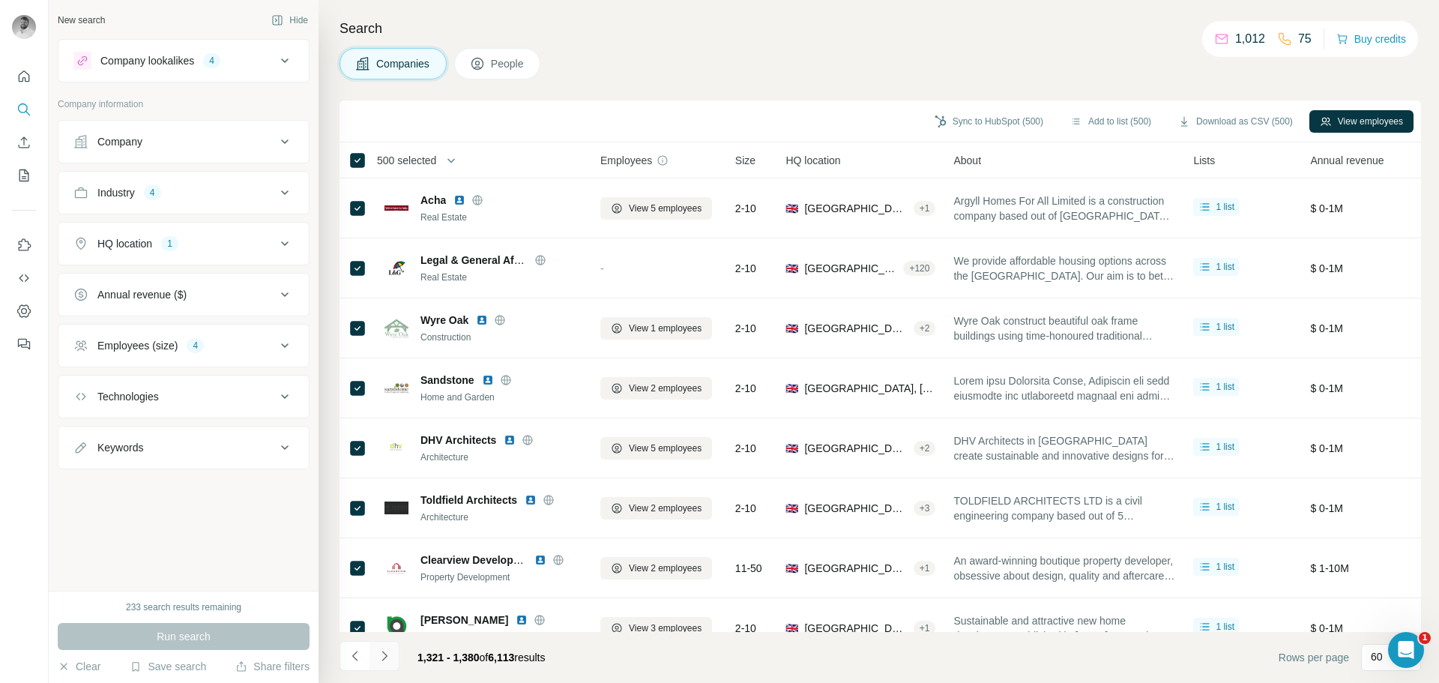
click at [391, 654] on icon "Navigate to next page" at bounding box center [384, 655] width 15 height 15
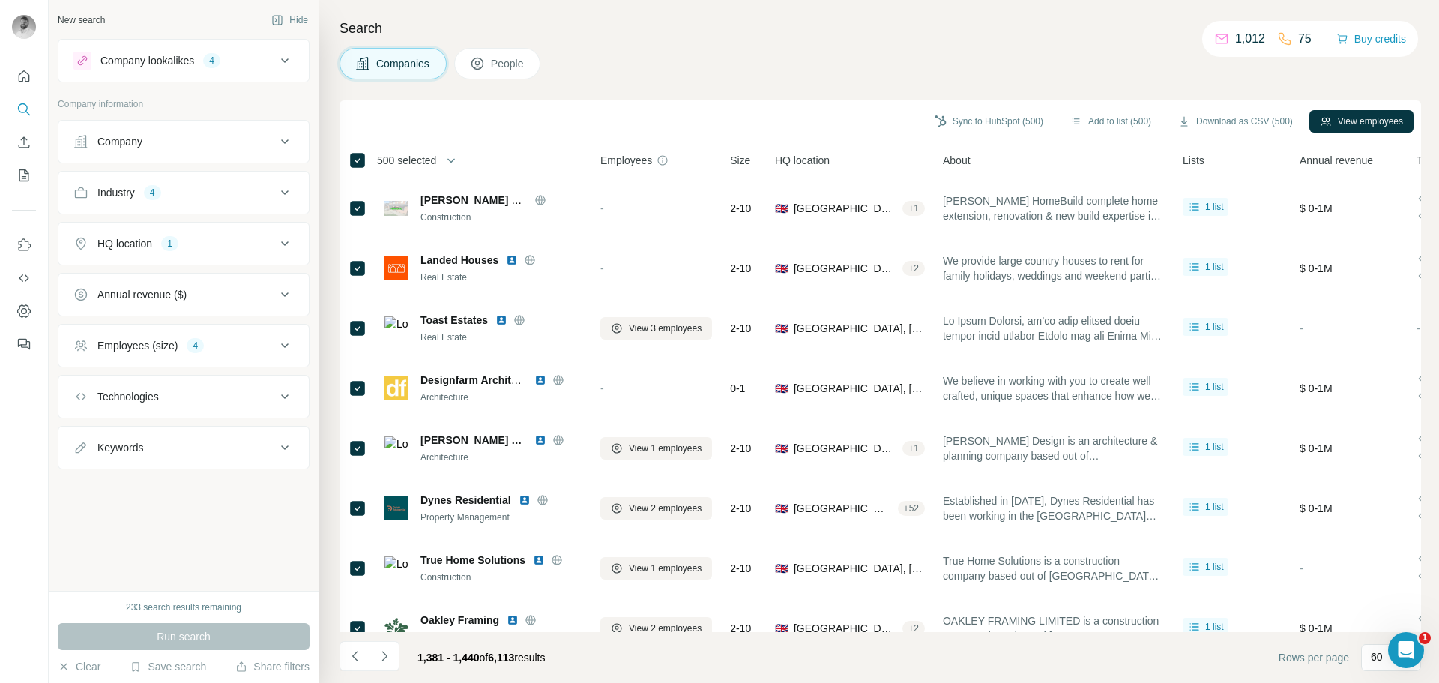
click at [386, 655] on icon "Navigate to next page" at bounding box center [384, 656] width 5 height 10
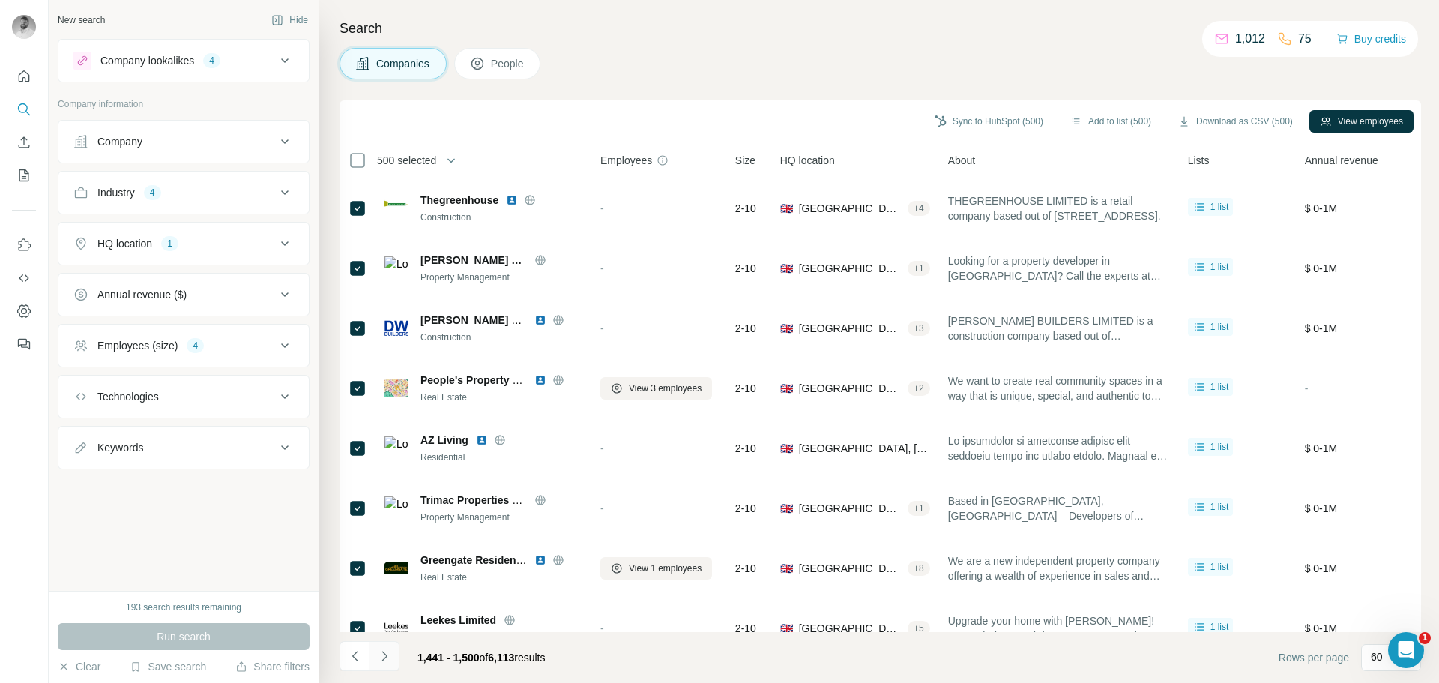
click at [372, 661] on button "Navigate to next page" at bounding box center [385, 656] width 30 height 30
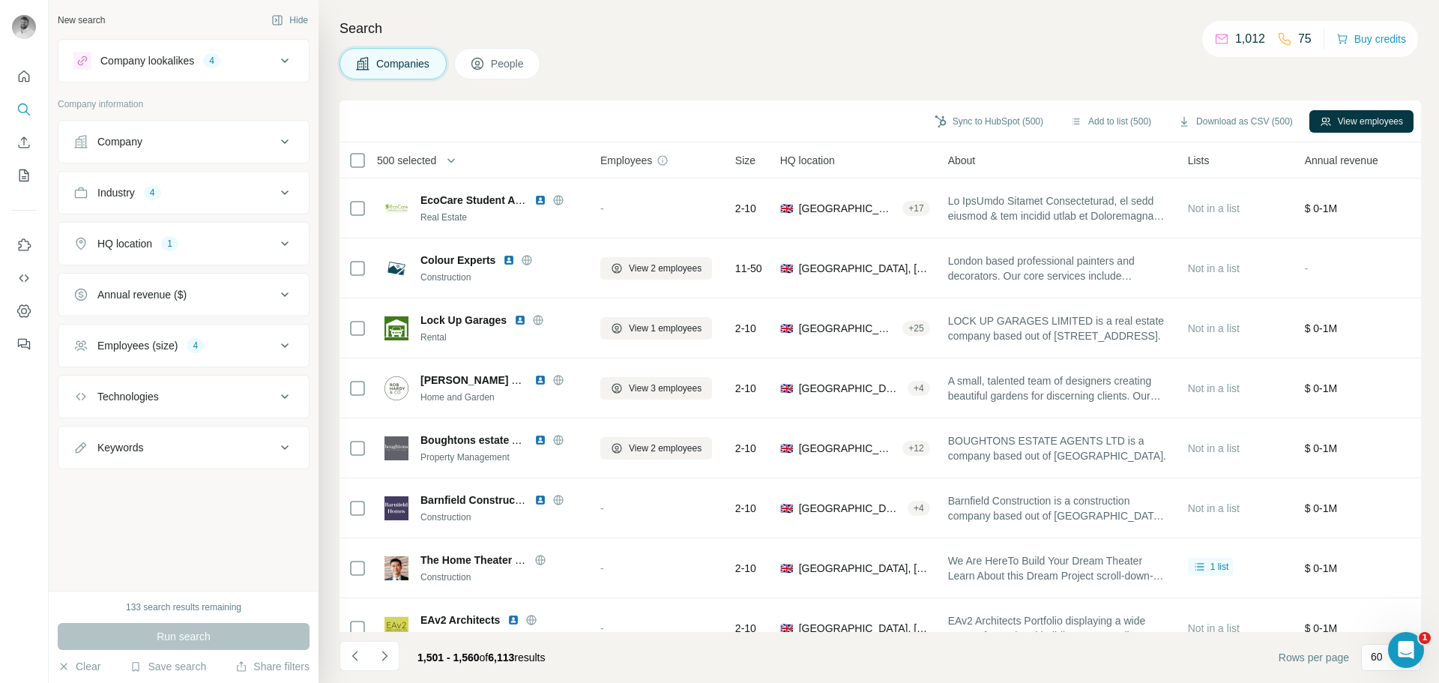
drag, startPoint x: 478, startPoint y: 159, endPoint x: 469, endPoint y: 159, distance: 9.0
click at [476, 159] on div "500 selected" at bounding box center [460, 159] width 222 height 17
click at [459, 160] on icon "button" at bounding box center [451, 160] width 15 height 15
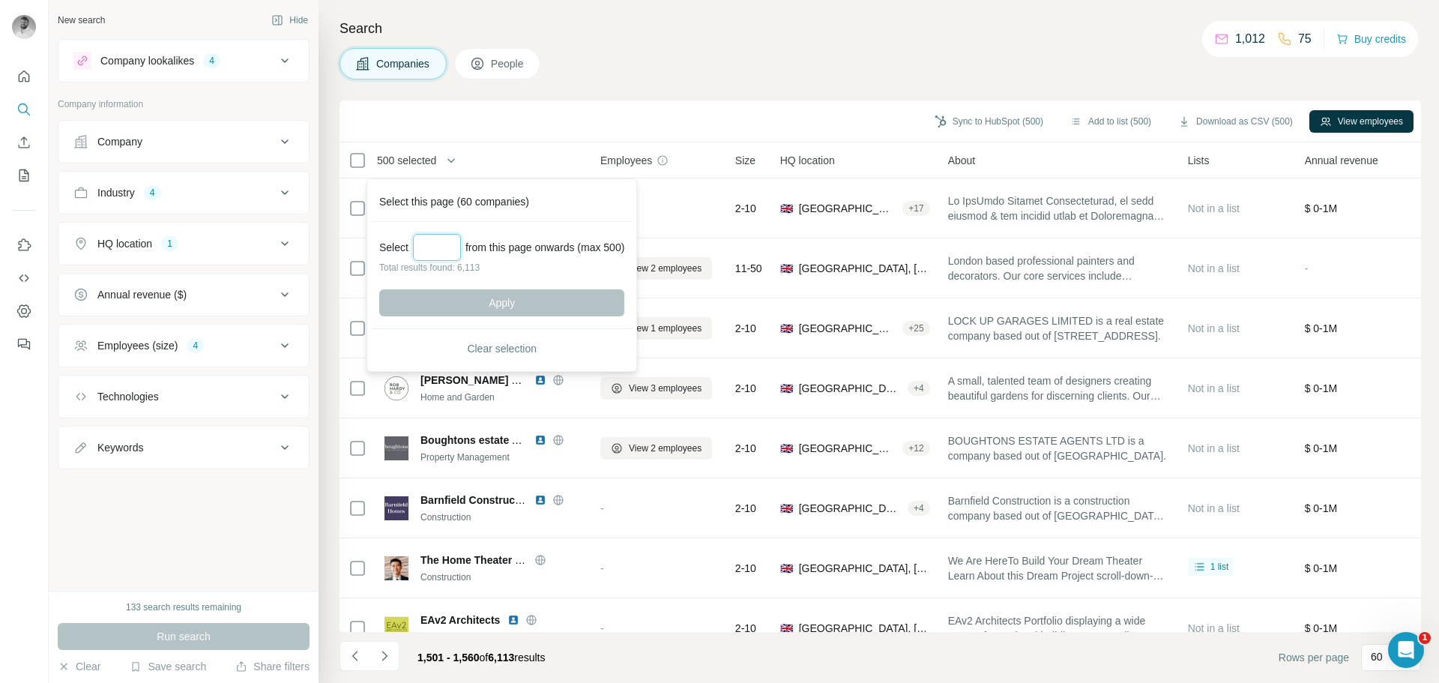
click at [439, 249] on input "Select a number (up to 500)" at bounding box center [437, 247] width 48 height 27
type input "***"
click at [470, 308] on button "Apply" at bounding box center [501, 302] width 245 height 27
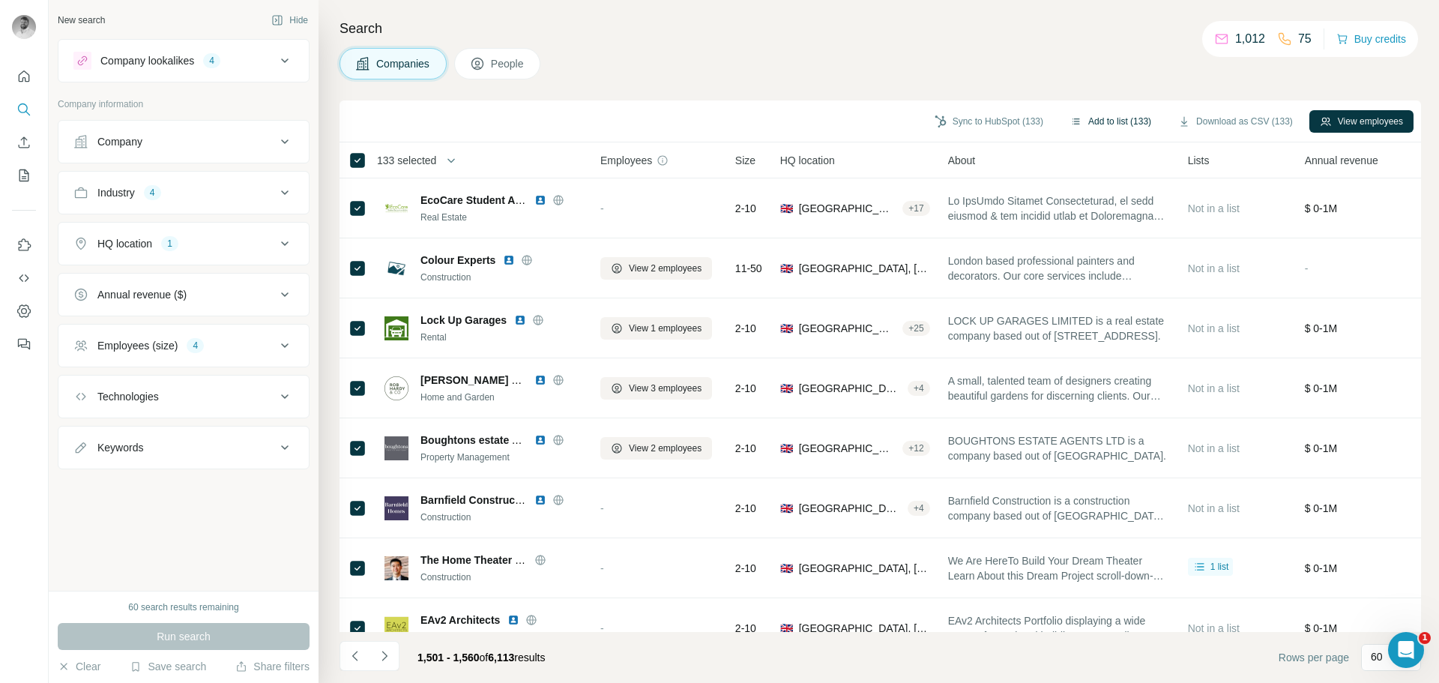
click at [1119, 121] on button "Add to list (133)" at bounding box center [1111, 121] width 102 height 22
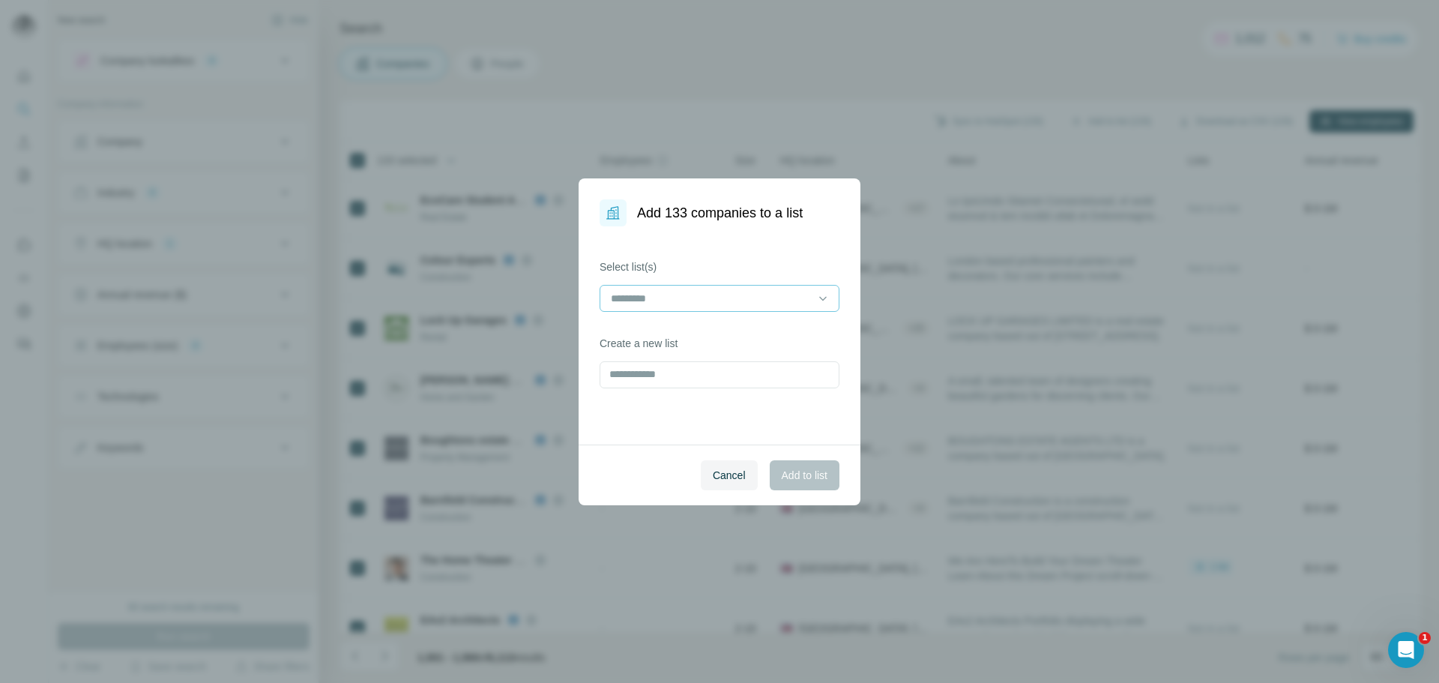
click at [693, 286] on div at bounding box center [711, 298] width 202 height 25
click at [674, 334] on div "Prospects" at bounding box center [720, 332] width 214 height 15
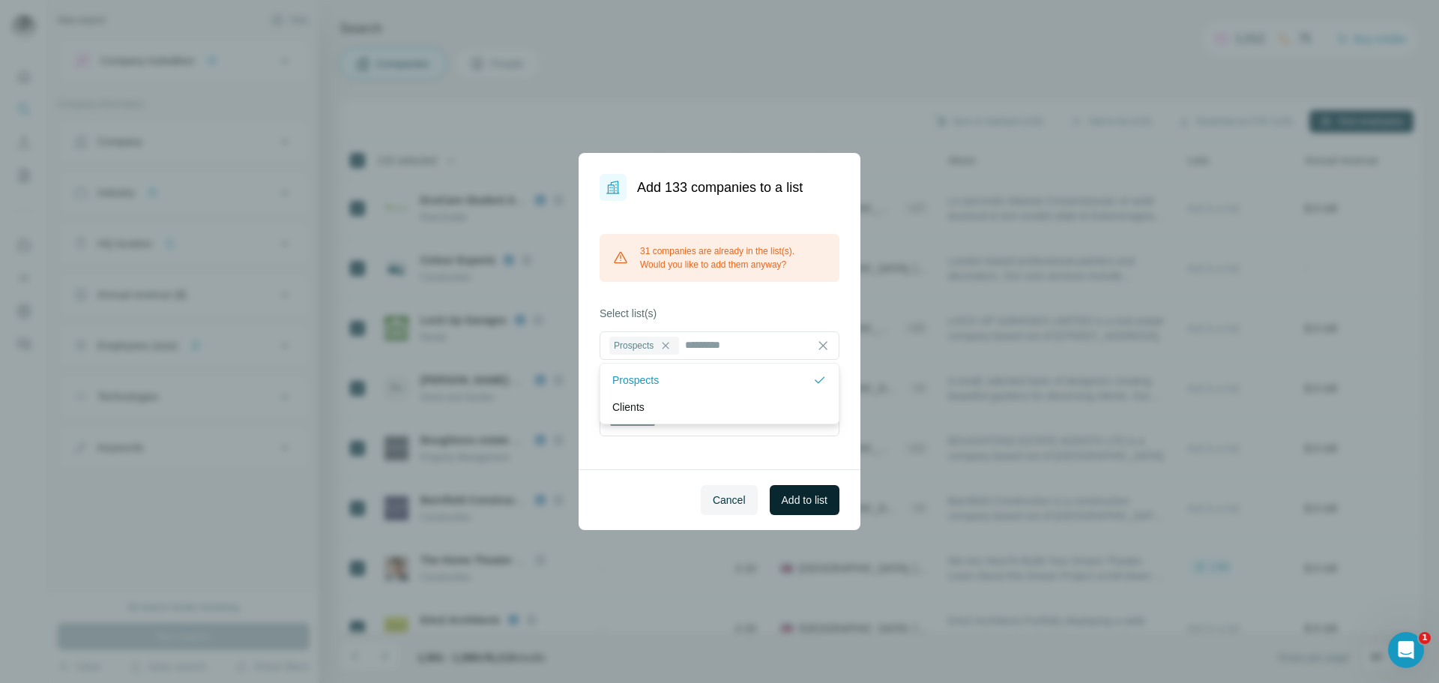
click at [795, 502] on span "Add to list" at bounding box center [805, 500] width 46 height 15
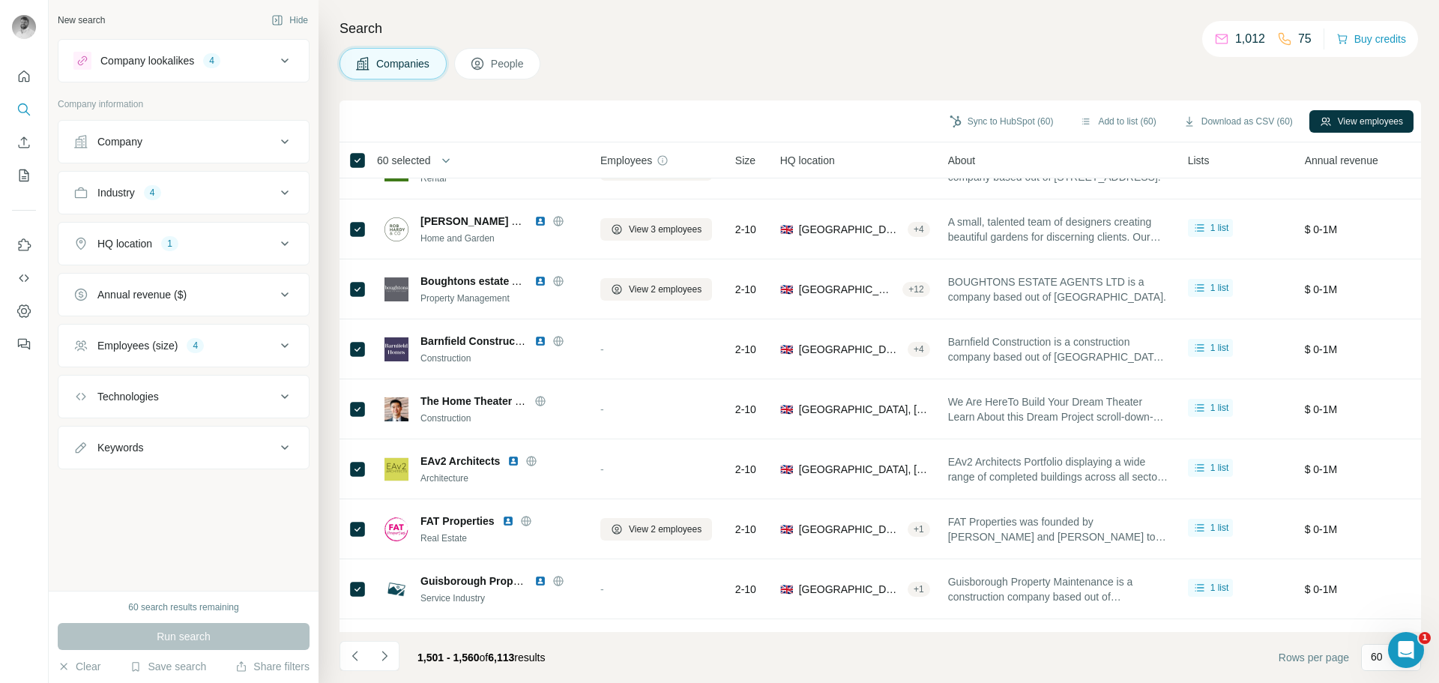
scroll to position [375, 0]
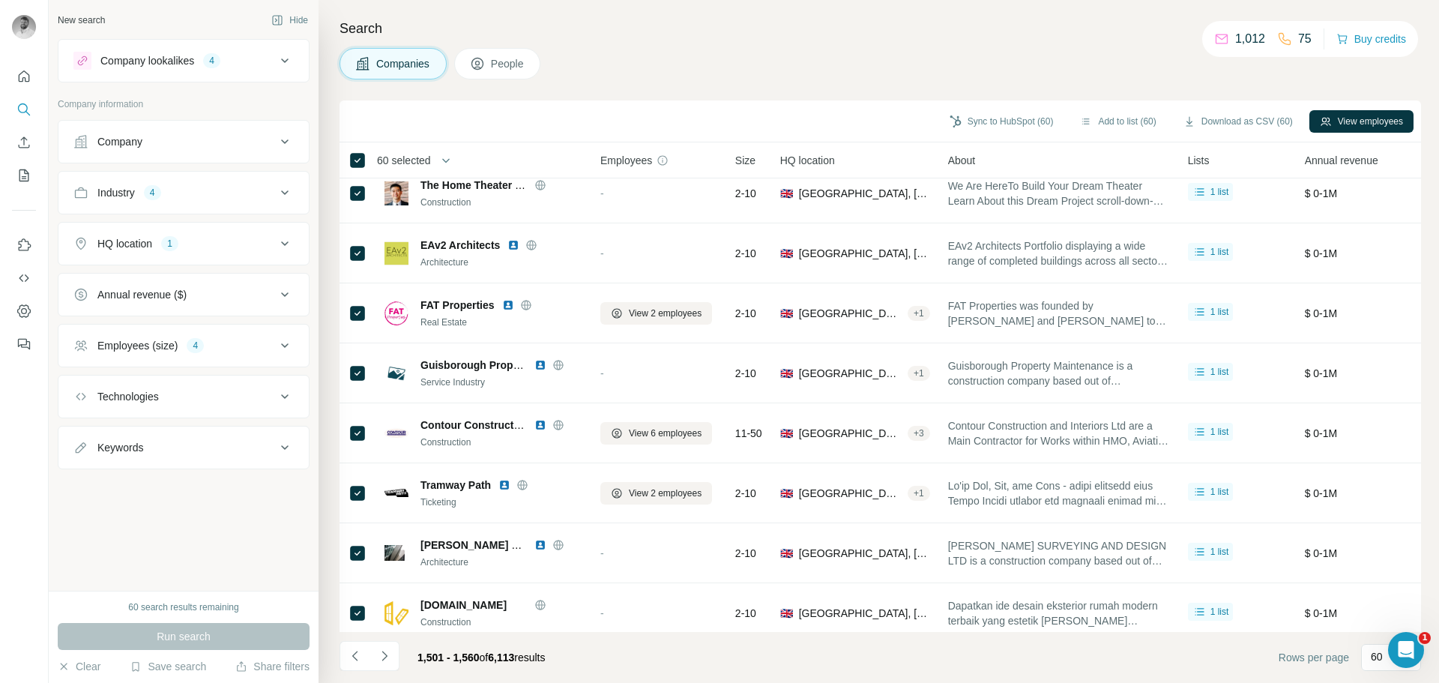
click at [395, 660] on button "Navigate to next page" at bounding box center [385, 656] width 30 height 30
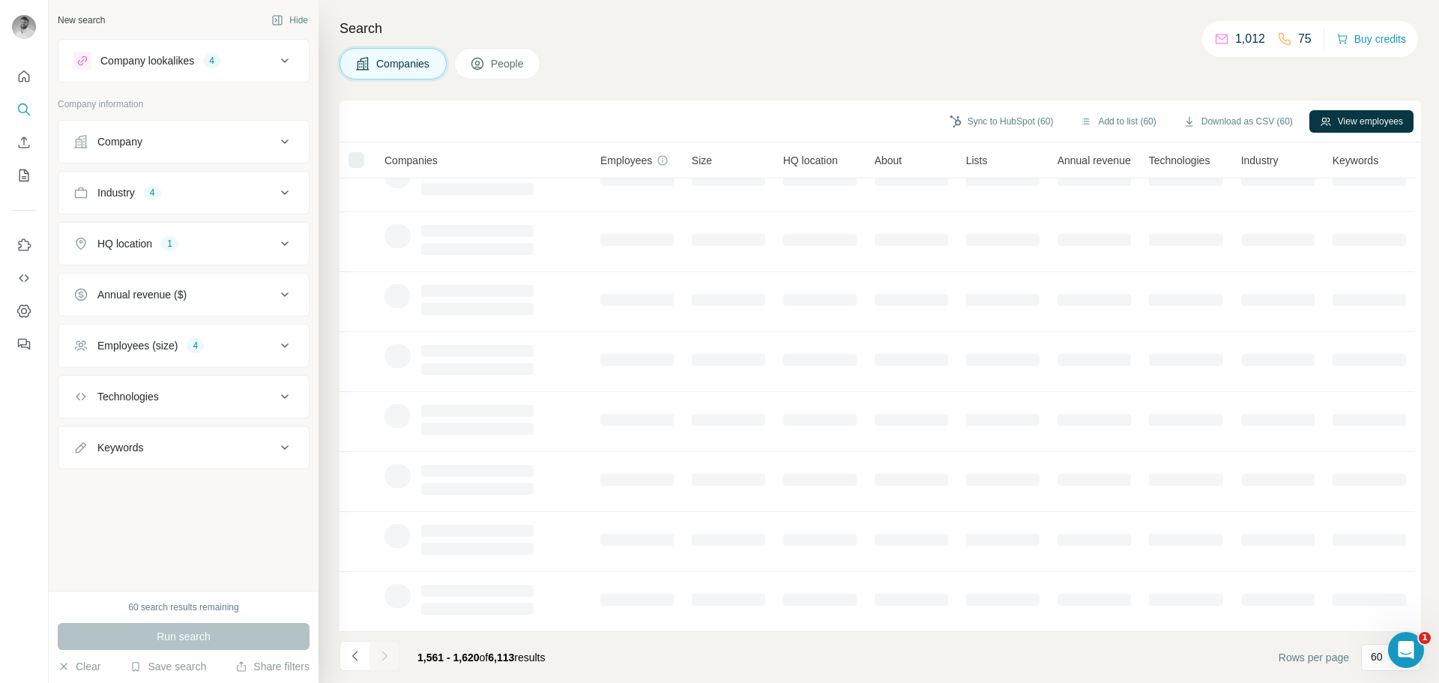
scroll to position [154, 0]
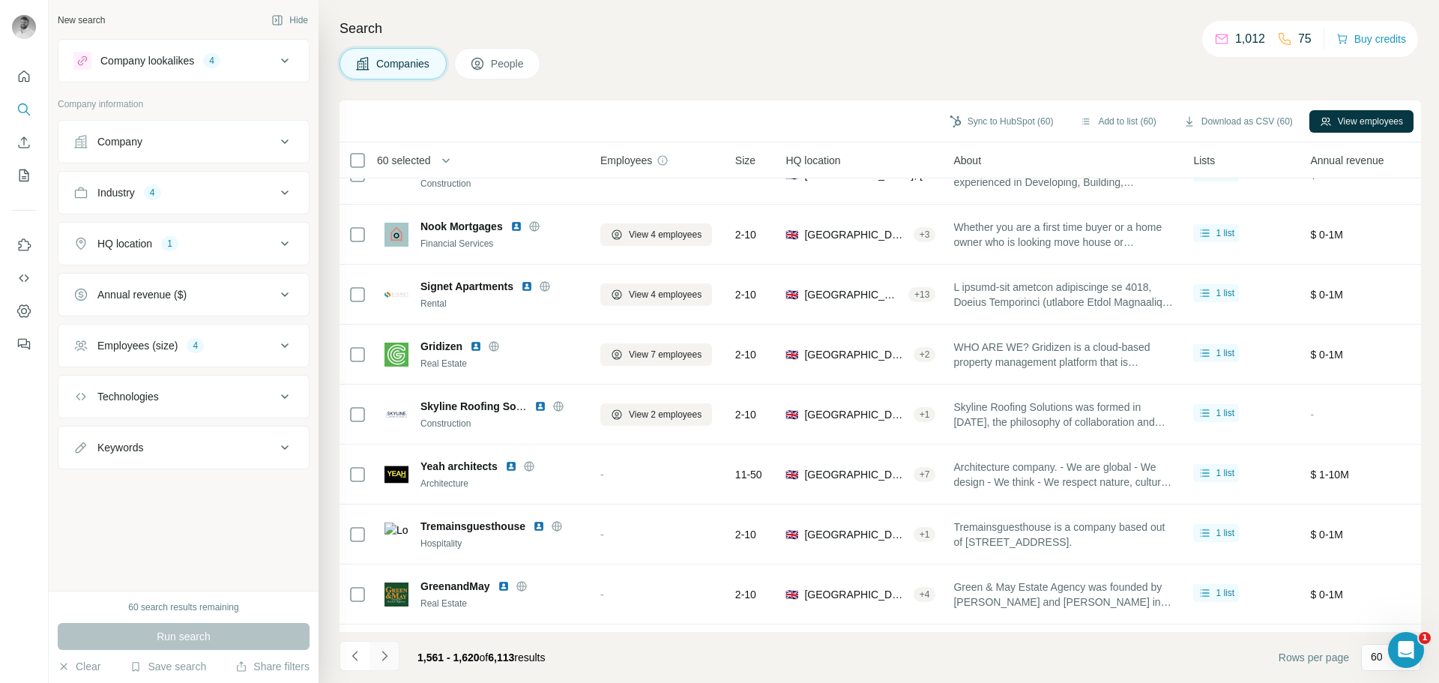
click at [385, 660] on icon "Navigate to next page" at bounding box center [384, 655] width 15 height 15
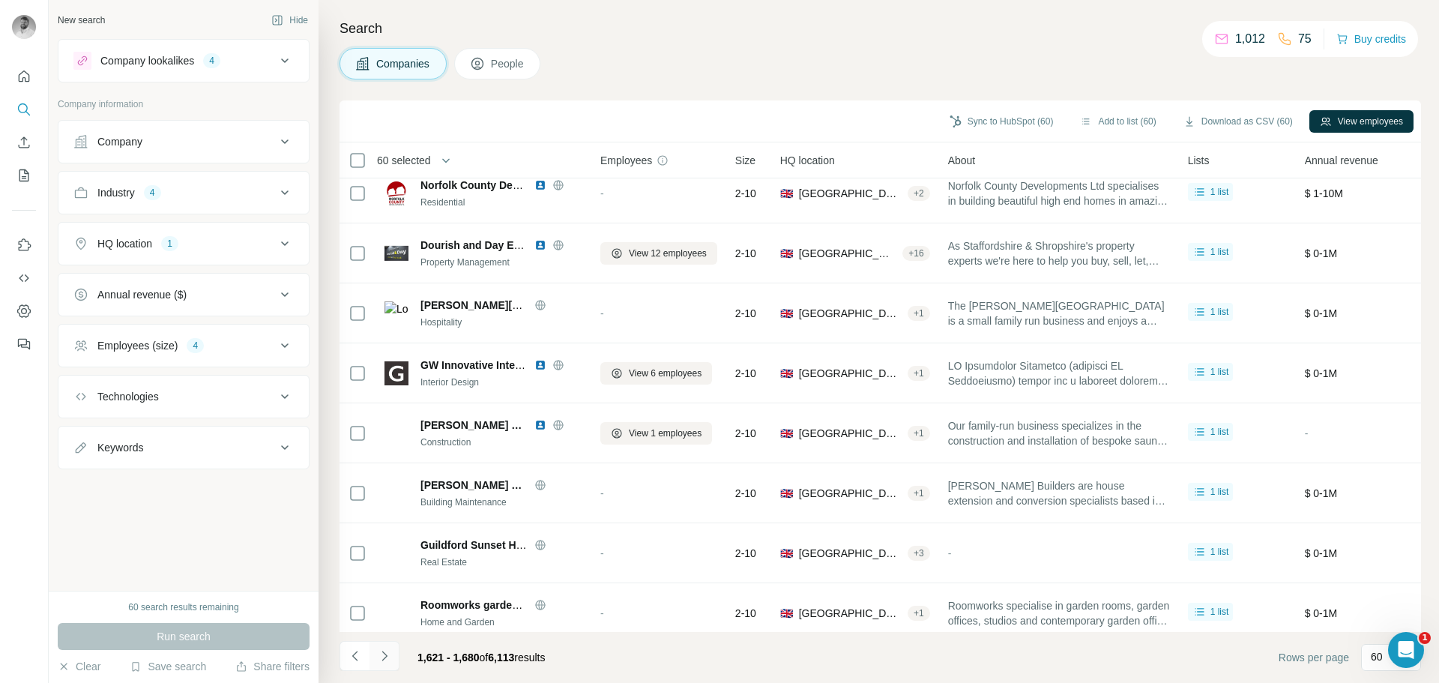
click at [384, 660] on icon "Navigate to next page" at bounding box center [384, 655] width 15 height 15
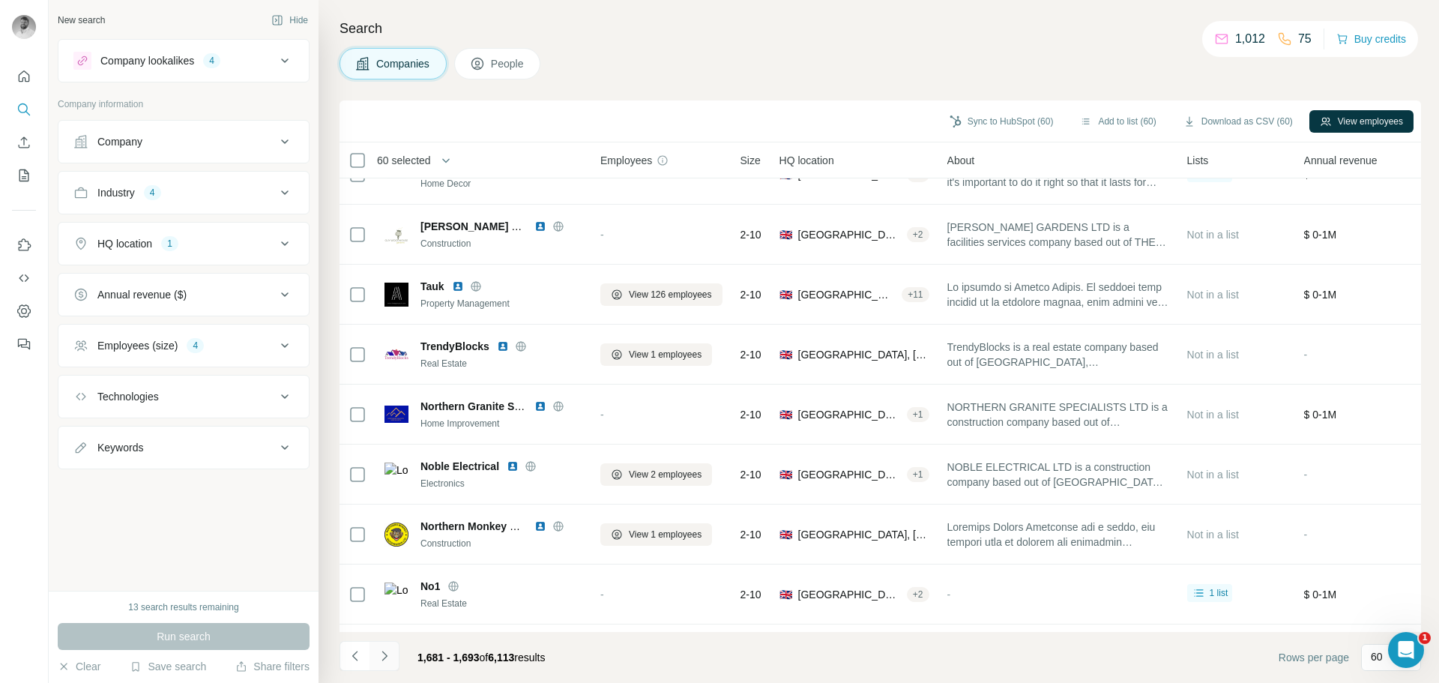
scroll to position [334, 0]
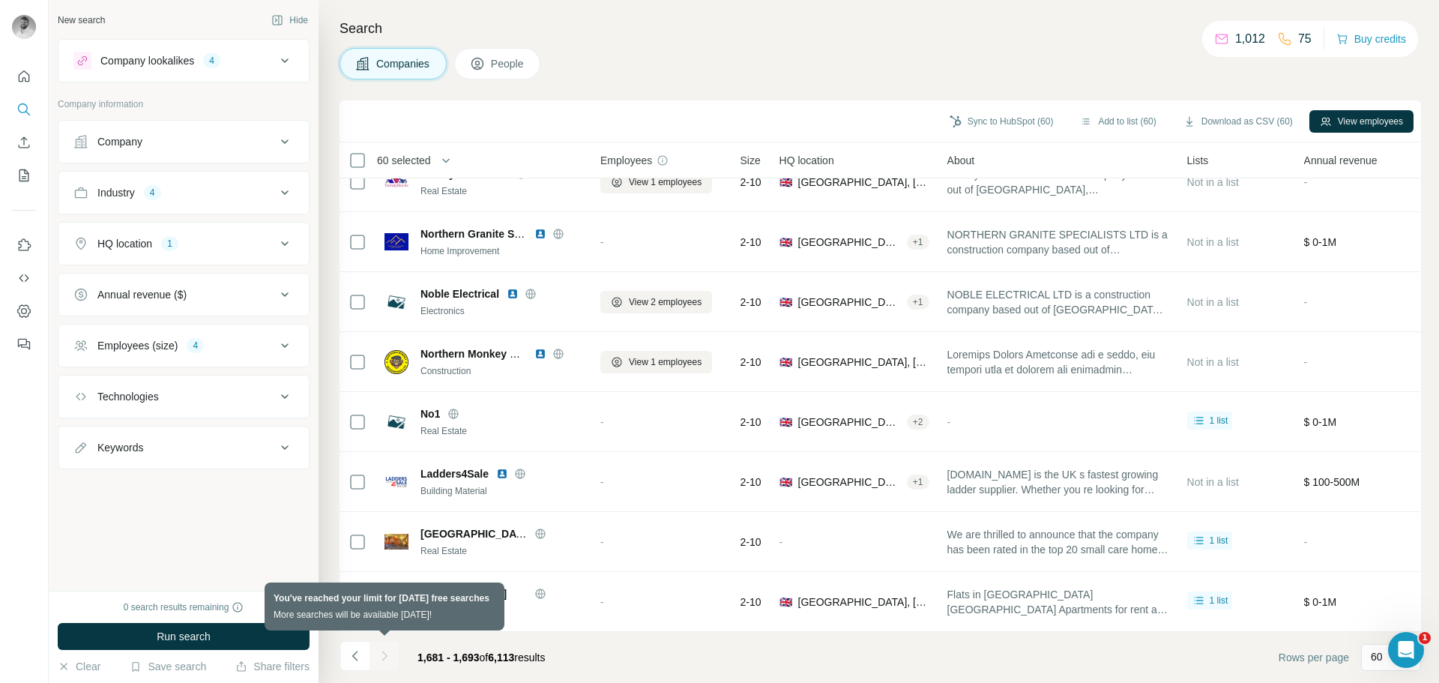
click at [384, 659] on div at bounding box center [385, 656] width 30 height 30
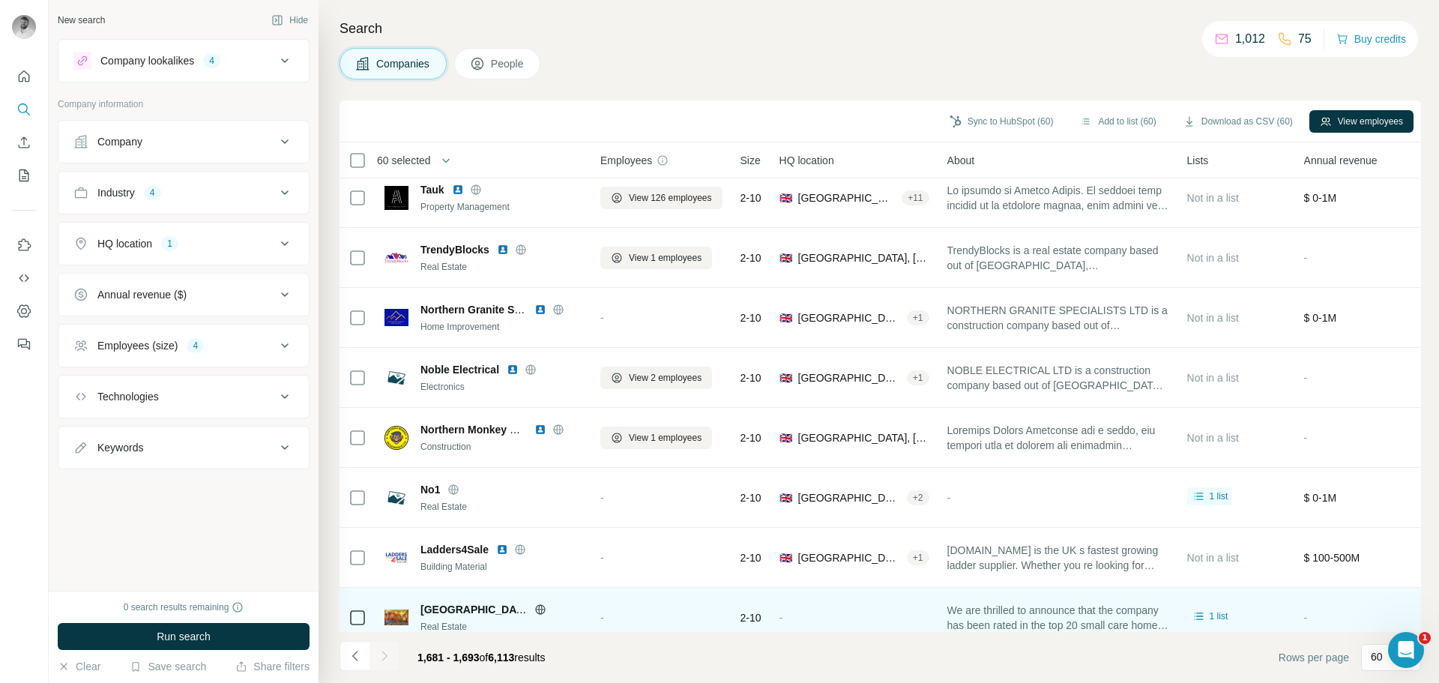
scroll to position [300, 0]
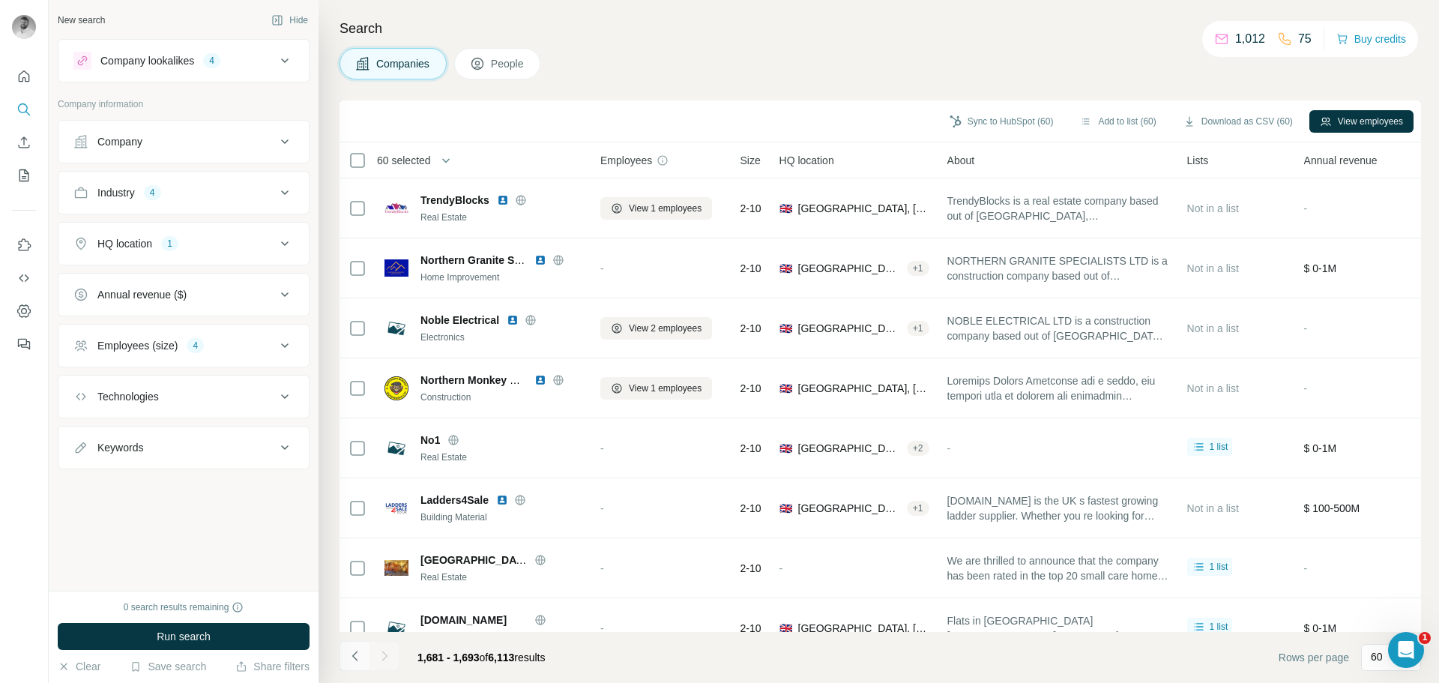
click at [363, 652] on button "Navigate to previous page" at bounding box center [355, 656] width 30 height 30
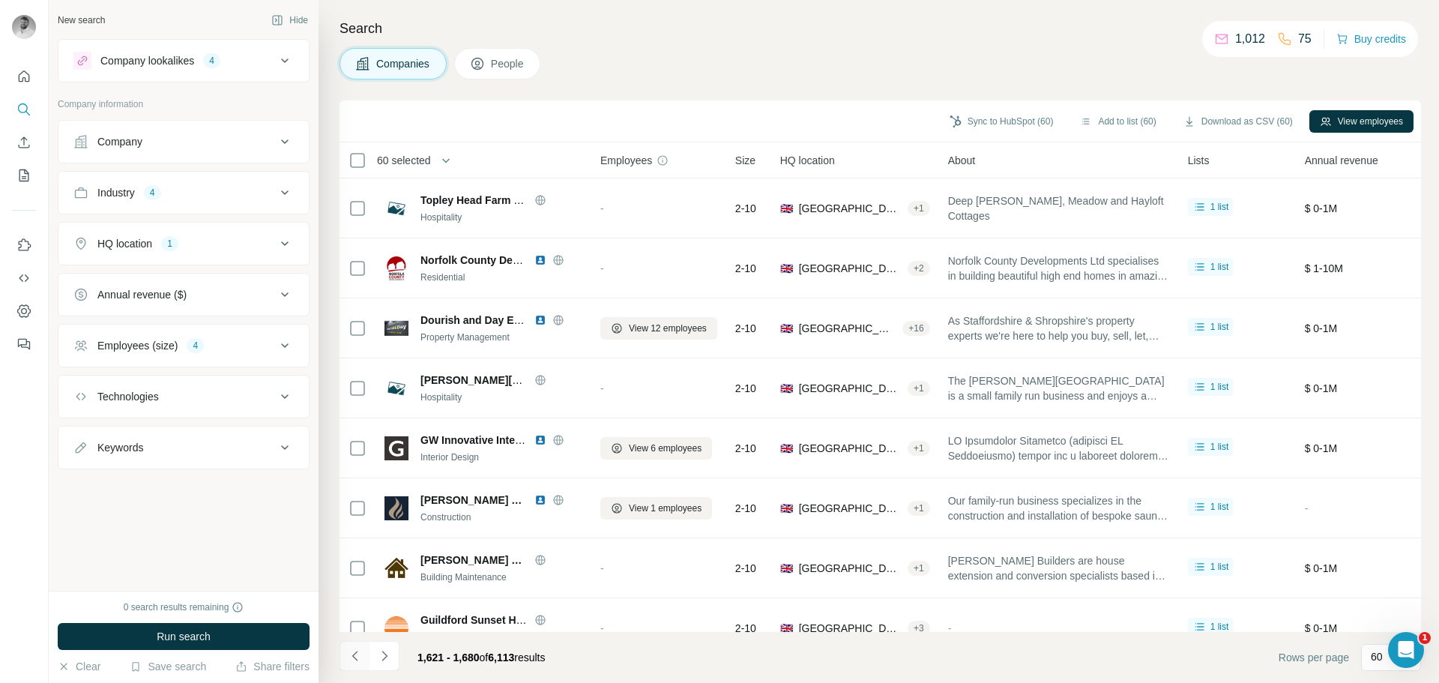
click at [363, 650] on button "Navigate to previous page" at bounding box center [355, 656] width 30 height 30
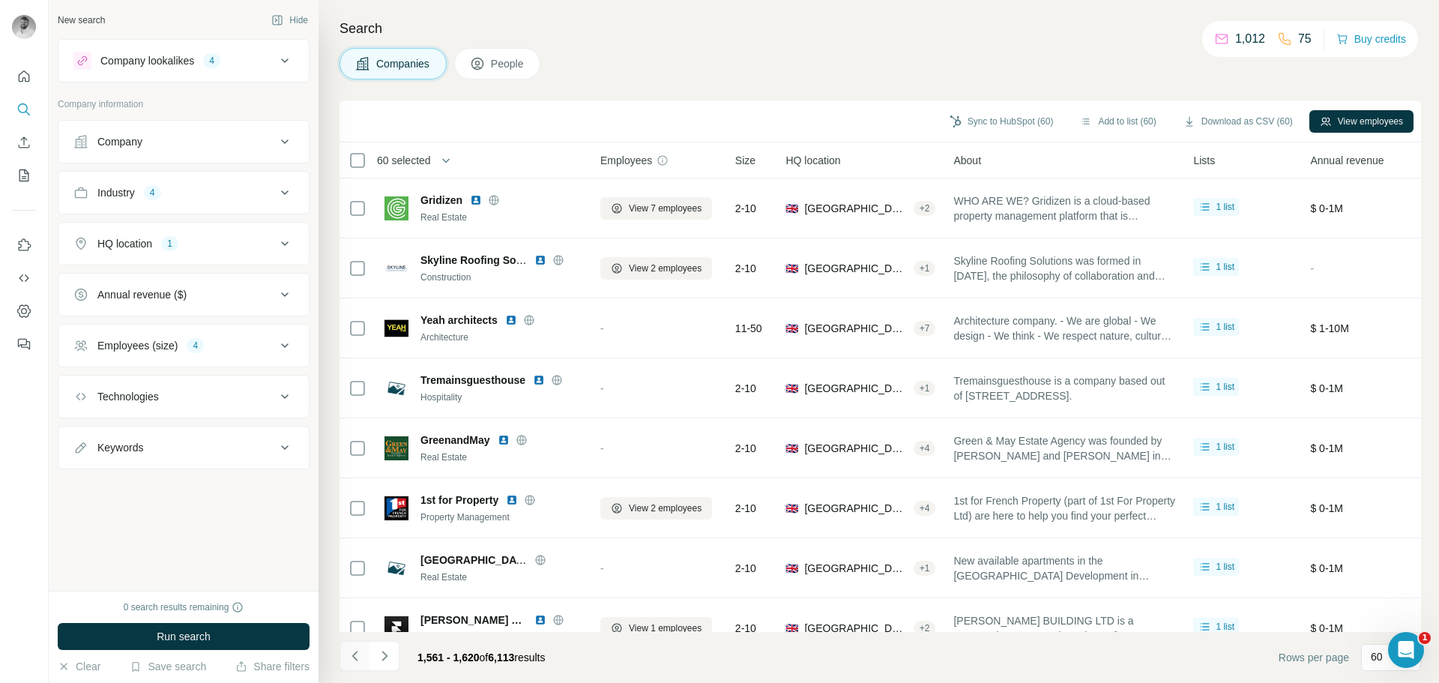
click at [362, 650] on icon "Navigate to previous page" at bounding box center [355, 655] width 15 height 15
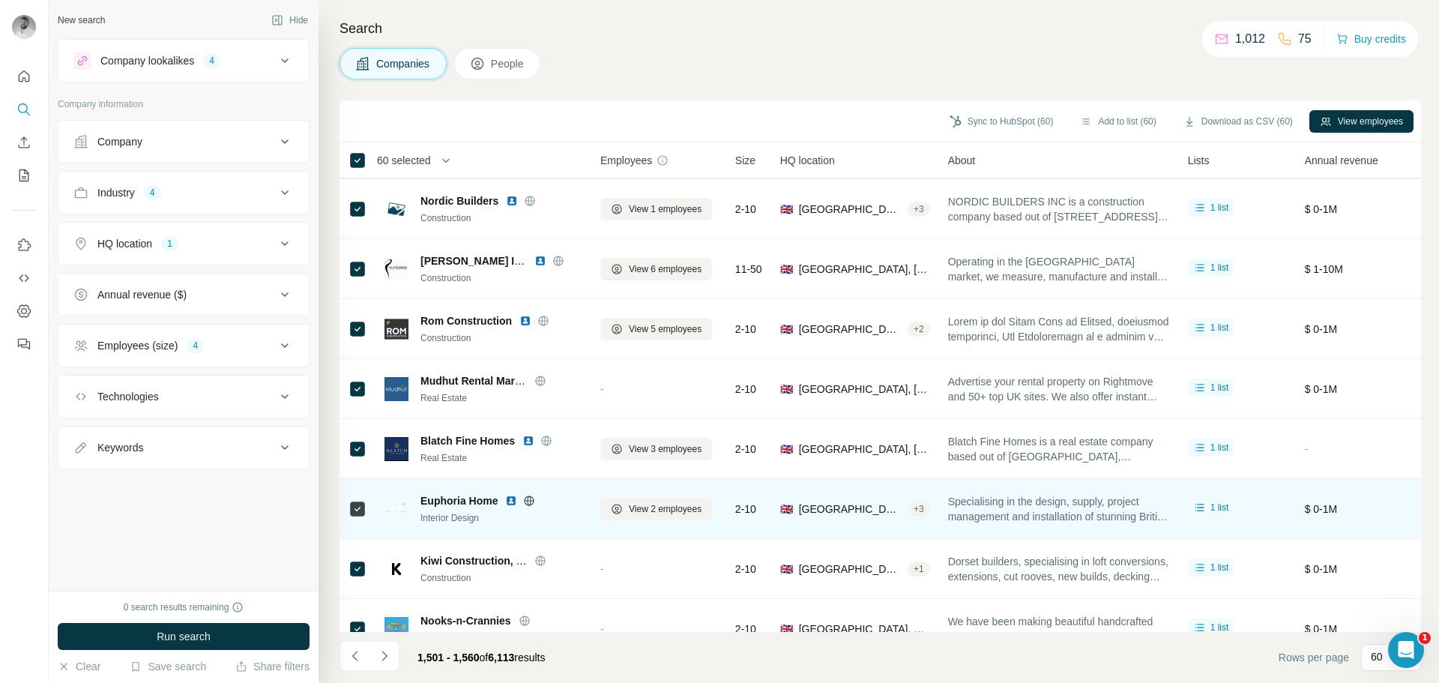
scroll to position [3153, 0]
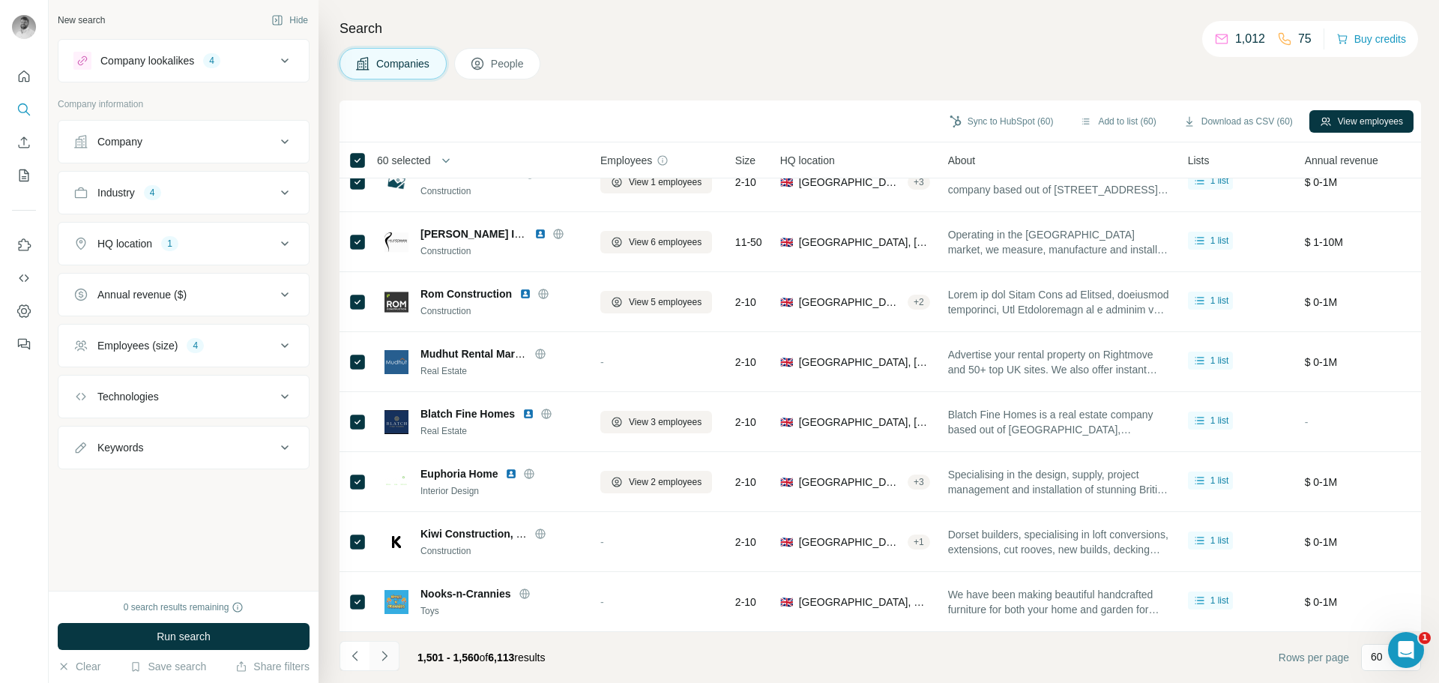
click at [388, 654] on icon "Navigate to next page" at bounding box center [384, 655] width 15 height 15
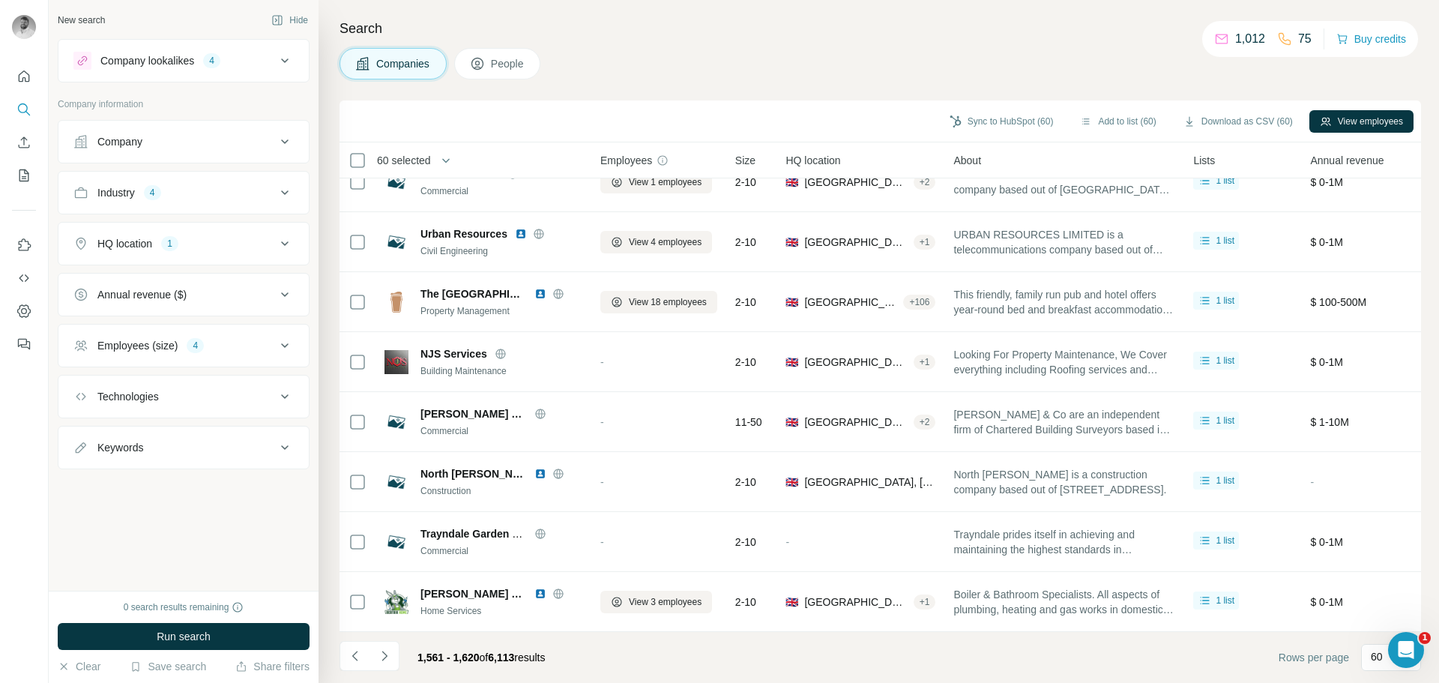
click at [452, 158] on icon "button" at bounding box center [446, 160] width 15 height 15
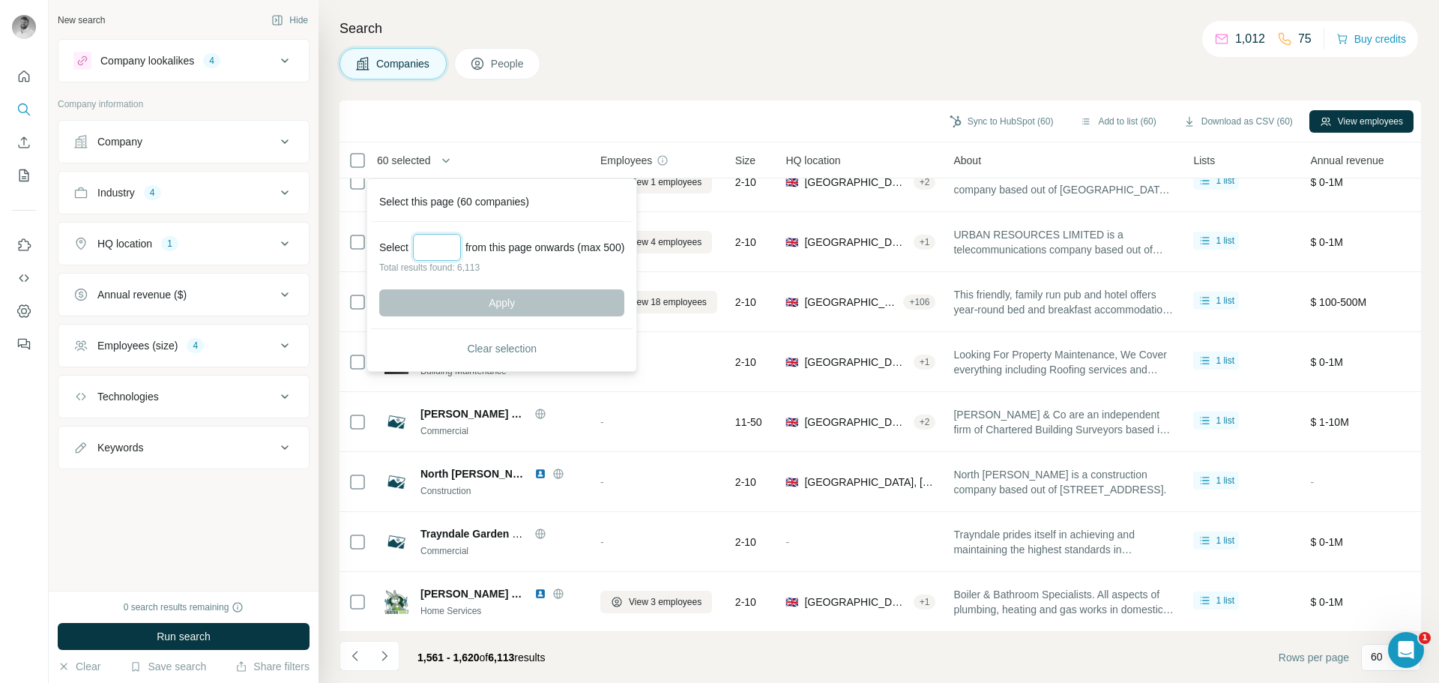
click at [440, 242] on input "Select a number (up to 500)" at bounding box center [437, 247] width 48 height 27
type input "***"
click at [514, 296] on span "Apply" at bounding box center [502, 302] width 26 height 15
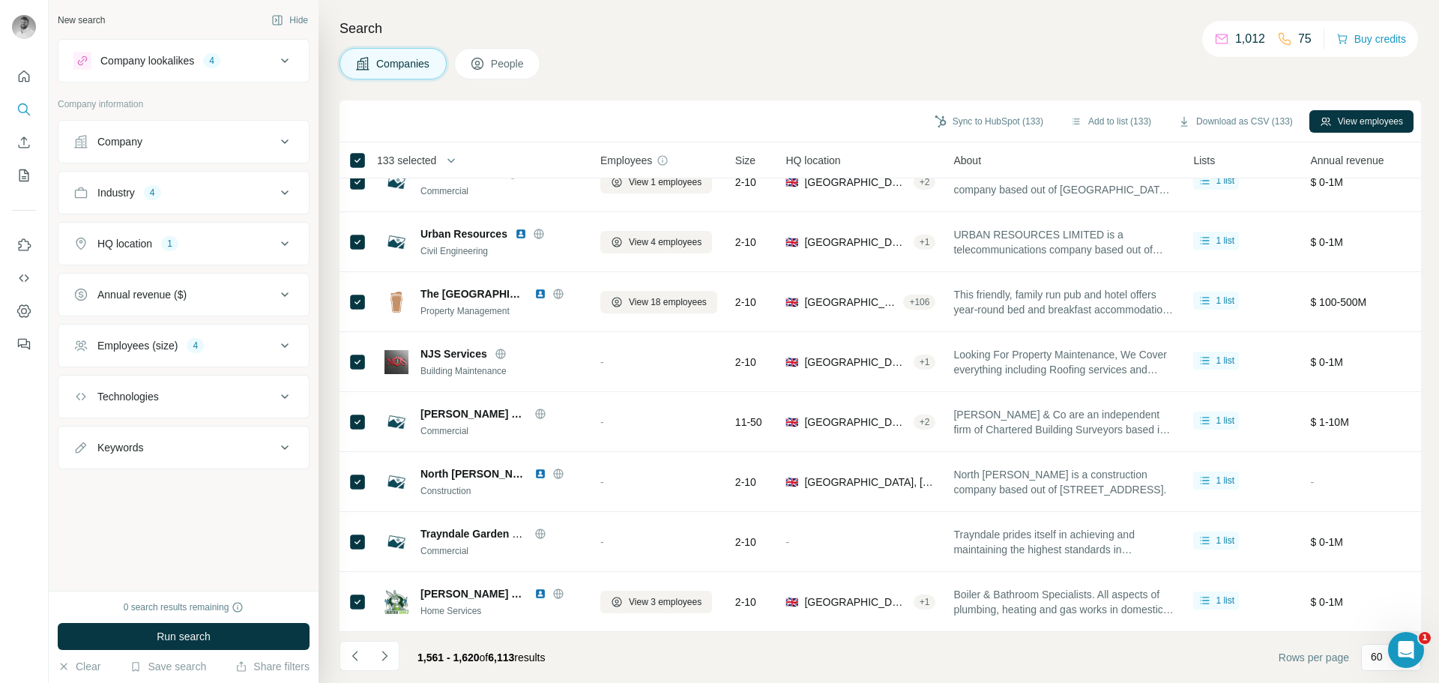
click at [762, 82] on div "Search Companies People Sync to HubSpot (133) Add to list (133) Download as CSV…" at bounding box center [879, 341] width 1121 height 683
drag, startPoint x: 678, startPoint y: 48, endPoint x: 523, endPoint y: 2, distance: 161.1
click at [678, 48] on div "Companies People" at bounding box center [881, 63] width 1082 height 31
